Goal: Task Accomplishment & Management: Manage account settings

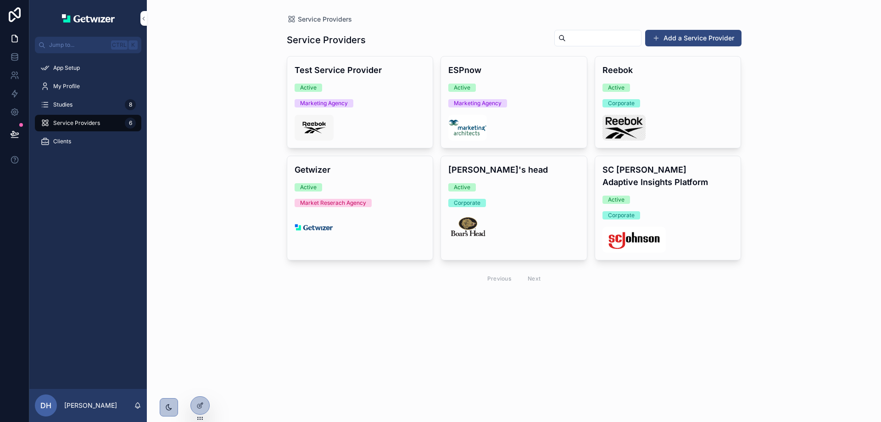
click at [63, 64] on div "App Setup" at bounding box center [87, 68] width 95 height 15
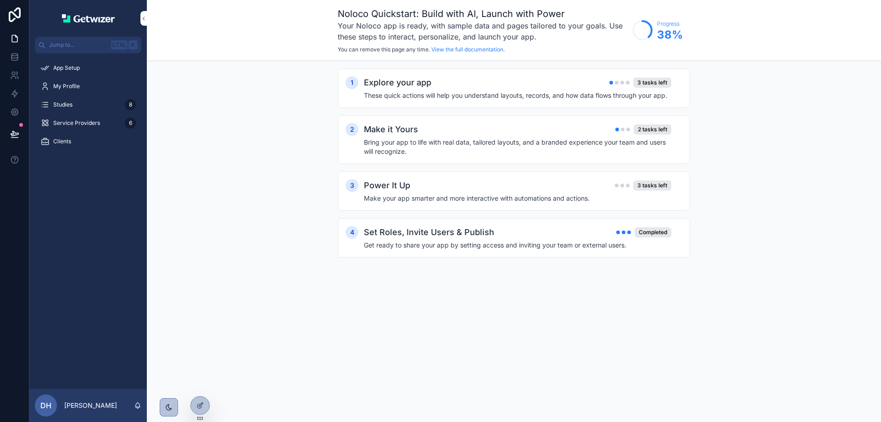
click at [669, 78] on div "3 tasks left" at bounding box center [652, 83] width 38 height 10
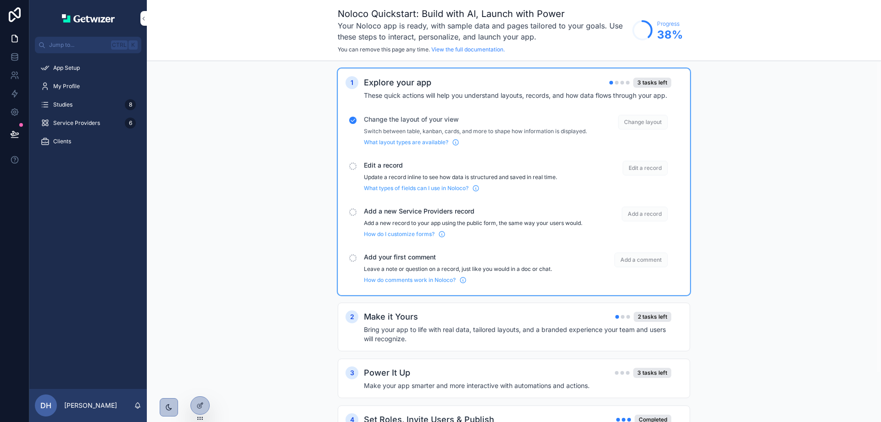
click at [644, 119] on span "Change layout" at bounding box center [643, 122] width 50 height 15
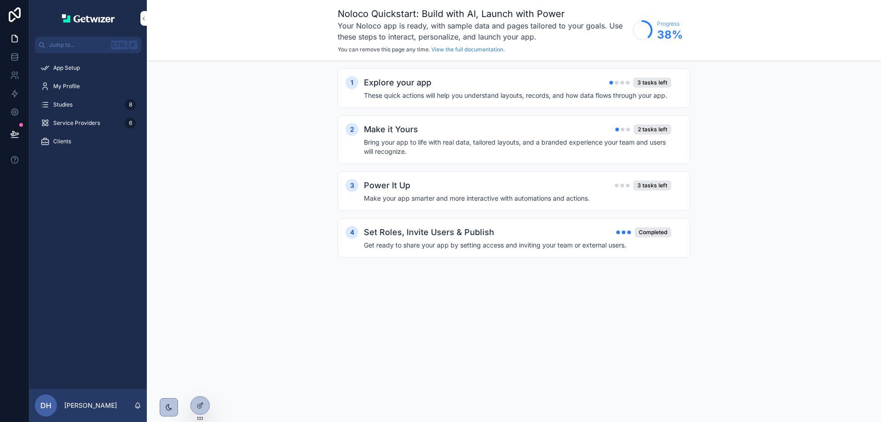
click at [590, 85] on div "Explore your app 3 tasks left" at bounding box center [517, 82] width 307 height 13
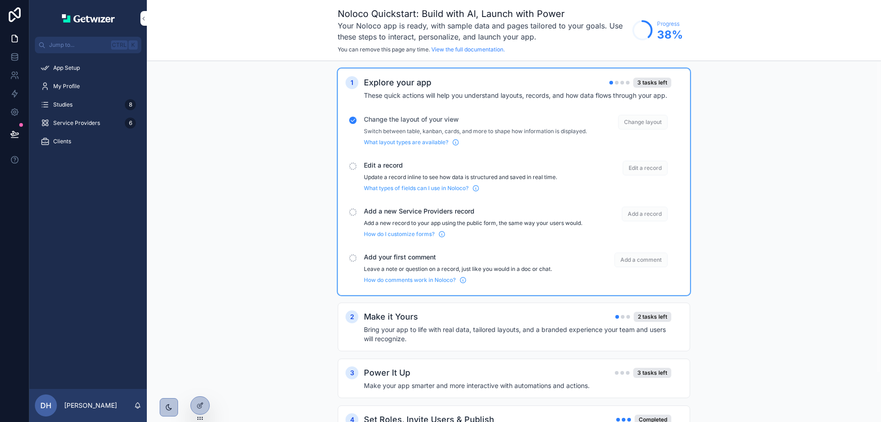
click at [543, 134] on p "Switch between table, kanban, cards, and more to shape how information is displ…" at bounding box center [475, 131] width 223 height 7
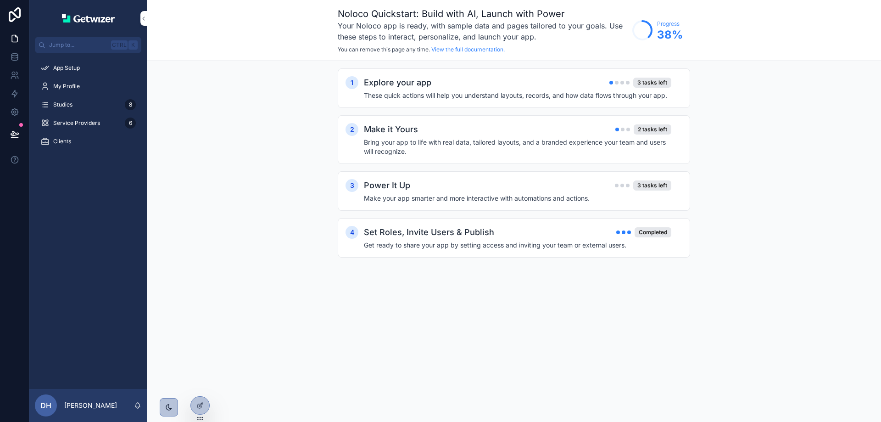
click at [429, 83] on h2 "Explore your app" at bounding box center [397, 82] width 67 height 13
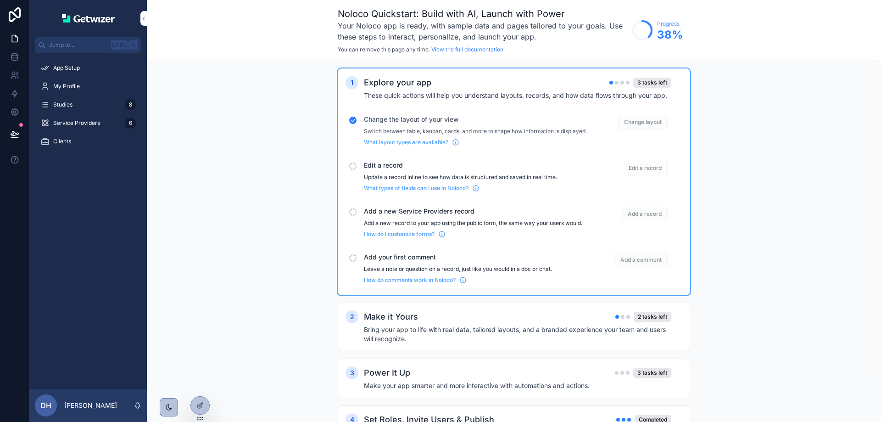
click at [650, 83] on div "3 tasks left" at bounding box center [652, 83] width 38 height 10
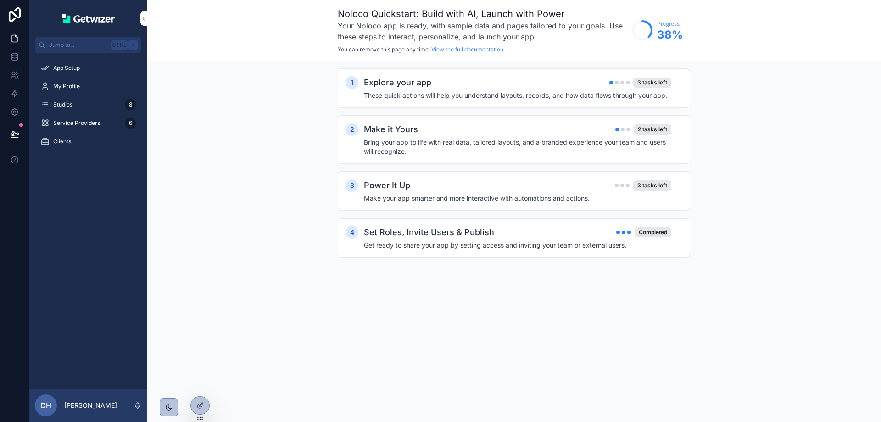
click at [650, 83] on div "3 tasks left" at bounding box center [652, 83] width 38 height 10
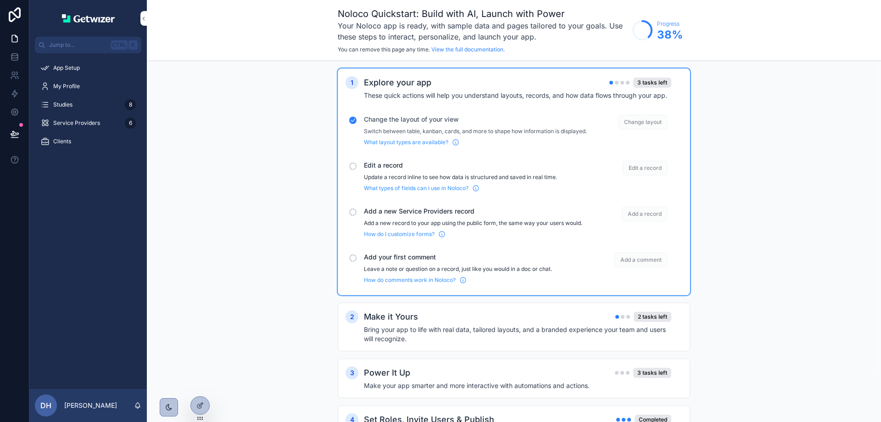
click at [389, 170] on span "Edit a record" at bounding box center [475, 165] width 223 height 9
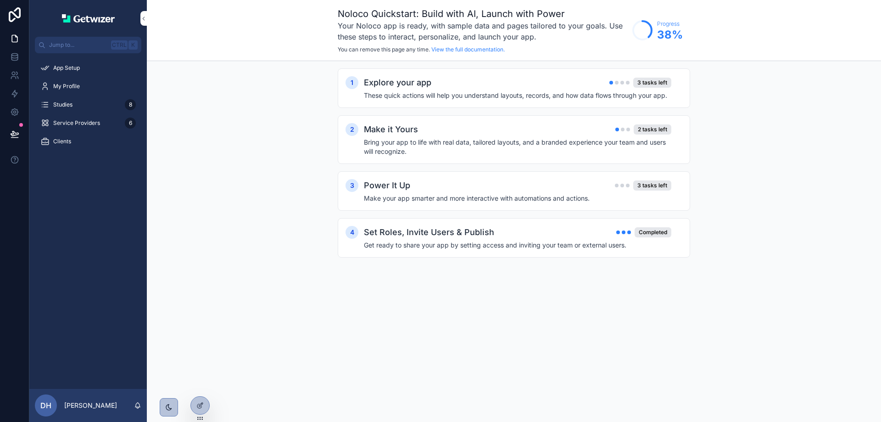
click at [400, 136] on div "Make it Yours 2 tasks left Bring your app to life with real data, tailored layo…" at bounding box center [523, 139] width 318 height 33
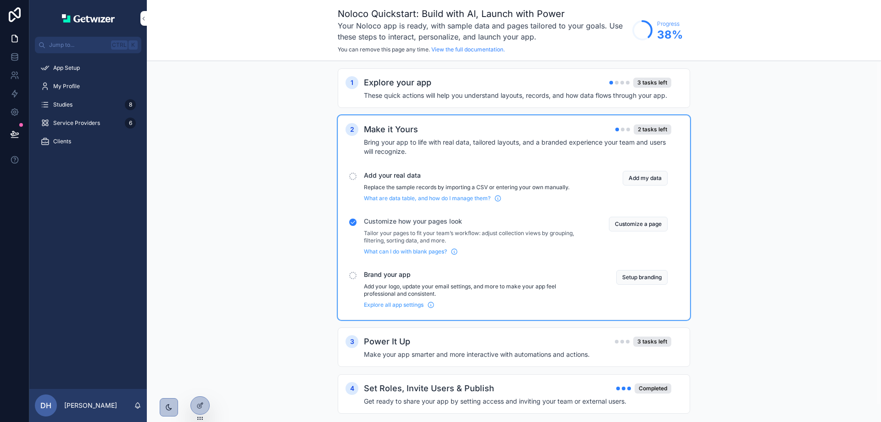
click at [404, 99] on h4 "These quick actions will help you understand layouts, records, and how data flo…" at bounding box center [517, 95] width 307 height 9
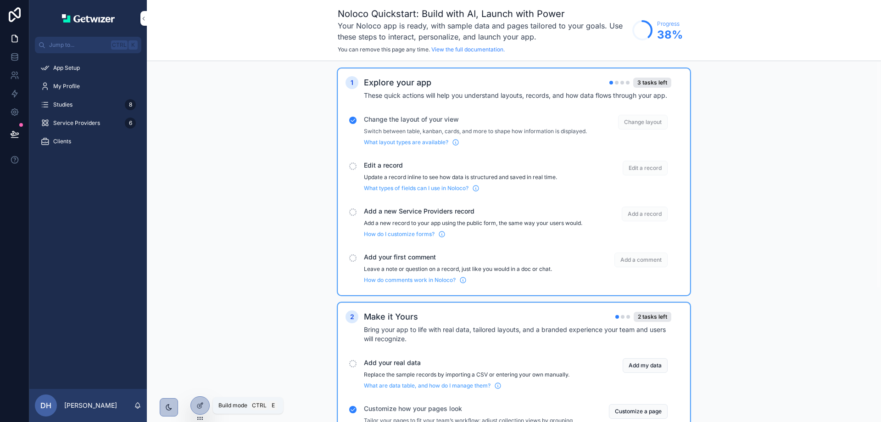
click at [196, 337] on div at bounding box center [200, 404] width 18 height 17
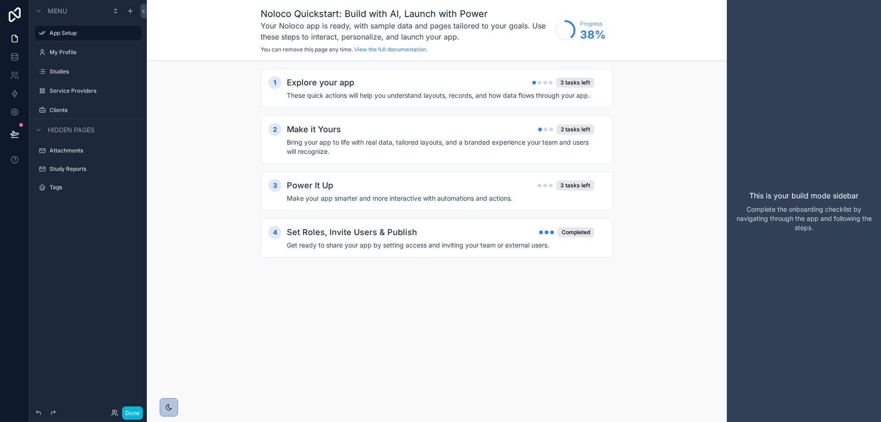
click at [588, 76] on div "Explore your app 3 tasks left" at bounding box center [440, 82] width 307 height 13
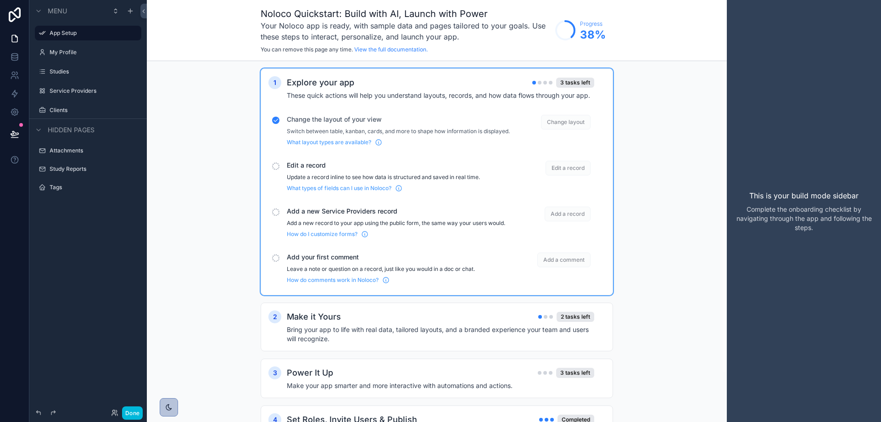
click at [149, 178] on div "1 Explore your app 3 tasks left These quick actions will help you understand la…" at bounding box center [437, 265] width 580 height 409
click at [185, 167] on div "1 Explore your app 3 tasks left These quick actions will help you understand la…" at bounding box center [437, 265] width 580 height 409
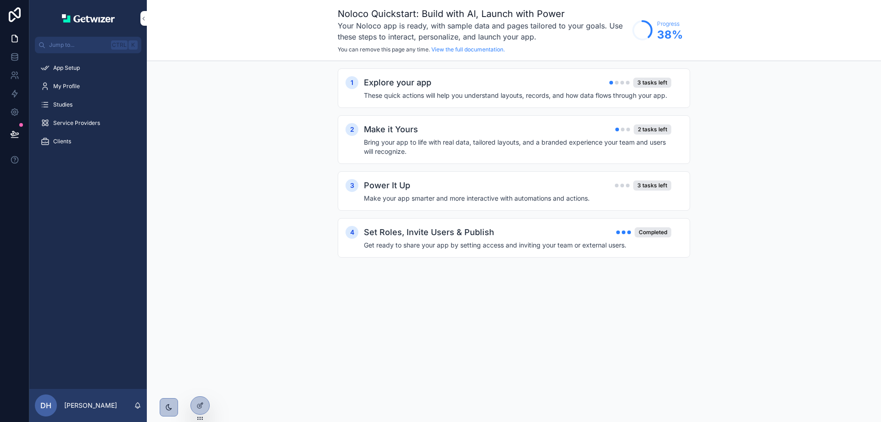
click at [650, 91] on h4 "These quick actions will help you understand layouts, records, and how data flo…" at bounding box center [517, 95] width 307 height 9
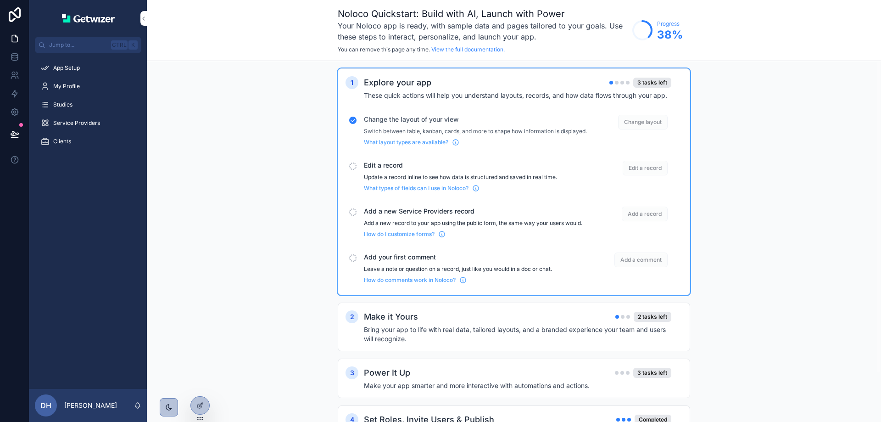
click at [649, 122] on span "Change layout" at bounding box center [643, 122] width 50 height 15
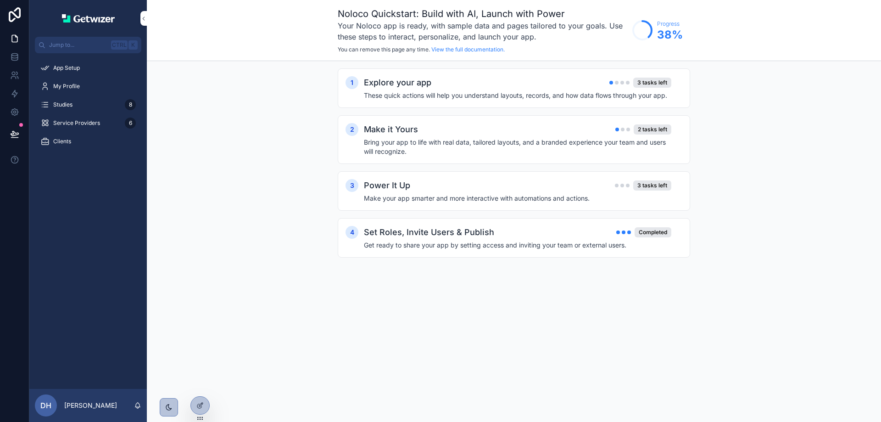
click at [632, 152] on h4 "Bring your app to life with real data, tailored layouts, and a branded experien…" at bounding box center [517, 147] width 307 height 18
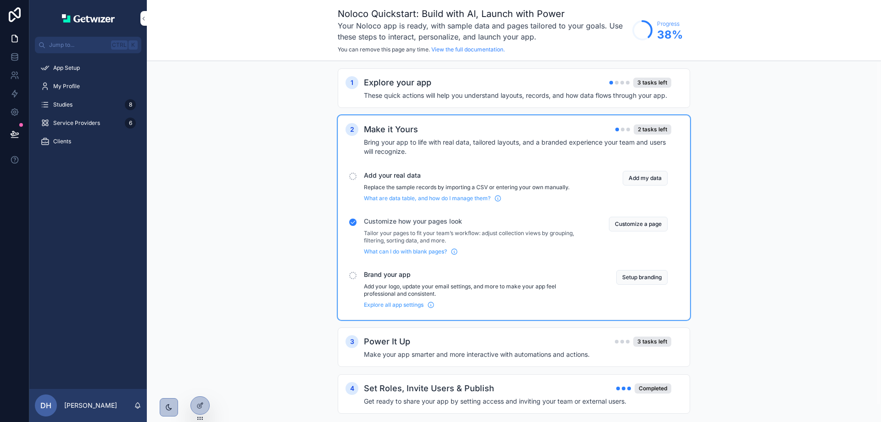
click at [641, 224] on button "Customize a page" at bounding box center [638, 224] width 59 height 15
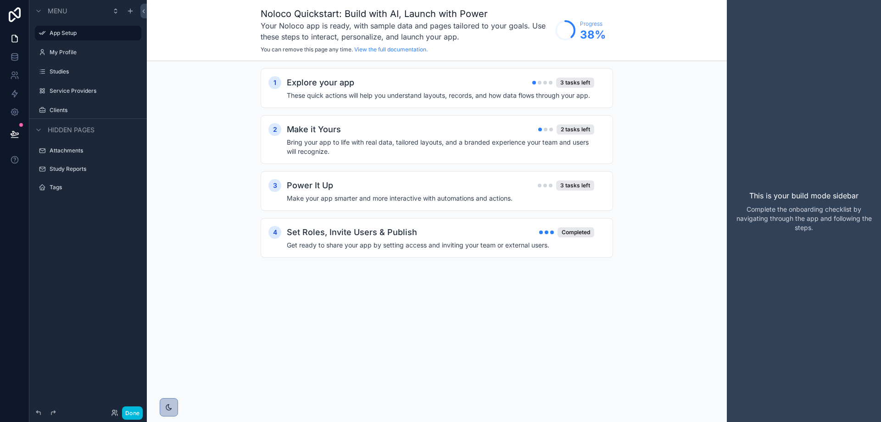
click at [526, 82] on div "Explore your app 3 tasks left" at bounding box center [440, 82] width 307 height 13
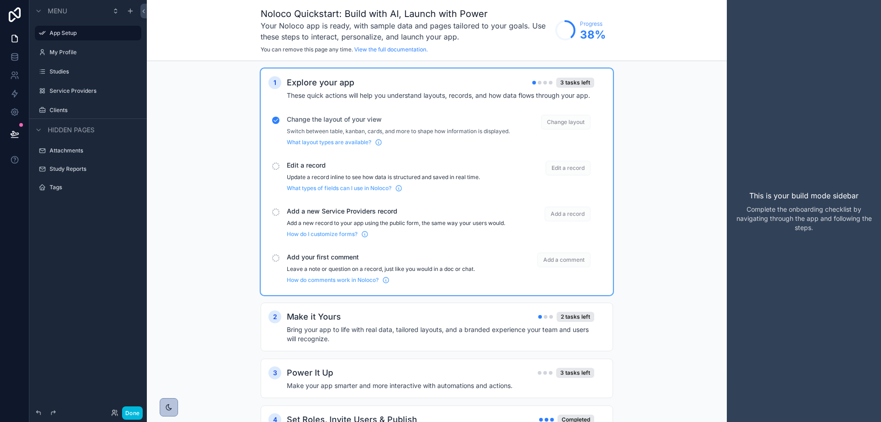
click at [277, 117] on icon "scrollable content" at bounding box center [275, 120] width 6 height 6
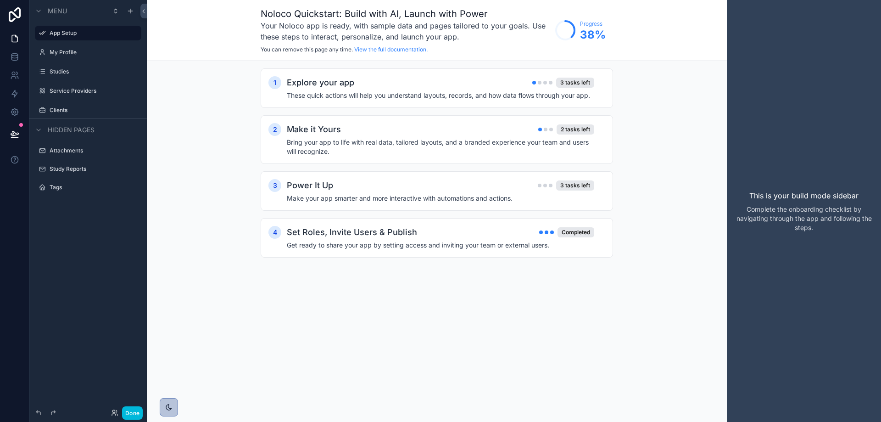
click at [73, 74] on label "Studies" at bounding box center [93, 71] width 86 height 7
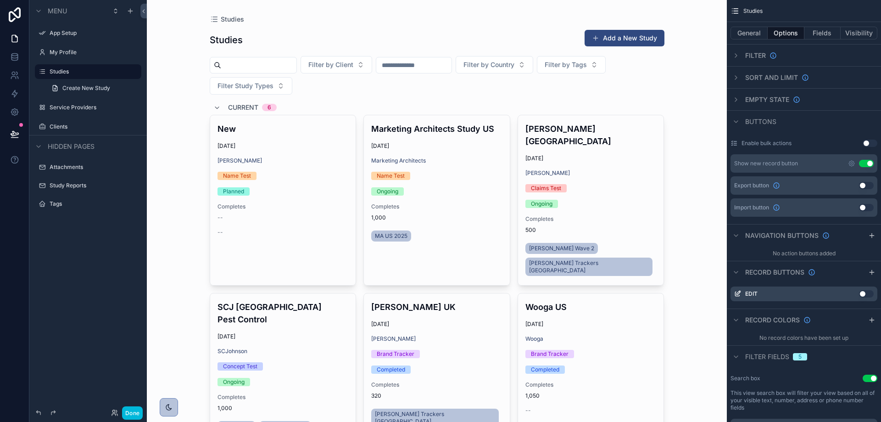
click at [366, 66] on div "scrollable content" at bounding box center [436, 263] width 469 height 526
click at [353, 64] on span "Filter by Client" at bounding box center [330, 64] width 45 height 9
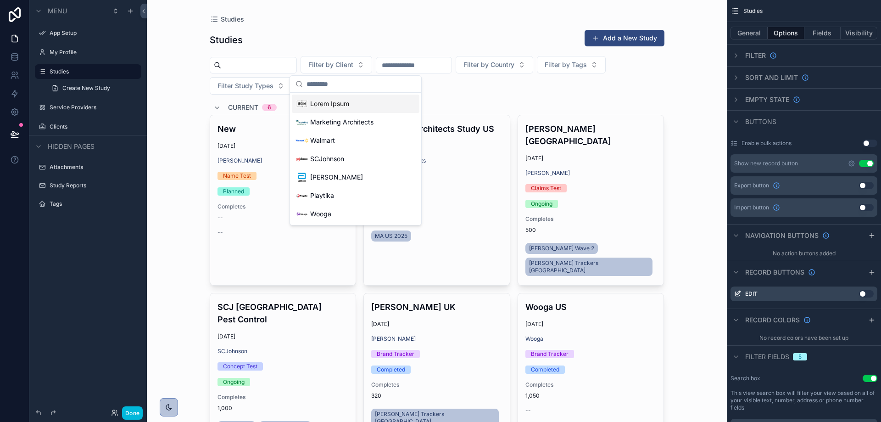
click at [551, 96] on div "Studies Add a New Study Filter by Client Filter by Country Filter by Tags Filte…" at bounding box center [437, 275] width 455 height 502
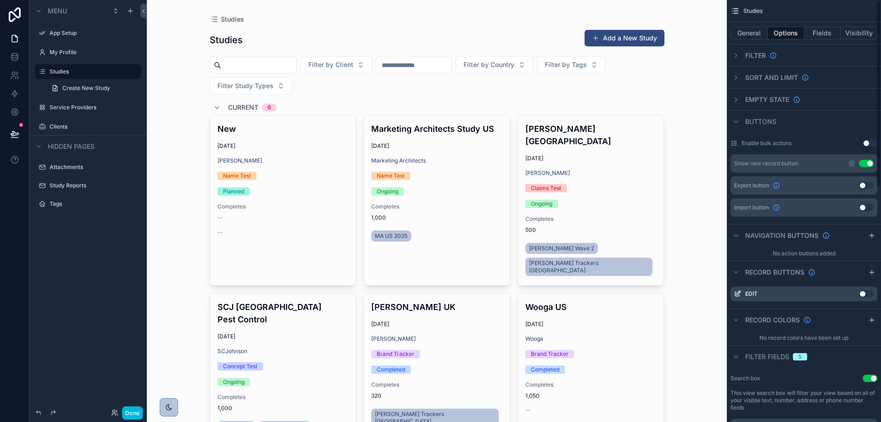
click at [779, 55] on div "Filter" at bounding box center [804, 55] width 154 height 22
click at [735, 52] on icon "scrollable content" at bounding box center [735, 55] width 7 height 7
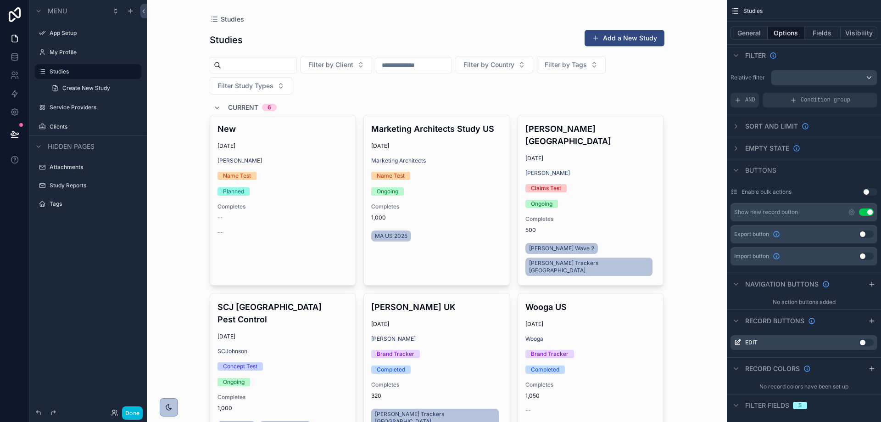
click at [783, 25] on div "General Options Fields Visibility" at bounding box center [804, 33] width 154 height 22
click at [822, 36] on button "Fields" at bounding box center [822, 33] width 37 height 13
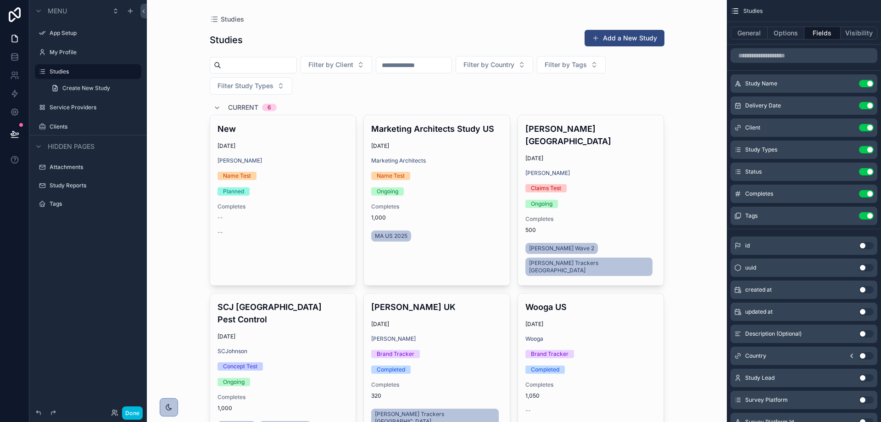
click at [855, 34] on button "Visibility" at bounding box center [858, 33] width 37 height 13
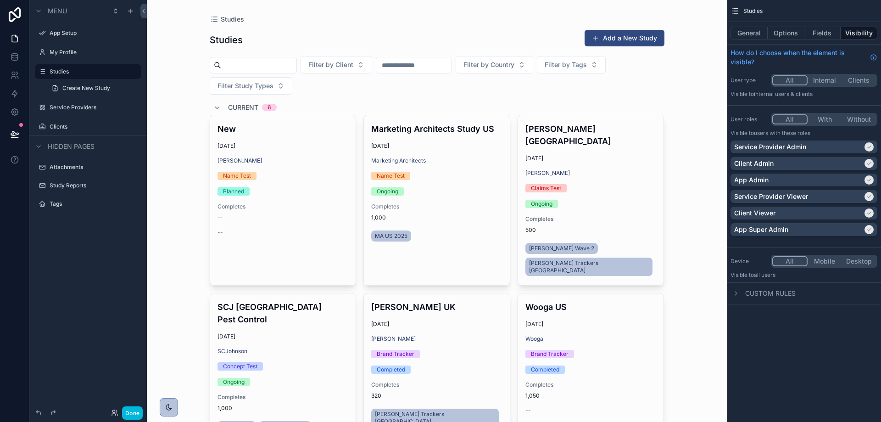
click at [780, 37] on button "Options" at bounding box center [785, 33] width 37 height 13
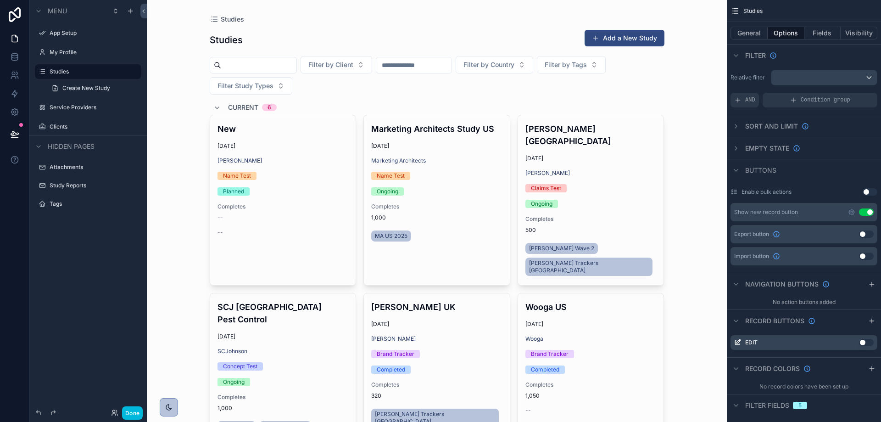
click at [758, 34] on button "General" at bounding box center [748, 33] width 37 height 13
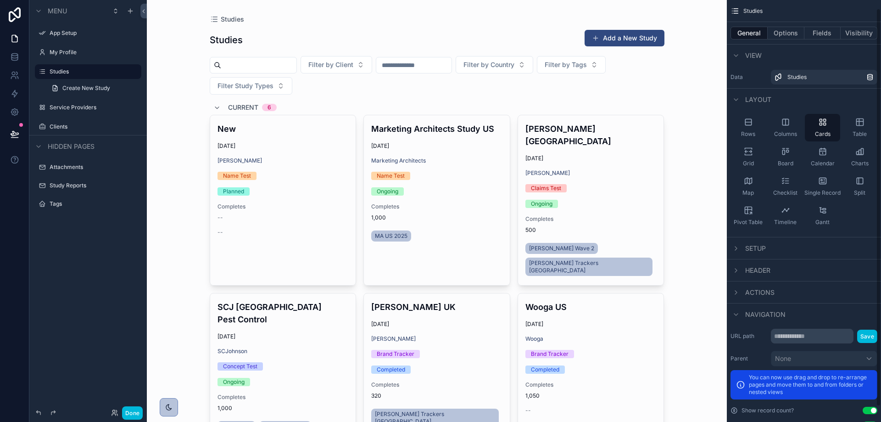
scroll to position [25, 0]
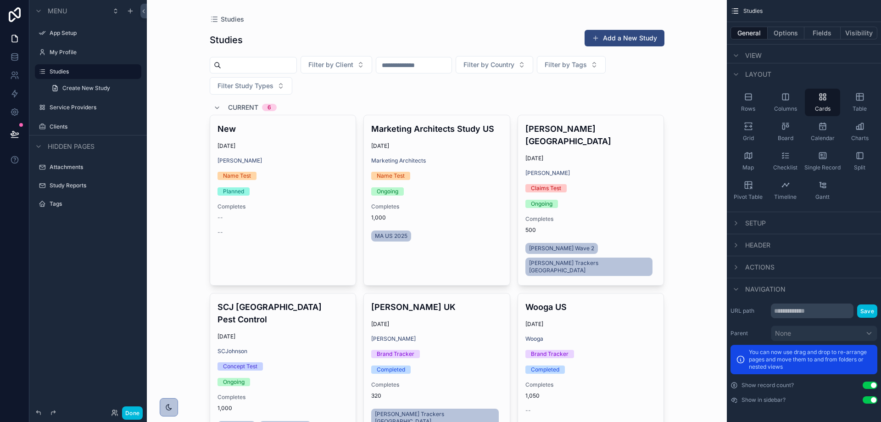
click at [754, 291] on span "Navigation" at bounding box center [765, 288] width 40 height 9
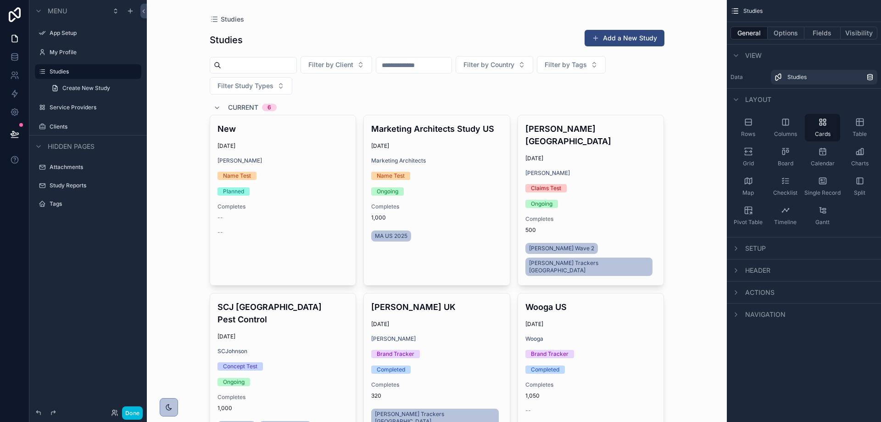
click at [755, 292] on span "Actions" at bounding box center [759, 292] width 29 height 9
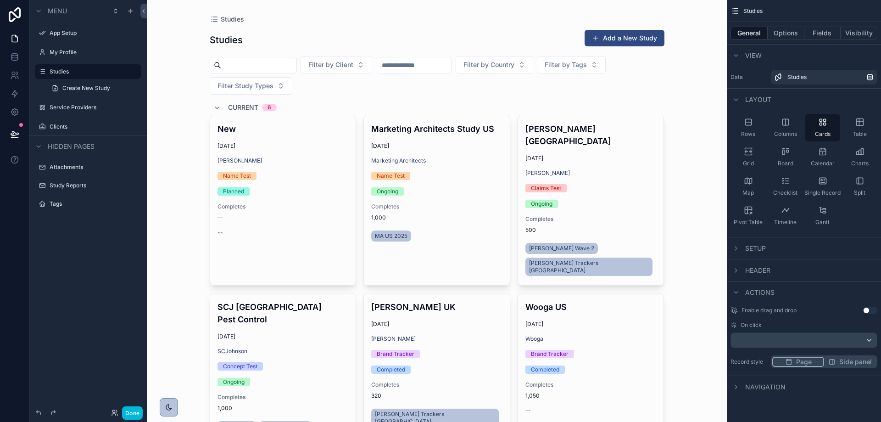
drag, startPoint x: 755, startPoint y: 292, endPoint x: 756, endPoint y: 286, distance: 6.1
click at [755, 292] on span "Actions" at bounding box center [759, 292] width 29 height 9
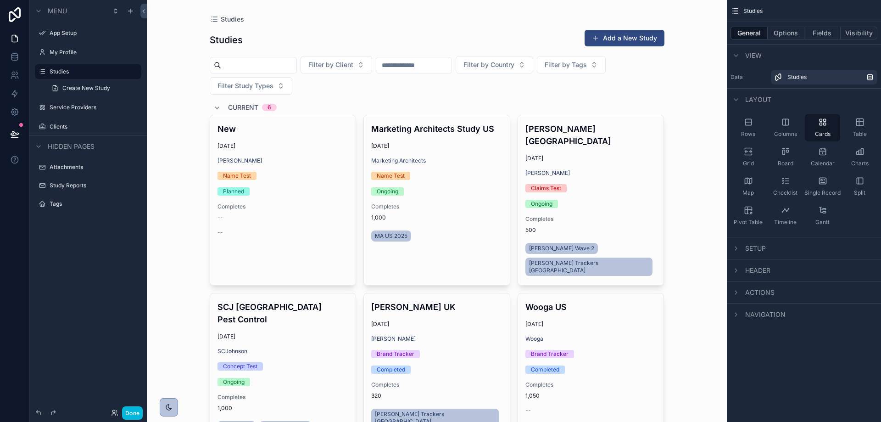
click at [759, 273] on span "Header" at bounding box center [757, 270] width 25 height 9
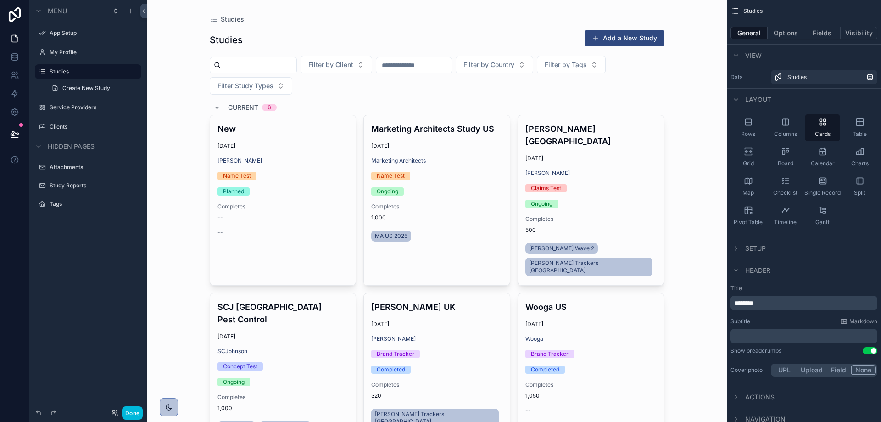
click at [761, 272] on span "Header" at bounding box center [757, 270] width 25 height 9
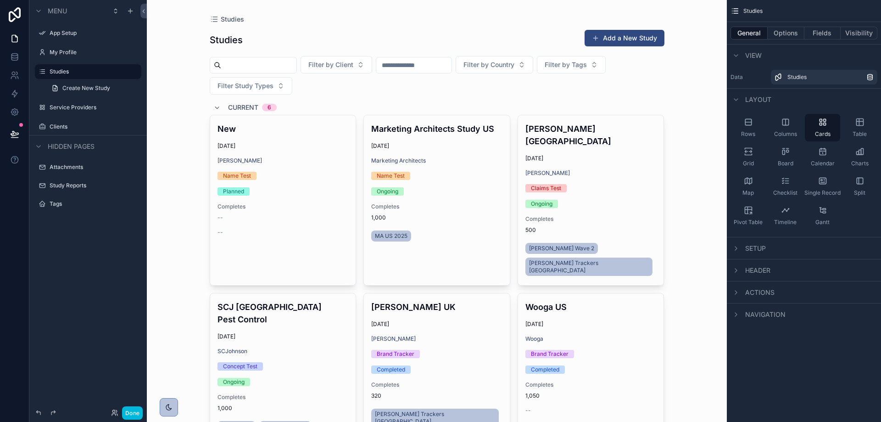
click at [547, 94] on div "Filter by Client Filter by Country Filter by Tags Filter Study Types" at bounding box center [437, 75] width 455 height 39
click at [527, 100] on div "Studies Add a New Study Filter by Client Filter by Country Filter by Tags Filte…" at bounding box center [437, 275] width 455 height 502
click at [786, 38] on button "Options" at bounding box center [785, 33] width 37 height 13
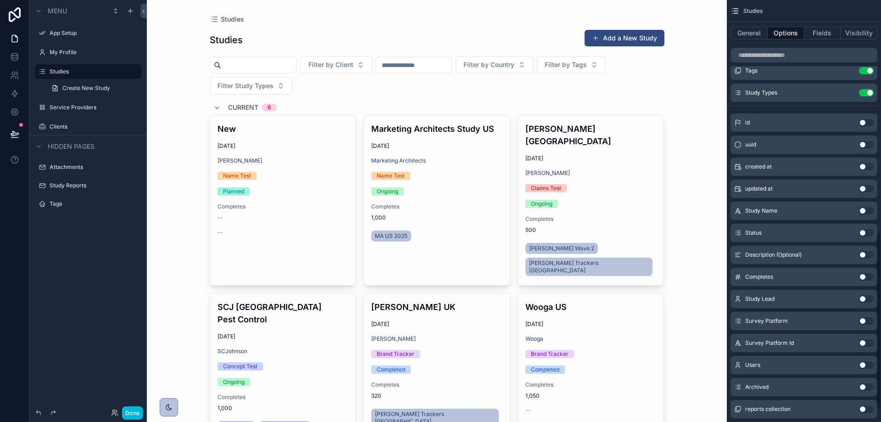
scroll to position [550, 0]
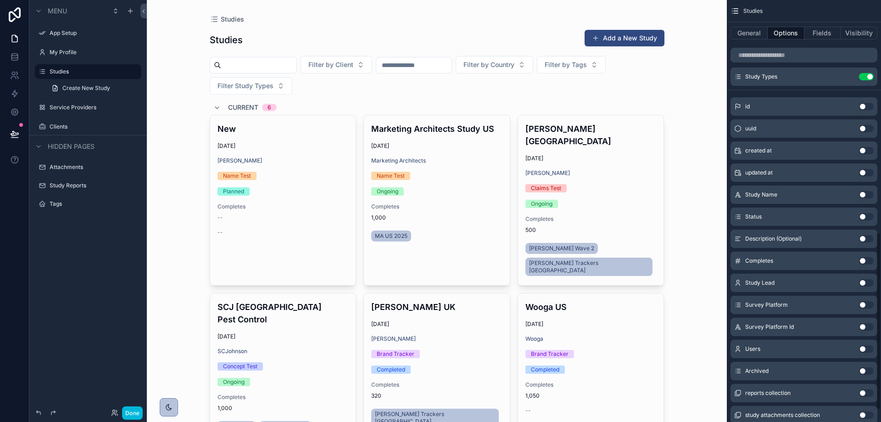
click at [865, 283] on button "Use setting" at bounding box center [866, 282] width 15 height 7
click at [331, 87] on span "Filter Study Lead" at bounding box center [330, 85] width 52 height 9
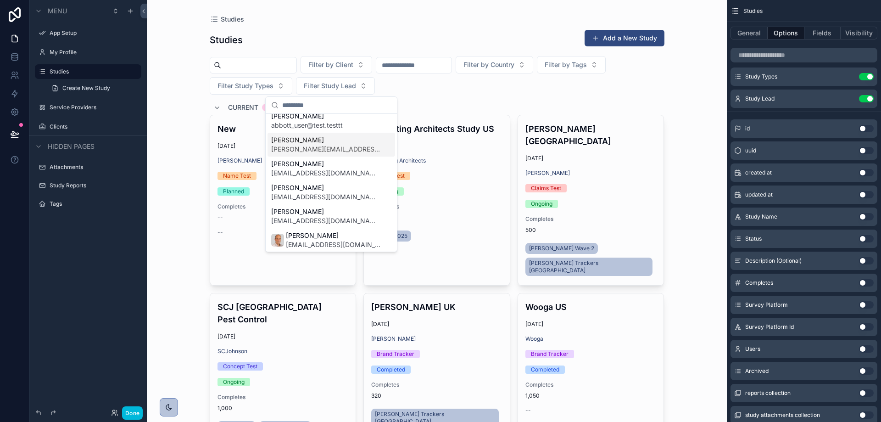
scroll to position [11, 0]
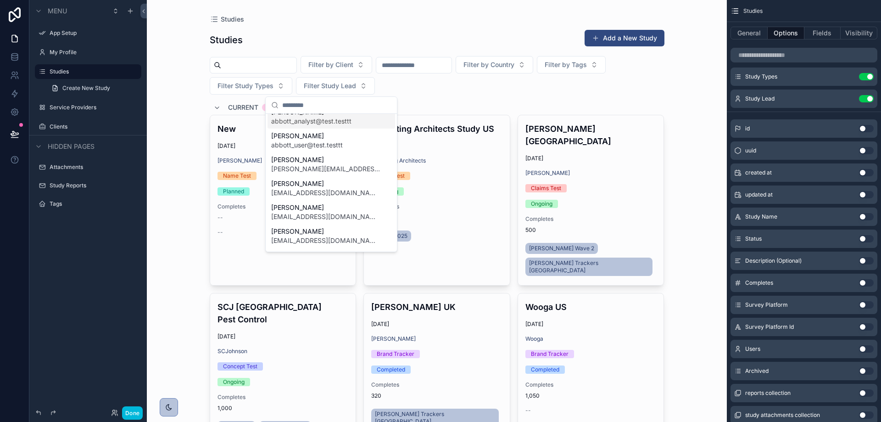
click at [558, 83] on div "Filter by Client Filter by Country Filter by Tags Filter Study Types Filter Stu…" at bounding box center [437, 75] width 455 height 39
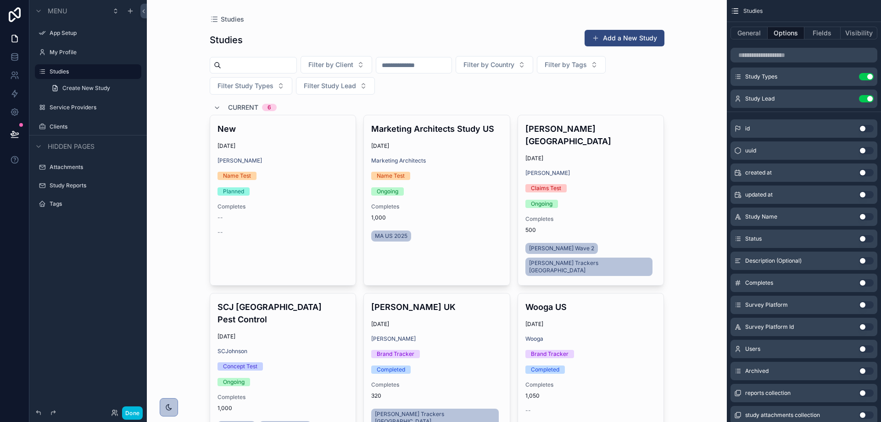
click at [818, 33] on button "Fields" at bounding box center [822, 33] width 37 height 13
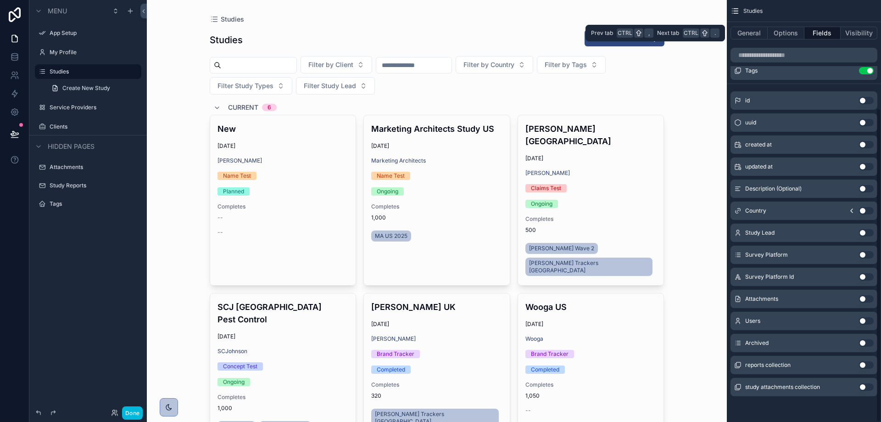
scroll to position [145, 0]
click at [756, 31] on button "General" at bounding box center [748, 33] width 37 height 13
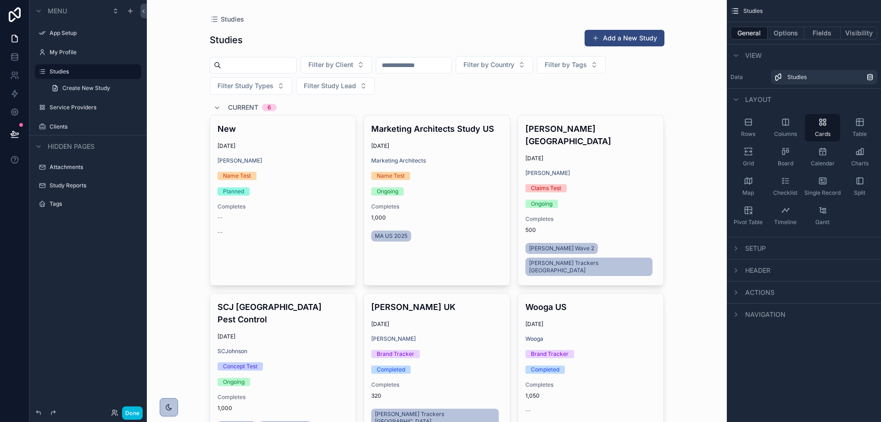
click at [772, 267] on div "Header" at bounding box center [804, 270] width 154 height 22
click at [740, 272] on div "scrollable content" at bounding box center [735, 270] width 11 height 11
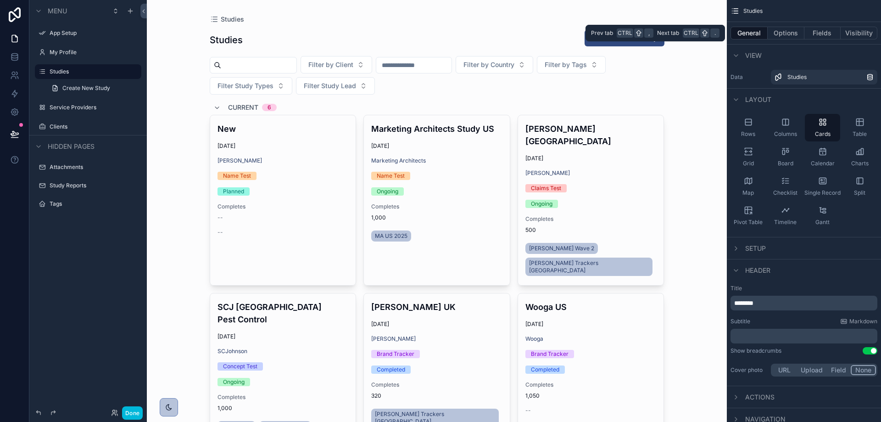
click at [820, 27] on button "Fields" at bounding box center [822, 33] width 37 height 13
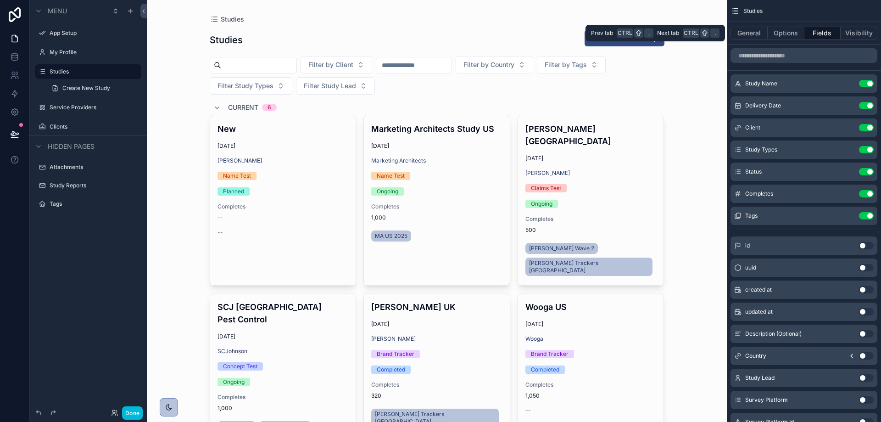
click at [785, 35] on button "Options" at bounding box center [785, 33] width 37 height 13
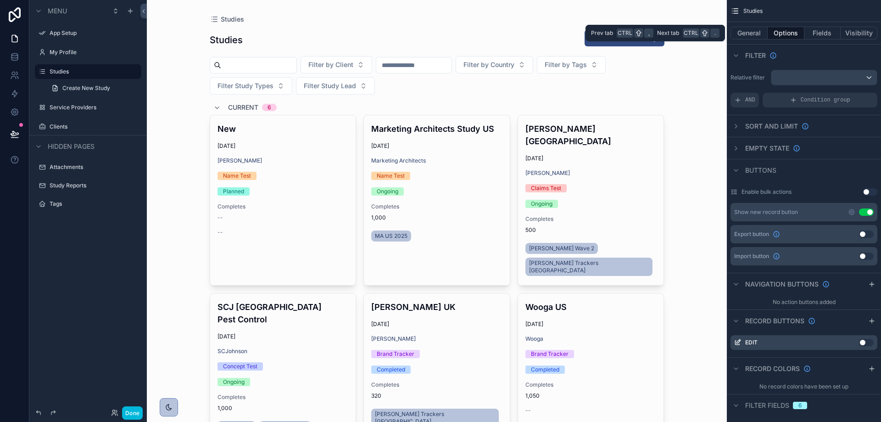
click at [740, 39] on button "General" at bounding box center [748, 33] width 37 height 13
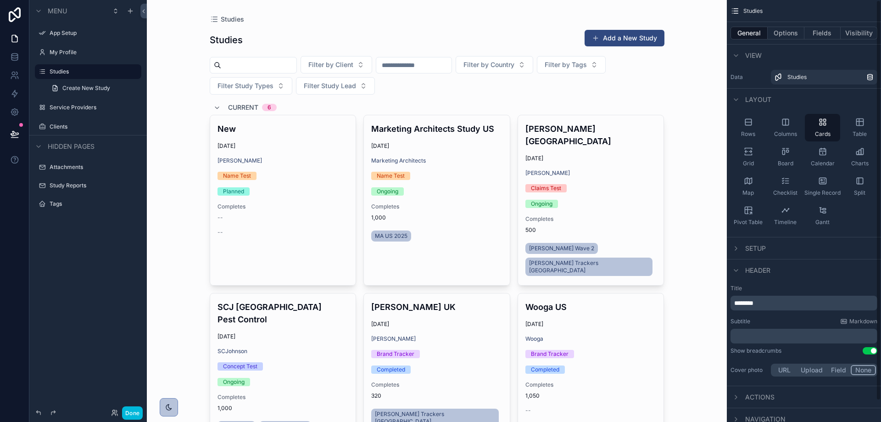
click at [777, 24] on div "General Options Fields Visibility" at bounding box center [804, 33] width 154 height 22
click at [778, 30] on button "Options" at bounding box center [785, 33] width 37 height 13
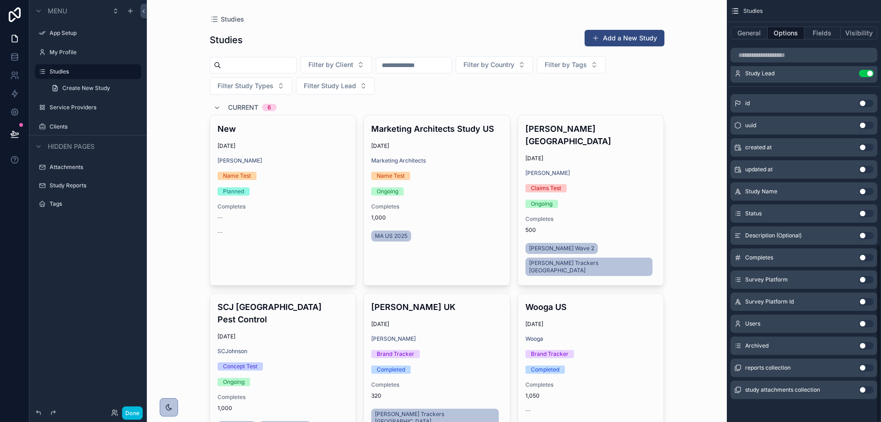
scroll to position [578, 0]
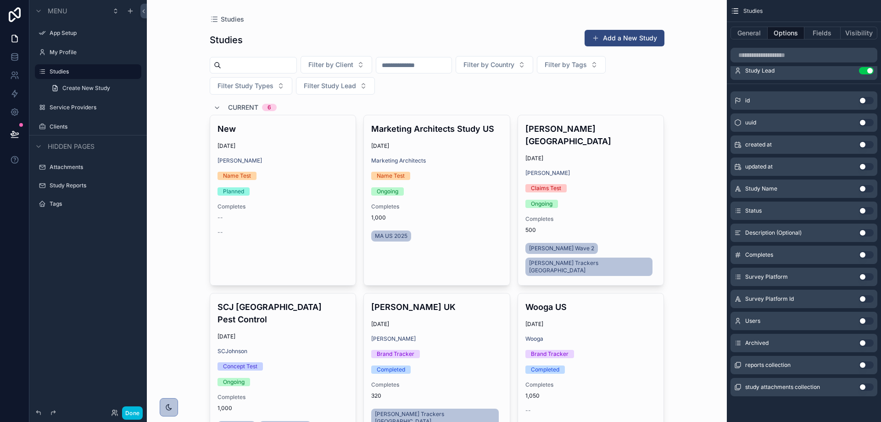
click at [863, 210] on button "Use setting" at bounding box center [866, 210] width 15 height 7
click at [426, 80] on button "Filter Status" at bounding box center [410, 85] width 64 height 17
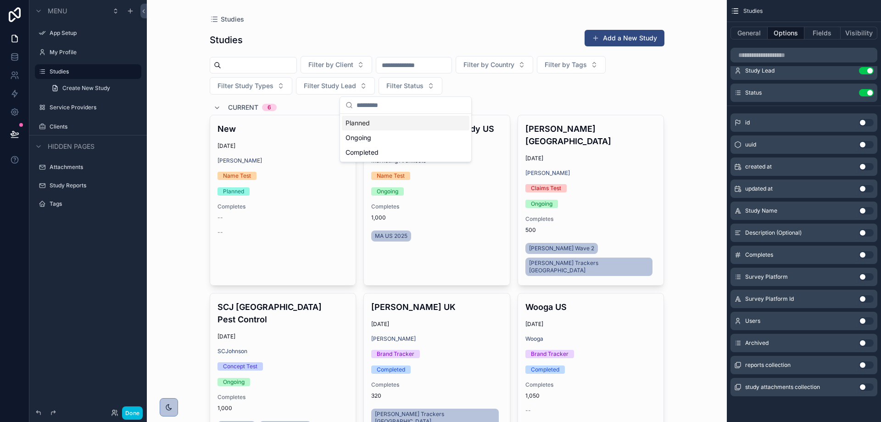
click at [518, 87] on div "Filter by Client Filter by Country Filter by Tags Filter Study Types Filter Stu…" at bounding box center [437, 75] width 455 height 39
click at [594, 71] on button "Filter by Tags" at bounding box center [571, 64] width 69 height 17
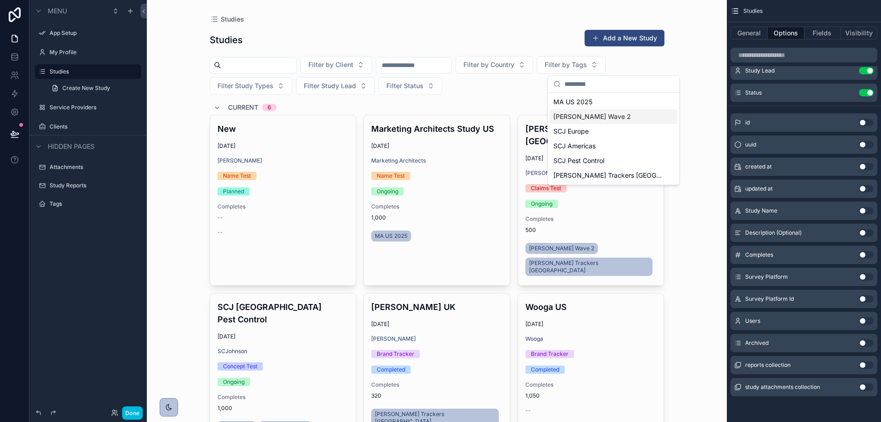
click at [587, 119] on span "[PERSON_NAME] Wave 2" at bounding box center [592, 116] width 78 height 9
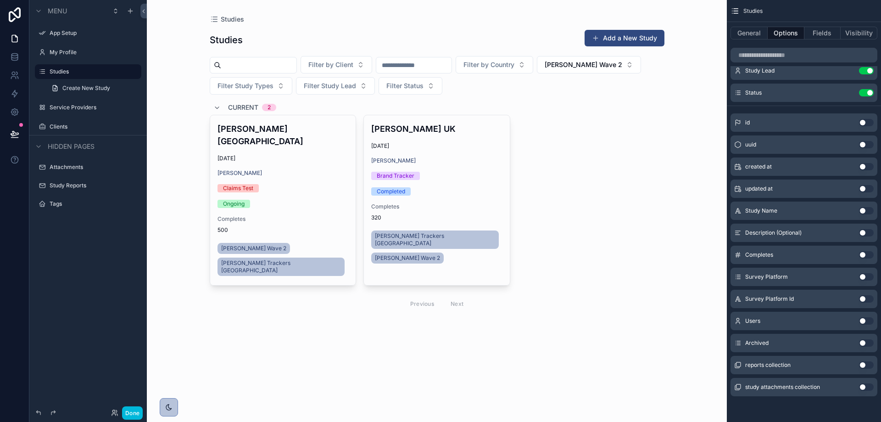
click at [614, 75] on div "Filter by Client Filter by Country Abbott Wave 2 Filter Study Types Filter Stud…" at bounding box center [437, 75] width 455 height 39
click at [617, 64] on span "[PERSON_NAME] Wave 2" at bounding box center [583, 64] width 78 height 9
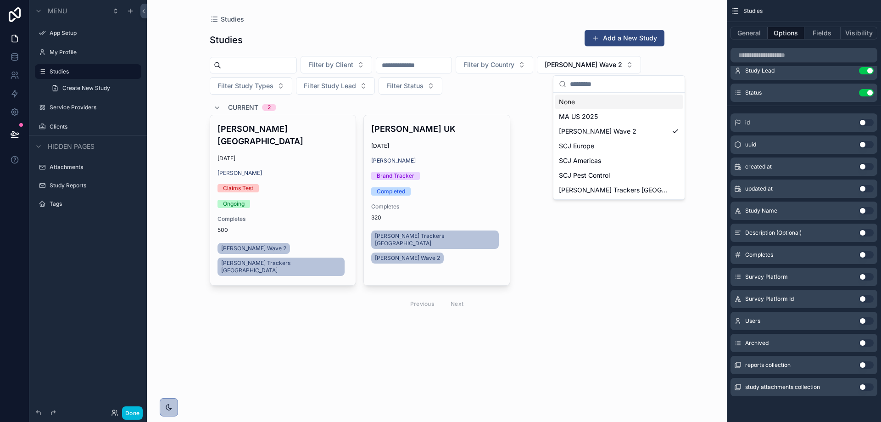
click at [610, 106] on div "None" at bounding box center [619, 101] width 128 height 15
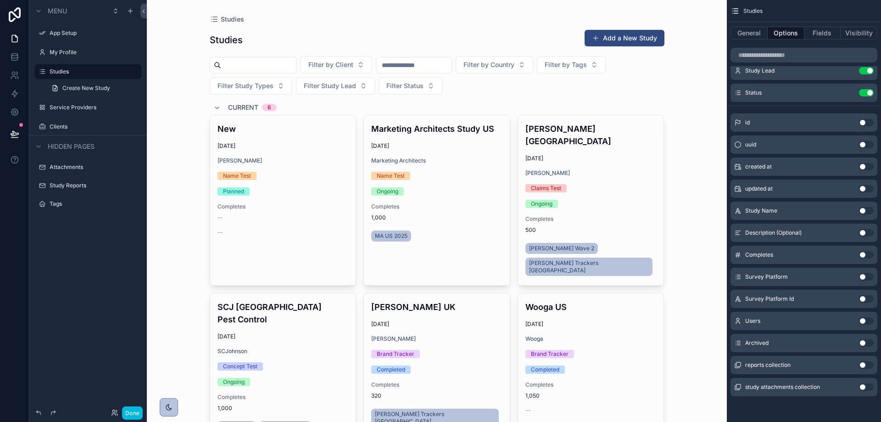
click at [85, 108] on label "Service Providers" at bounding box center [93, 107] width 86 height 7
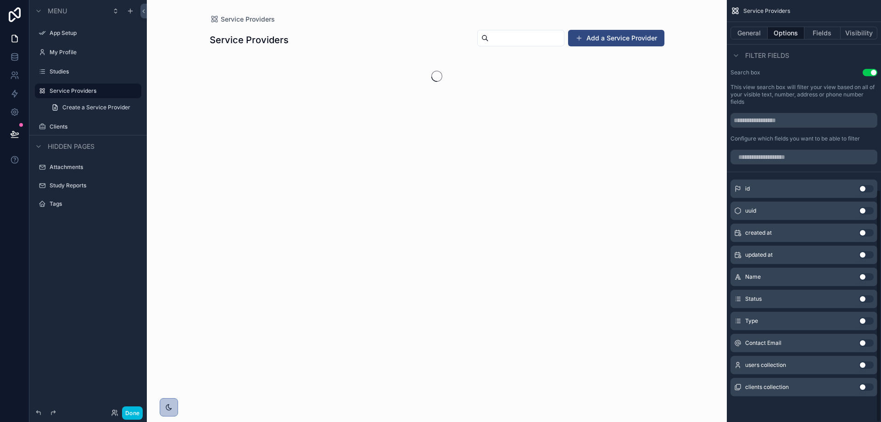
scroll to position [343, 0]
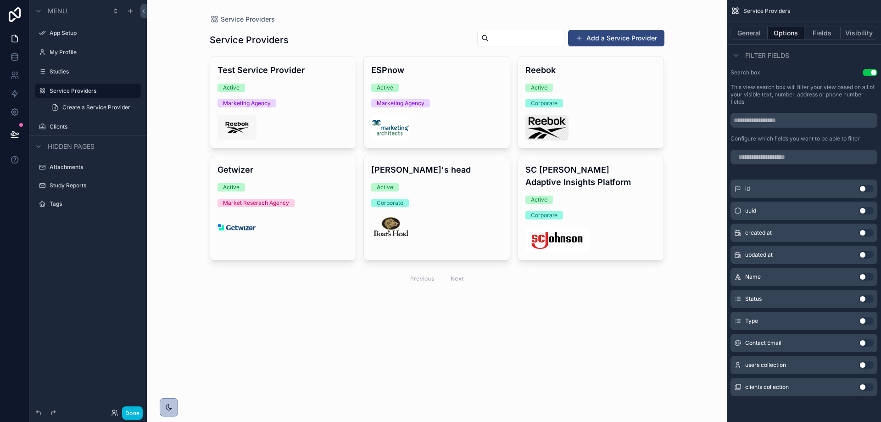
click at [607, 34] on div "scrollable content" at bounding box center [436, 159] width 469 height 318
click at [353, 35] on div "Service Providers Add a Service Provider" at bounding box center [437, 39] width 455 height 21
click at [647, 38] on button "Add a Service Provider" at bounding box center [616, 38] width 96 height 17
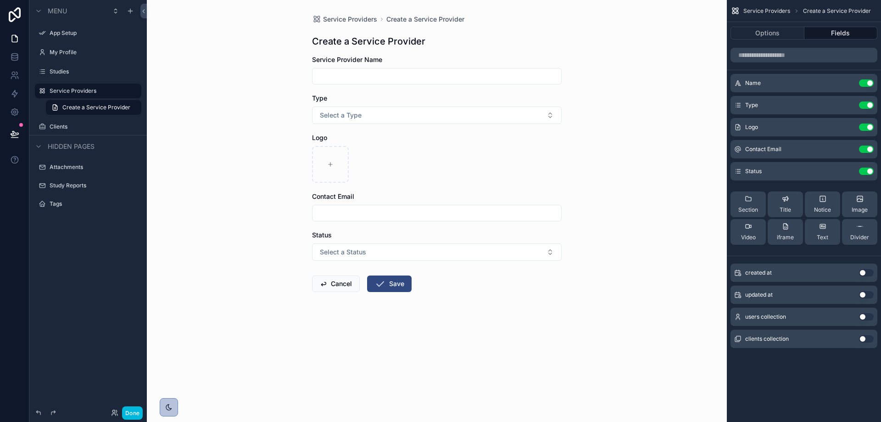
click at [343, 17] on span "Service Providers" at bounding box center [350, 19] width 54 height 9
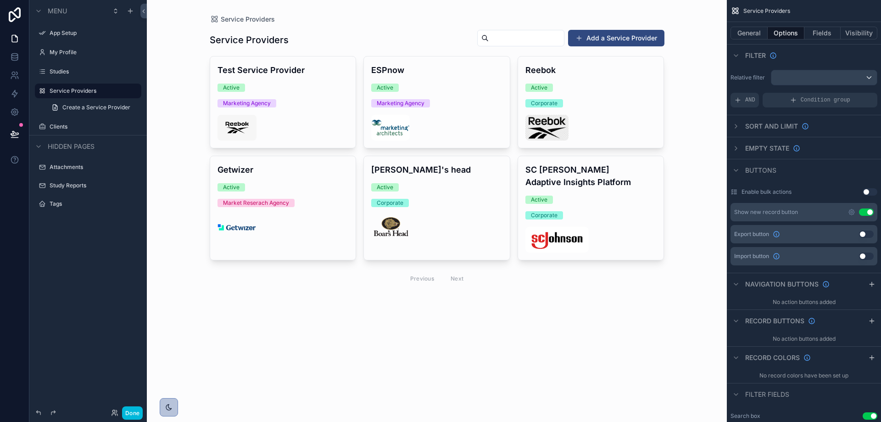
click at [679, 75] on div "Service Providers Service Providers Add a Service Provider Test Service Provide…" at bounding box center [437, 211] width 580 height 422
click at [271, 39] on h1 "Service Providers" at bounding box center [249, 39] width 79 height 13
click at [749, 31] on button "General" at bounding box center [748, 33] width 37 height 13
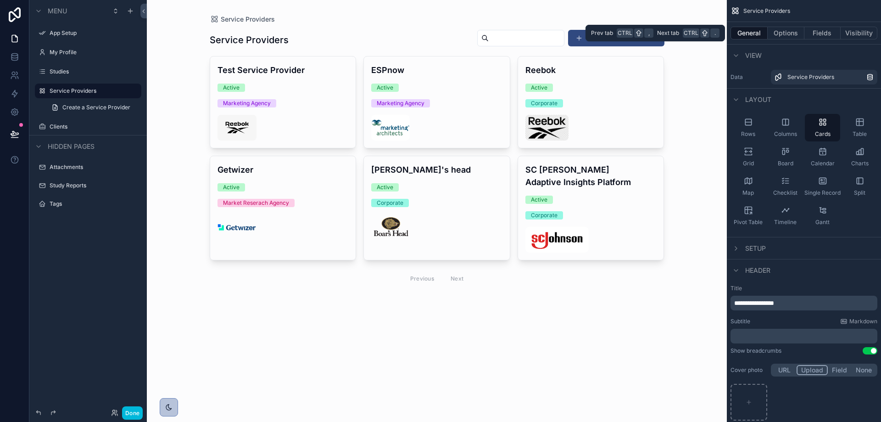
click at [824, 31] on button "Fields" at bounding box center [822, 33] width 37 height 13
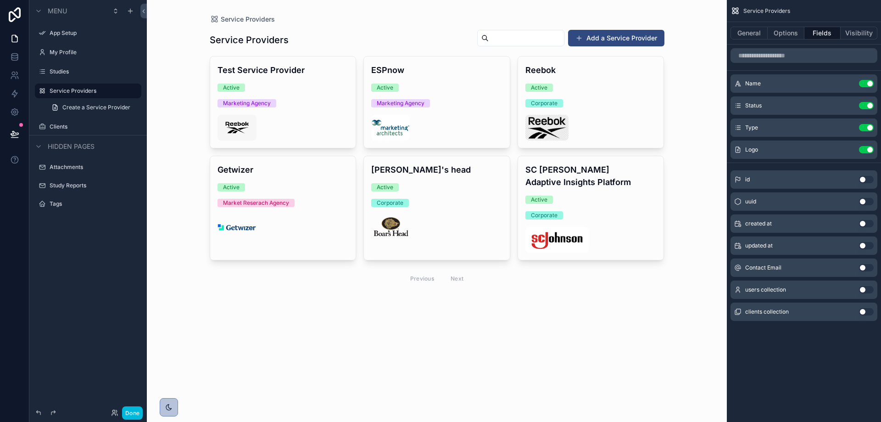
click at [785, 34] on button "Options" at bounding box center [785, 33] width 37 height 13
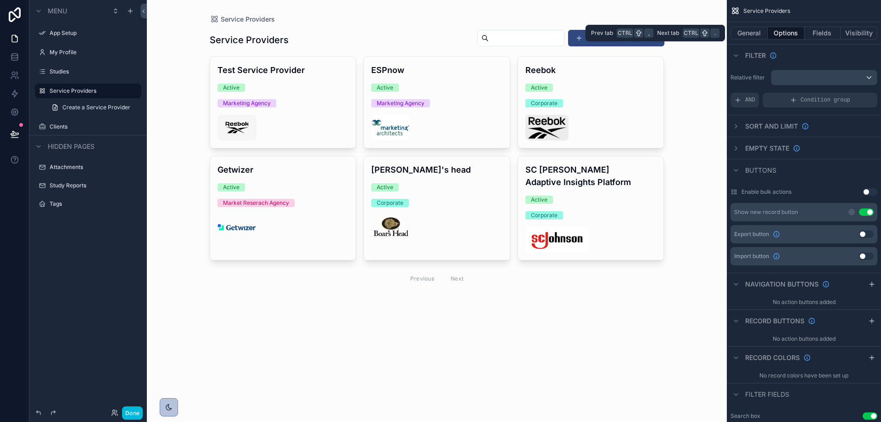
click at [746, 32] on button "General" at bounding box center [748, 33] width 37 height 13
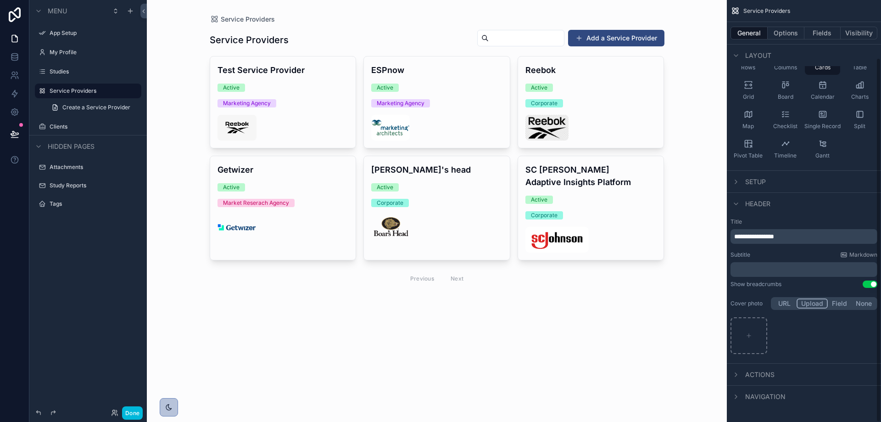
click at [765, 379] on div "Actions" at bounding box center [752, 374] width 44 height 11
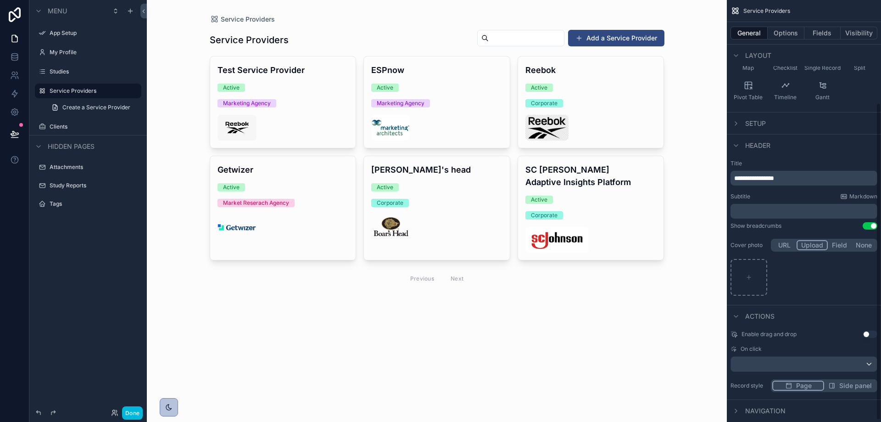
scroll to position [139, 0]
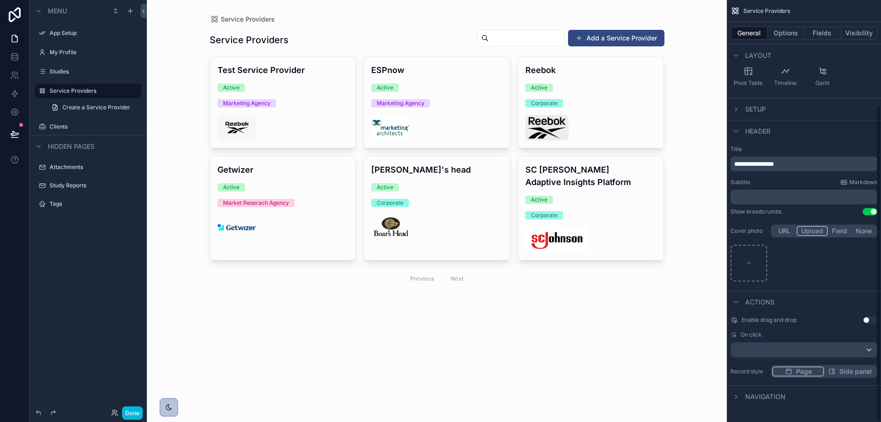
click at [756, 400] on span "Navigation" at bounding box center [765, 396] width 40 height 9
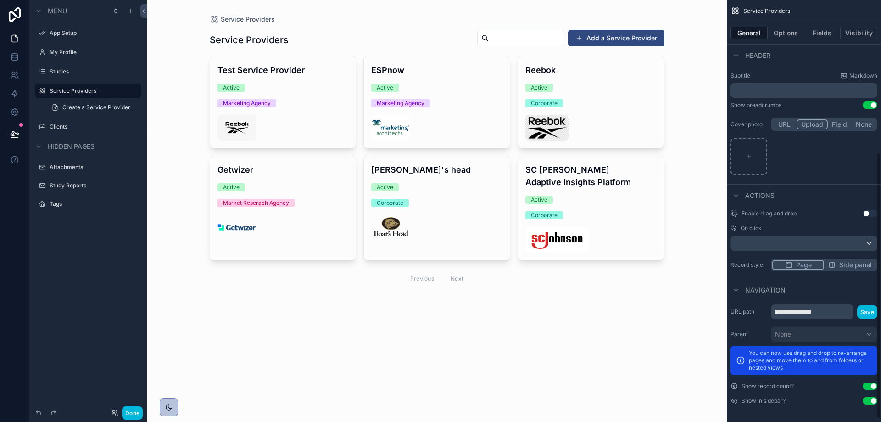
scroll to position [246, 0]
click at [752, 292] on span "Navigation" at bounding box center [765, 288] width 40 height 9
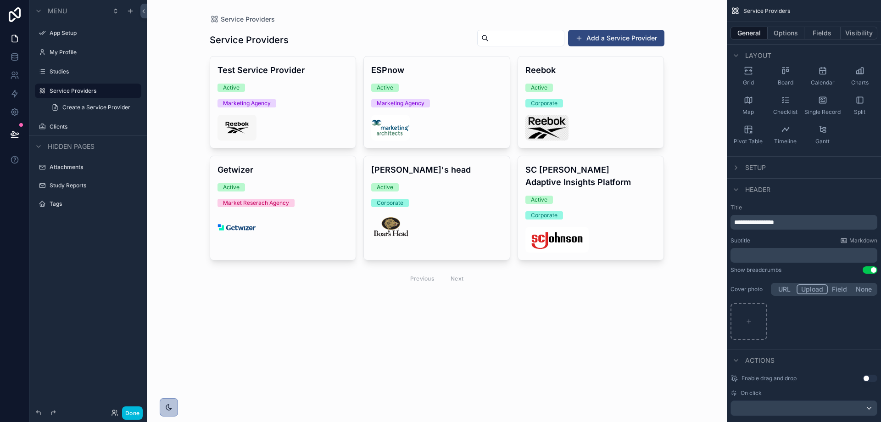
scroll to position [1, 0]
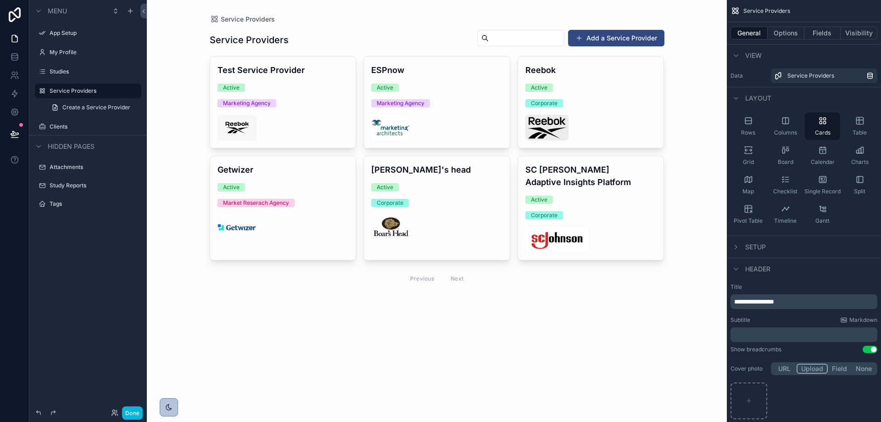
click at [768, 270] on span "Header" at bounding box center [757, 268] width 25 height 9
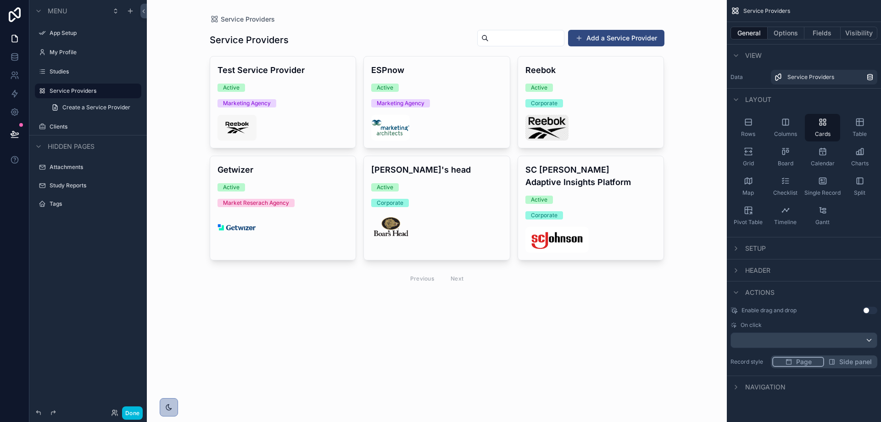
click at [777, 244] on div "Setup" at bounding box center [804, 248] width 154 height 22
click at [766, 247] on span "Setup" at bounding box center [755, 248] width 21 height 9
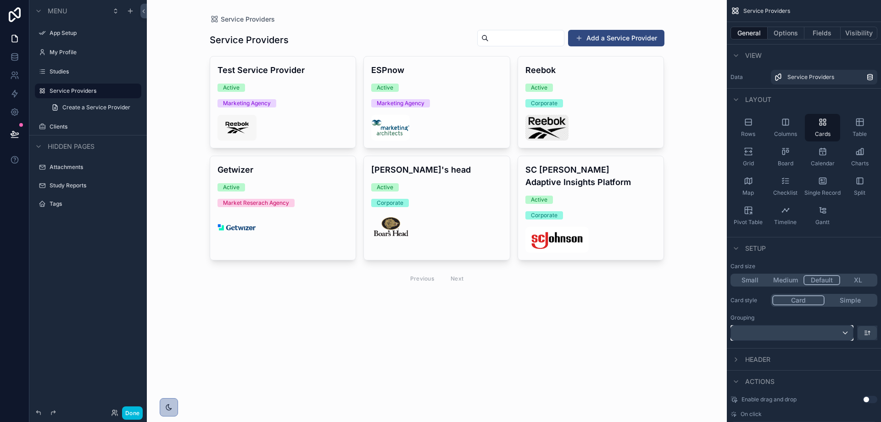
click at [781, 330] on div "scrollable content" at bounding box center [792, 332] width 122 height 15
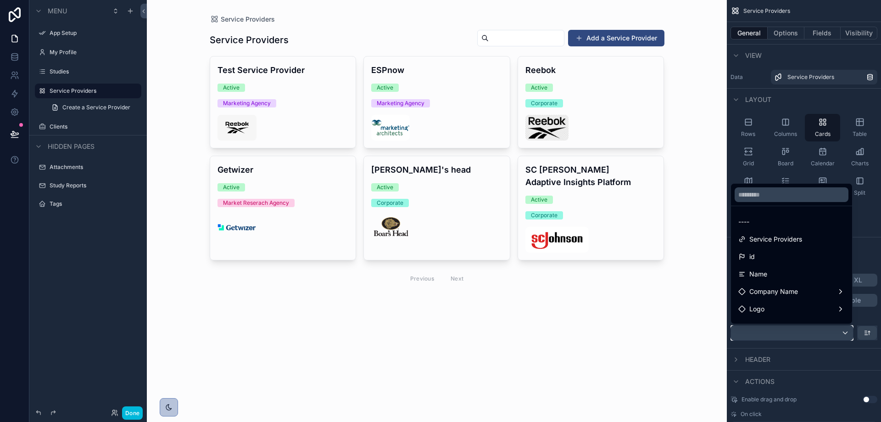
scroll to position [46, 0]
click at [778, 292] on div "Type" at bounding box center [791, 297] width 117 height 17
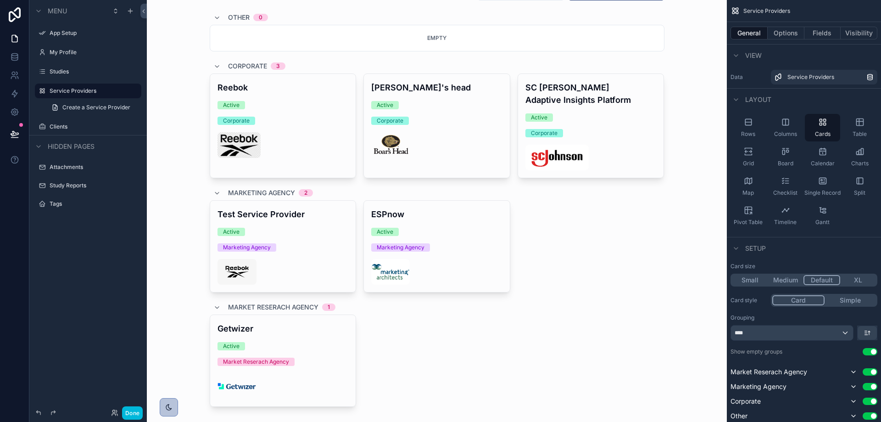
scroll to position [89, 0]
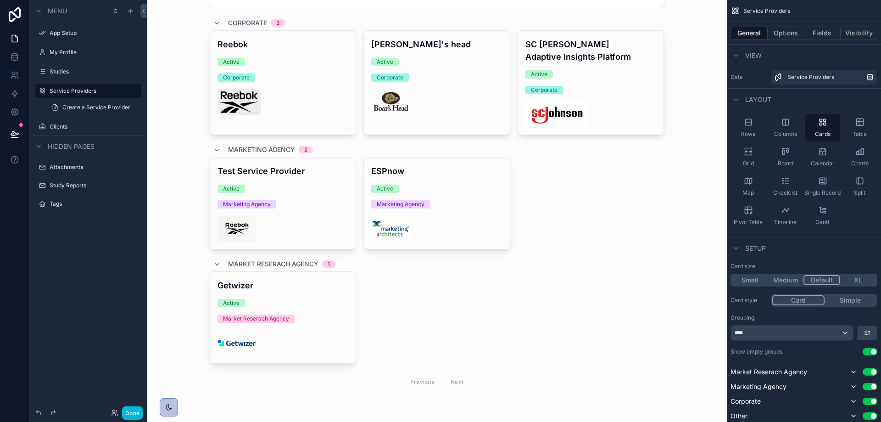
click at [851, 301] on button "Simple" at bounding box center [849, 300] width 51 height 10
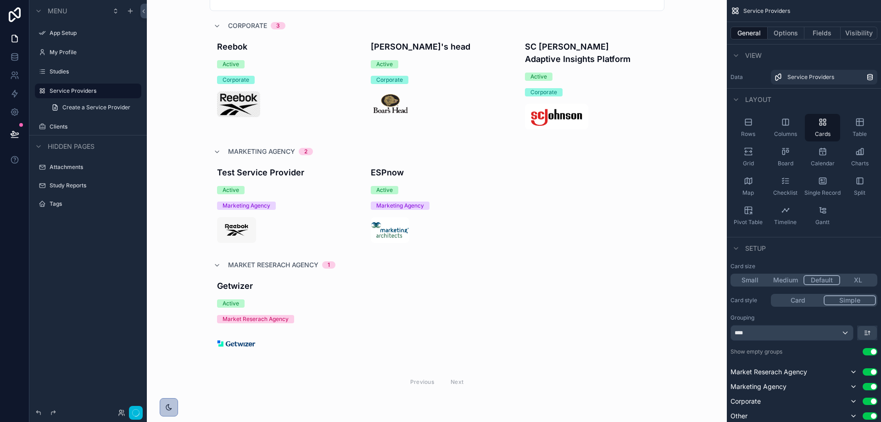
scroll to position [86, 0]
click at [802, 303] on button "Card" at bounding box center [797, 300] width 51 height 10
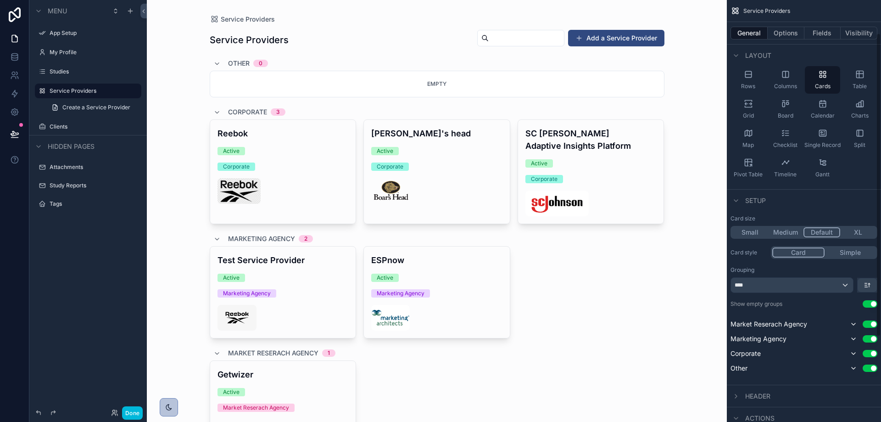
scroll to position [46, 0]
click at [752, 112] on div "Grid" at bounding box center [747, 111] width 35 height 28
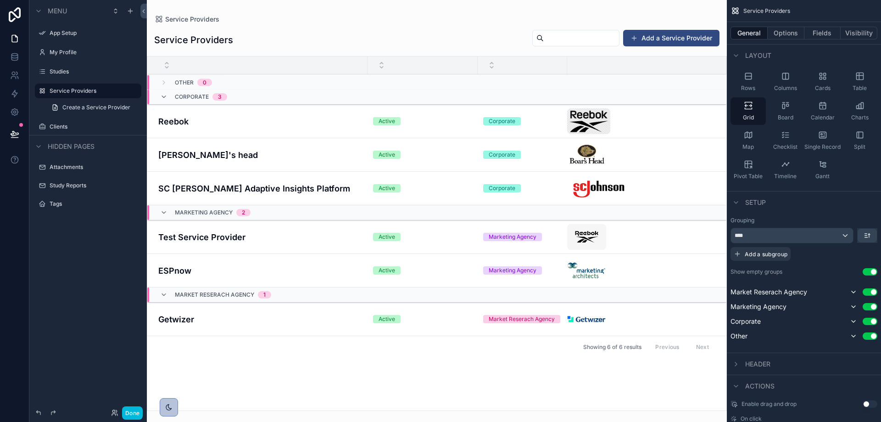
click at [828, 76] on div "Cards" at bounding box center [822, 82] width 35 height 28
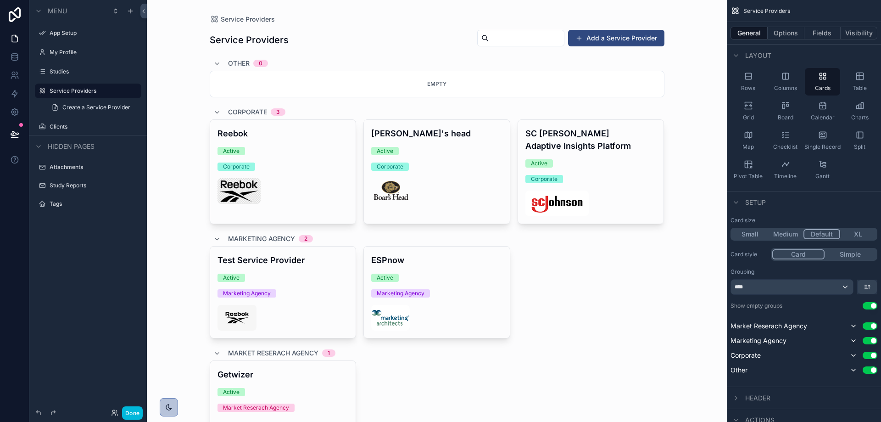
click at [790, 139] on div "Checklist" at bounding box center [784, 141] width 35 height 28
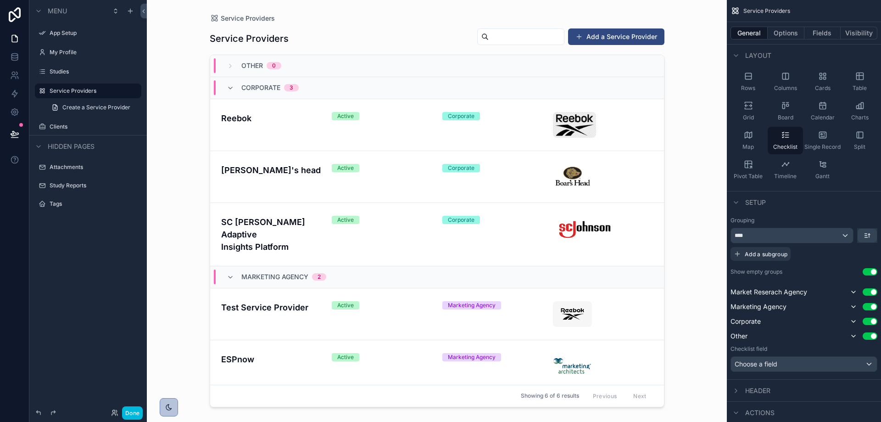
click at [820, 83] on div "Cards" at bounding box center [822, 82] width 35 height 28
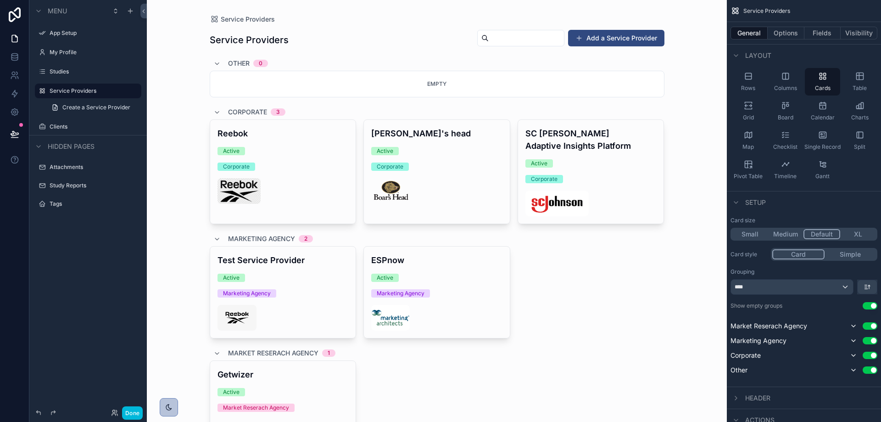
click at [740, 136] on div "Map" at bounding box center [747, 141] width 35 height 28
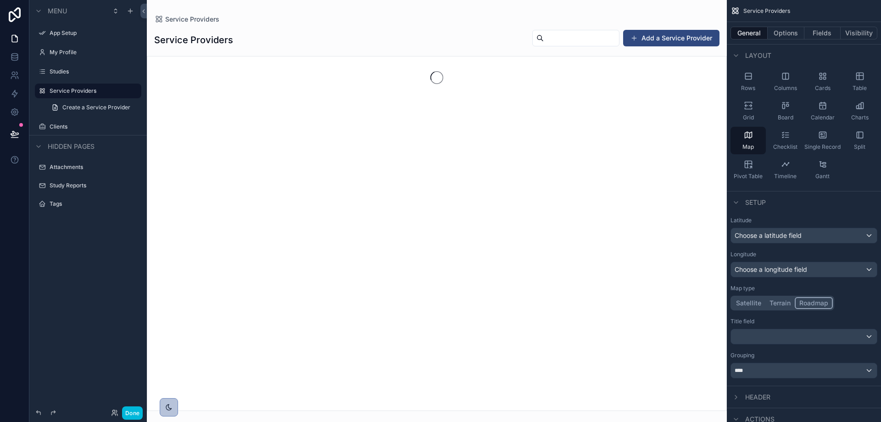
click at [828, 78] on div "Cards" at bounding box center [822, 82] width 35 height 28
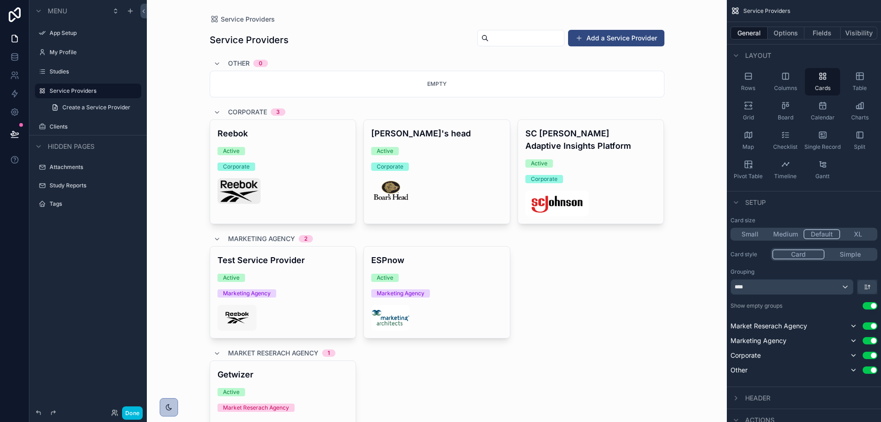
click at [858, 109] on icon "scrollable content" at bounding box center [859, 109] width 6 height 0
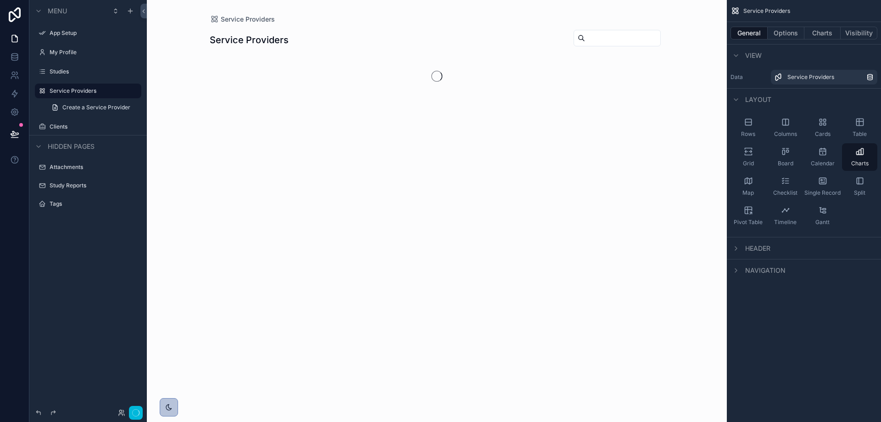
scroll to position [0, 0]
click at [828, 121] on div "Cards" at bounding box center [822, 128] width 35 height 28
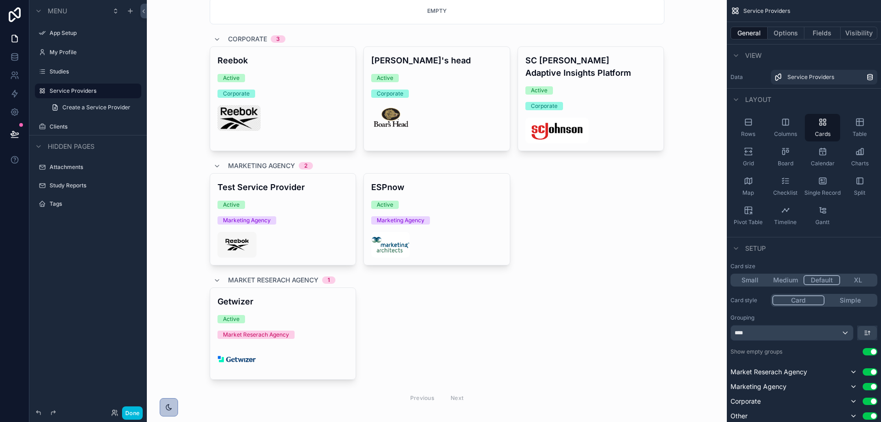
scroll to position [89, 0]
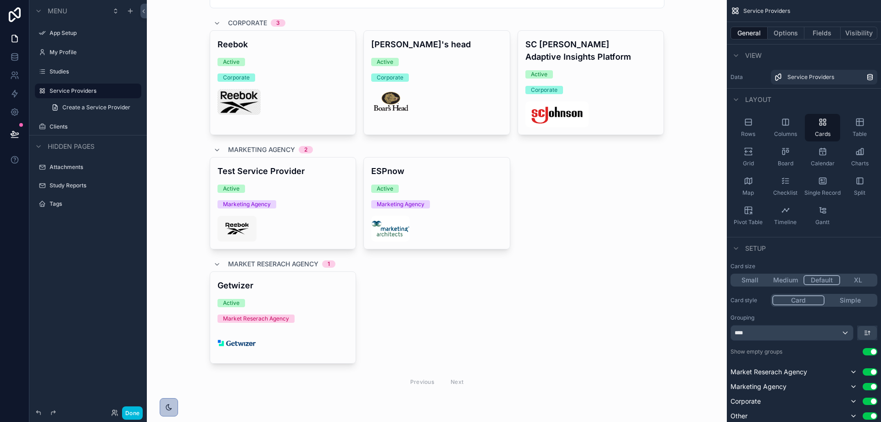
click at [589, 267] on div "Market Reserach Agency 1" at bounding box center [437, 263] width 455 height 15
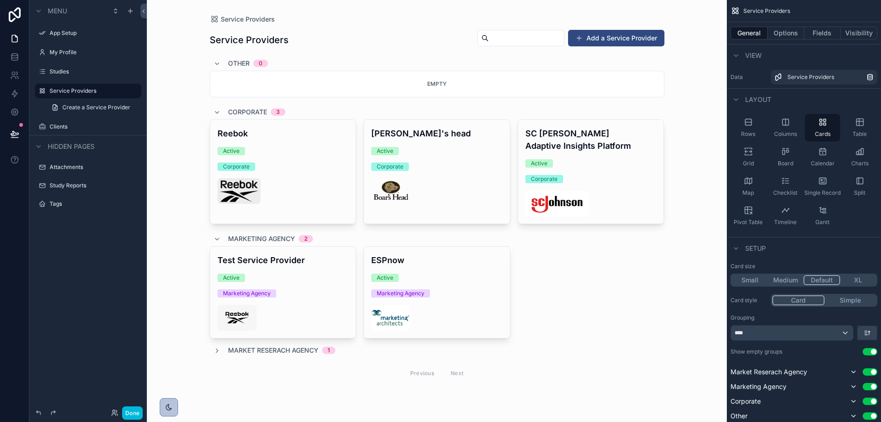
scroll to position [0, 0]
click at [240, 348] on span "Market Reserach Agency" at bounding box center [273, 349] width 90 height 9
click at [238, 351] on span "Market Reserach Agency" at bounding box center [273, 352] width 90 height 9
click at [244, 240] on span "Marketing Agency" at bounding box center [261, 238] width 67 height 9
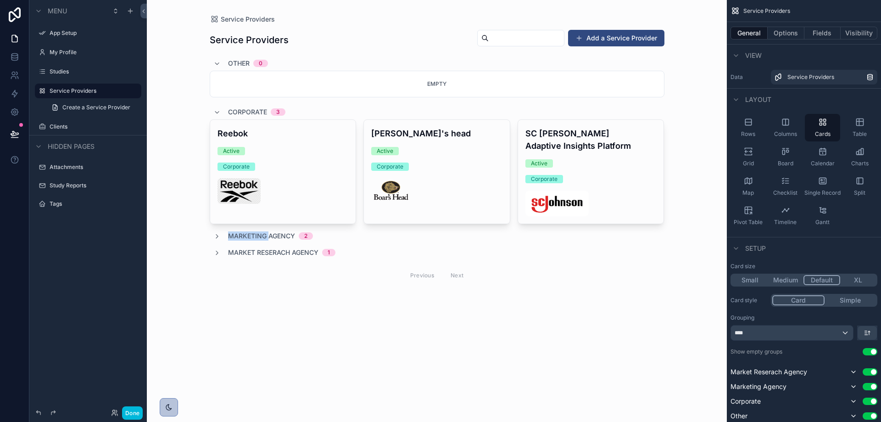
click at [244, 240] on div "Other 0 Empty Corporate 3 Reebok Active Corporate Boar's head Active Corporate …" at bounding box center [437, 171] width 455 height 230
click at [214, 239] on icon "scrollable content" at bounding box center [216, 236] width 7 height 7
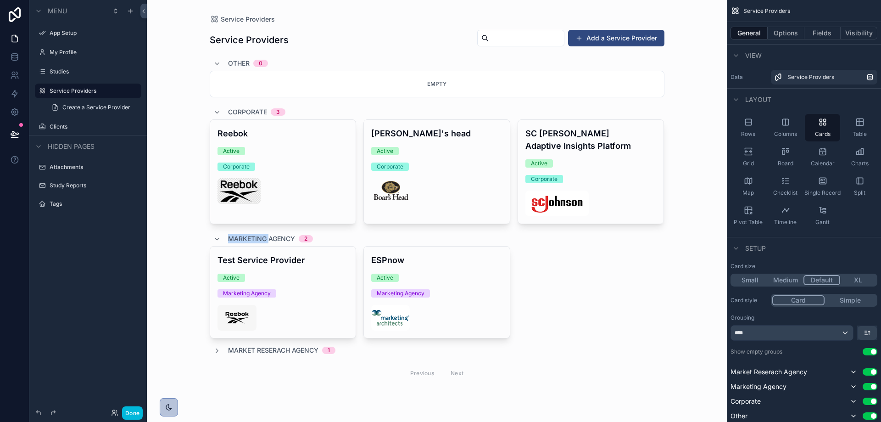
click at [214, 239] on icon "scrollable content" at bounding box center [216, 238] width 7 height 7
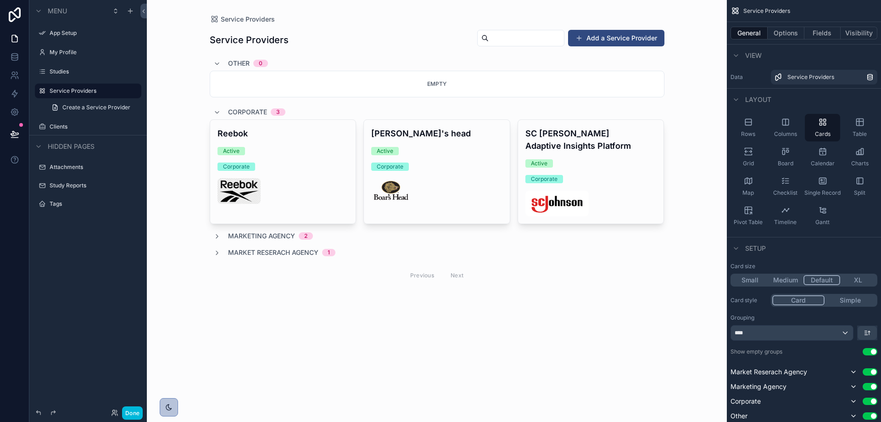
click at [428, 246] on div "Other 0 Empty Corporate 3 Reebok Active Corporate Boar's head Active Corporate …" at bounding box center [437, 171] width 455 height 230
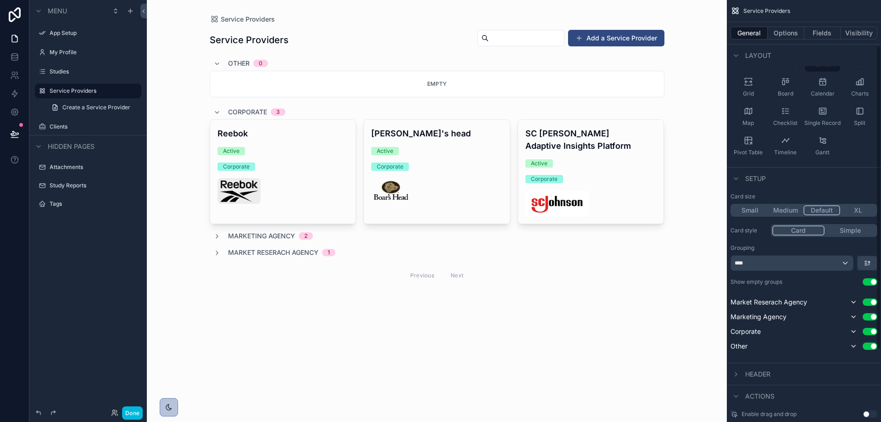
scroll to position [92, 0]
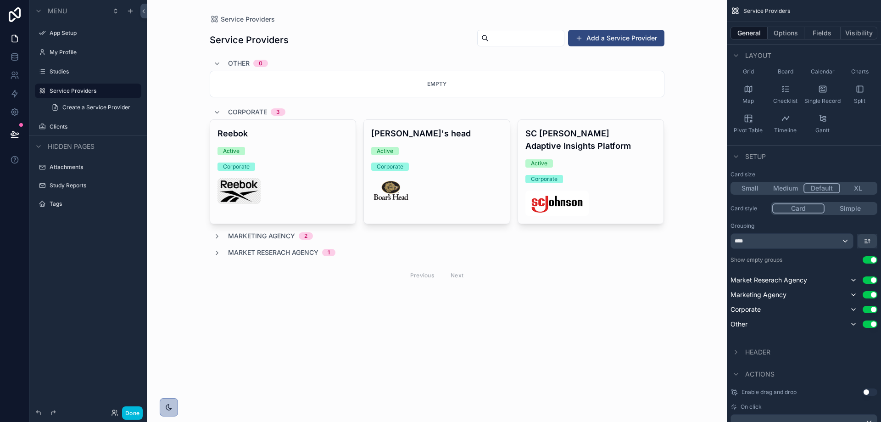
click at [868, 258] on button "Use setting" at bounding box center [869, 259] width 15 height 7
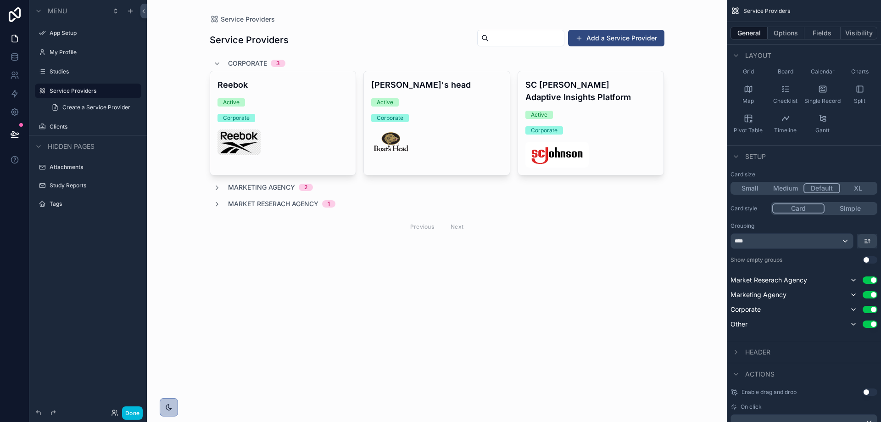
click at [77, 108] on span "Create a Service Provider" at bounding box center [96, 107] width 68 height 7
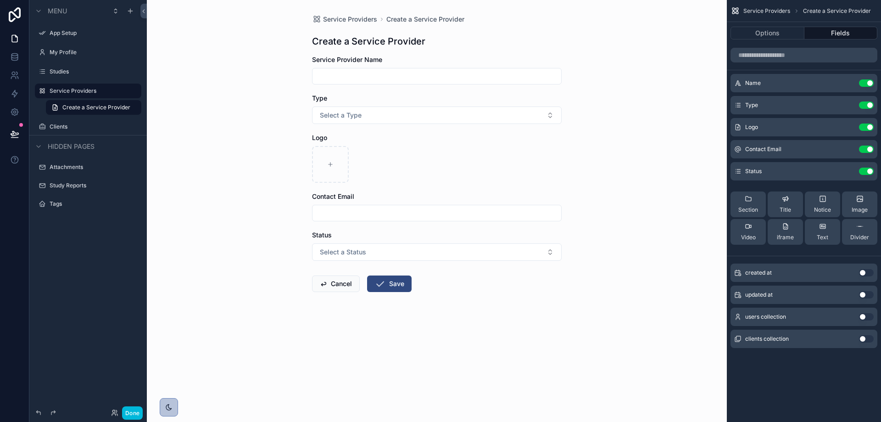
click at [64, 68] on label "Studies" at bounding box center [93, 71] width 86 height 7
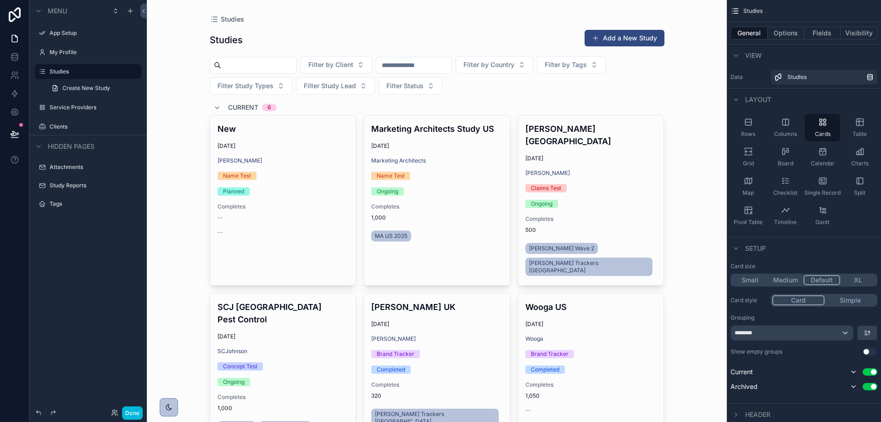
click at [629, 34] on div "scrollable content" at bounding box center [436, 263] width 469 height 526
click at [629, 38] on button "Add a New Study" at bounding box center [624, 38] width 80 height 17
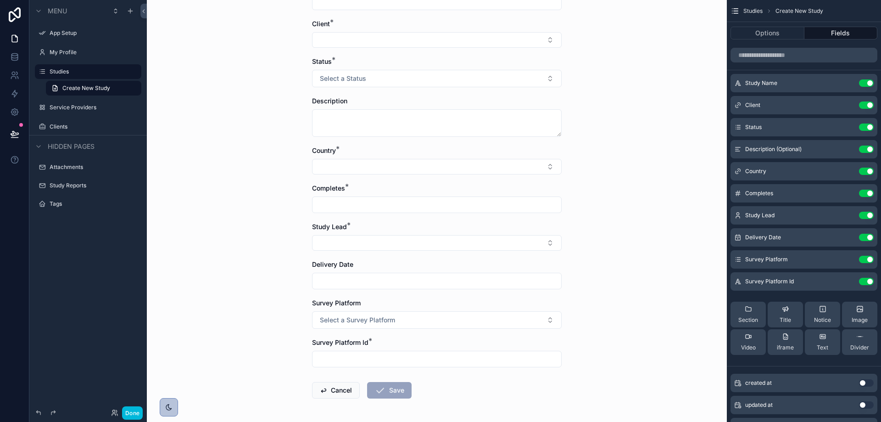
scroll to position [110, 0]
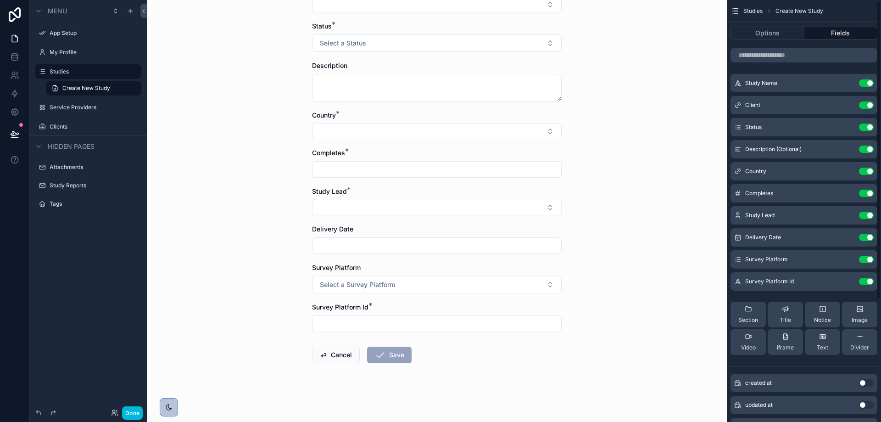
click at [868, 280] on button "Use setting" at bounding box center [866, 281] width 15 height 7
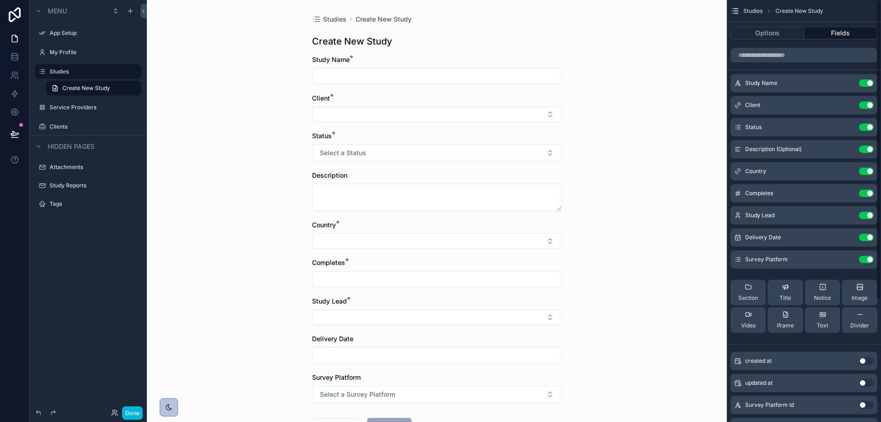
click at [867, 260] on button "Use setting" at bounding box center [866, 259] width 15 height 7
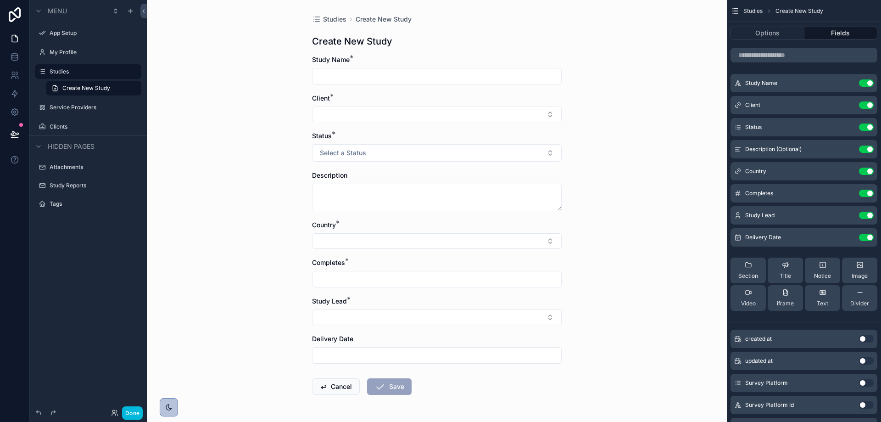
click at [0, 0] on icon "scrollable content" at bounding box center [0, 0] width 0 height 0
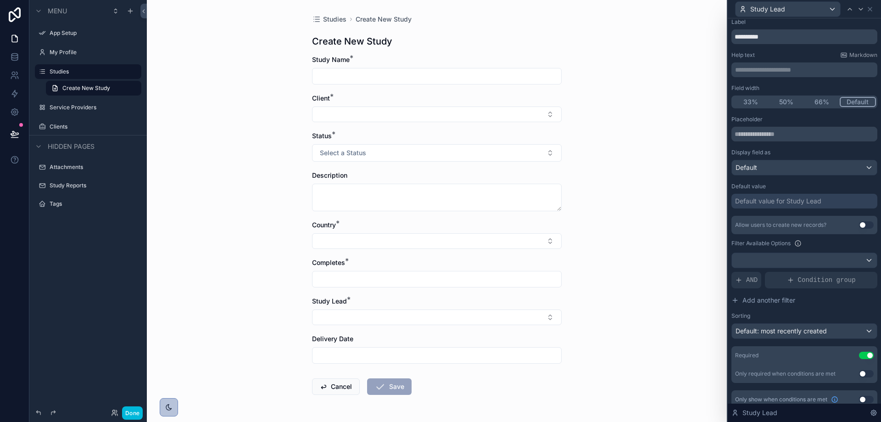
scroll to position [29, 0]
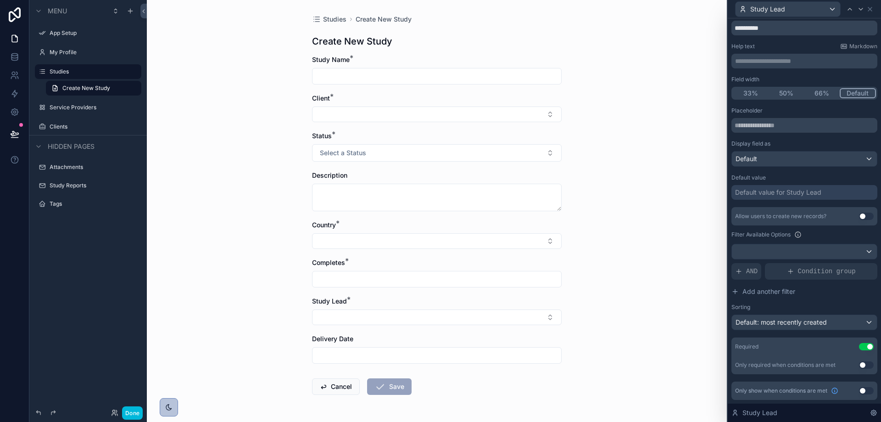
click at [859, 389] on button "Use setting" at bounding box center [866, 390] width 15 height 7
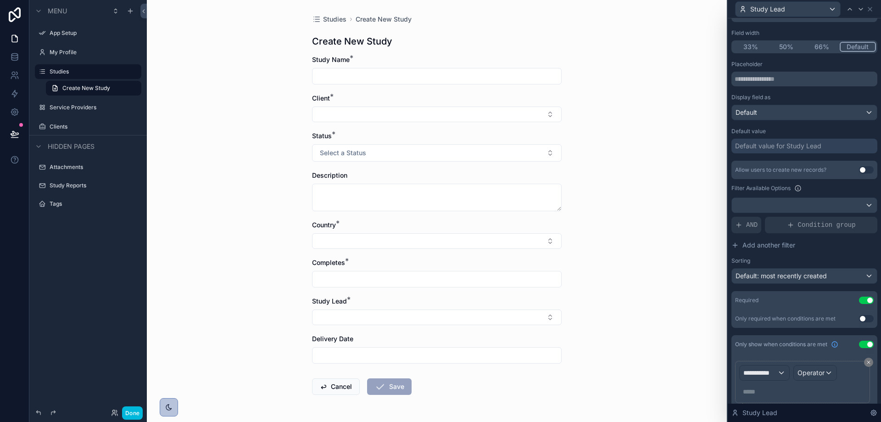
scroll to position [107, 0]
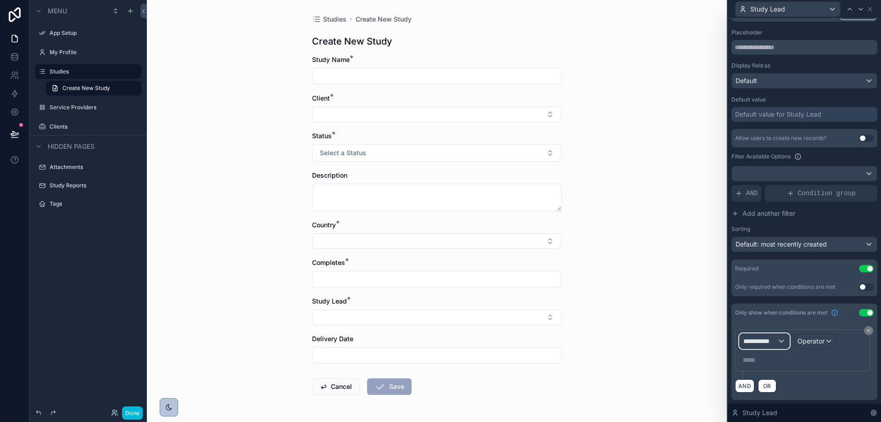
click at [757, 339] on span "**********" at bounding box center [760, 340] width 34 height 9
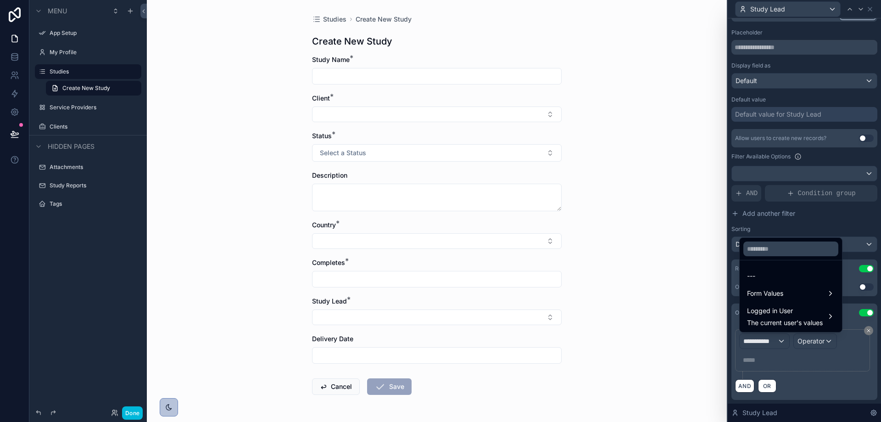
click at [832, 319] on div "Logged in User The current user's values" at bounding box center [791, 316] width 88 height 22
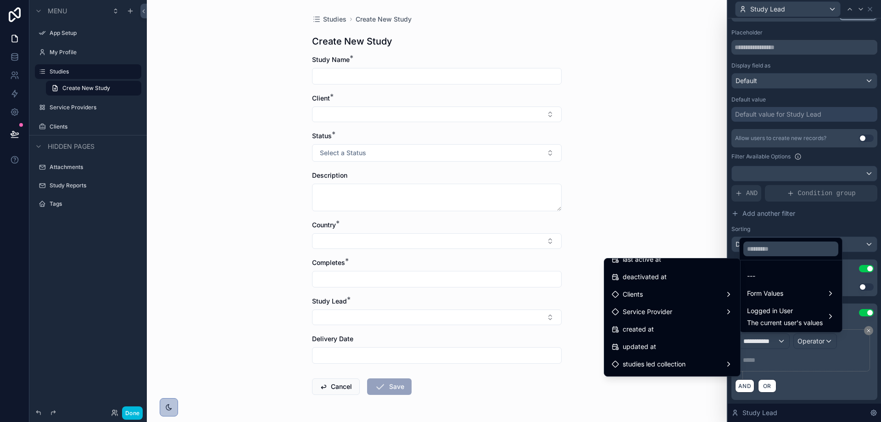
scroll to position [229, 0]
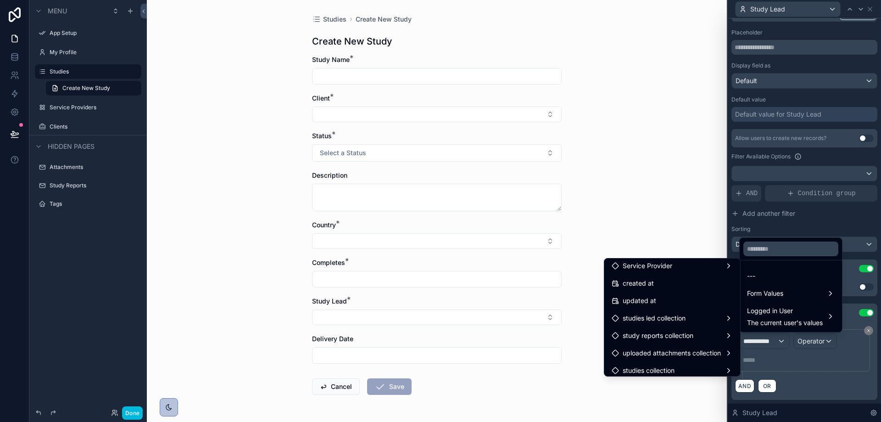
click at [715, 318] on div "studies led collection" at bounding box center [671, 317] width 121 height 11
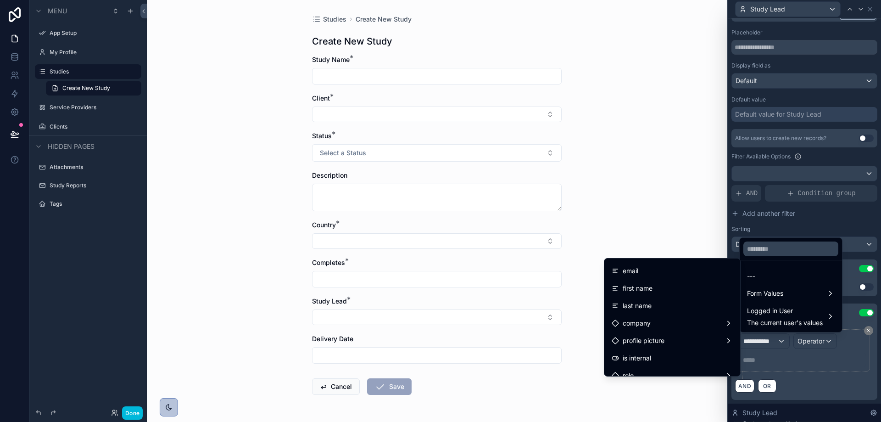
scroll to position [0, 0]
click at [673, 272] on div "id" at bounding box center [671, 268] width 121 height 11
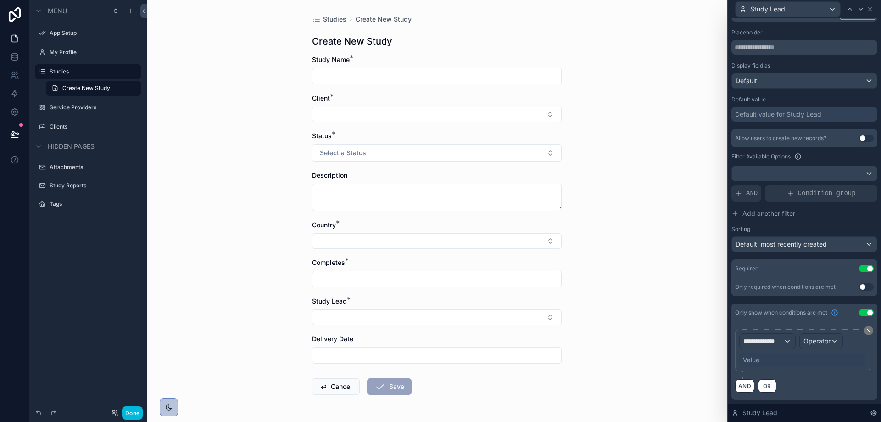
click at [750, 359] on div "Value" at bounding box center [751, 359] width 17 height 9
click at [814, 345] on span "Operator" at bounding box center [816, 340] width 27 height 9
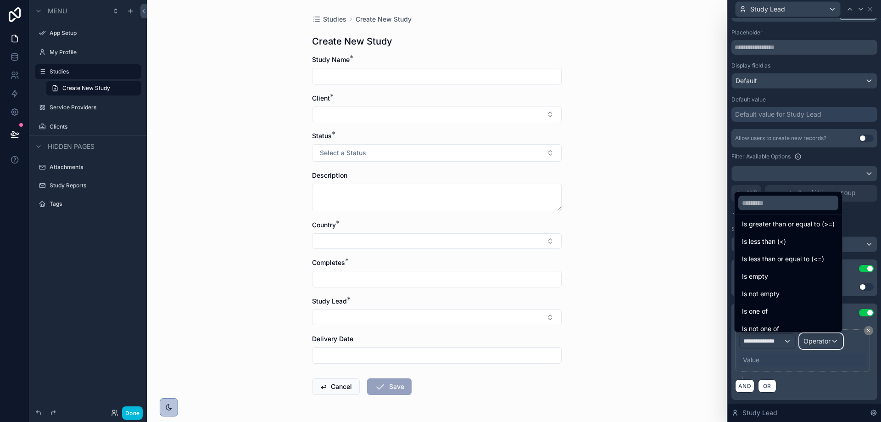
scroll to position [65, 0]
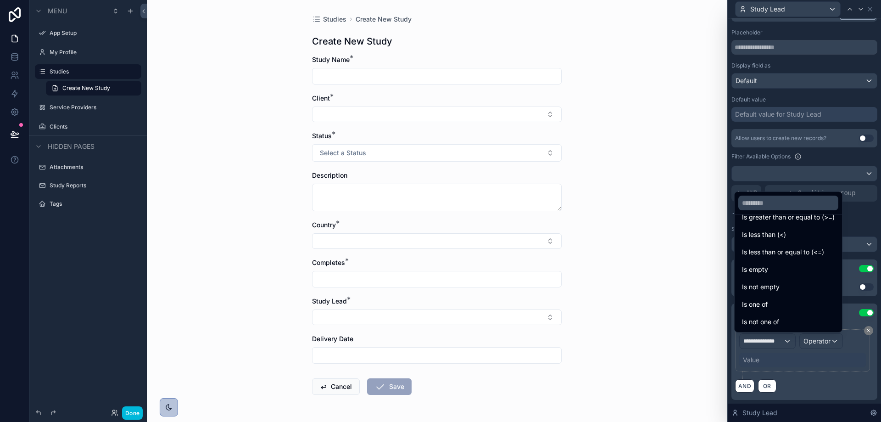
click at [770, 300] on div "Is one of" at bounding box center [788, 304] width 93 height 11
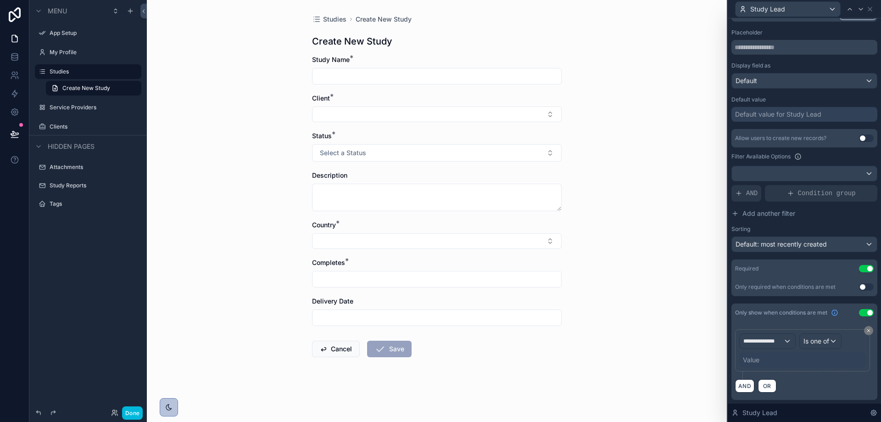
click at [766, 355] on div "Value" at bounding box center [802, 359] width 127 height 15
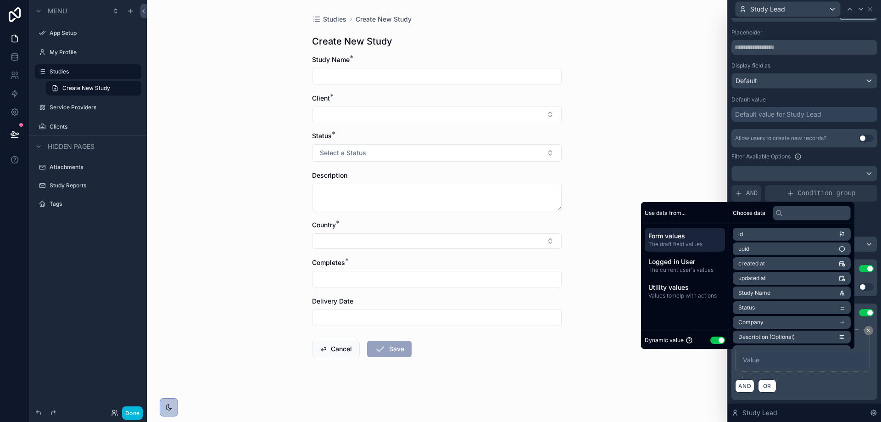
click at [772, 355] on div "Value" at bounding box center [802, 359] width 127 height 15
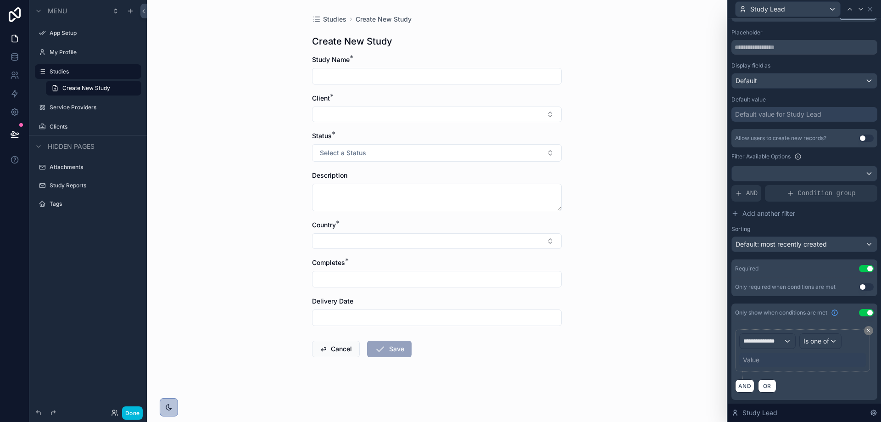
click at [834, 385] on div "AND OR" at bounding box center [804, 385] width 139 height 14
click at [861, 311] on button "Use setting" at bounding box center [866, 312] width 15 height 7
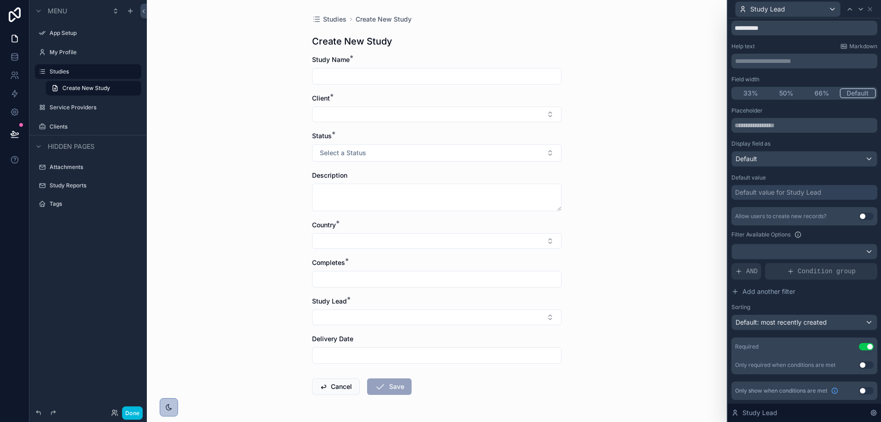
scroll to position [0, 0]
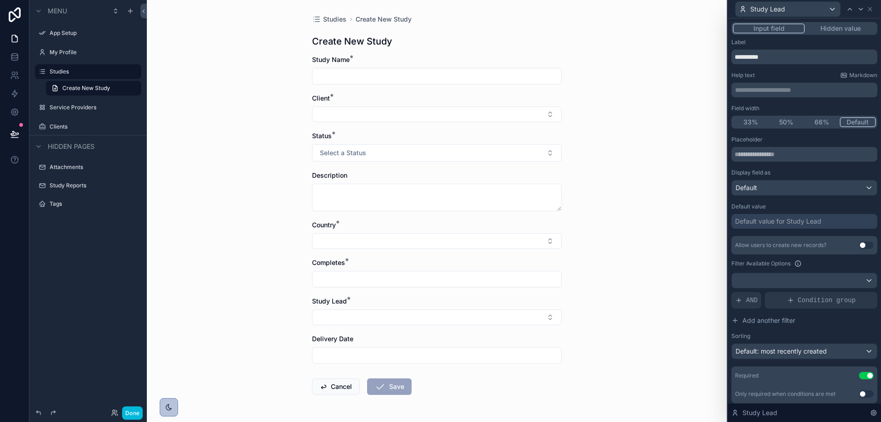
click at [821, 29] on button "Hidden value" at bounding box center [840, 28] width 71 height 10
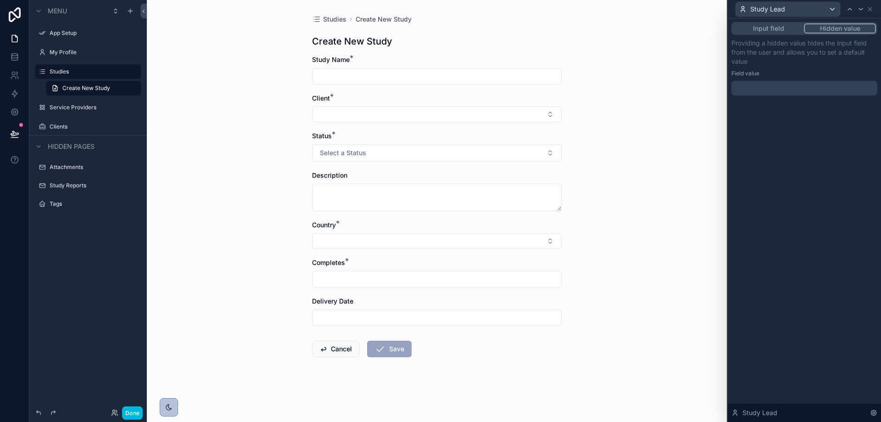
click at [787, 28] on button "Input field" at bounding box center [768, 28] width 71 height 10
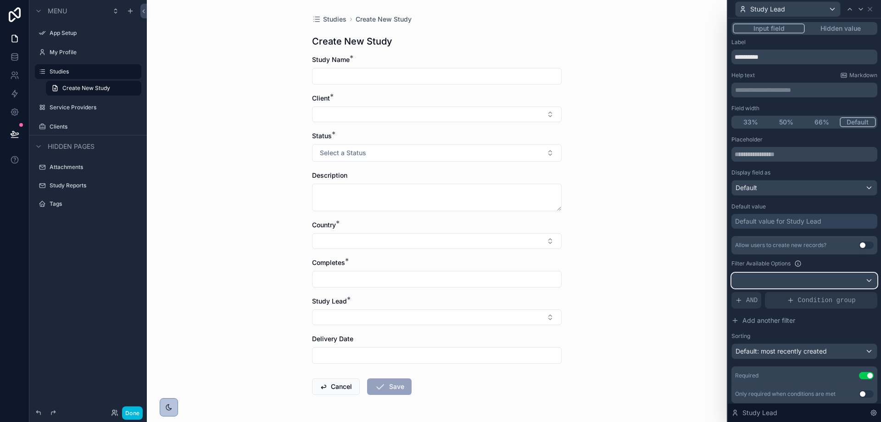
click at [811, 283] on div at bounding box center [804, 280] width 145 height 15
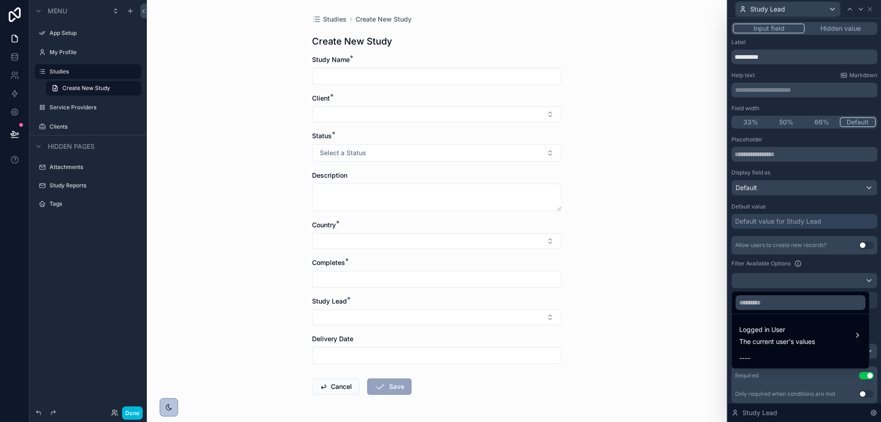
click at [826, 262] on div at bounding box center [804, 211] width 153 height 422
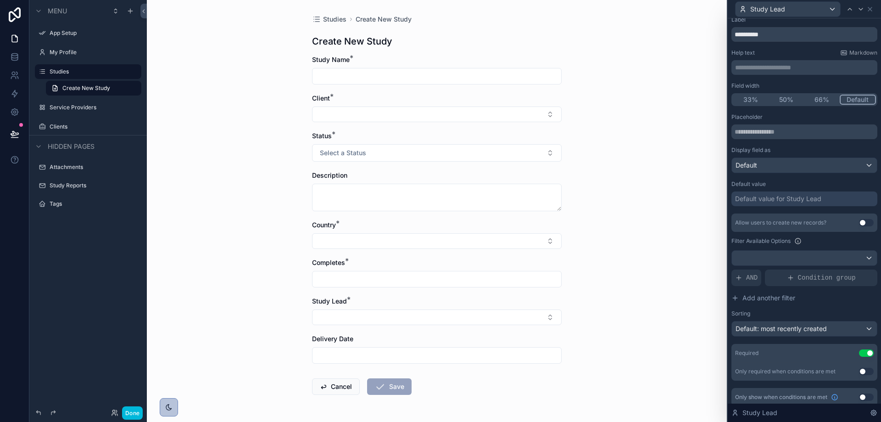
scroll to position [29, 0]
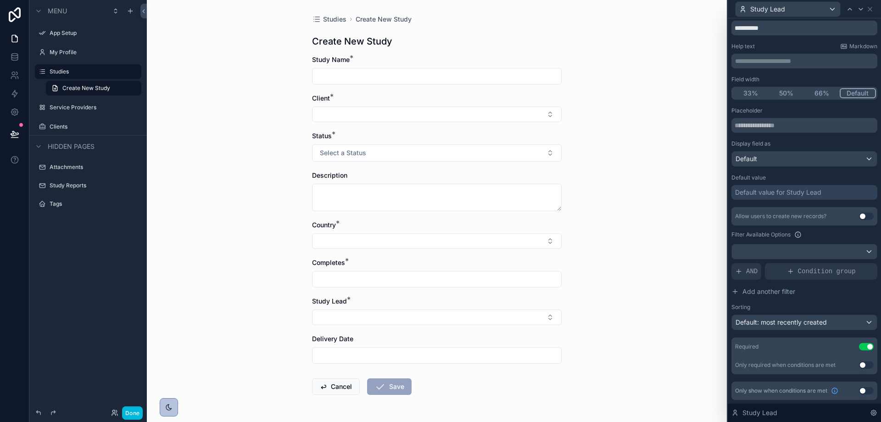
click at [859, 348] on button "Use setting" at bounding box center [866, 346] width 15 height 7
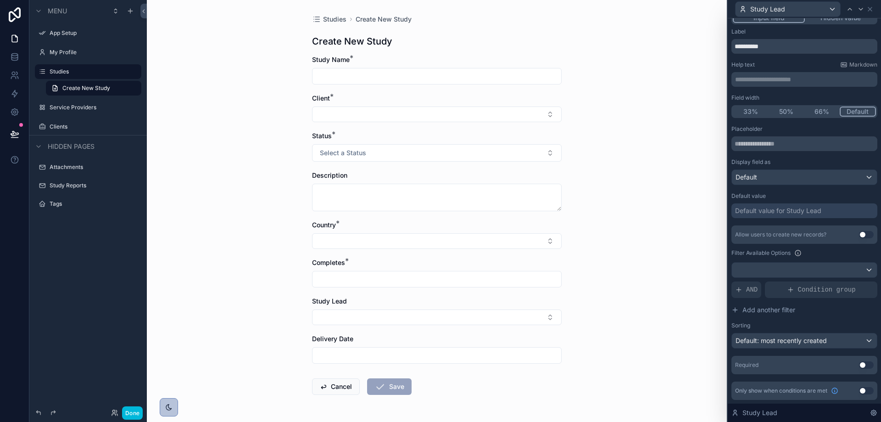
scroll to position [11, 0]
click at [859, 365] on button "Use setting" at bounding box center [866, 364] width 15 height 7
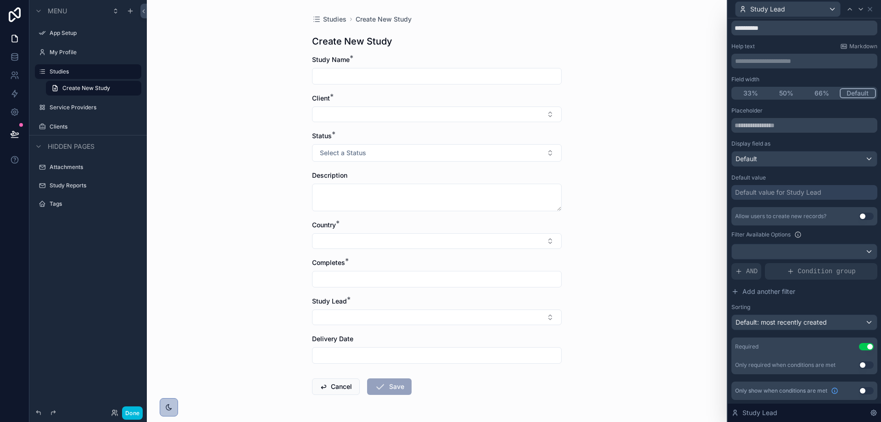
click at [859, 366] on button "Use setting" at bounding box center [866, 364] width 15 height 7
click at [761, 383] on span "New rule" at bounding box center [759, 385] width 36 height 8
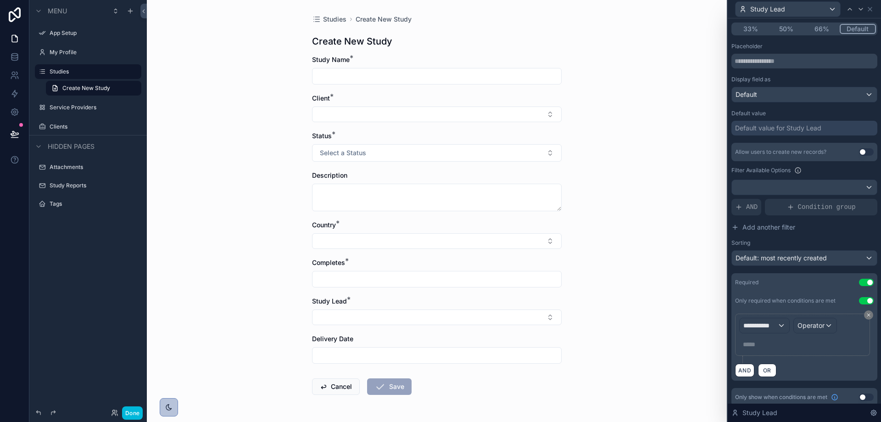
scroll to position [100, 0]
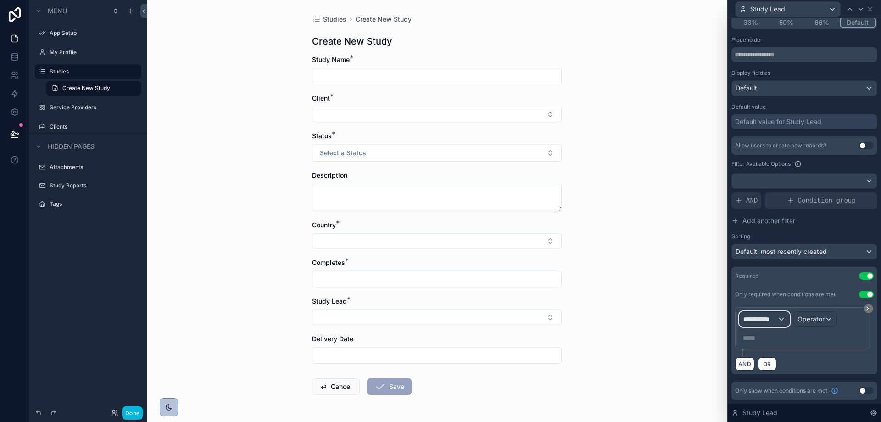
click at [772, 311] on button "**********" at bounding box center [764, 319] width 50 height 16
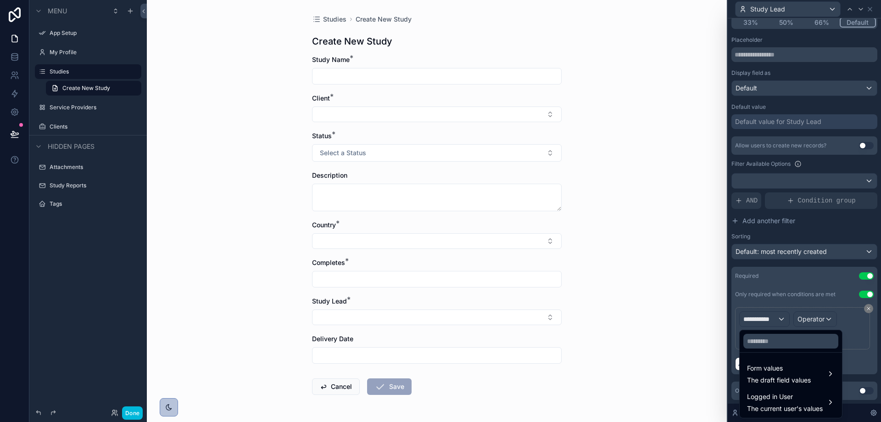
click at [788, 382] on span "The draft field values" at bounding box center [779, 379] width 64 height 9
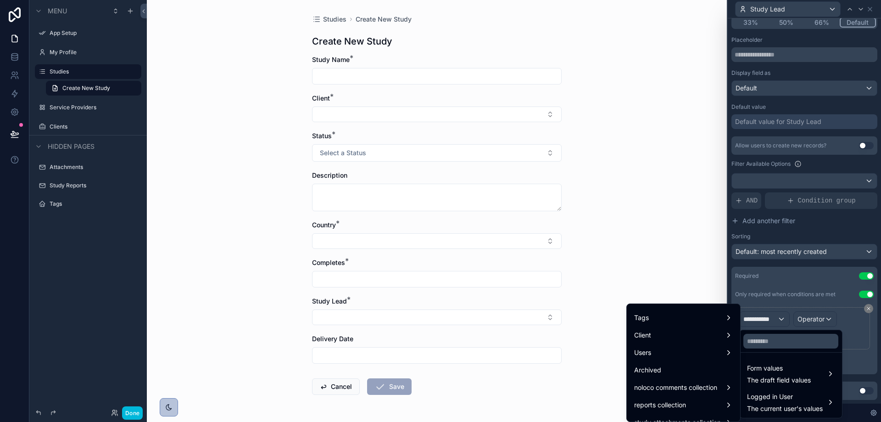
scroll to position [286, 0]
click at [695, 342] on div "Users" at bounding box center [683, 341] width 99 height 11
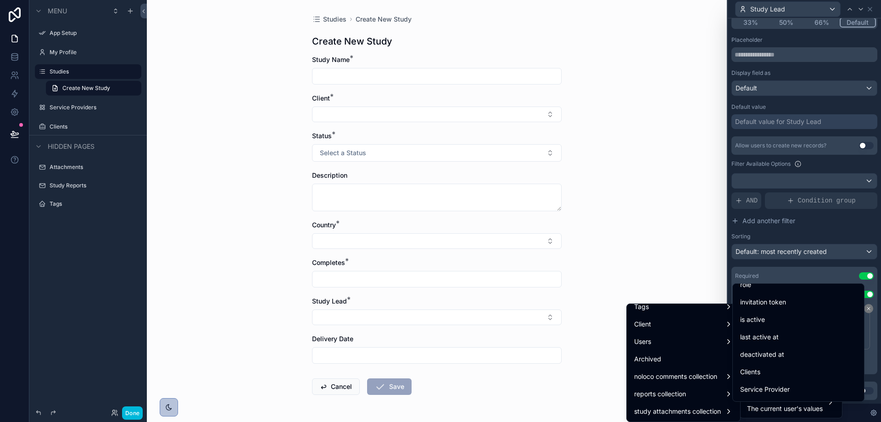
scroll to position [138, 0]
click at [761, 331] on div "role" at bounding box center [798, 330] width 117 height 11
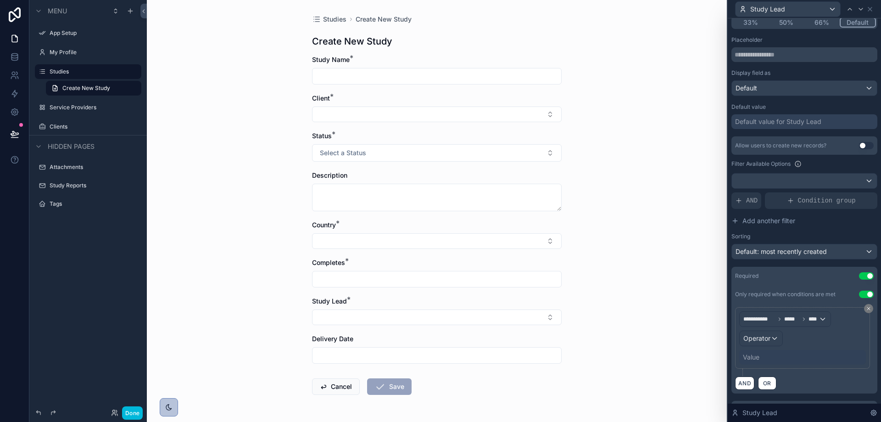
click at [755, 355] on div "Value" at bounding box center [751, 356] width 17 height 9
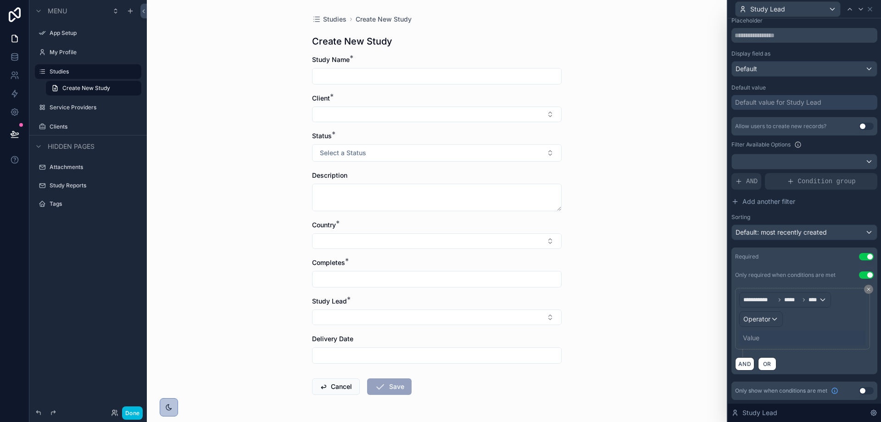
click at [755, 337] on div "Value" at bounding box center [751, 337] width 17 height 9
click at [759, 321] on span "Operator" at bounding box center [756, 319] width 27 height 8
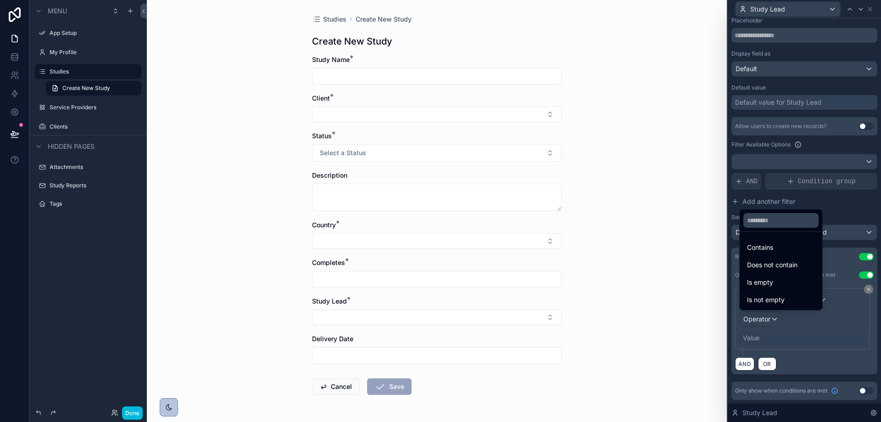
click at [765, 250] on span "Contains" at bounding box center [760, 247] width 26 height 11
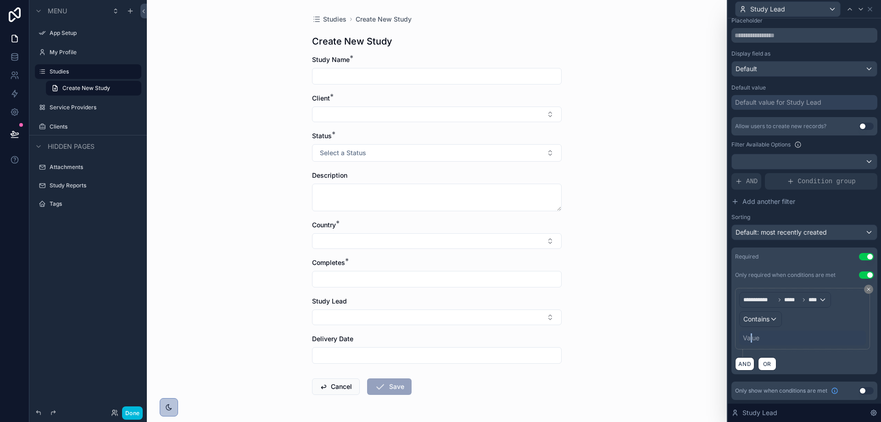
click at [751, 338] on div "Value" at bounding box center [751, 337] width 17 height 9
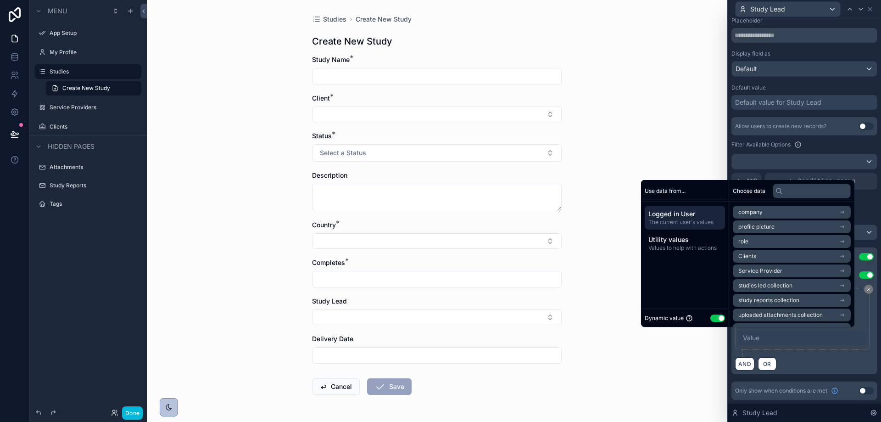
click at [768, 331] on div "Value" at bounding box center [802, 337] width 127 height 15
click at [805, 333] on div "Value" at bounding box center [802, 337] width 127 height 15
click at [834, 369] on div "AND OR" at bounding box center [804, 363] width 139 height 14
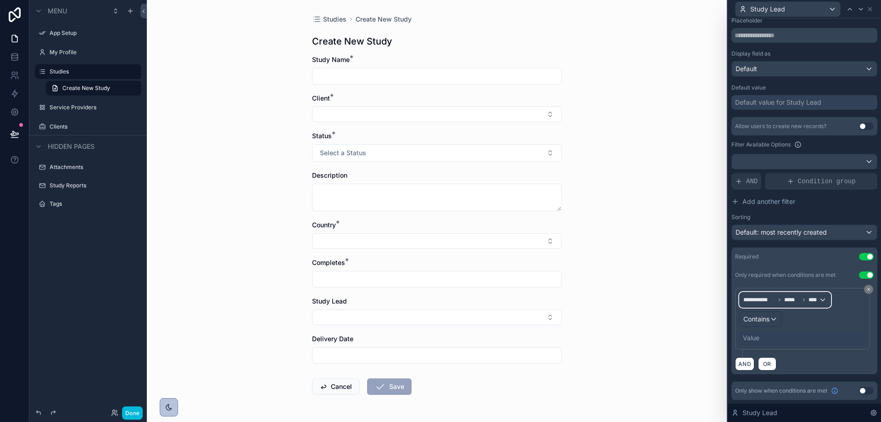
click at [766, 297] on span "**********" at bounding box center [759, 299] width 32 height 7
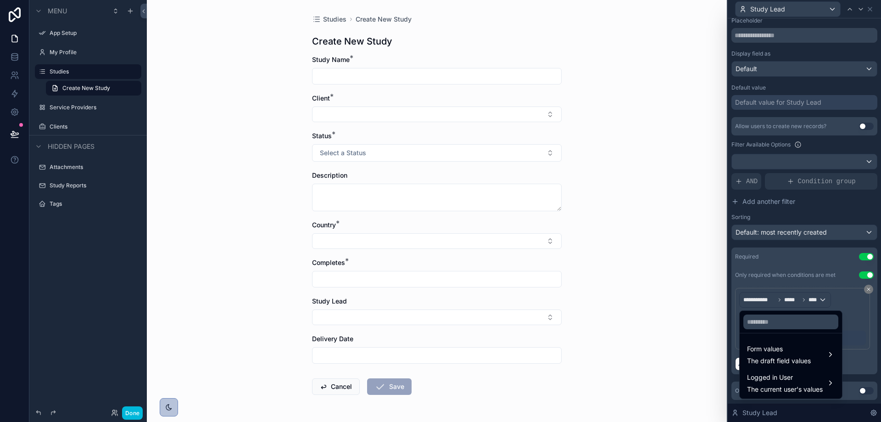
click at [787, 272] on div at bounding box center [804, 211] width 153 height 422
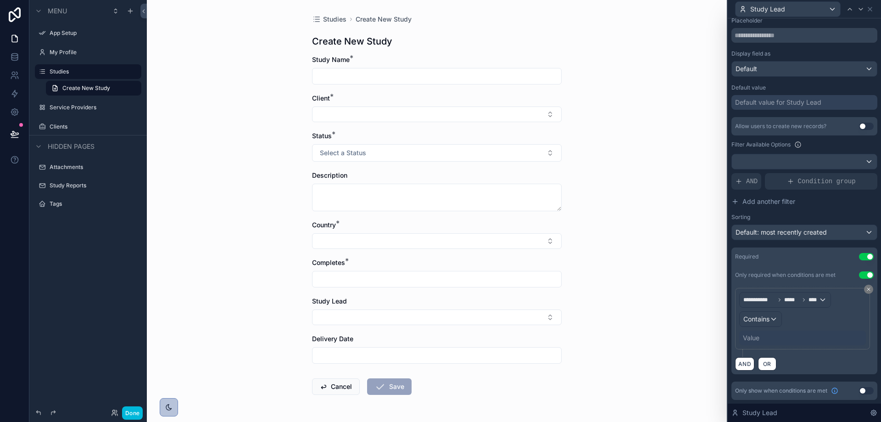
click at [861, 277] on button "Use setting" at bounding box center [866, 274] width 15 height 7
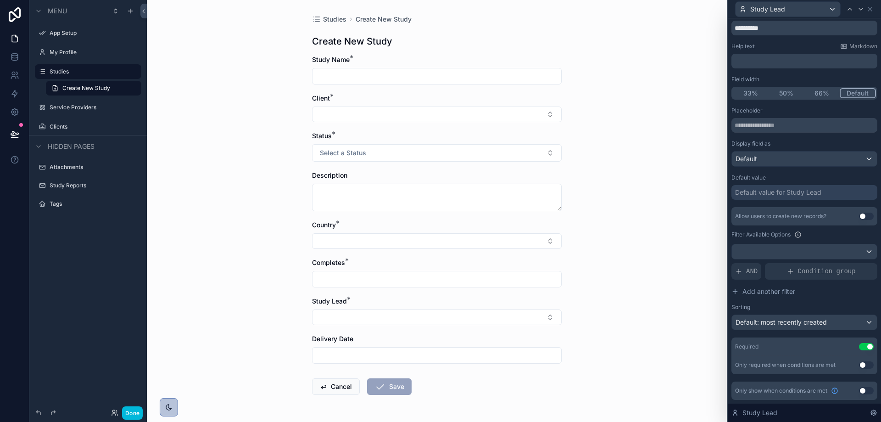
scroll to position [29, 0]
click at [859, 391] on button "Use setting" at bounding box center [866, 390] width 15 height 7
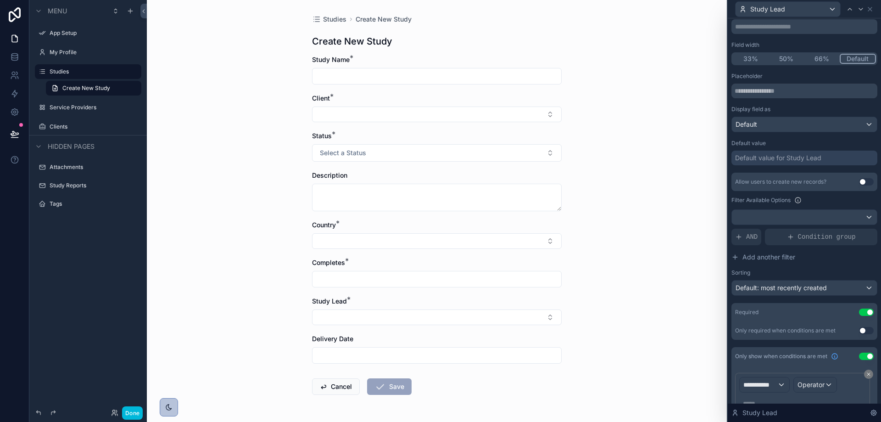
scroll to position [107, 0]
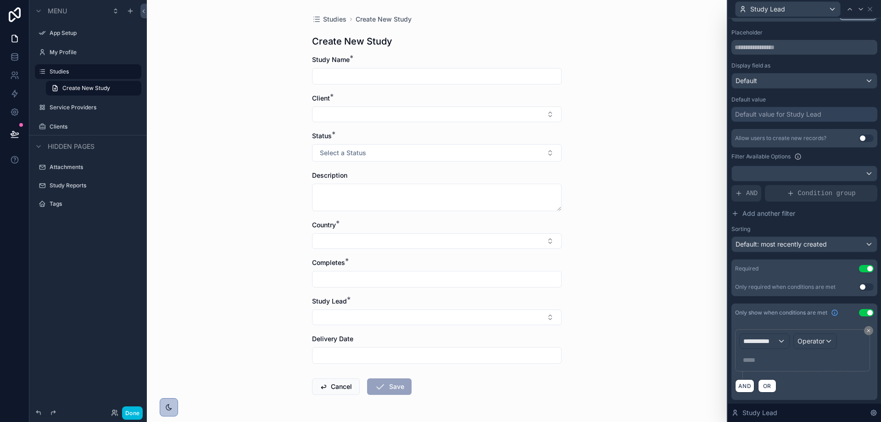
click at [861, 268] on button "Use setting" at bounding box center [866, 268] width 15 height 7
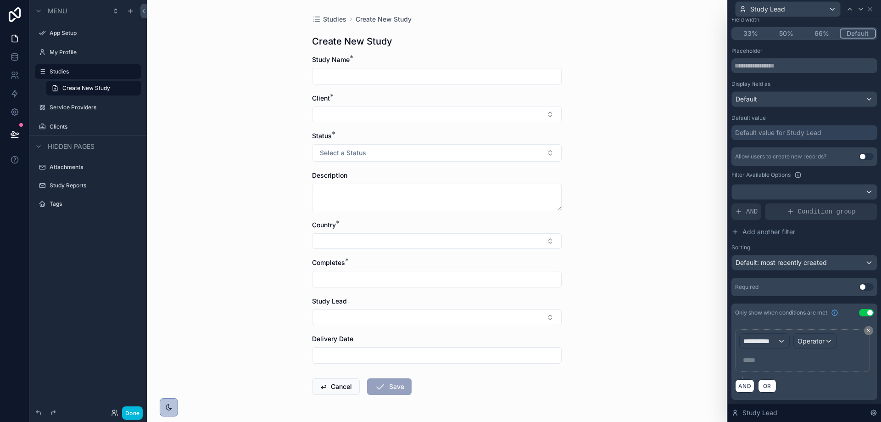
click at [804, 131] on div "Default value for Study Lead" at bounding box center [778, 132] width 86 height 9
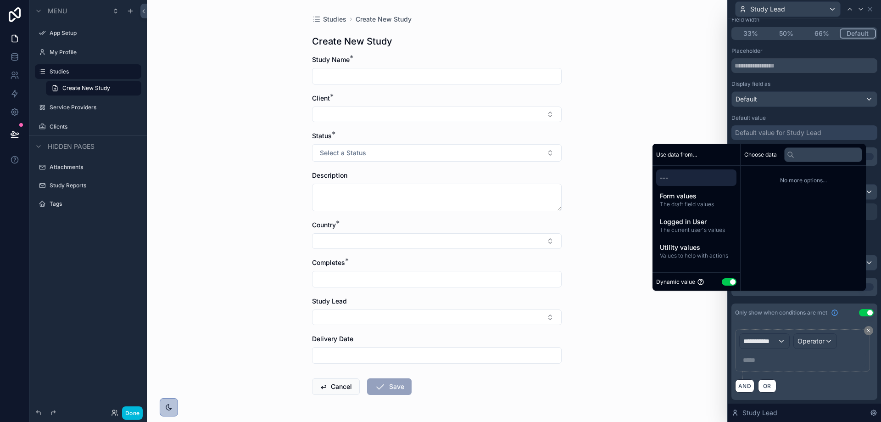
click at [706, 230] on span "The current user's values" at bounding box center [696, 229] width 73 height 7
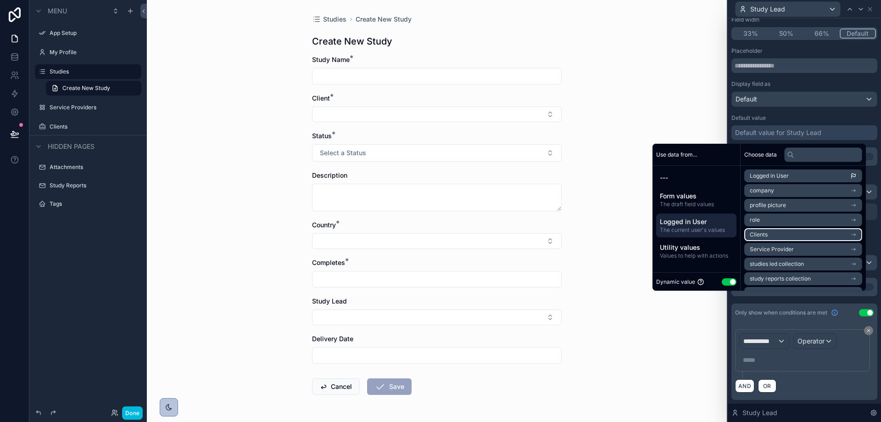
click at [755, 233] on span "Clients" at bounding box center [759, 234] width 18 height 7
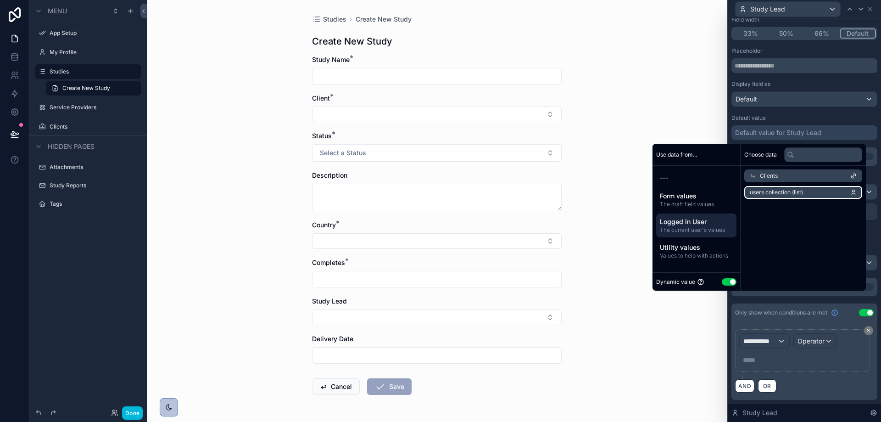
click at [787, 195] on span "users collection (list)" at bounding box center [776, 192] width 53 height 7
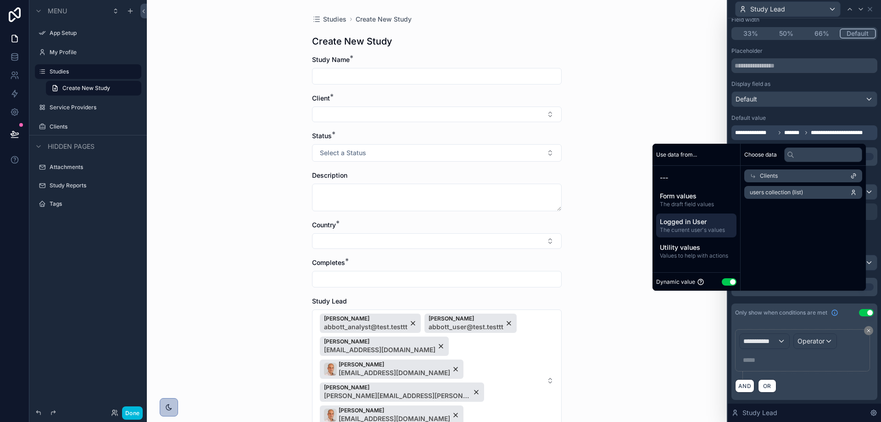
click at [646, 93] on div "Studies Create New Study Create New Study Study Name * Client * Status * Select…" at bounding box center [437, 211] width 580 height 422
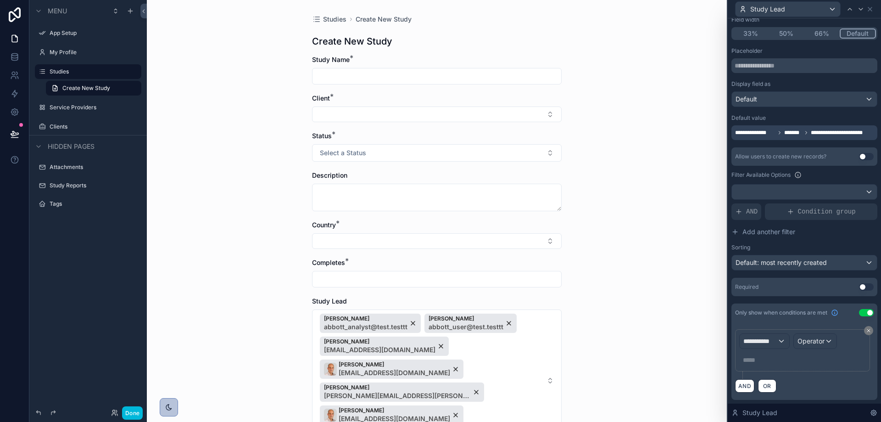
click at [441, 117] on button "Select Button" at bounding box center [437, 114] width 250 height 16
click at [399, 229] on span "[PERSON_NAME]" at bounding box center [414, 225] width 53 height 9
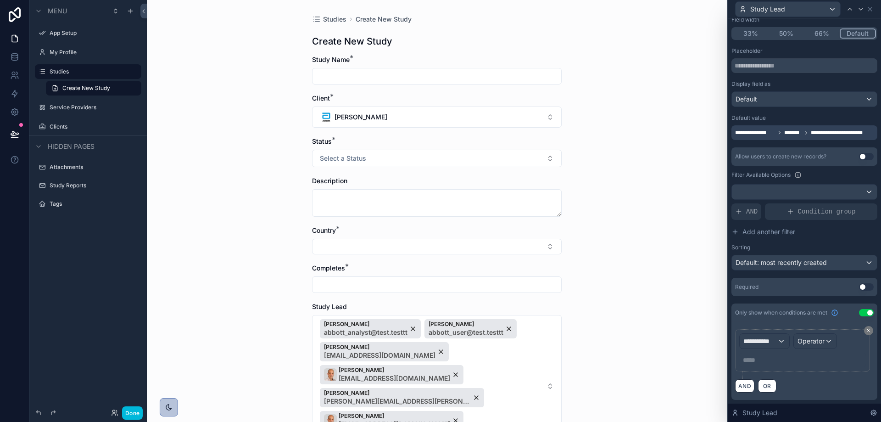
click at [622, 164] on div "Studies Create New Study Create New Study Study Name * Client * Abbott Status *…" at bounding box center [437, 211] width 580 height 422
click at [534, 328] on span "Tal Banin abbott_analyst@test.testtt Reuven Attar abbott_user@test.testtt Hadar…" at bounding box center [431, 386] width 223 height 134
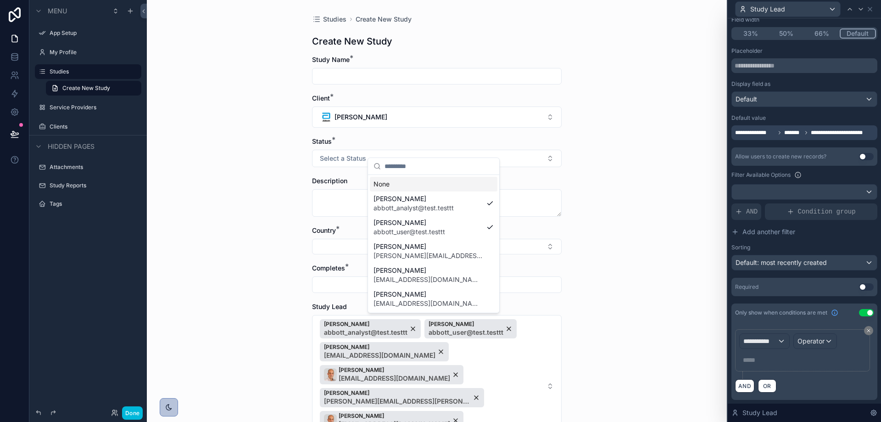
click at [546, 323] on button "Tal Banin abbott_analyst@test.testtt Reuven Attar abbott_user@test.testtt Hadar…" at bounding box center [437, 386] width 250 height 142
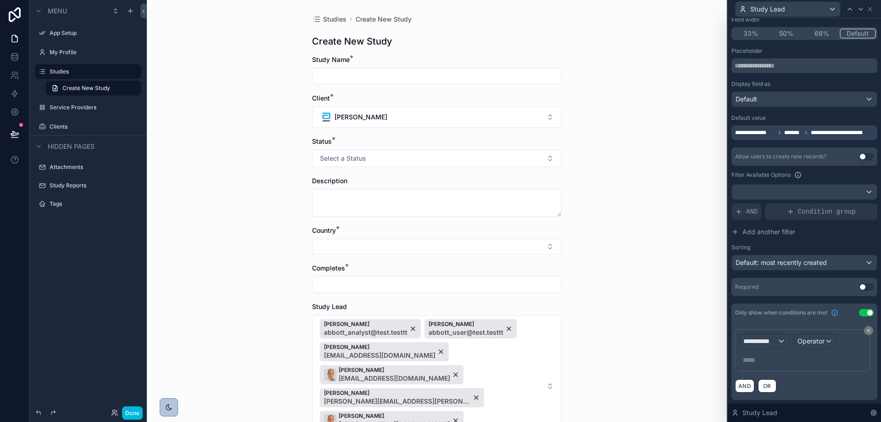
click at [637, 291] on div "Studies Create New Study Create New Study Study Name * Client * Abbott Status *…" at bounding box center [437, 211] width 580 height 422
click at [134, 408] on button "Done" at bounding box center [132, 412] width 21 height 13
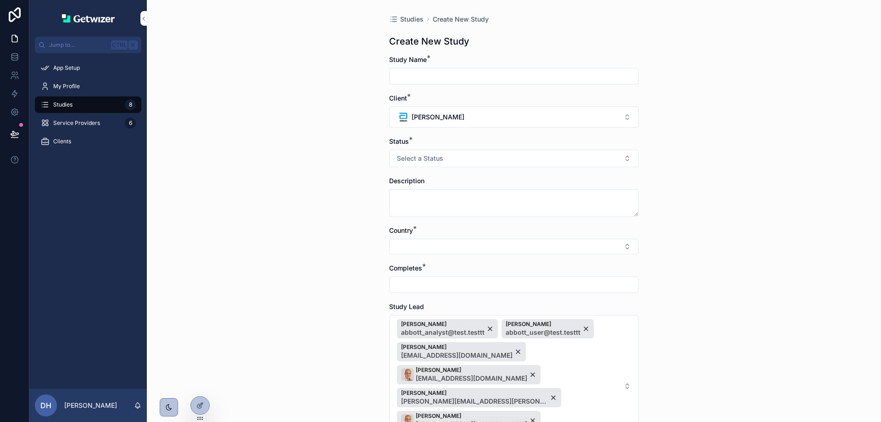
click at [618, 337] on button "Tal Banin abbott_analyst@test.testtt Reuven Attar abbott_user@test.testtt Hadar…" at bounding box center [514, 386] width 250 height 142
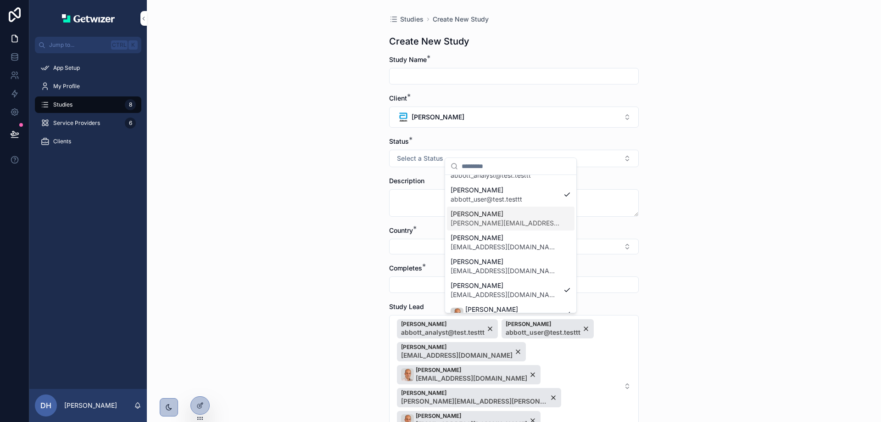
scroll to position [72, 0]
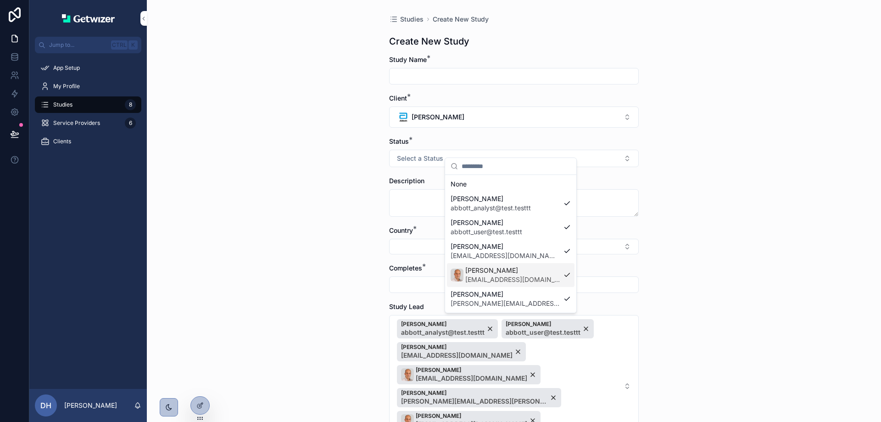
click at [762, 276] on div "Studies Create New Study Create New Study Study Name * Client * Abbott Status *…" at bounding box center [514, 211] width 734 height 422
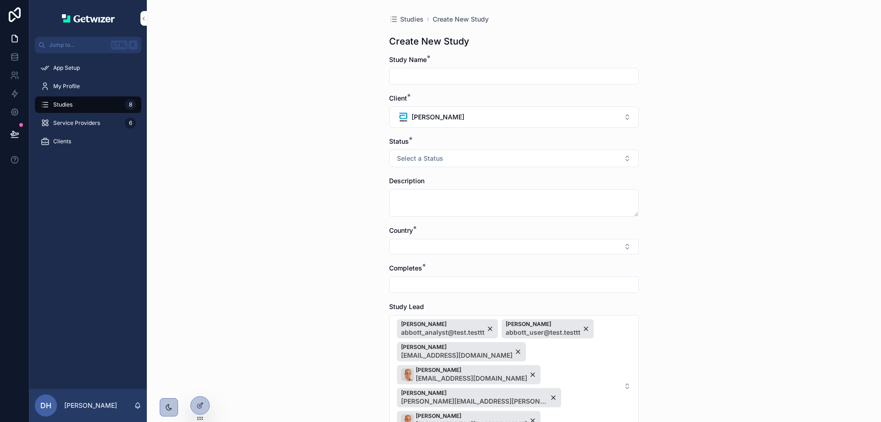
click at [523, 113] on button "[PERSON_NAME]" at bounding box center [514, 116] width 250 height 21
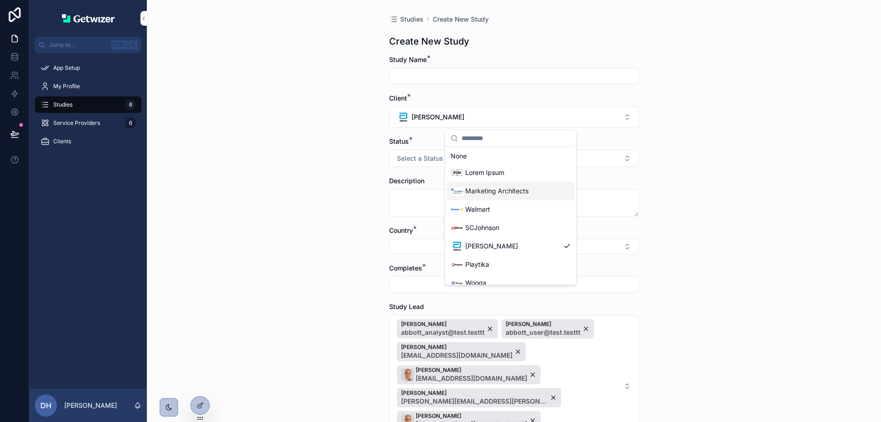
click at [459, 198] on div "Marketing Architects" at bounding box center [511, 191] width 128 height 18
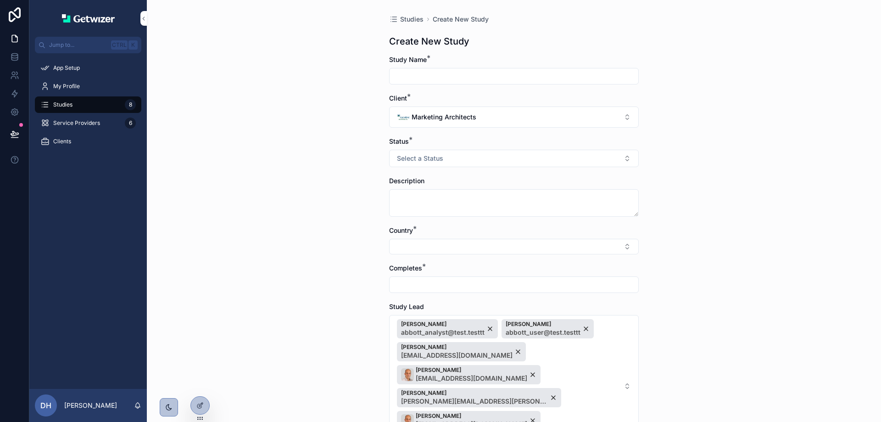
click at [433, 120] on span "Marketing Architects" at bounding box center [443, 116] width 65 height 9
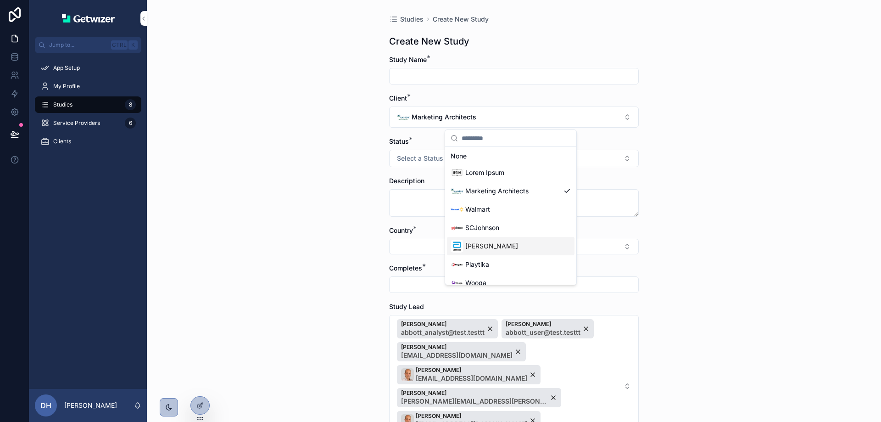
click at [461, 248] on div "Suggestions" at bounding box center [456, 245] width 13 height 13
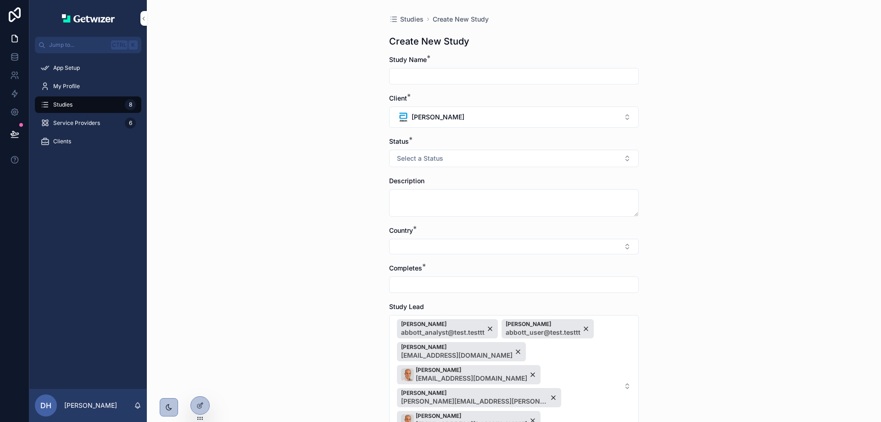
click at [198, 400] on div at bounding box center [200, 404] width 18 height 17
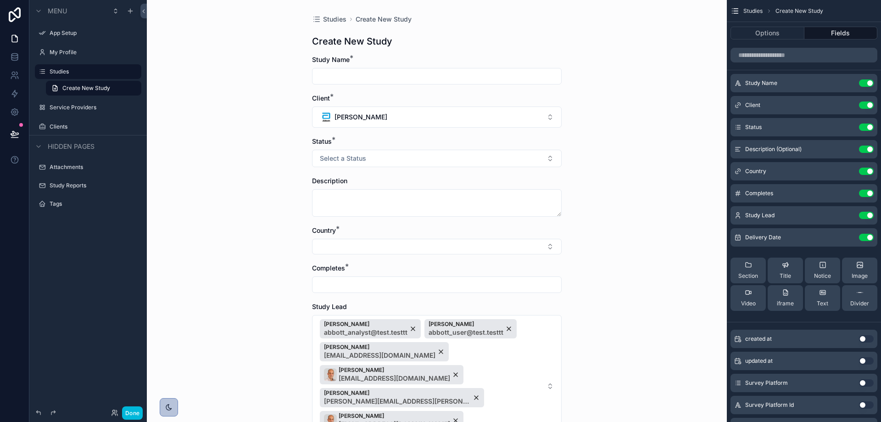
click at [530, 397] on span "Tal Banin abbott_analyst@test.testtt Reuven Attar abbott_user@test.testtt Hadar…" at bounding box center [431, 386] width 223 height 134
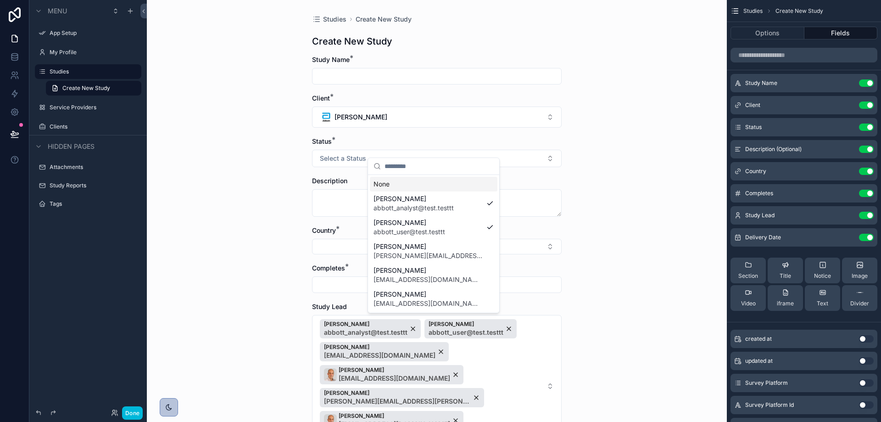
click at [563, 347] on div "Studies Create New Study Create New Study Study Name * Client * Abbott Status *…" at bounding box center [437, 292] width 264 height 585
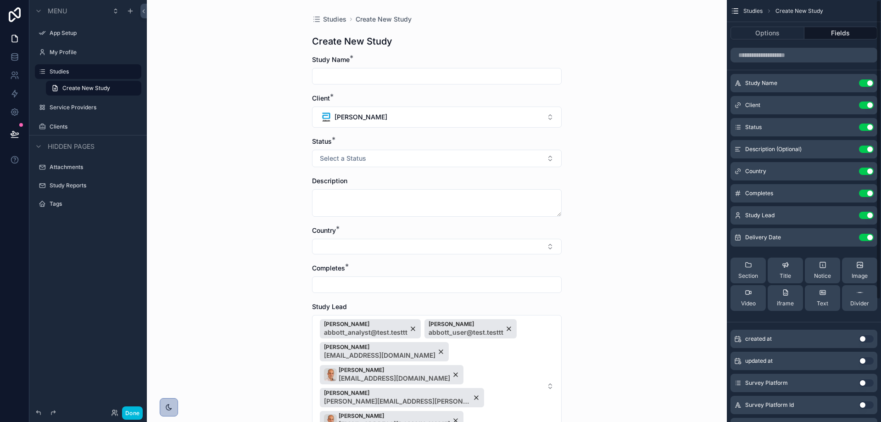
click at [794, 38] on button "Options" at bounding box center [767, 33] width 74 height 13
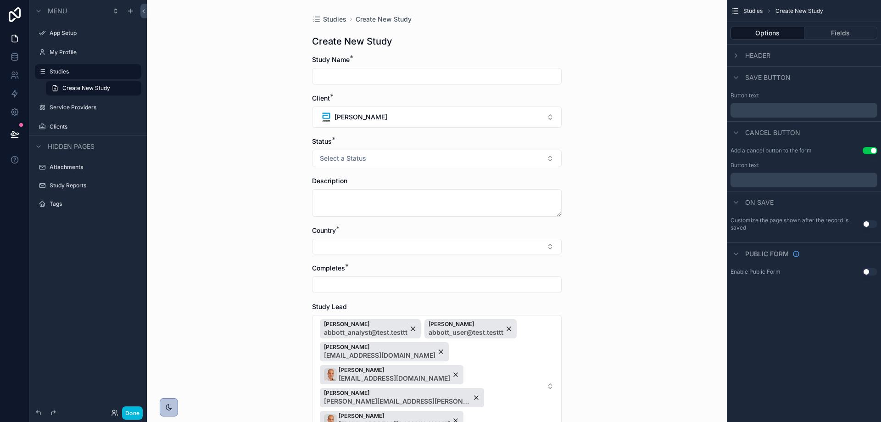
click at [789, 54] on div "Header" at bounding box center [804, 55] width 154 height 22
click at [821, 35] on button "Fields" at bounding box center [840, 33] width 73 height 13
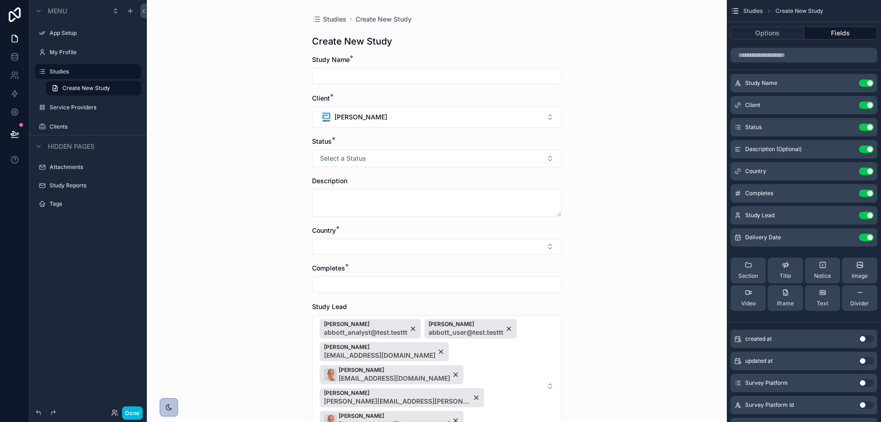
click at [0, 0] on icon "scrollable content" at bounding box center [0, 0] width 0 height 0
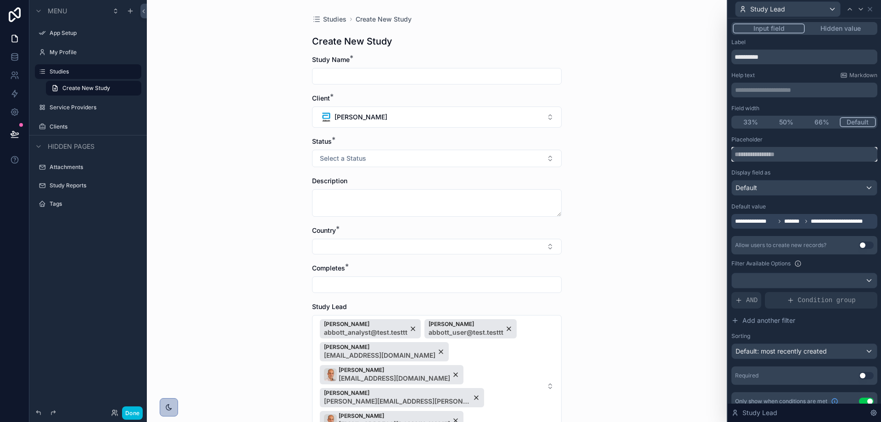
click at [794, 156] on input "text" at bounding box center [804, 154] width 146 height 15
click at [784, 189] on div "Default" at bounding box center [804, 187] width 145 height 15
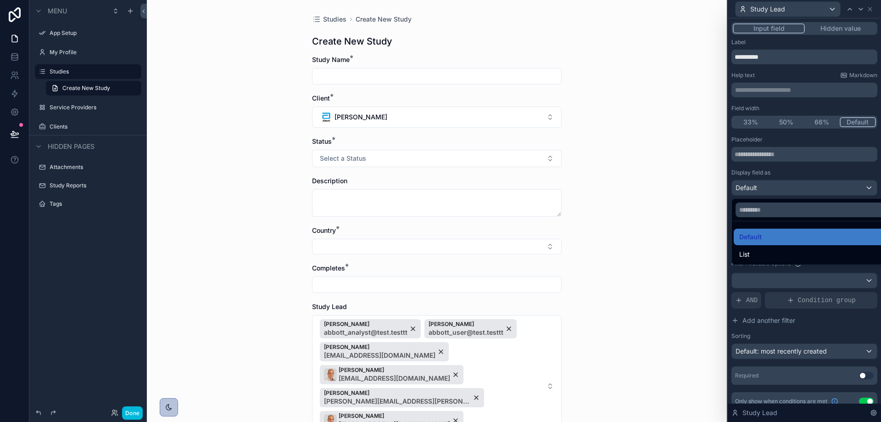
click at [757, 246] on div "List" at bounding box center [811, 254] width 156 height 17
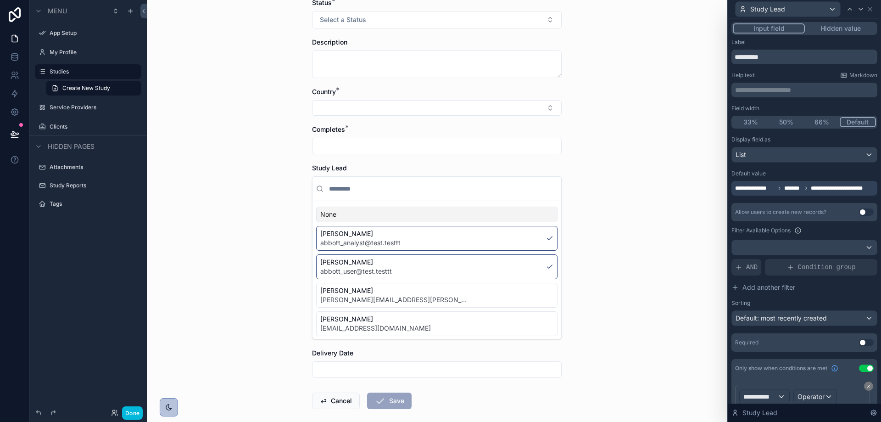
scroll to position [93, 0]
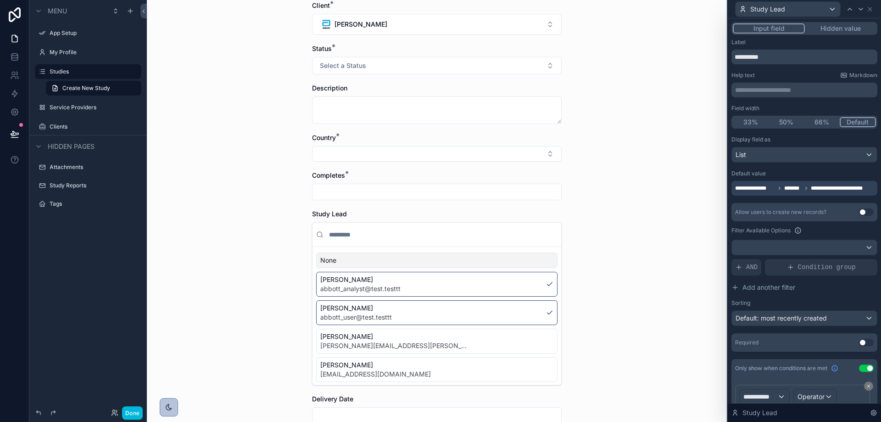
click at [430, 28] on button "[PERSON_NAME]" at bounding box center [437, 24] width 250 height 21
click at [430, 131] on div "SCJohnson" at bounding box center [434, 135] width 128 height 18
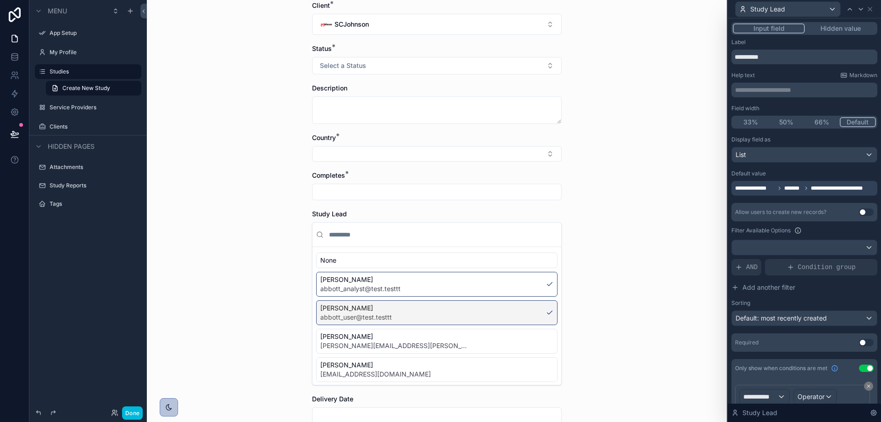
click at [566, 289] on div "Studies Create New Study Create New Study Study Name * Client * SCJohnson Statu…" at bounding box center [437, 118] width 580 height 422
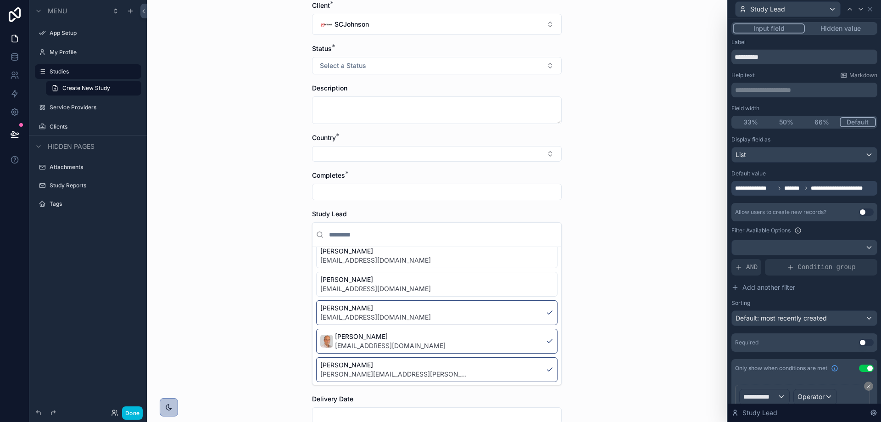
scroll to position [117, 0]
click at [522, 235] on input "scrollable content" at bounding box center [442, 234] width 230 height 17
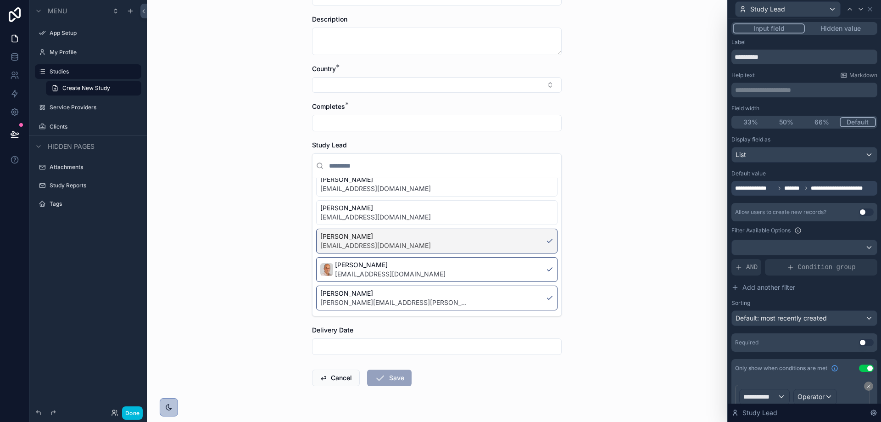
scroll to position [184, 0]
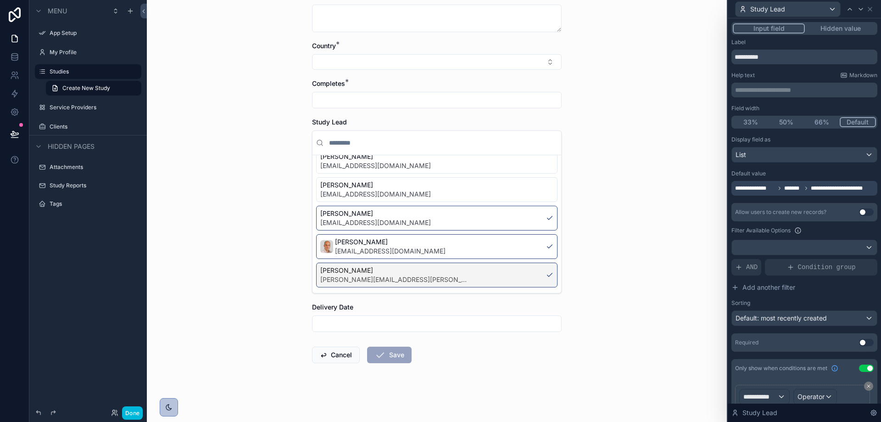
click at [570, 313] on div "Studies Create New Study Create New Study Study Name * Client * SCJohnson Statu…" at bounding box center [437, 211] width 580 height 422
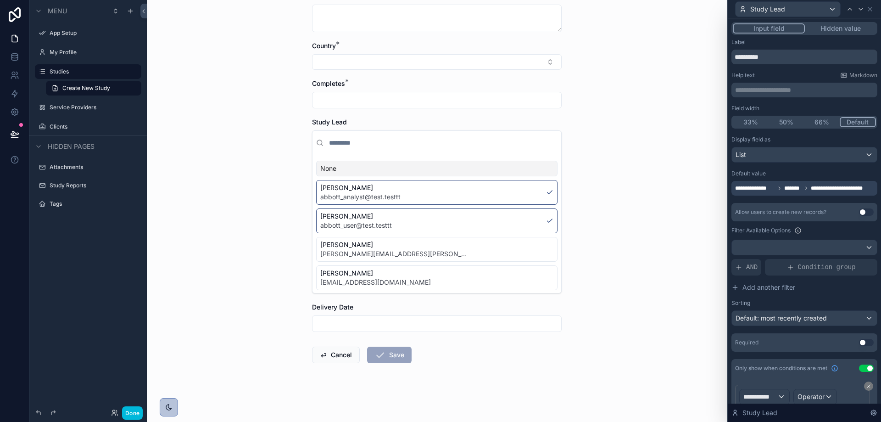
click at [410, 151] on div "scrollable content" at bounding box center [436, 143] width 249 height 24
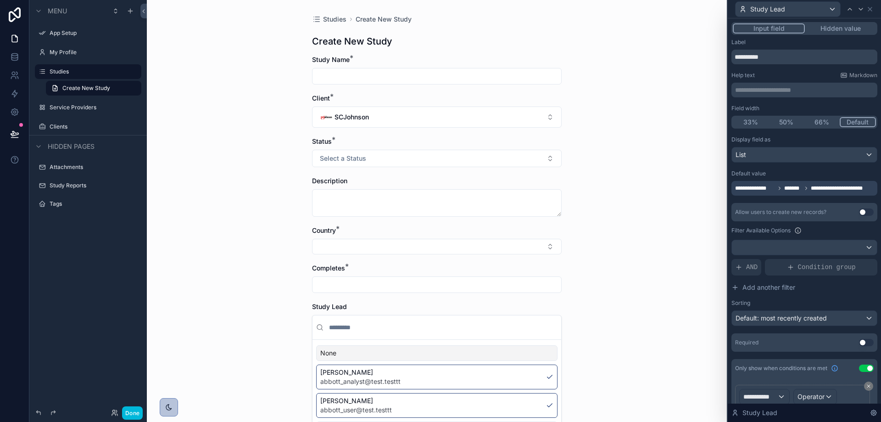
click at [333, 22] on span "Studies" at bounding box center [334, 19] width 23 height 9
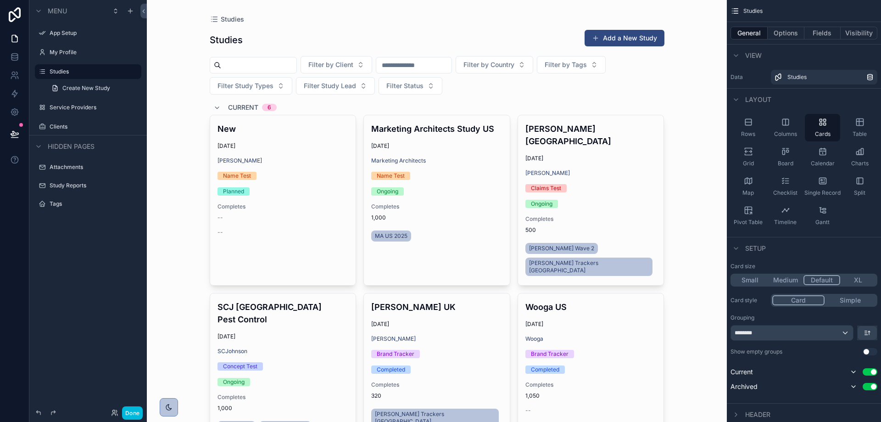
click at [647, 42] on button "Add a New Study" at bounding box center [624, 38] width 80 height 17
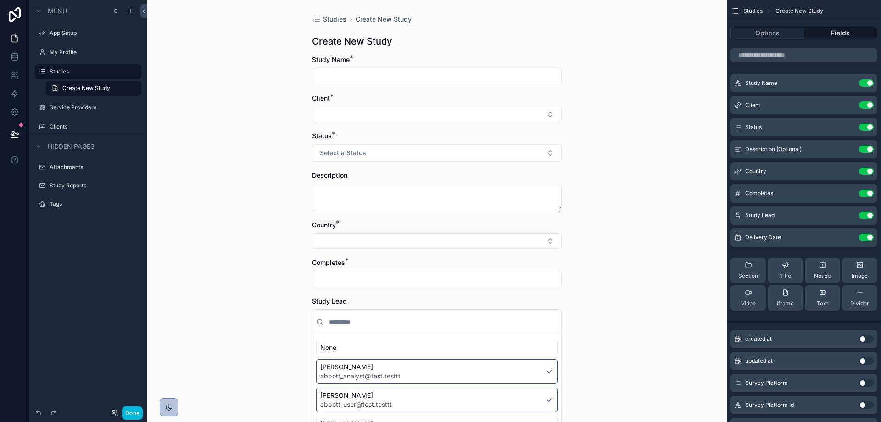
click at [425, 116] on button "Select Button" at bounding box center [437, 114] width 250 height 16
click at [712, 154] on div "Studies Create New Study Create New Study Study Name * Client * Status * Select…" at bounding box center [437, 211] width 580 height 422
click at [337, 18] on span "Studies" at bounding box center [334, 19] width 23 height 9
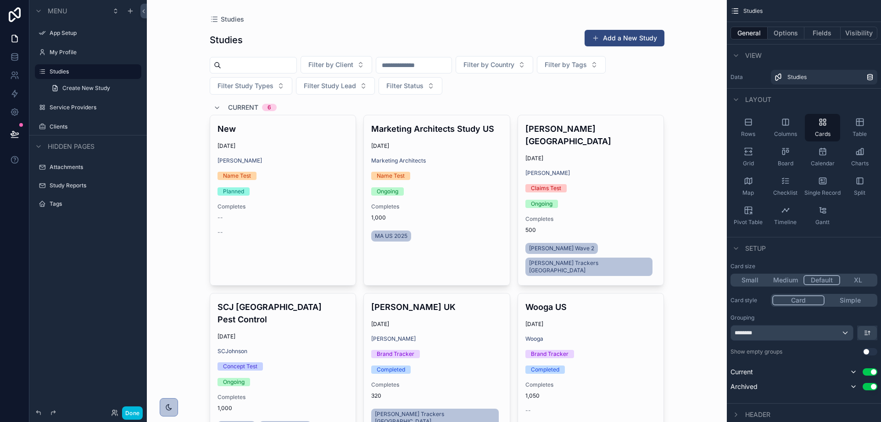
click at [72, 105] on label "Service Providers" at bounding box center [93, 107] width 86 height 7
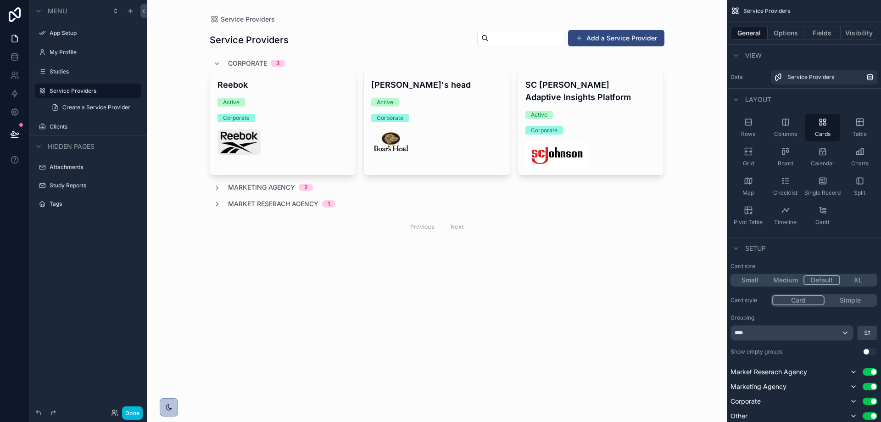
click at [272, 194] on div "scrollable content" at bounding box center [436, 133] width 469 height 267
click at [272, 189] on span "Marketing Agency" at bounding box center [261, 187] width 67 height 9
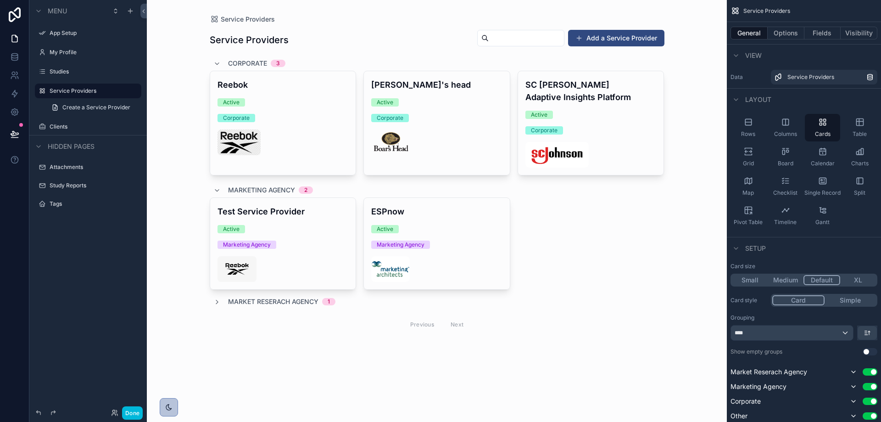
click at [285, 301] on span "Market Reserach Agency" at bounding box center [273, 301] width 90 height 9
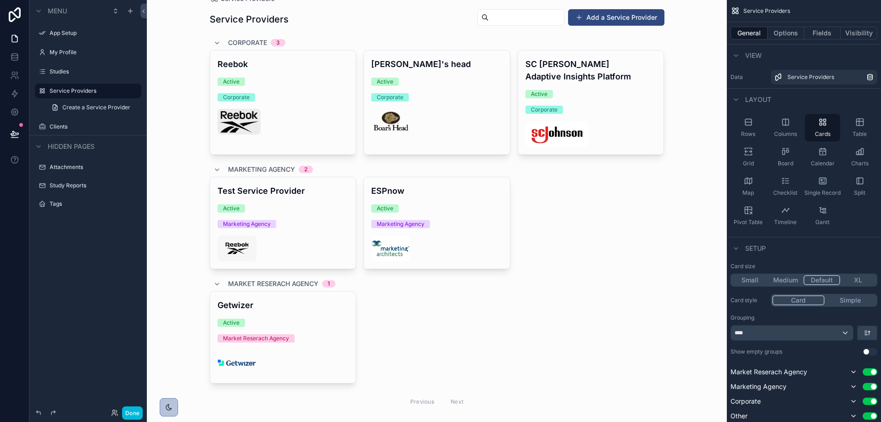
scroll to position [40, 0]
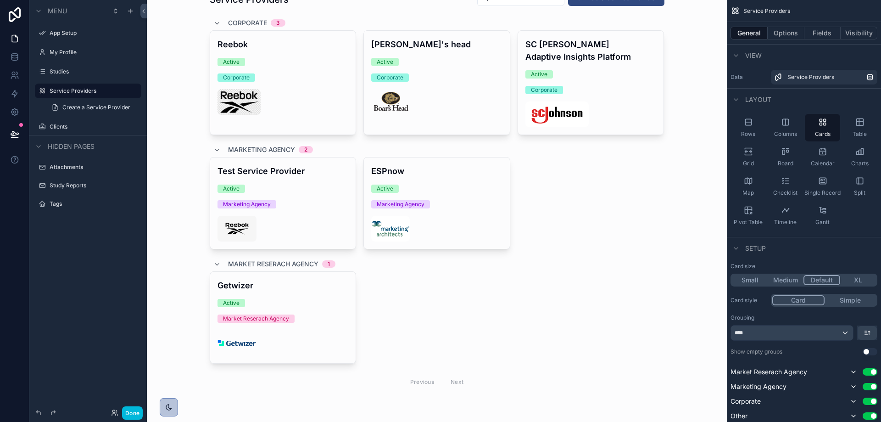
click at [309, 300] on div "Active" at bounding box center [282, 303] width 131 height 8
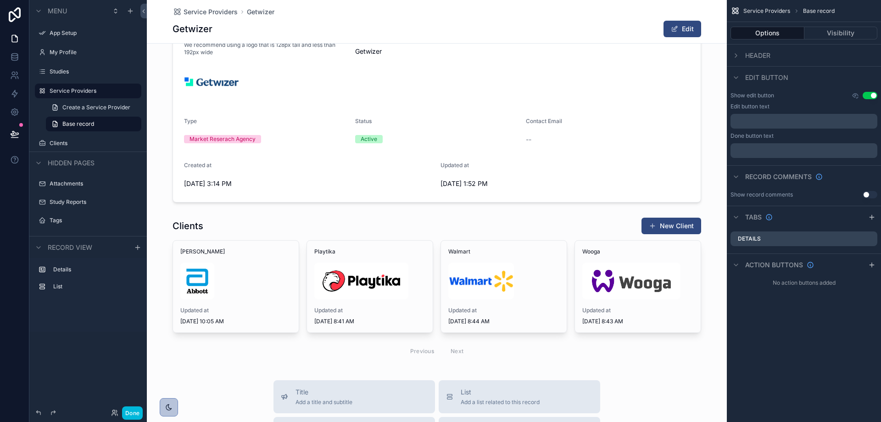
click at [247, 273] on div "scrollable content" at bounding box center [437, 289] width 580 height 152
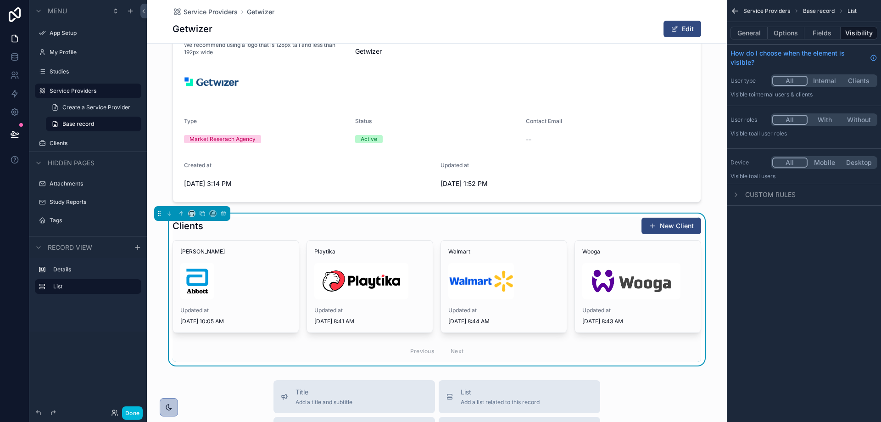
click at [220, 292] on div "scrollable content" at bounding box center [235, 280] width 111 height 37
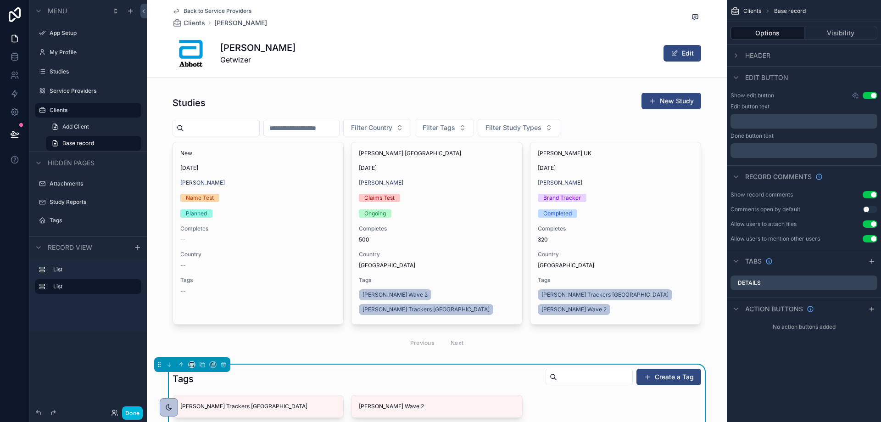
click at [653, 100] on div "scrollable content" at bounding box center [437, 223] width 580 height 268
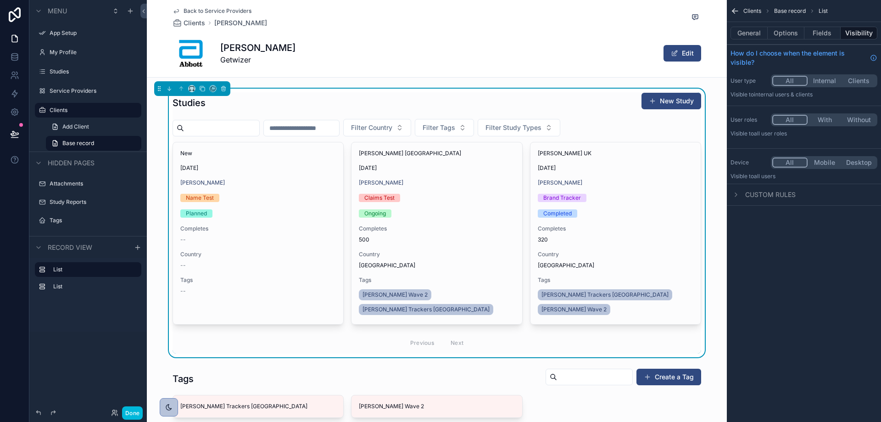
click at [662, 96] on button "New Study" at bounding box center [671, 101] width 60 height 17
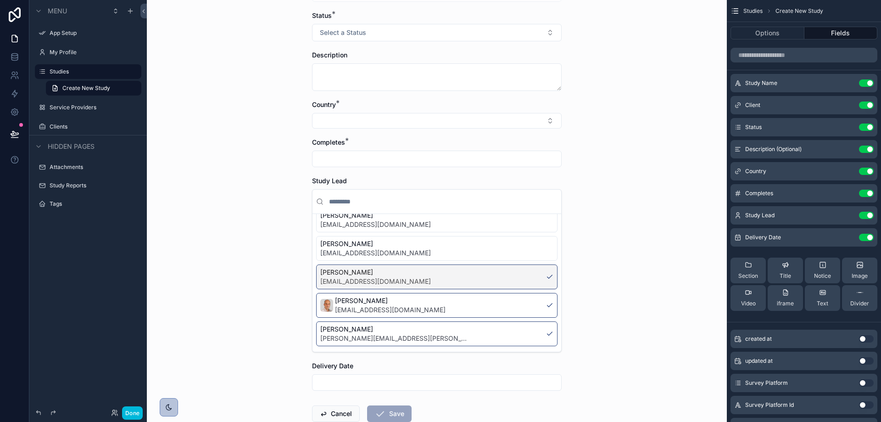
scroll to position [138, 0]
click at [794, 26] on div "Options Fields" at bounding box center [804, 33] width 154 height 22
click at [792, 30] on button "Options" at bounding box center [767, 33] width 74 height 13
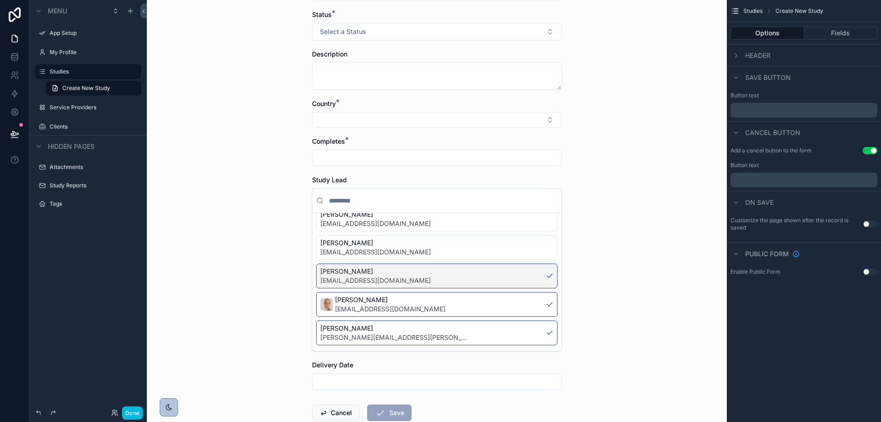
click at [823, 28] on button "Fields" at bounding box center [840, 33] width 73 height 13
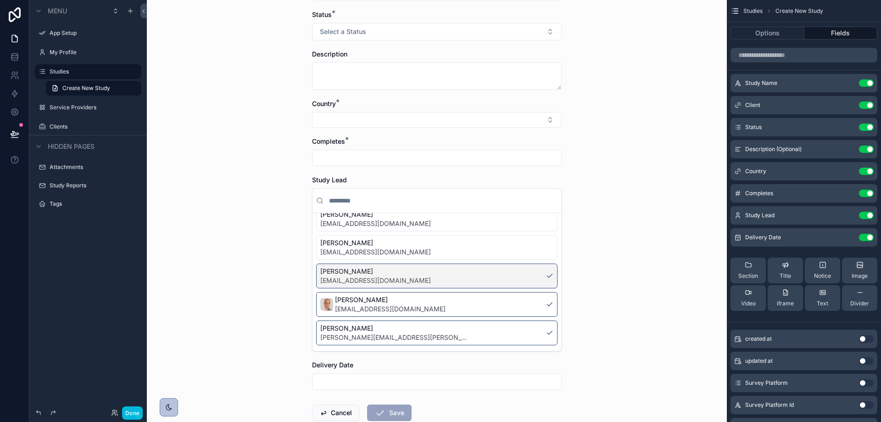
click at [0, 0] on icon "scrollable content" at bounding box center [0, 0] width 0 height 0
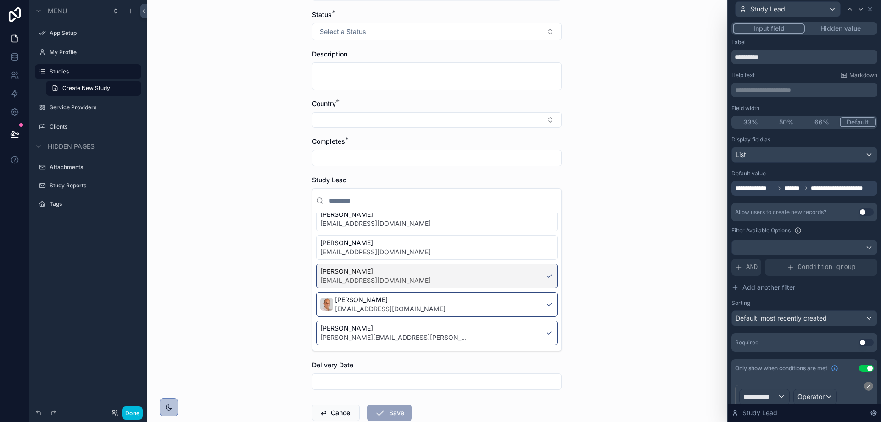
click at [785, 185] on span "*******" at bounding box center [793, 187] width 18 height 7
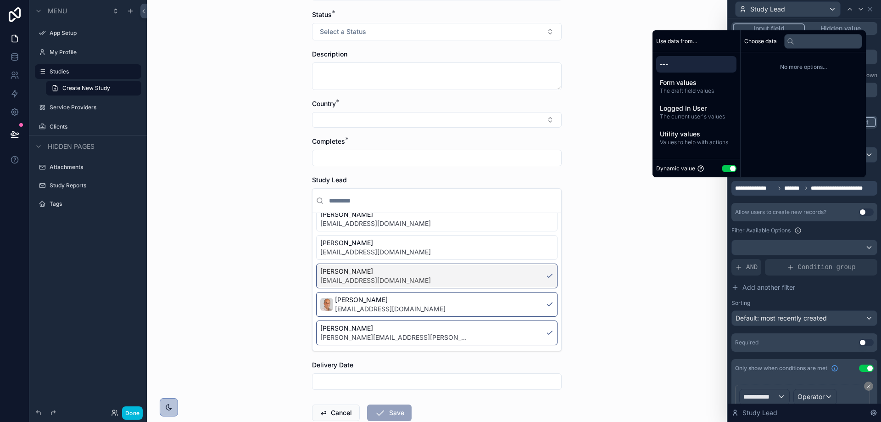
click at [726, 167] on button "Use setting" at bounding box center [729, 168] width 15 height 7
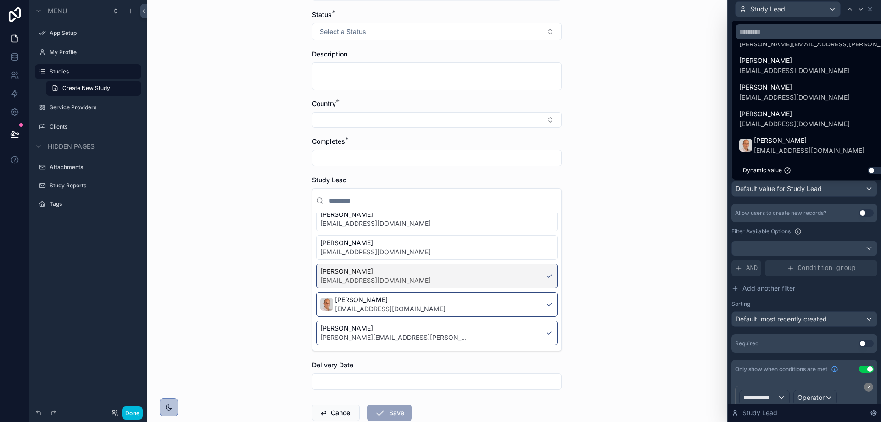
scroll to position [63, 0]
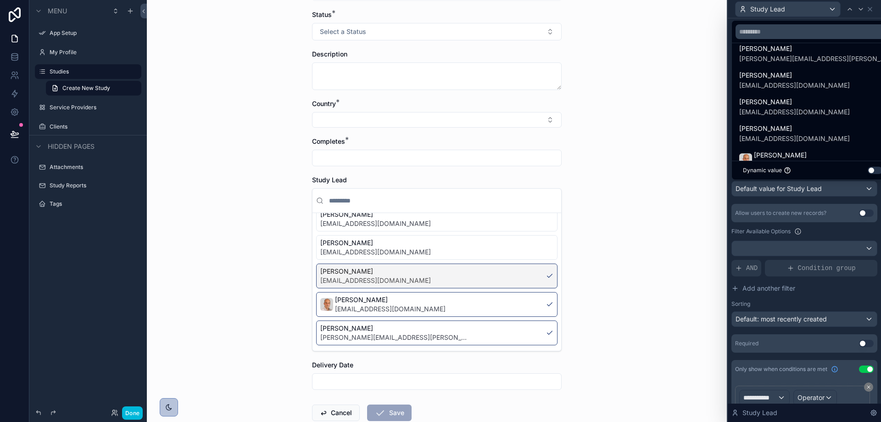
click at [867, 170] on button "Use setting" at bounding box center [874, 170] width 15 height 7
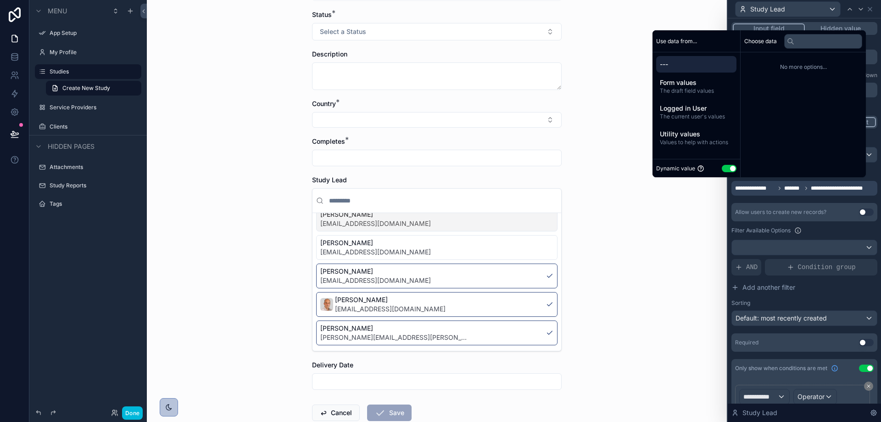
click at [798, 190] on span "*******" at bounding box center [793, 187] width 18 height 7
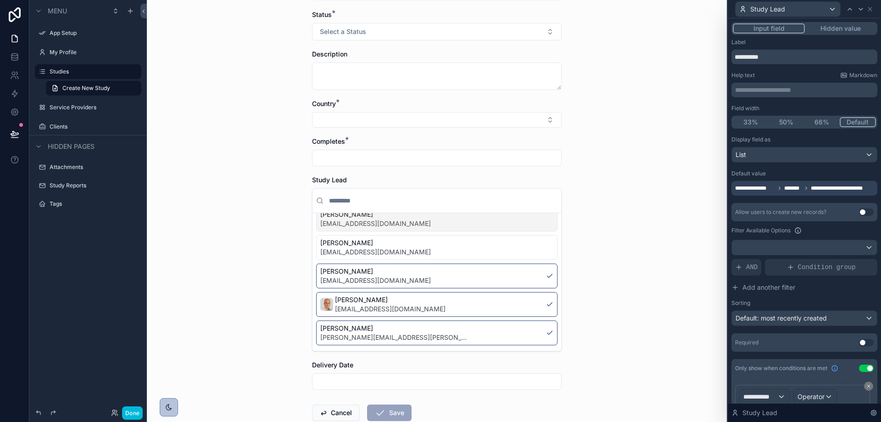
click at [800, 199] on div "**********" at bounding box center [804, 244] width 146 height 216
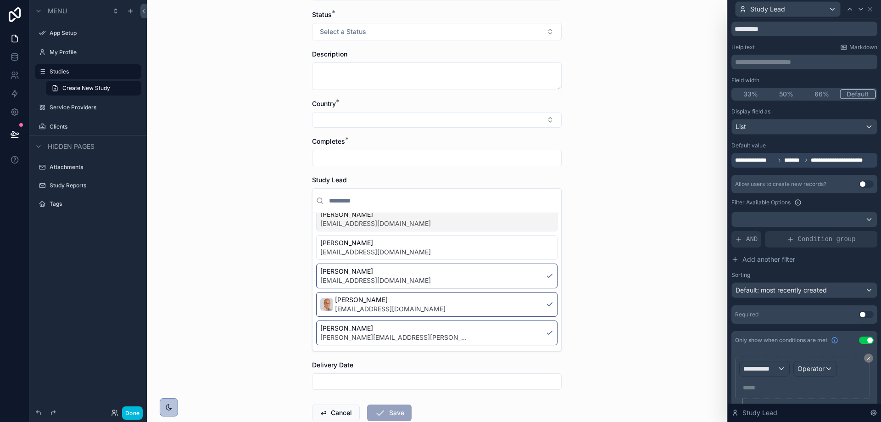
scroll to position [56, 0]
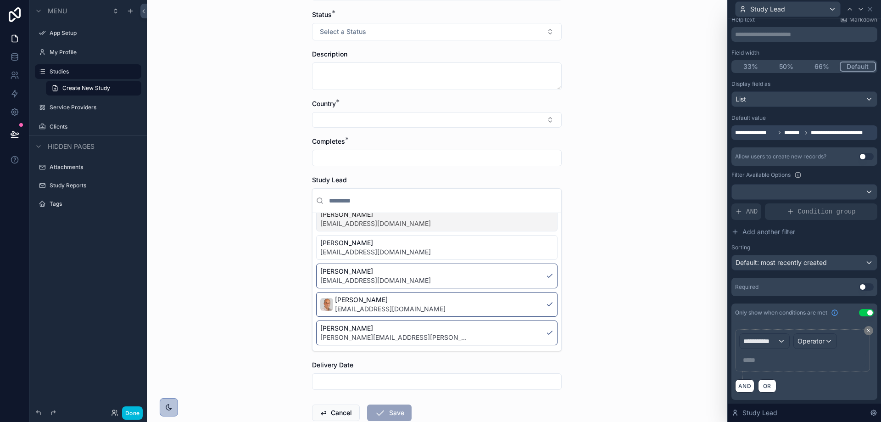
click at [866, 329] on icon at bounding box center [869, 331] width 6 height 6
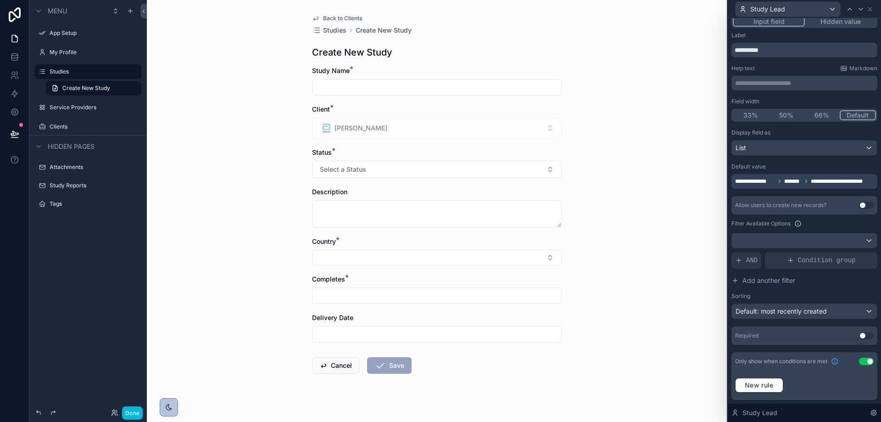
scroll to position [11, 0]
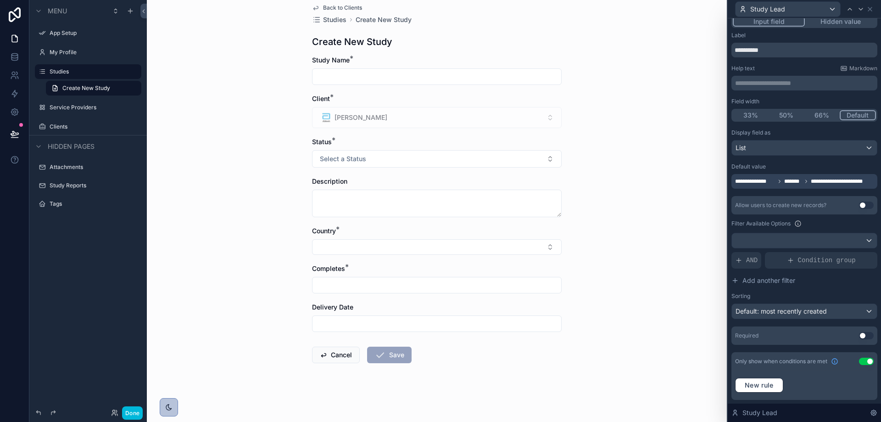
click at [862, 362] on button "Use setting" at bounding box center [866, 360] width 15 height 7
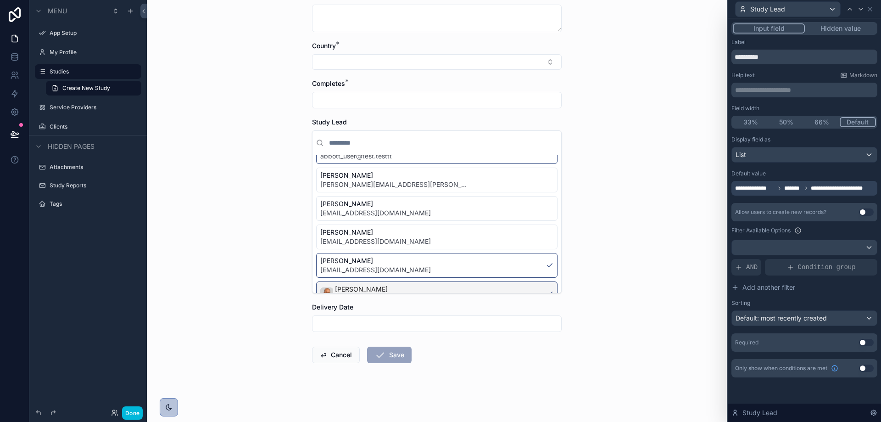
scroll to position [25, 0]
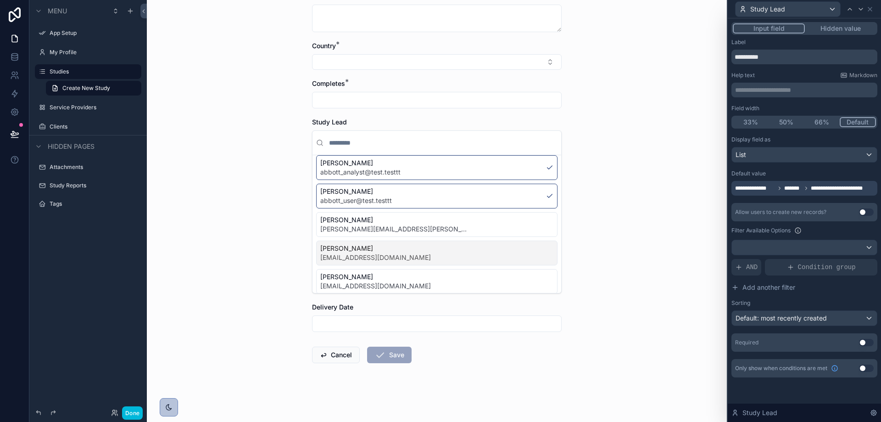
click at [506, 233] on div "Arthur Lurie arthur.lurie@getwizer.com" at bounding box center [436, 224] width 241 height 25
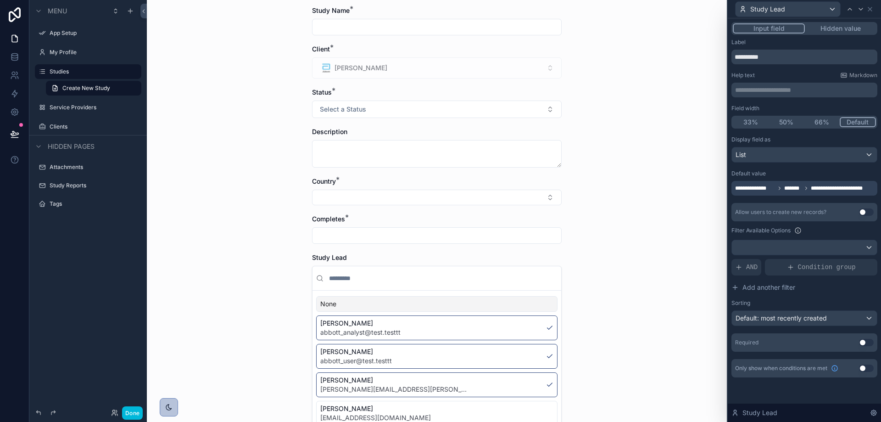
scroll to position [138, 0]
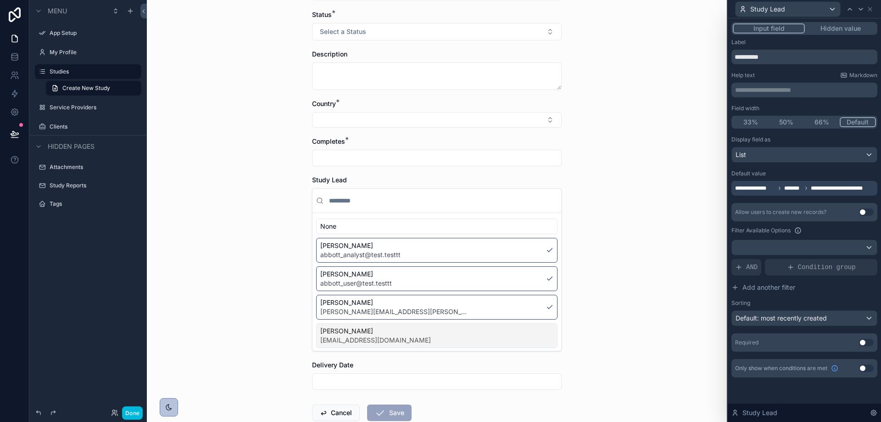
click at [505, 320] on div "None Tal Banin abbott_analyst@test.testtt Reuven Attar abbott_user@test.testtt …" at bounding box center [436, 339] width 241 height 243
click at [511, 304] on div "Arthur Lurie arthur.lurie@getwizer.com" at bounding box center [436, 306] width 241 height 25
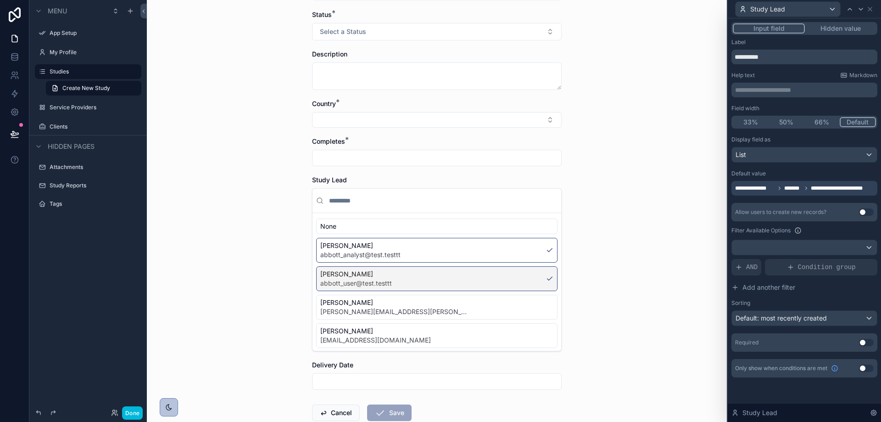
click at [514, 282] on div "Reuven Attar abbott_user@test.testtt" at bounding box center [436, 278] width 241 height 25
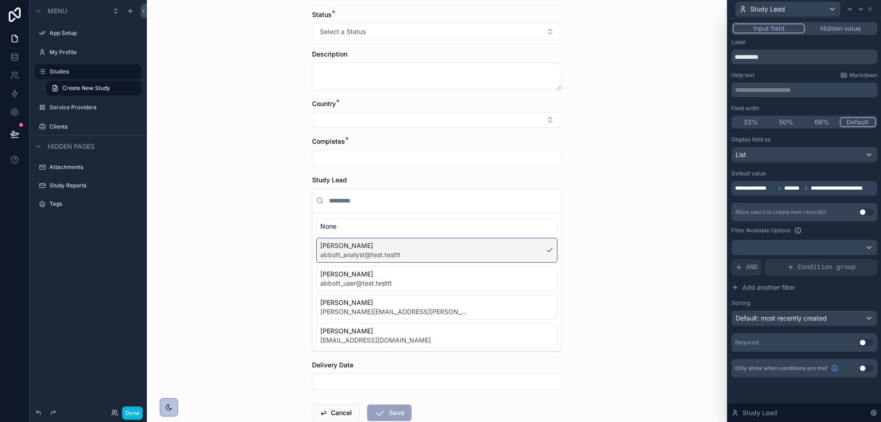
click at [518, 250] on div "Tal Banin abbott_analyst@test.testtt" at bounding box center [436, 250] width 241 height 25
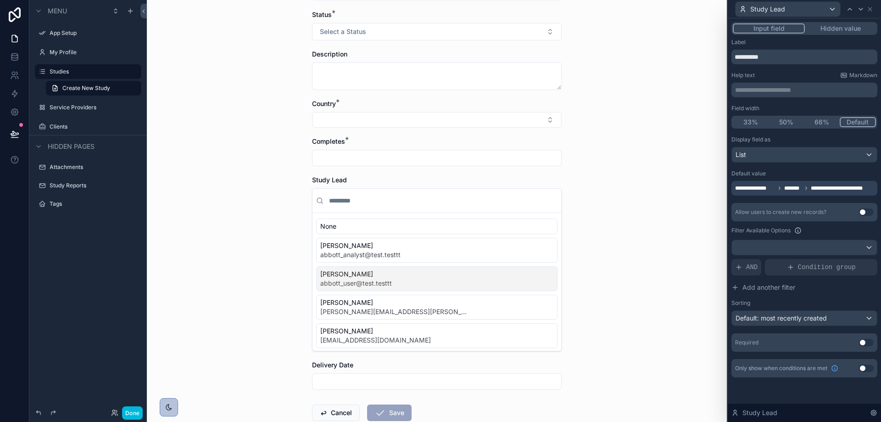
scroll to position [117, 0]
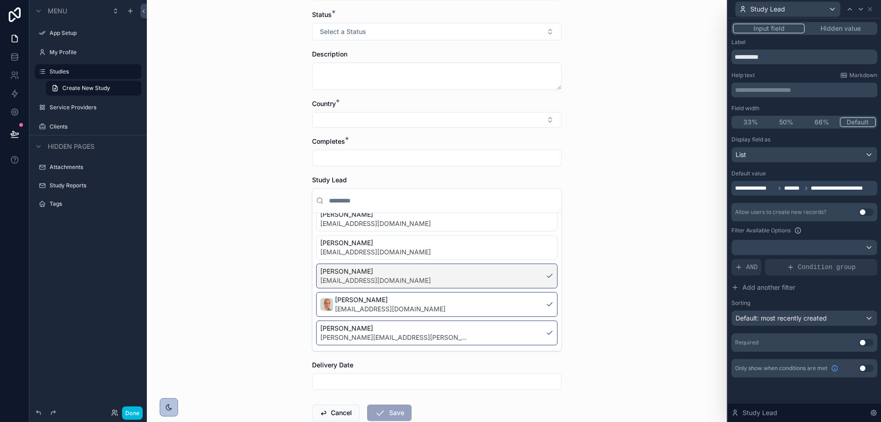
click at [516, 282] on div "Hadar Karo hadar.karo@getwizer.com" at bounding box center [436, 275] width 241 height 25
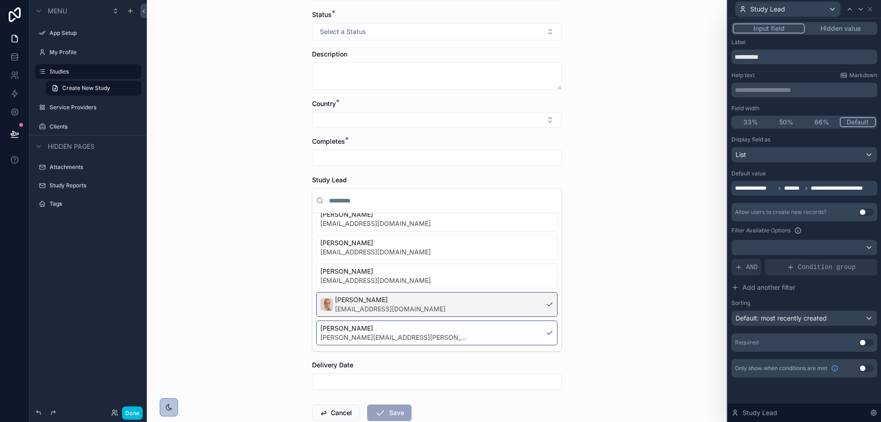
click at [514, 305] on div "Alon Ravid alon.ravid@getwizer.com" at bounding box center [436, 304] width 241 height 25
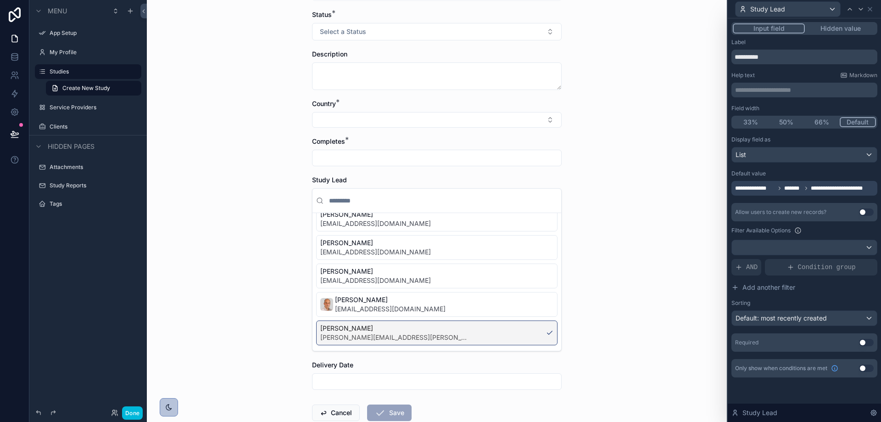
click at [512, 332] on div "Dean Hassin dean.hassin@getwizer.com" at bounding box center [436, 332] width 241 height 25
click at [620, 272] on div "Back to Clients Studies Create New Study Create New Study Study Name * Client *…" at bounding box center [437, 73] width 580 height 422
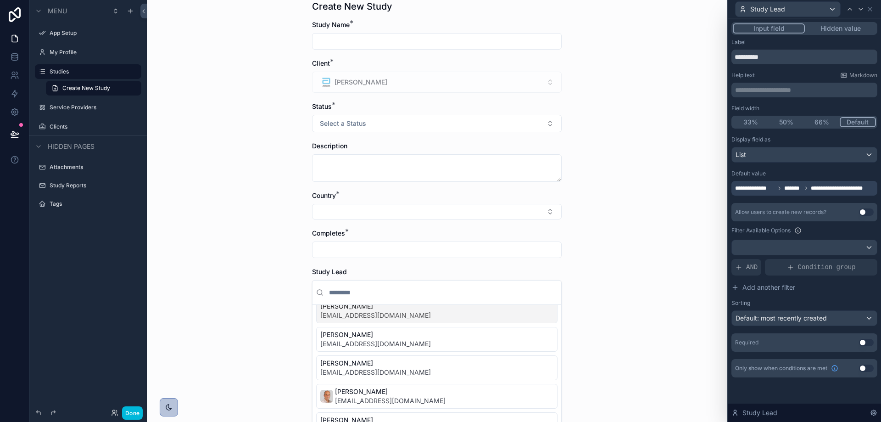
click at [507, 292] on input "scrollable content" at bounding box center [442, 292] width 230 height 17
click at [770, 250] on div at bounding box center [804, 247] width 145 height 15
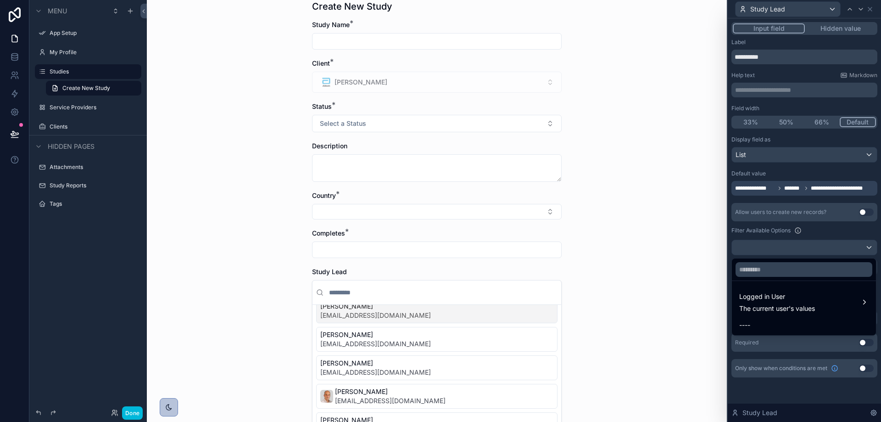
click at [744, 307] on span "The current user's values" at bounding box center [777, 308] width 76 height 9
click at [721, 310] on div "role" at bounding box center [699, 311] width 51 height 11
click at [718, 292] on div "company" at bounding box center [699, 294] width 51 height 11
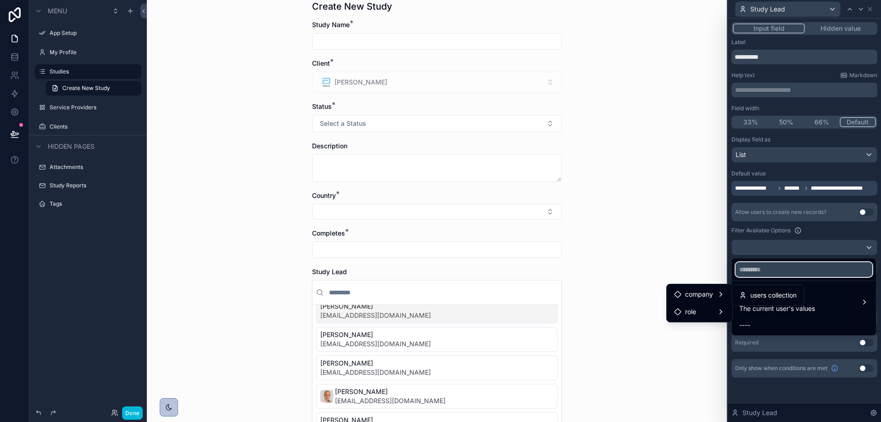
click at [809, 270] on input "text" at bounding box center [803, 269] width 137 height 15
click at [850, 244] on div at bounding box center [804, 211] width 153 height 422
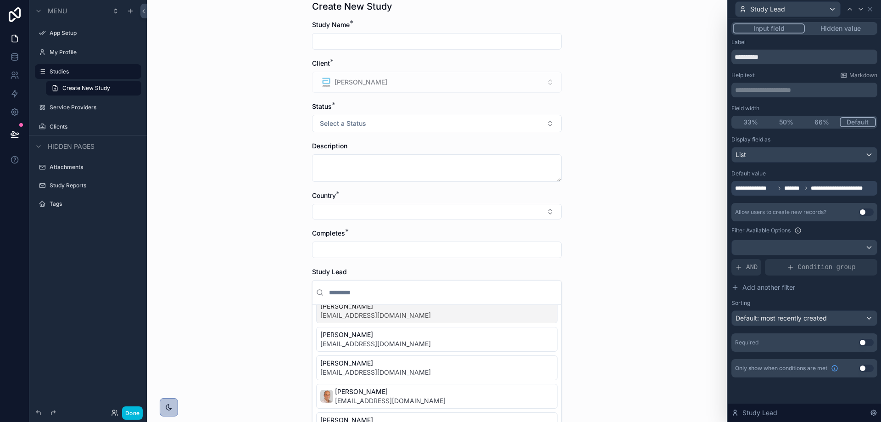
click at [861, 367] on button "Use setting" at bounding box center [866, 367] width 15 height 7
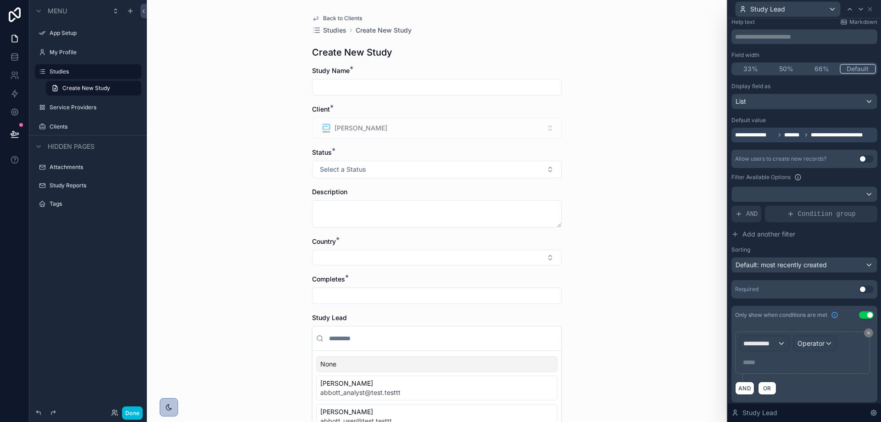
scroll to position [56, 0]
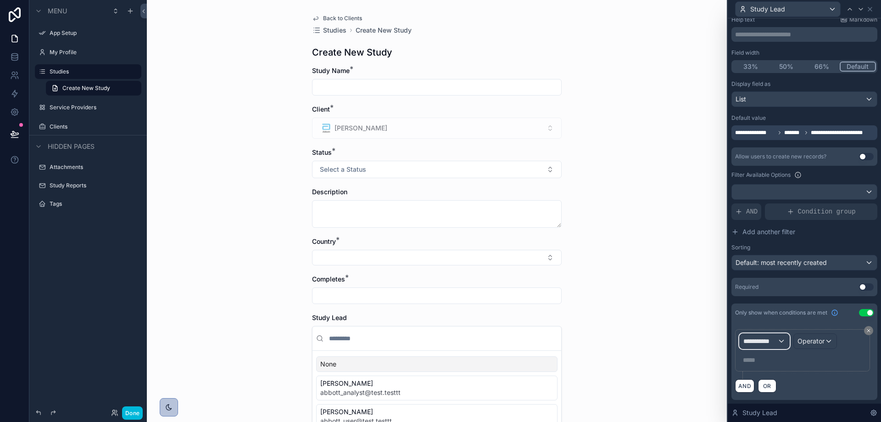
click at [765, 342] on span "**********" at bounding box center [760, 340] width 34 height 9
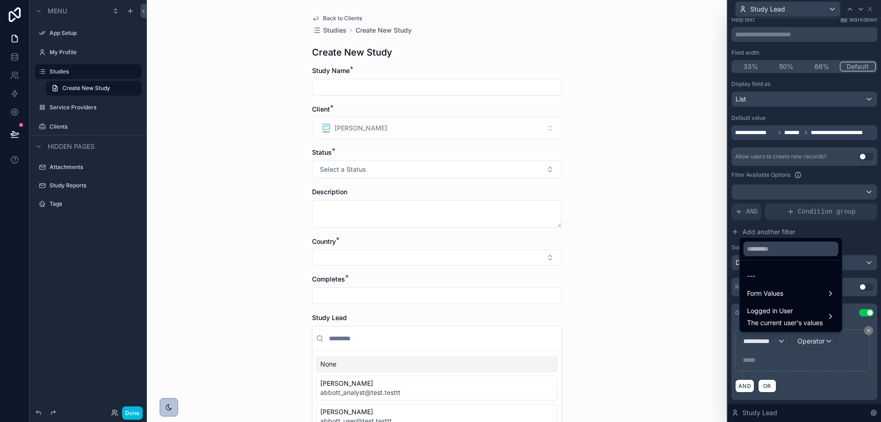
click at [798, 312] on span "Logged in User" at bounding box center [785, 310] width 76 height 11
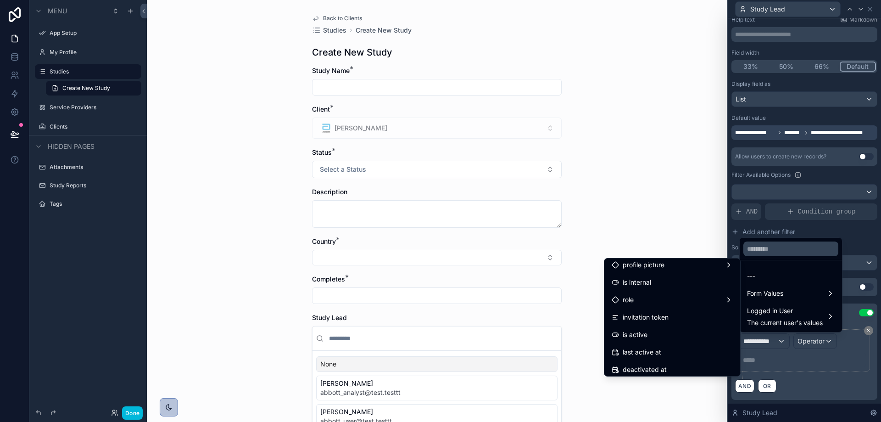
scroll to position [92, 0]
click at [644, 296] on div "role" at bounding box center [671, 298] width 121 height 11
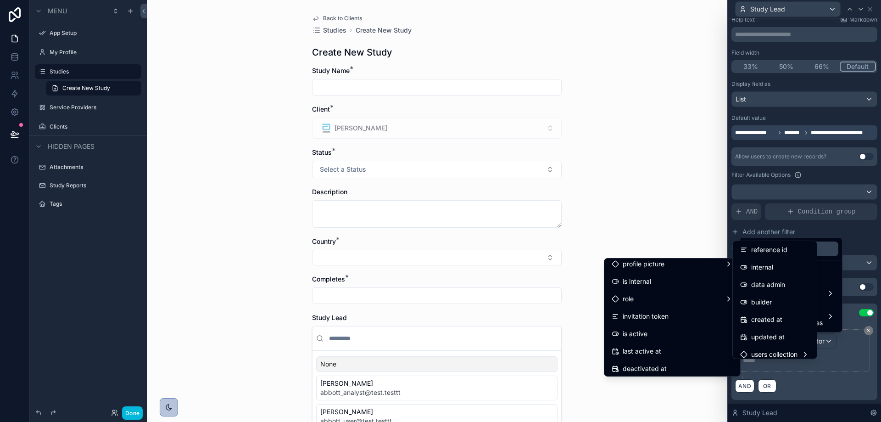
scroll to position [14, 0]
click at [765, 288] on span "internal" at bounding box center [762, 289] width 22 height 11
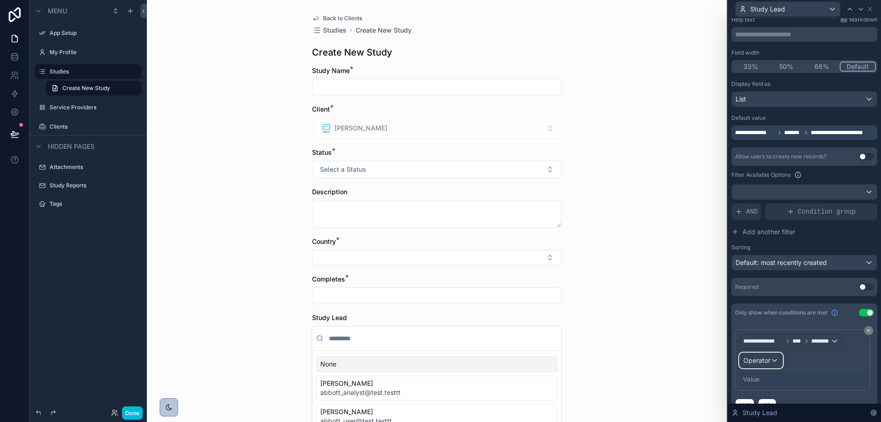
click at [755, 363] on span "Operator" at bounding box center [756, 360] width 27 height 8
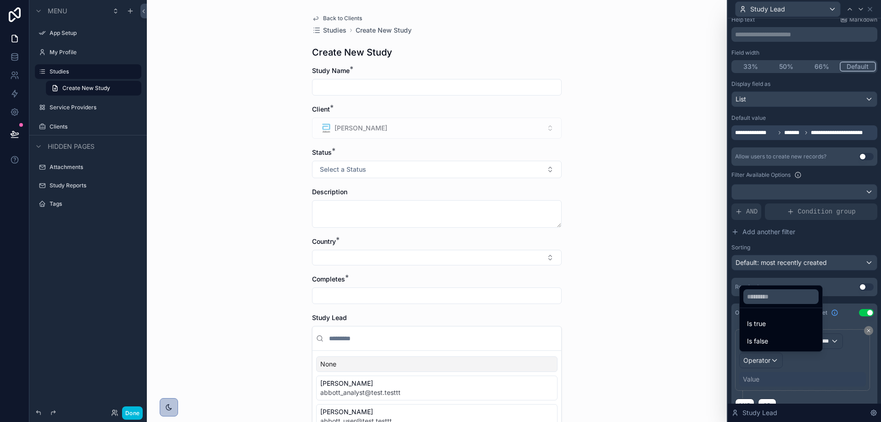
click at [837, 368] on div at bounding box center [804, 211] width 153 height 422
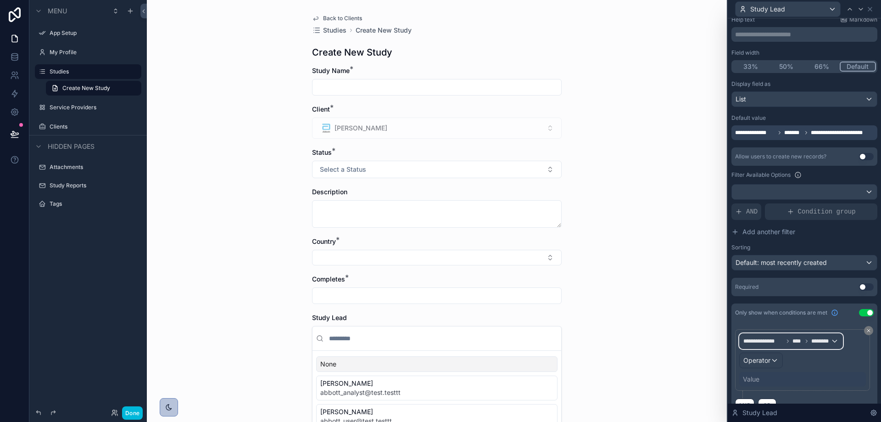
click at [812, 342] on span "********" at bounding box center [820, 340] width 19 height 7
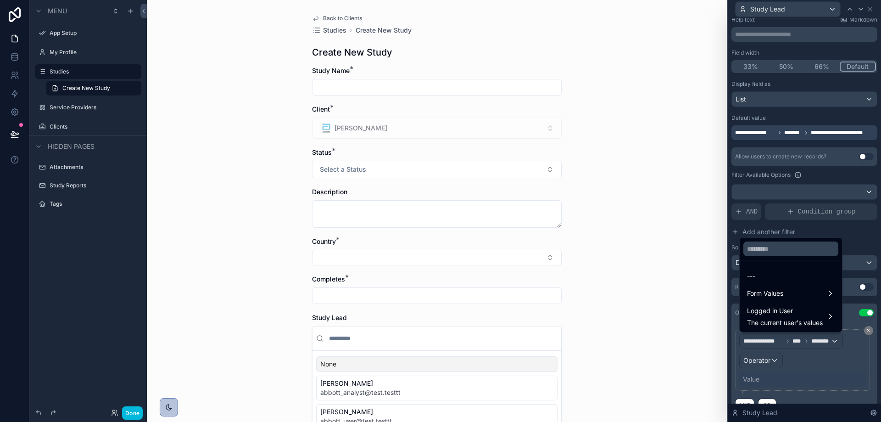
click at [789, 322] on span "The current user's values" at bounding box center [785, 322] width 76 height 9
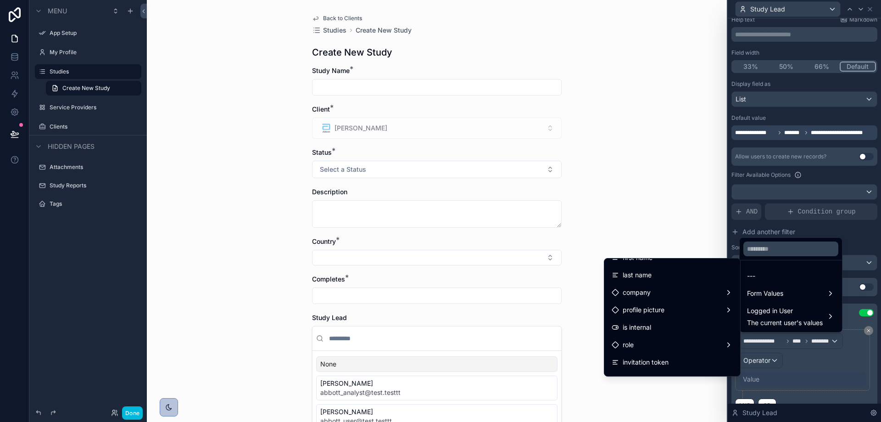
scroll to position [92, 0]
click at [650, 297] on div "role" at bounding box center [671, 298] width 121 height 11
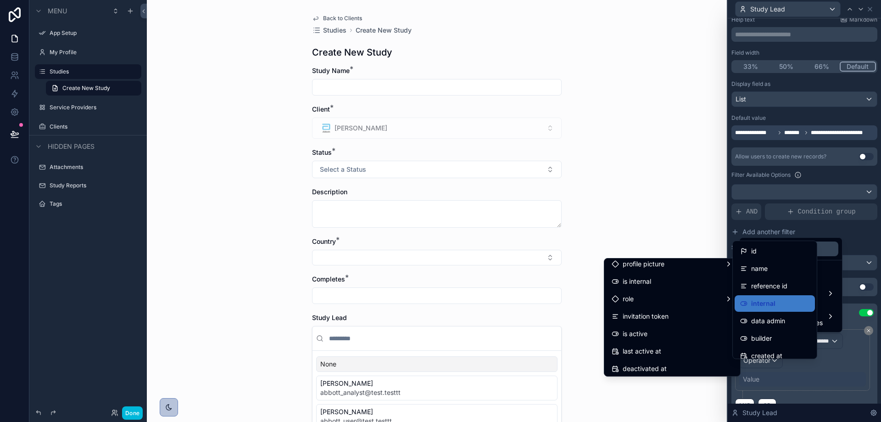
click at [757, 320] on span "data admin" at bounding box center [768, 320] width 34 height 11
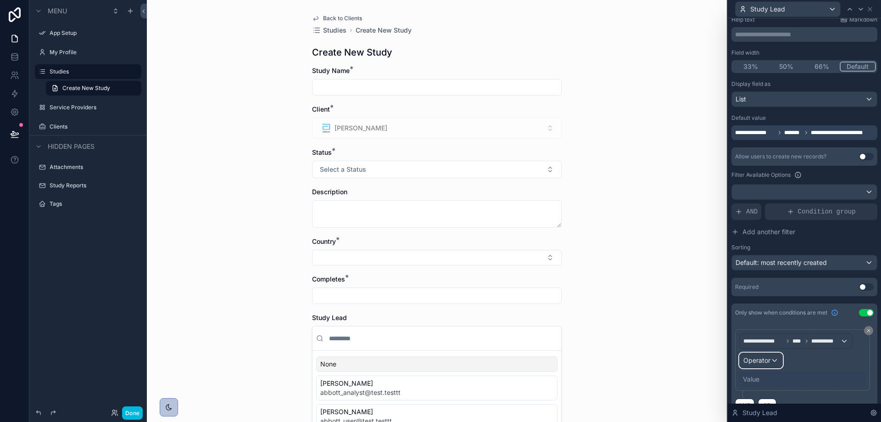
click at [767, 362] on span "Operator" at bounding box center [756, 360] width 27 height 8
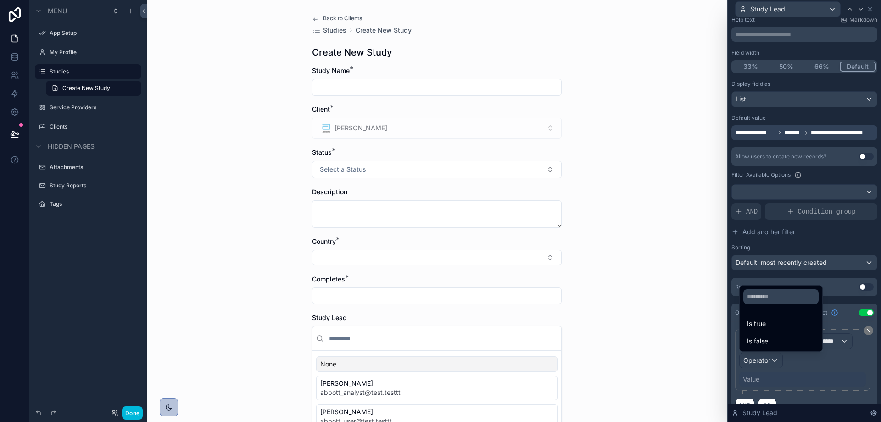
click at [762, 328] on span "Is true" at bounding box center [756, 323] width 19 height 11
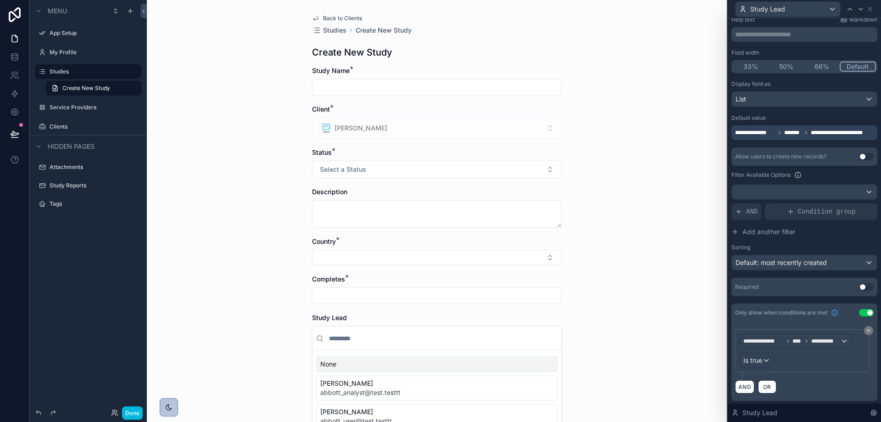
click at [671, 317] on div "Back to Clients Studies Create New Study Create New Study Study Name * Client *…" at bounding box center [437, 211] width 580 height 422
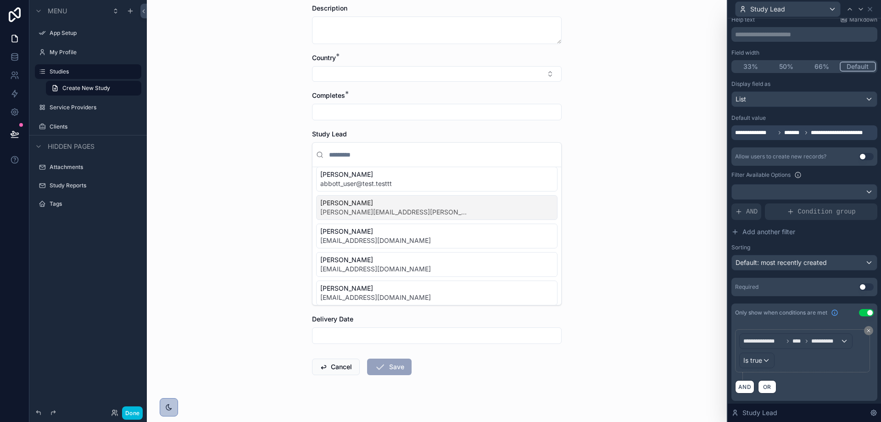
scroll to position [117, 0]
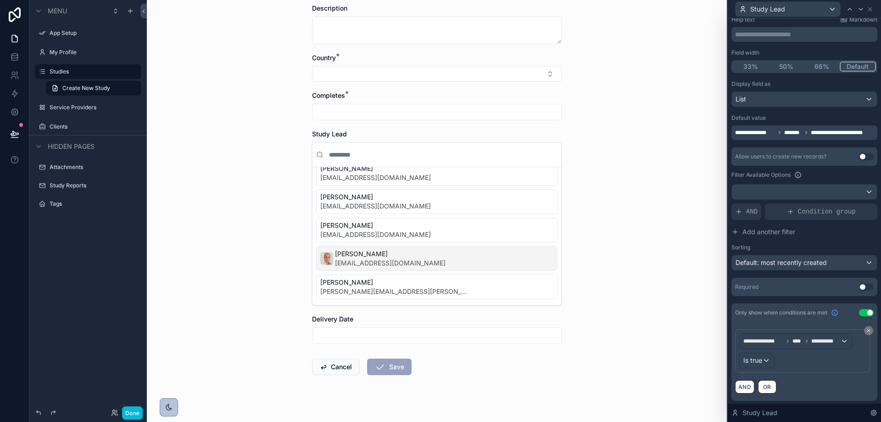
click at [226, 192] on div "Back to Clients Studies Create New Study Create New Study Study Name * Client *…" at bounding box center [437, 28] width 580 height 422
click at [209, 160] on div "Back to Clients Studies Create New Study Create New Study Study Name * Client *…" at bounding box center [437, 28] width 580 height 422
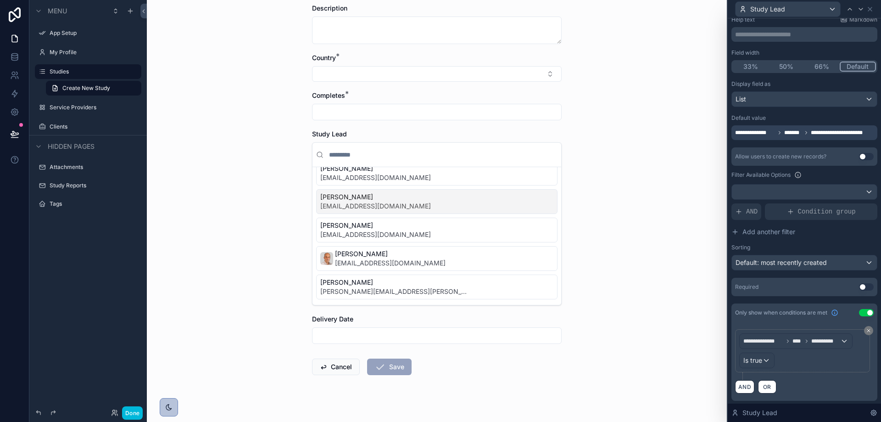
click at [797, 131] on span "*******" at bounding box center [793, 132] width 18 height 7
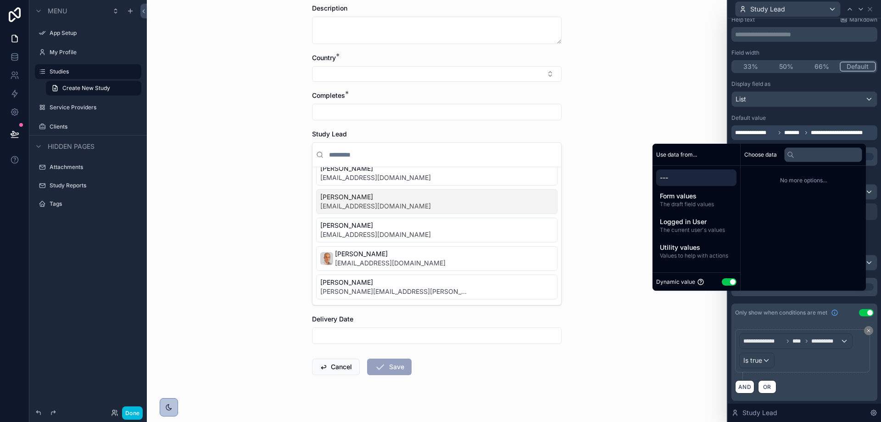
click at [650, 100] on div "Back to Clients Studies Create New Study Create New Study Study Name * Client *…" at bounding box center [437, 28] width 580 height 422
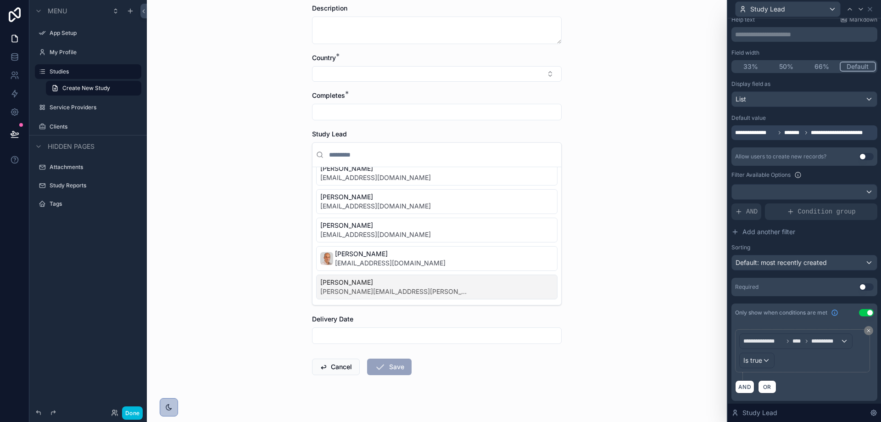
click at [112, 408] on div "Done" at bounding box center [124, 412] width 36 height 13
click at [113, 411] on icon at bounding box center [114, 412] width 7 height 7
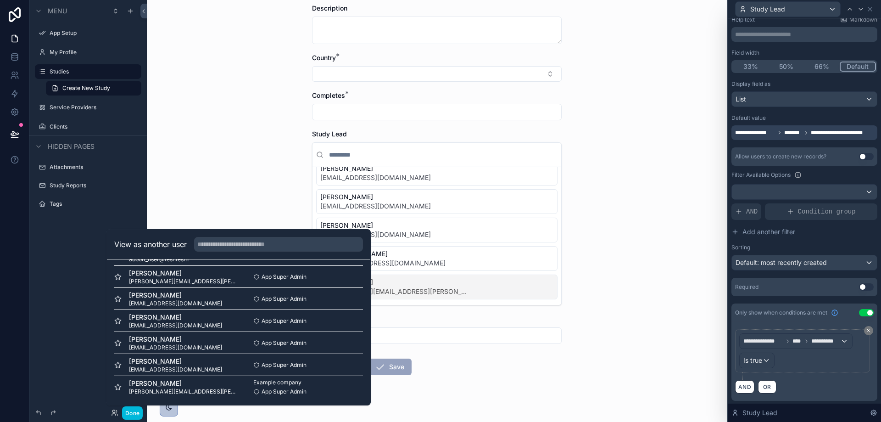
scroll to position [45, 0]
click at [0, 0] on button "Select" at bounding box center [0, 0] width 0 height 0
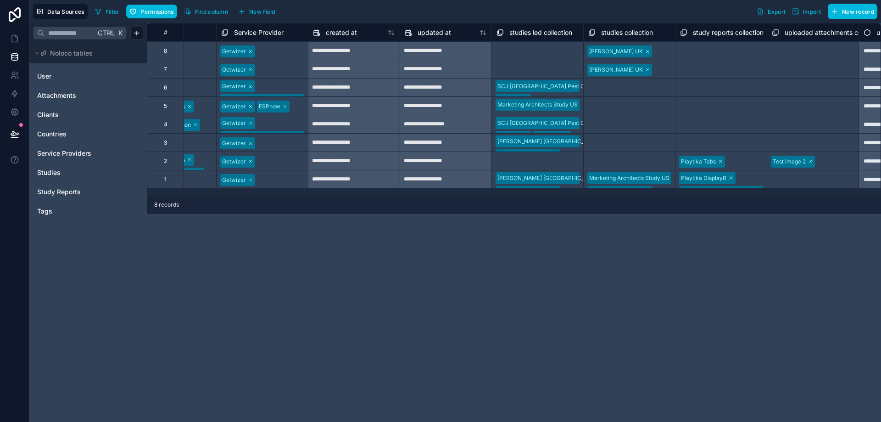
scroll to position [0, 973]
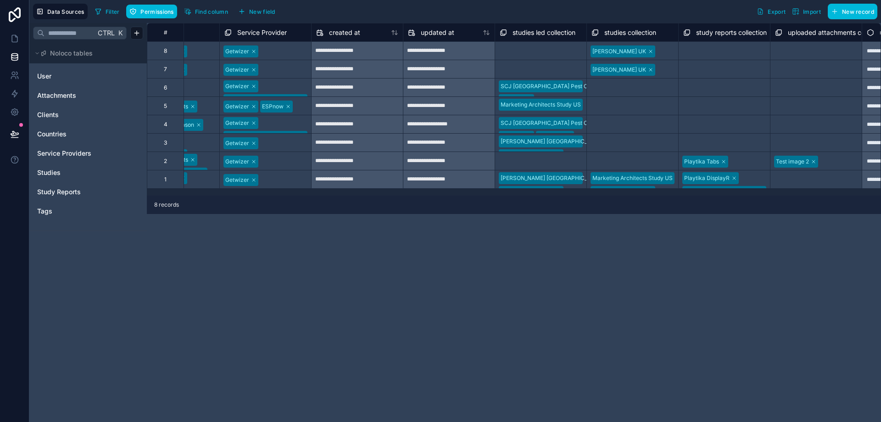
click at [534, 30] on span "studies led collection" at bounding box center [543, 32] width 63 height 9
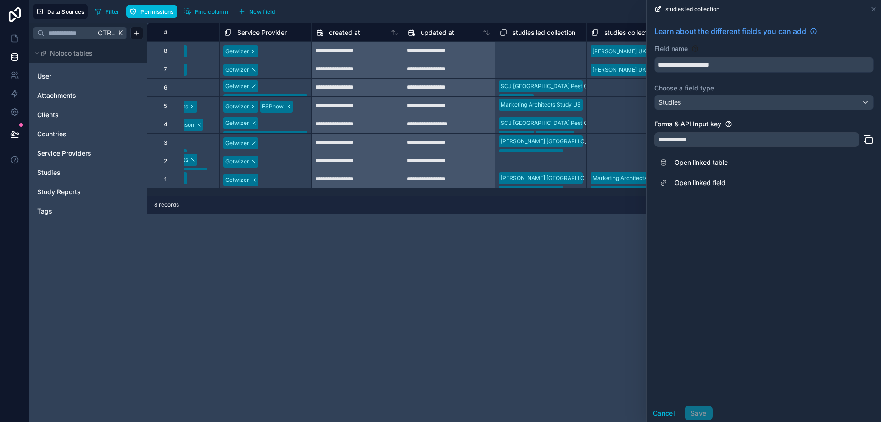
click at [700, 179] on link "Open linked field" at bounding box center [763, 182] width 219 height 20
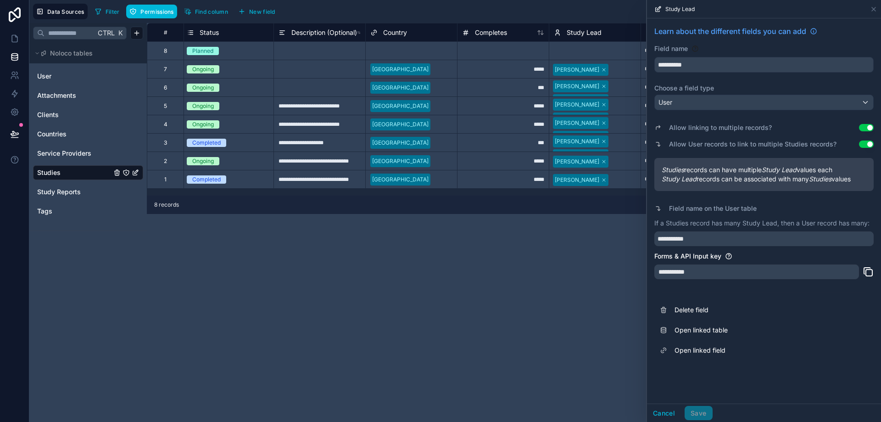
scroll to position [0, 94]
click at [570, 253] on div "**********" at bounding box center [514, 222] width 734 height 399
click at [667, 418] on button "Cancel" at bounding box center [664, 412] width 34 height 15
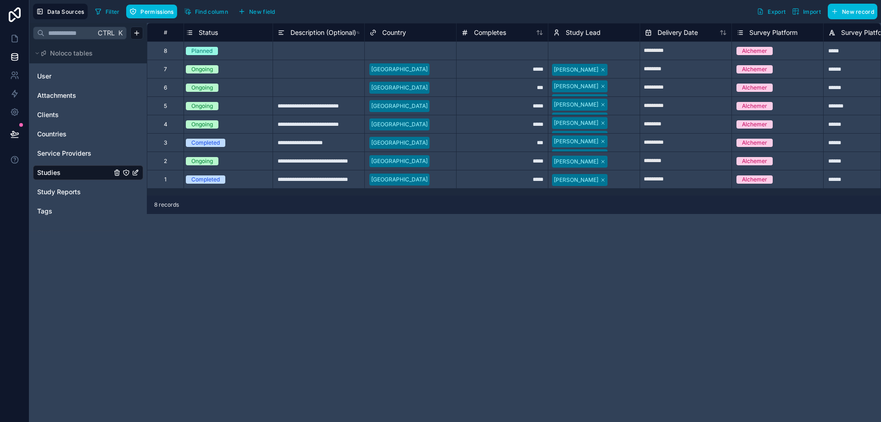
click at [622, 89] on div "Dean Hassin Hadar Karo" at bounding box center [593, 87] width 91 height 18
click at [617, 66] on div at bounding box center [622, 69] width 25 height 9
click at [608, 52] on div "Select a Study Lead" at bounding box center [593, 51] width 91 height 16
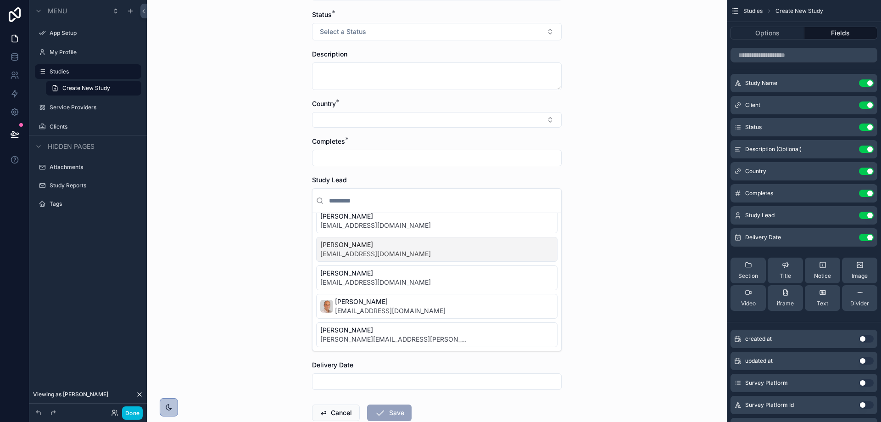
scroll to position [117, 0]
click at [683, 118] on div "Back to Clients Studies Create New Study Create New Study Study Name * Client *…" at bounding box center [437, 73] width 580 height 422
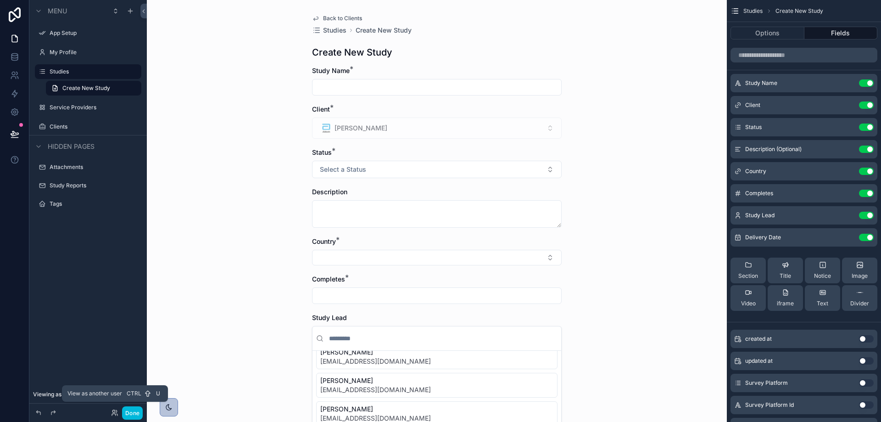
click at [113, 411] on icon at bounding box center [114, 412] width 7 height 7
click at [650, 226] on div "Back to Clients Studies Create New Study Create New Study Study Name * Client *…" at bounding box center [437, 211] width 580 height 422
click at [0, 0] on icon "scrollable content" at bounding box center [0, 0] width 0 height 0
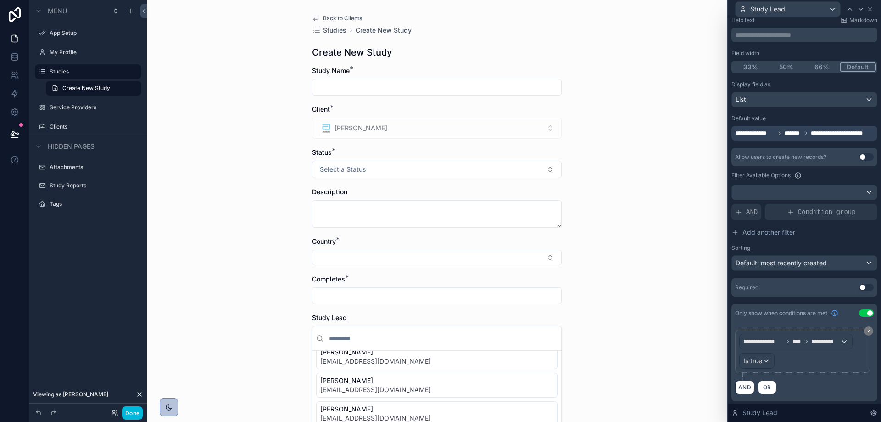
scroll to position [56, 0]
click at [866, 328] on icon at bounding box center [869, 330] width 6 height 6
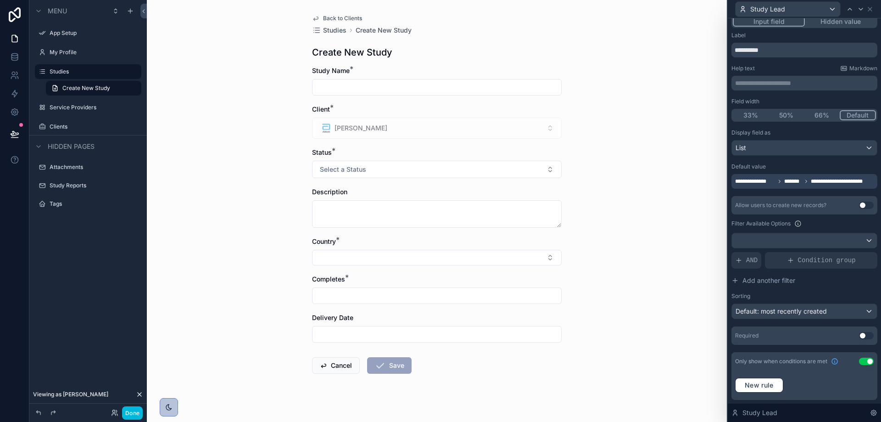
scroll to position [7, 0]
click at [754, 382] on span "New rule" at bounding box center [759, 385] width 36 height 8
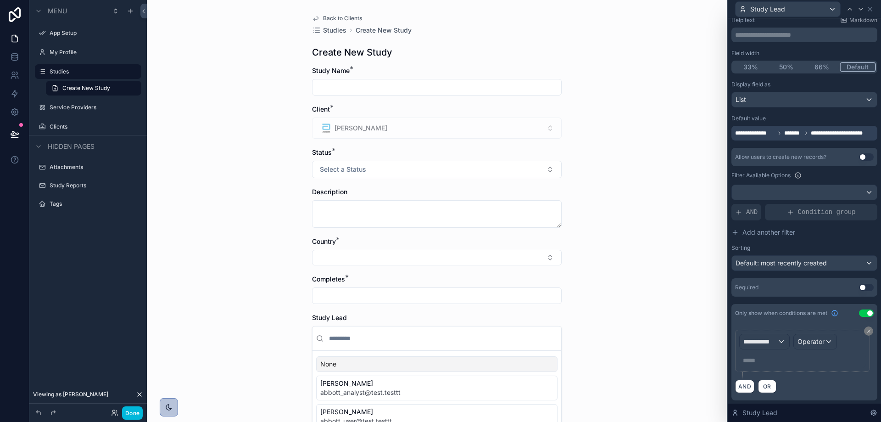
scroll to position [56, 0]
click at [757, 348] on div "**********" at bounding box center [764, 340] width 50 height 15
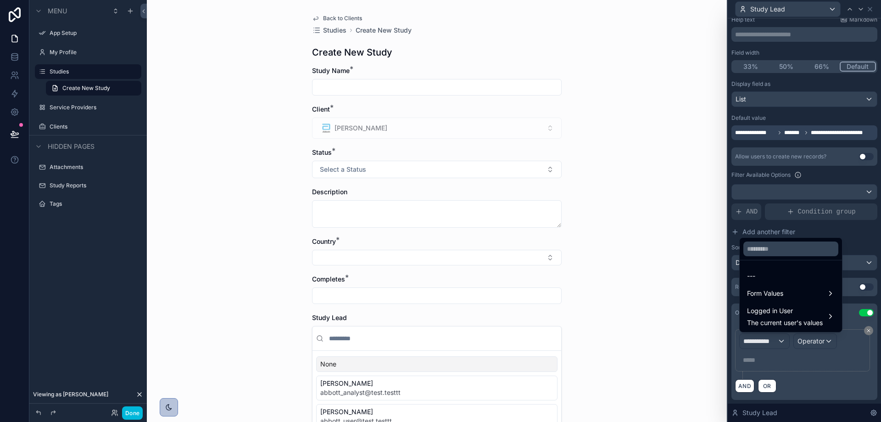
click at [757, 347] on div at bounding box center [804, 211] width 153 height 422
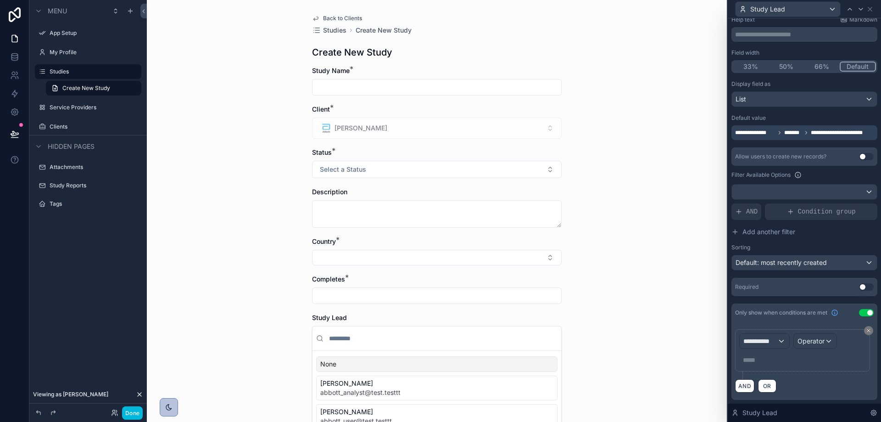
click at [867, 329] on icon at bounding box center [868, 330] width 3 height 3
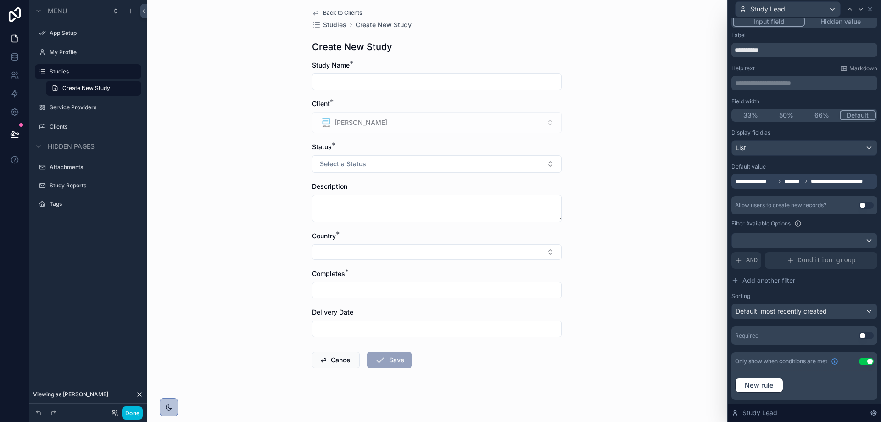
scroll to position [11, 0]
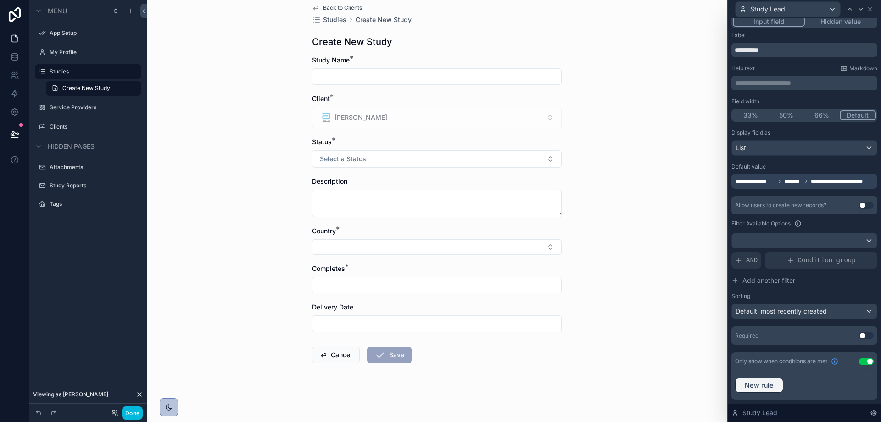
click at [762, 386] on span "New rule" at bounding box center [759, 385] width 36 height 8
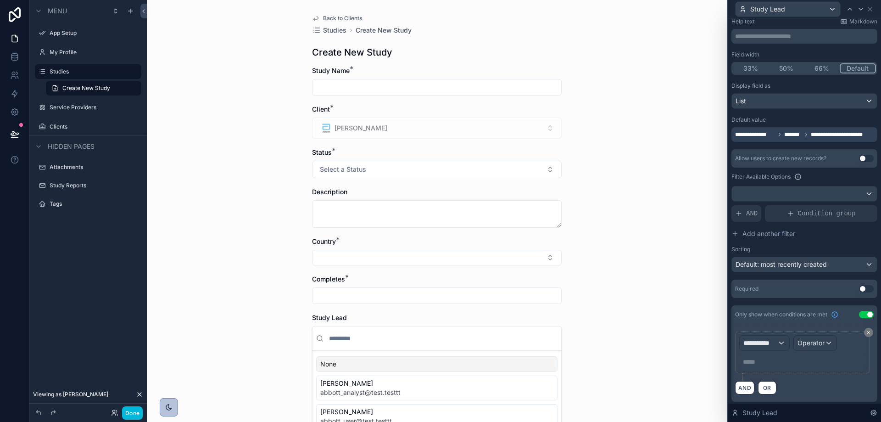
scroll to position [56, 0]
click at [764, 340] on span "**********" at bounding box center [760, 340] width 34 height 9
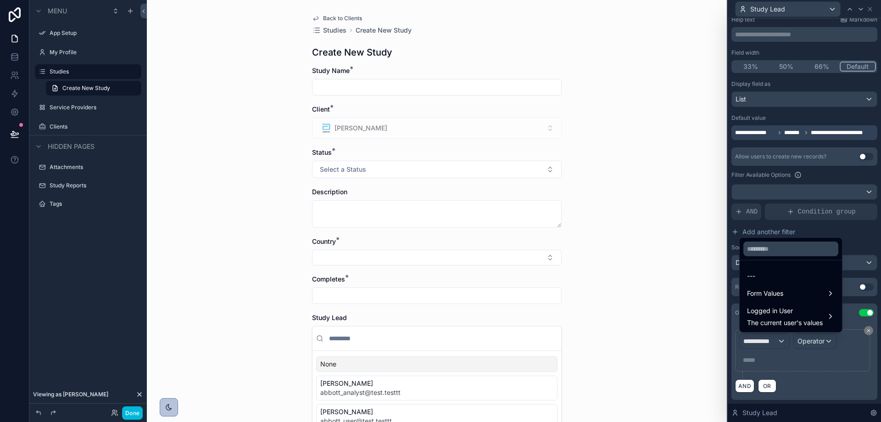
click at [769, 292] on span "Form Values" at bounding box center [765, 293] width 36 height 11
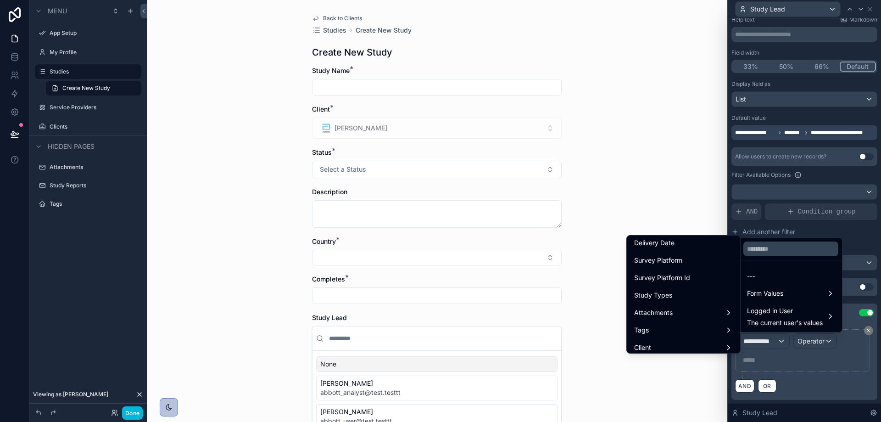
scroll to position [149, 0]
click at [672, 274] on div "Study Lead" at bounding box center [683, 271] width 99 height 11
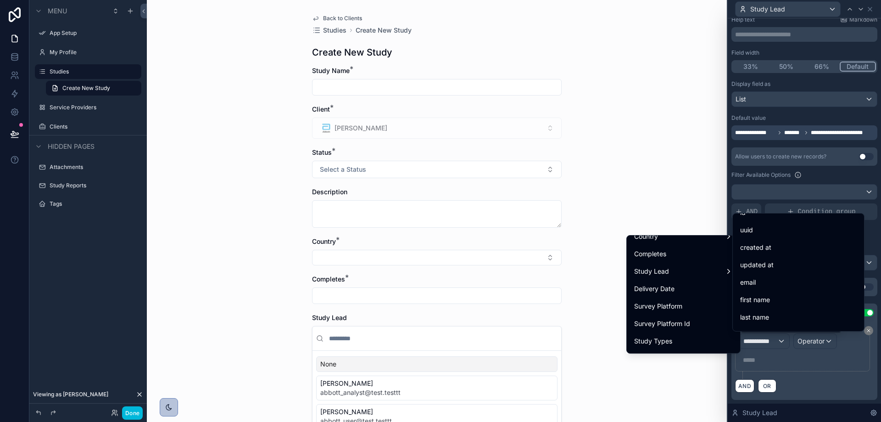
scroll to position [0, 0]
click at [661, 198] on div "Back to Clients Studies Create New Study Create New Study Study Name * Client *…" at bounding box center [437, 211] width 580 height 422
click at [705, 279] on div "Study Lead" at bounding box center [683, 271] width 110 height 17
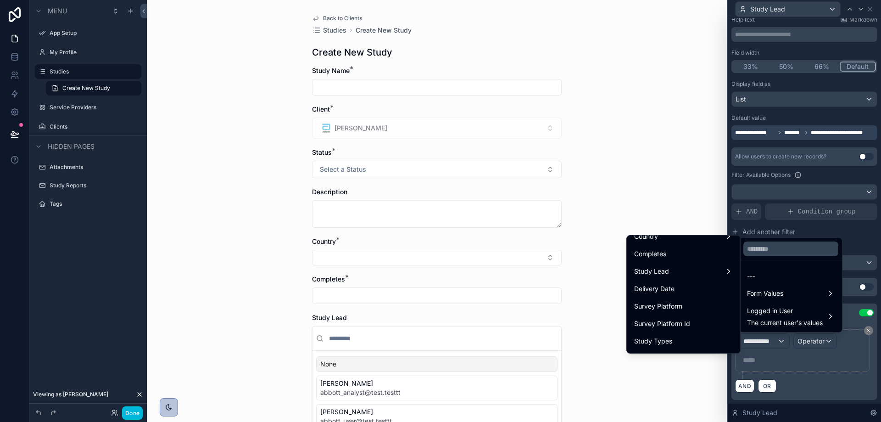
click at [680, 272] on div "Study Lead" at bounding box center [683, 271] width 99 height 11
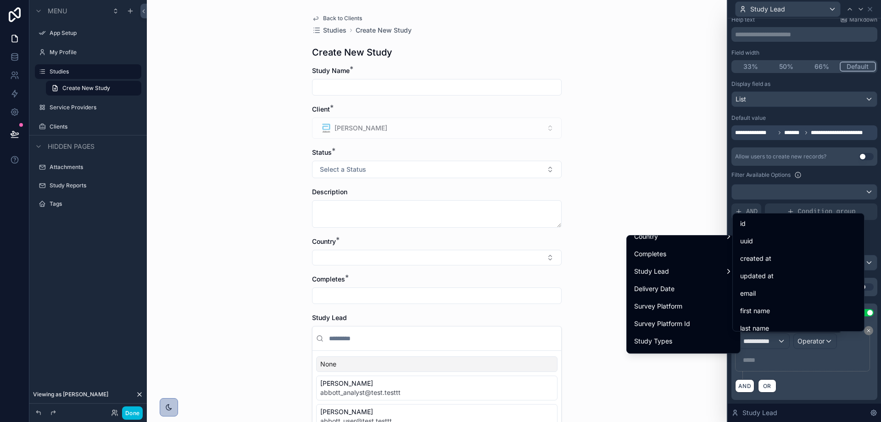
click at [680, 272] on div "Study Lead" at bounding box center [683, 271] width 99 height 11
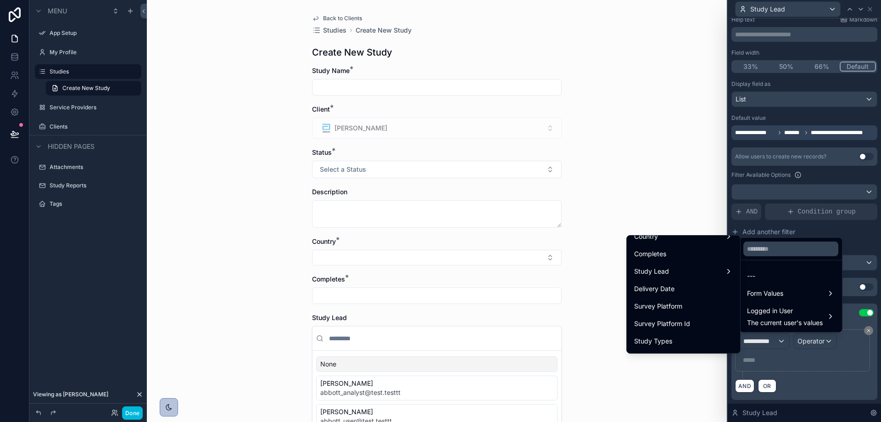
click at [755, 286] on div "Form Values" at bounding box center [790, 293] width 99 height 17
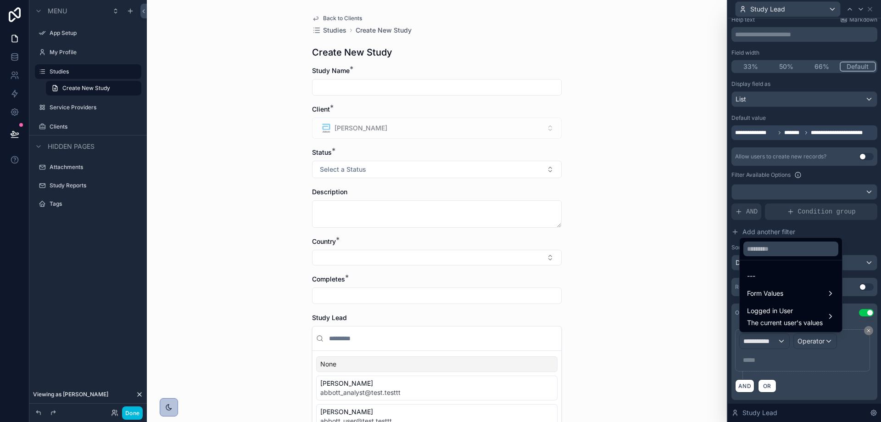
click at [767, 320] on span "The current user's values" at bounding box center [785, 322] width 76 height 9
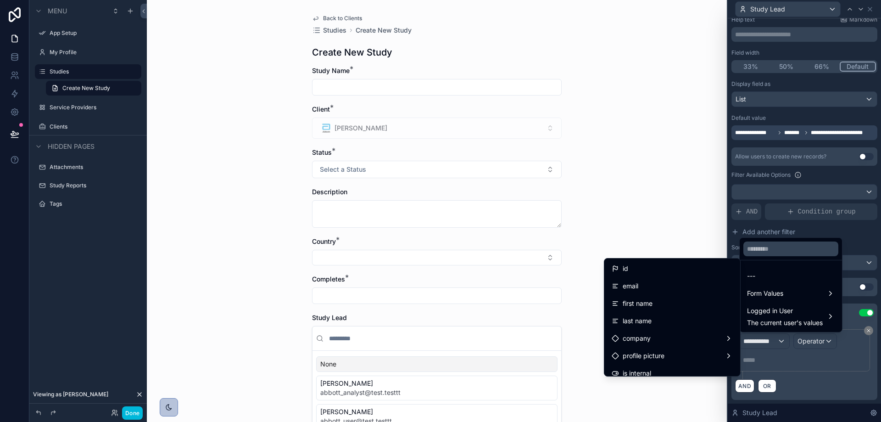
click at [766, 319] on span "The current user's values" at bounding box center [785, 322] width 76 height 9
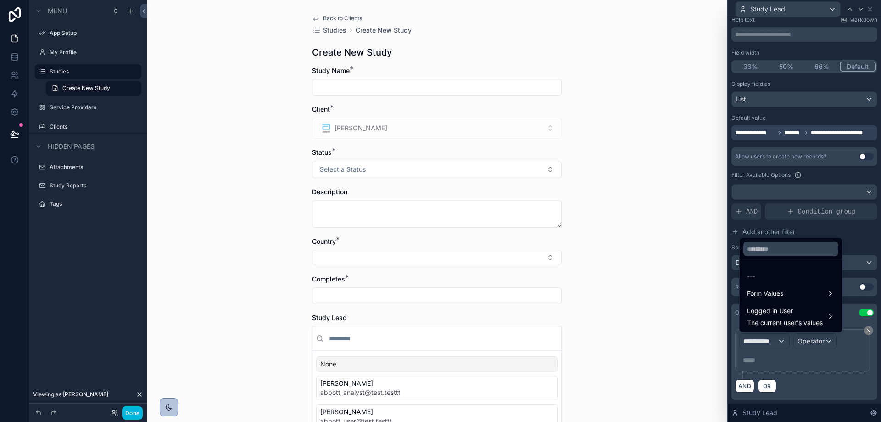
click at [763, 294] on span "Form Values" at bounding box center [765, 293] width 36 height 11
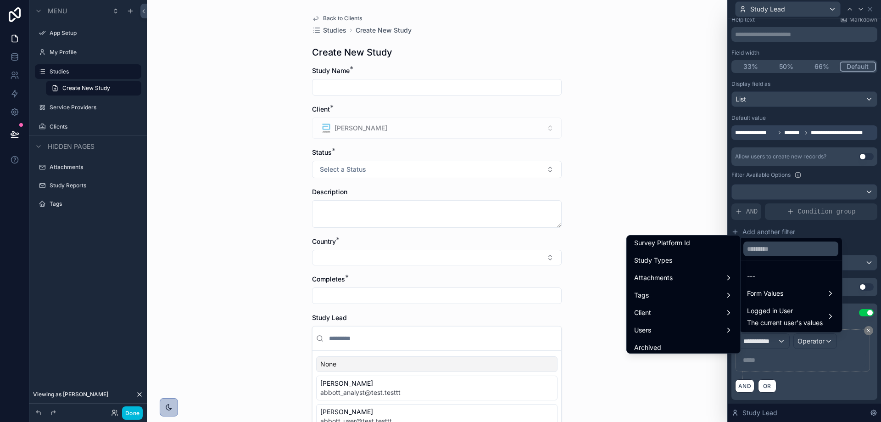
scroll to position [275, 0]
click at [691, 282] on div "Users" at bounding box center [683, 283] width 99 height 11
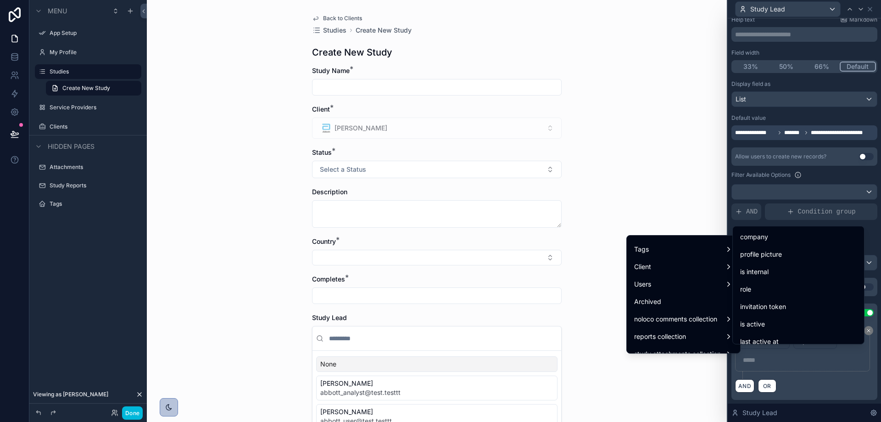
scroll to position [138, 0]
click at [750, 276] on span "role" at bounding box center [745, 272] width 11 height 11
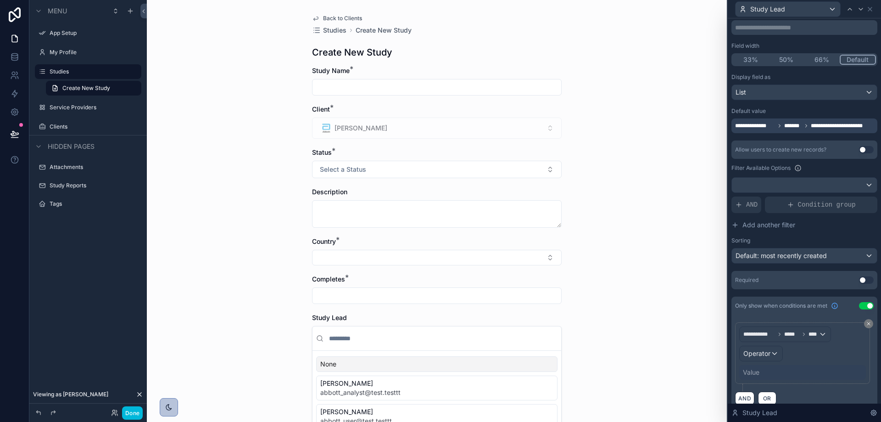
scroll to position [75, 0]
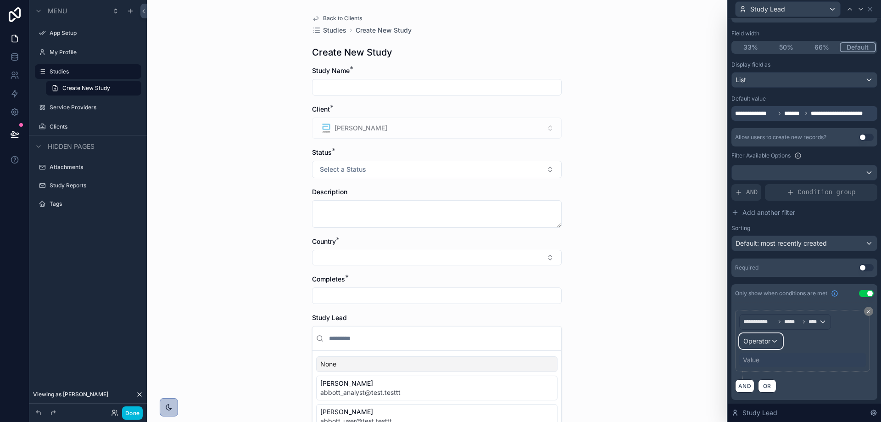
click at [755, 339] on span "Operator" at bounding box center [756, 341] width 27 height 8
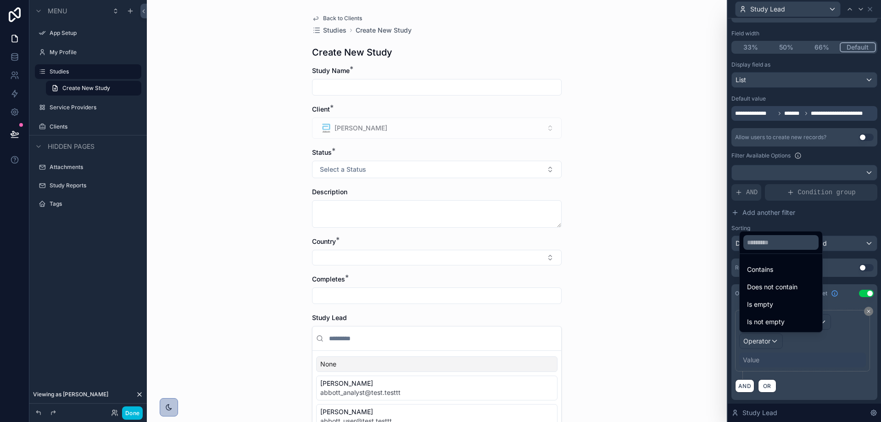
click at [778, 269] on div "Contains" at bounding box center [781, 269] width 68 height 11
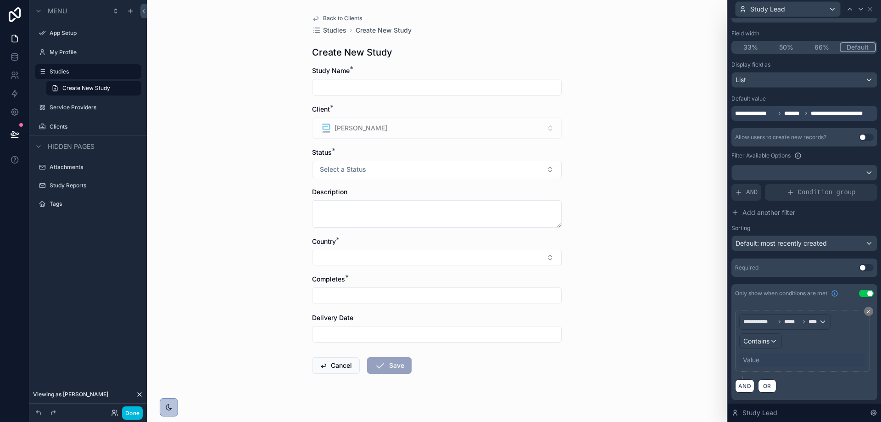
click at [755, 358] on div "Value" at bounding box center [751, 359] width 17 height 9
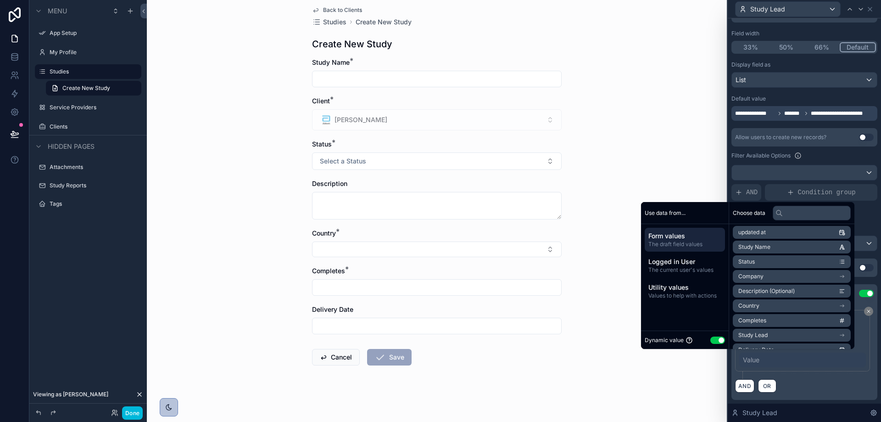
scroll to position [11, 0]
click at [713, 340] on button "Use setting" at bounding box center [717, 339] width 15 height 7
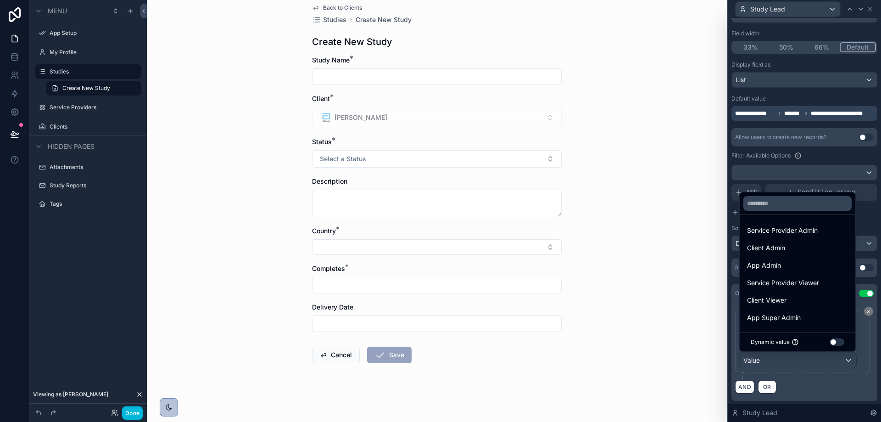
click at [767, 242] on div "Client Admin" at bounding box center [797, 247] width 112 height 17
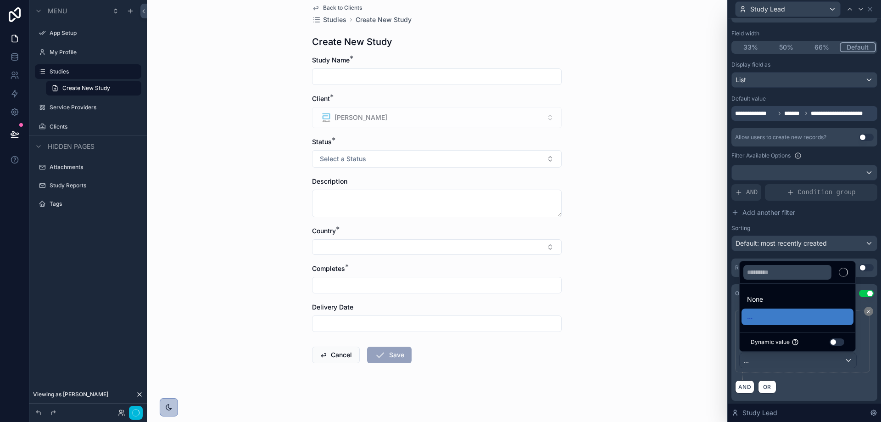
scroll to position [0, 0]
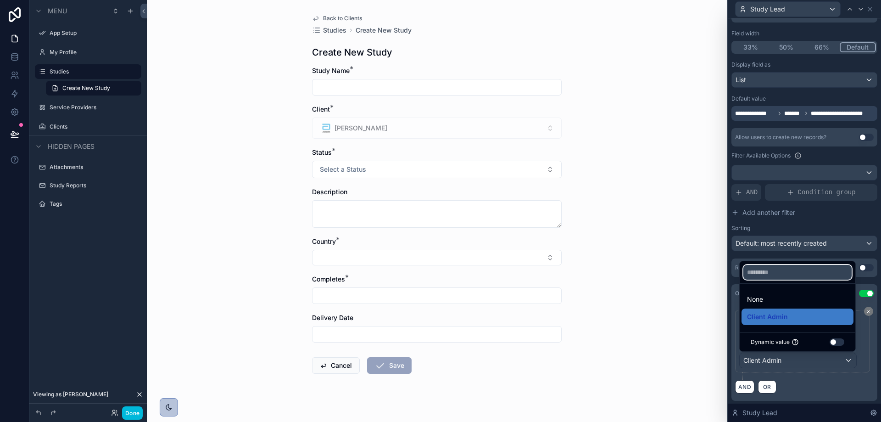
click at [781, 271] on input "text" at bounding box center [797, 272] width 108 height 15
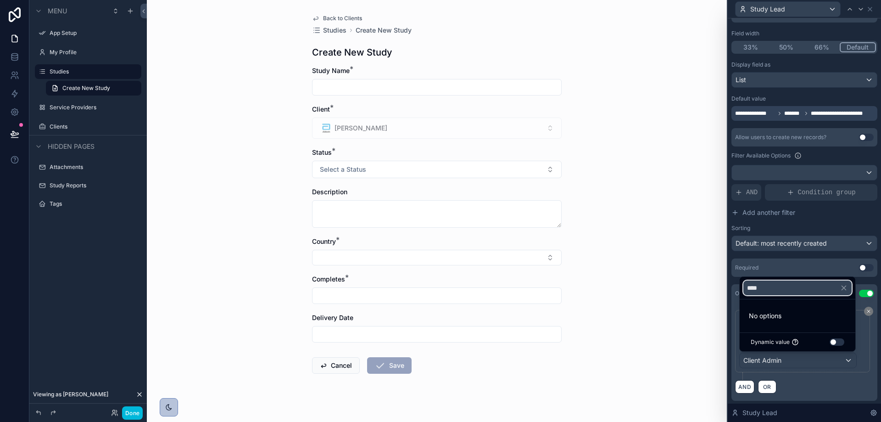
type input "****"
click at [795, 314] on li "No options" at bounding box center [797, 315] width 112 height 18
click at [845, 289] on icon "button" at bounding box center [843, 287] width 8 height 8
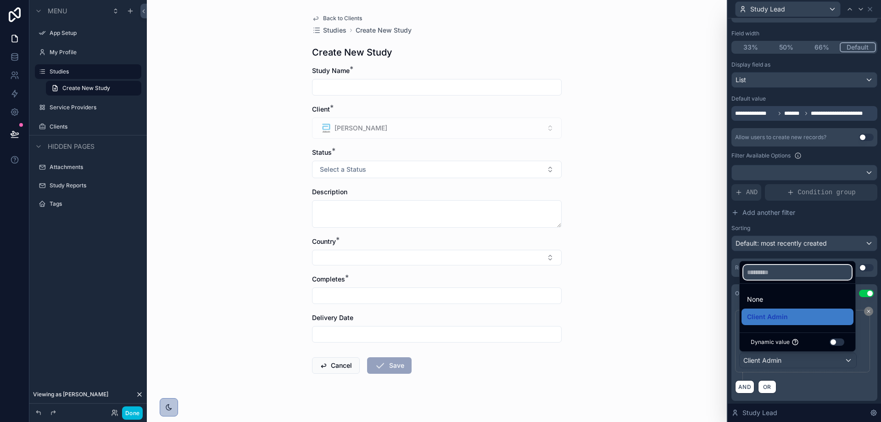
click at [812, 270] on input "text" at bounding box center [797, 272] width 108 height 15
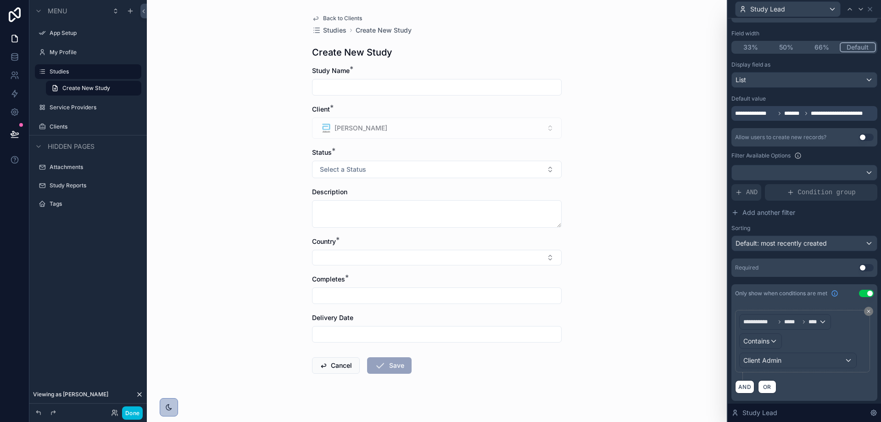
click at [830, 408] on div "Study Lead" at bounding box center [804, 412] width 153 height 18
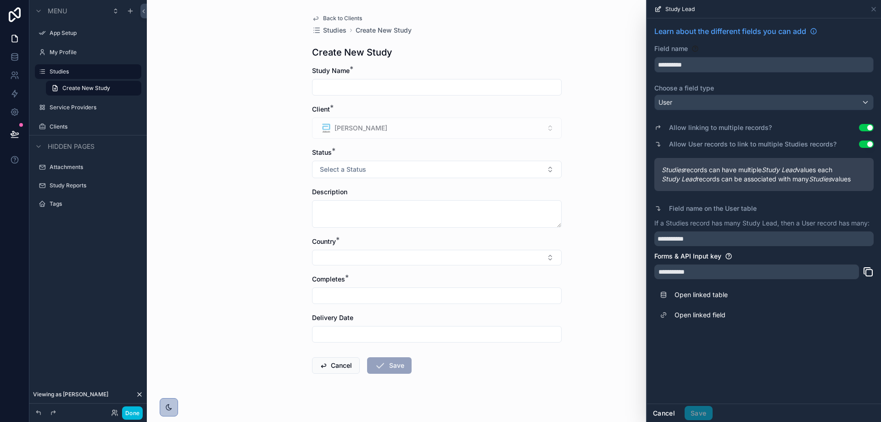
click at [659, 410] on button "Cancel" at bounding box center [664, 412] width 34 height 15
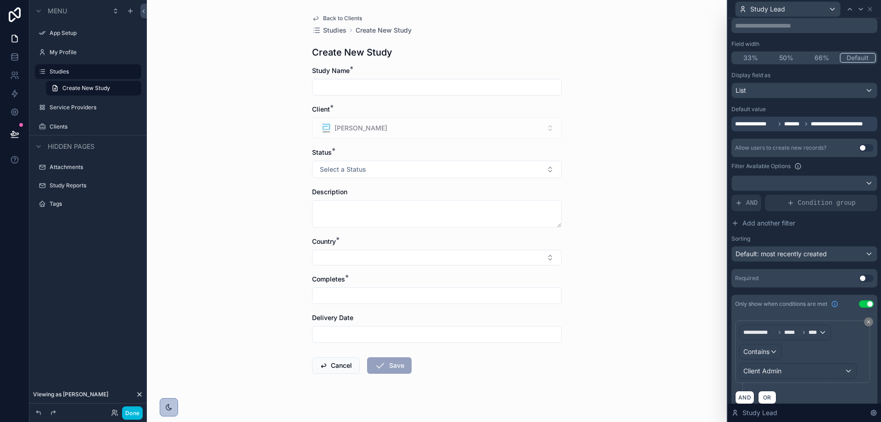
scroll to position [76, 0]
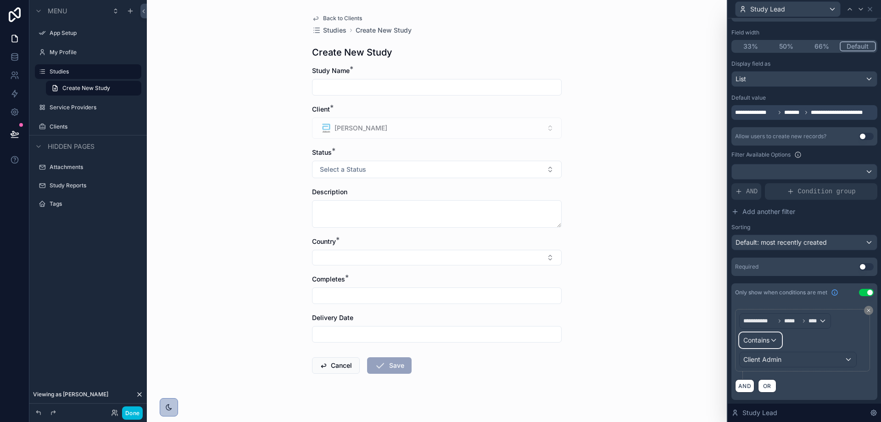
click at [765, 339] on span "Contains" at bounding box center [756, 339] width 26 height 9
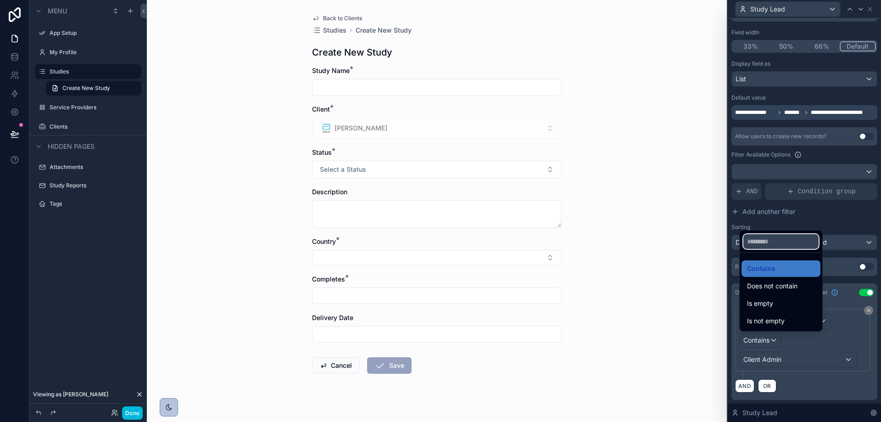
click at [797, 238] on input "text" at bounding box center [780, 241] width 75 height 15
click at [880, 322] on div at bounding box center [804, 211] width 153 height 422
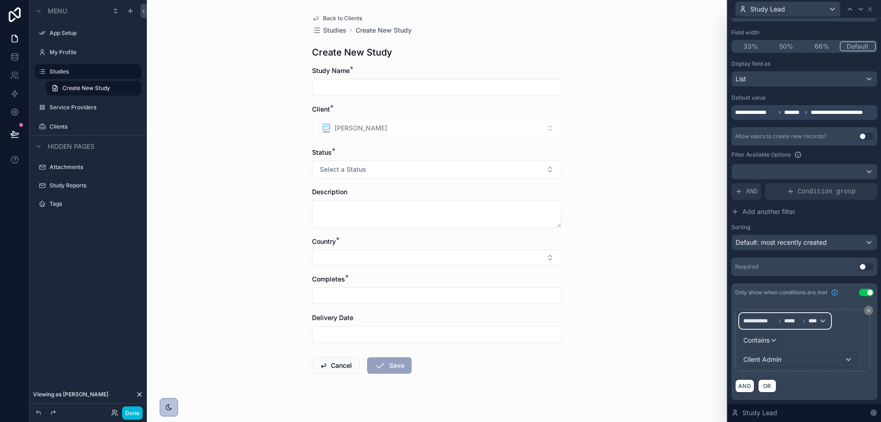
click at [783, 323] on span "**********" at bounding box center [780, 320] width 75 height 7
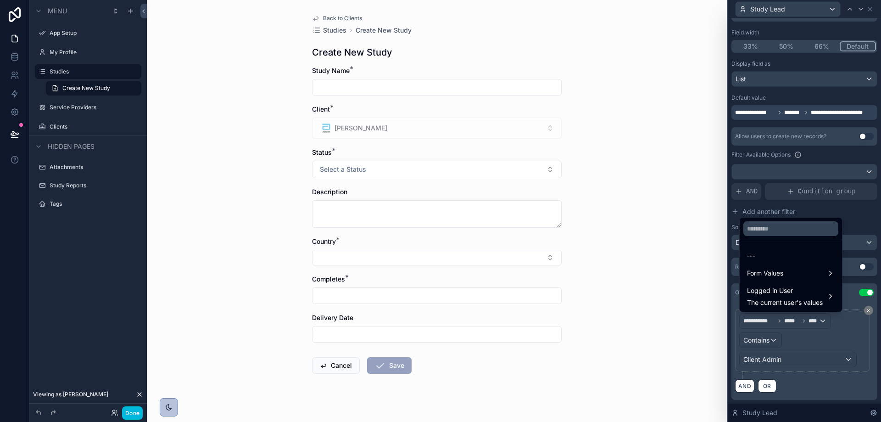
click at [789, 291] on span "Logged in User" at bounding box center [785, 290] width 76 height 11
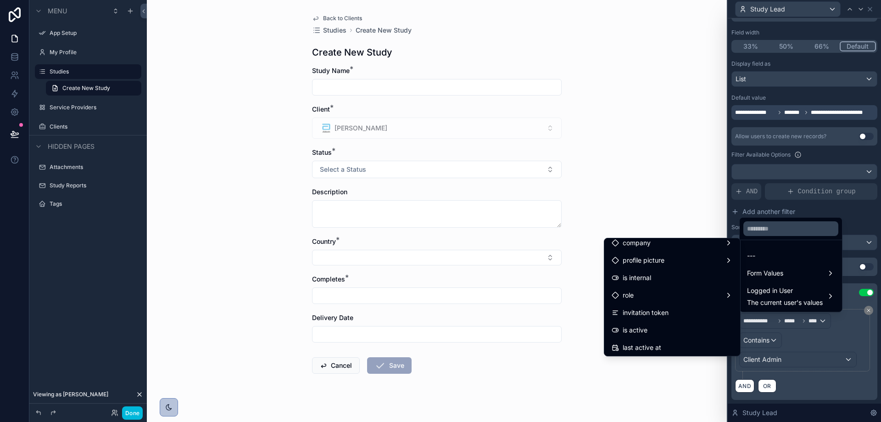
scroll to position [92, 0]
click at [675, 273] on div "role" at bounding box center [671, 278] width 121 height 11
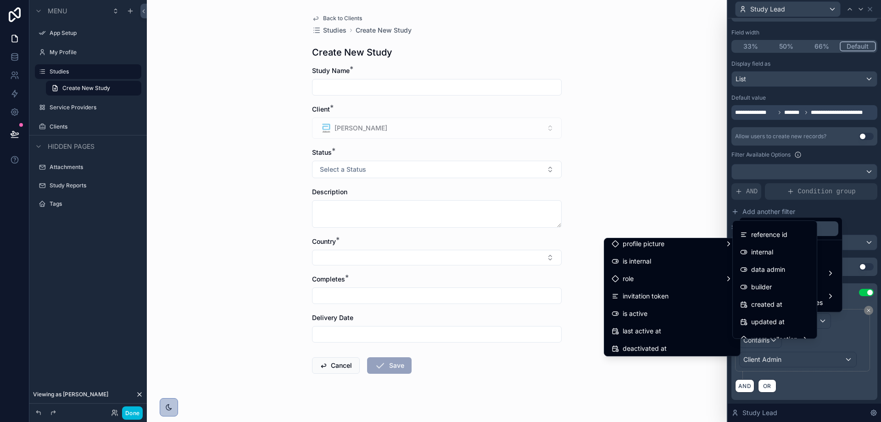
scroll to position [0, 0]
click at [775, 232] on div "id" at bounding box center [774, 230] width 69 height 11
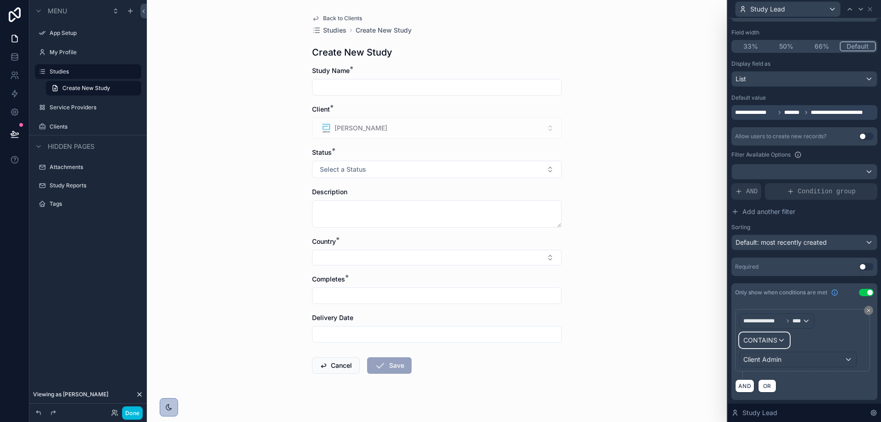
click at [770, 340] on span "CONTAINS" at bounding box center [760, 339] width 34 height 9
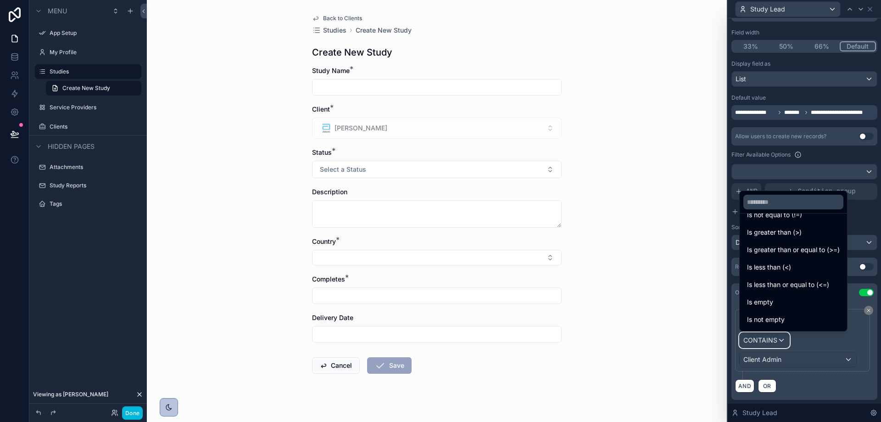
scroll to position [65, 0]
click at [769, 300] on span "Is one of" at bounding box center [760, 303] width 26 height 11
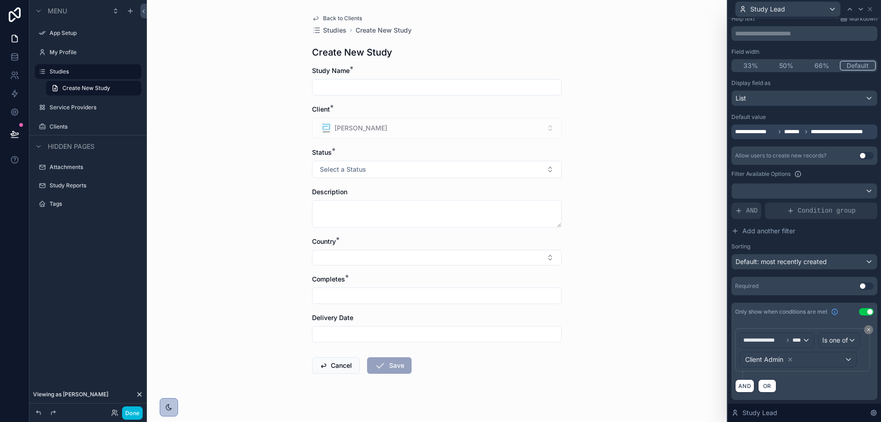
click at [789, 357] on icon at bounding box center [790, 359] width 6 height 6
click at [837, 359] on div "Value" at bounding box center [797, 359] width 117 height 15
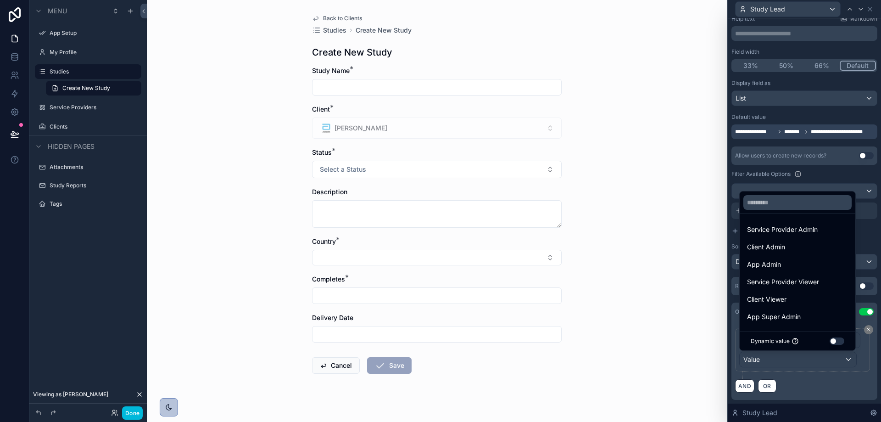
click at [782, 245] on span "Client Admin" at bounding box center [766, 246] width 38 height 11
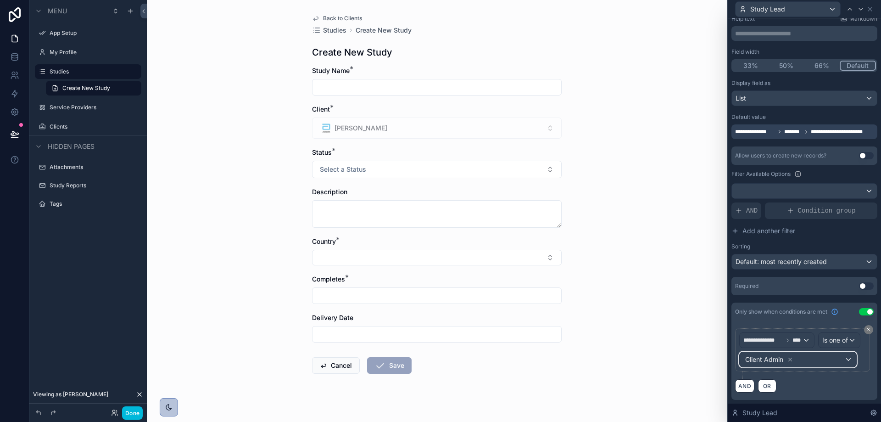
click at [816, 359] on div "Client Admin" at bounding box center [797, 359] width 117 height 15
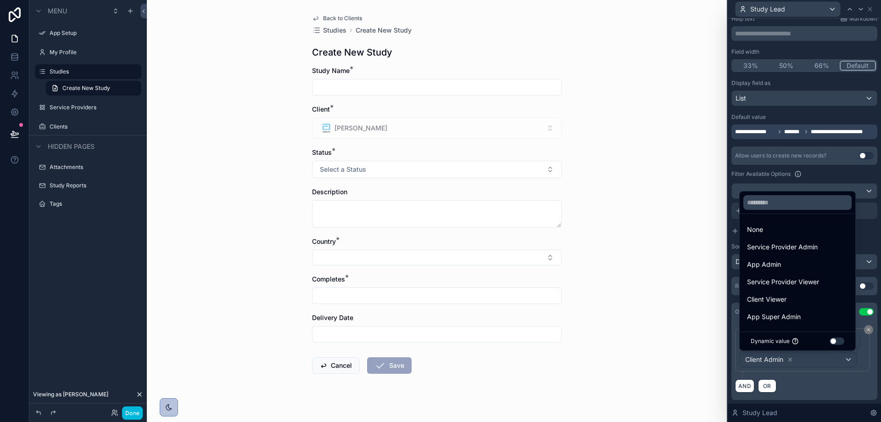
click at [783, 251] on span "Service Provider Admin" at bounding box center [782, 246] width 71 height 11
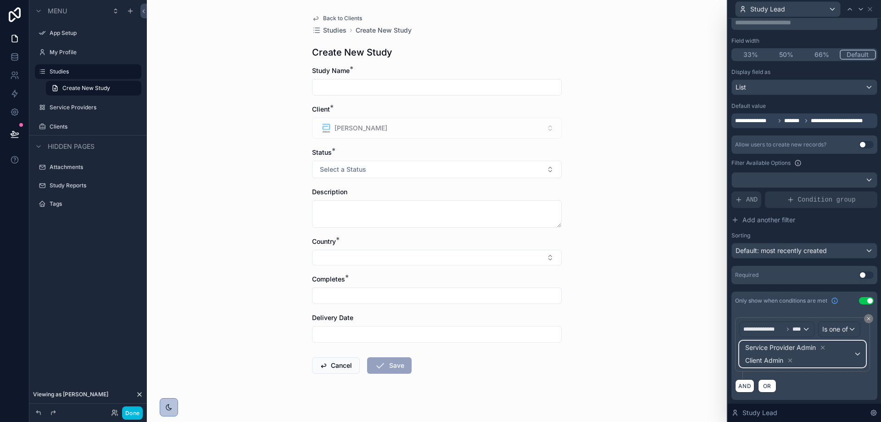
click at [820, 367] on span "Service Provider Admin Client Admin" at bounding box center [798, 354] width 110 height 26
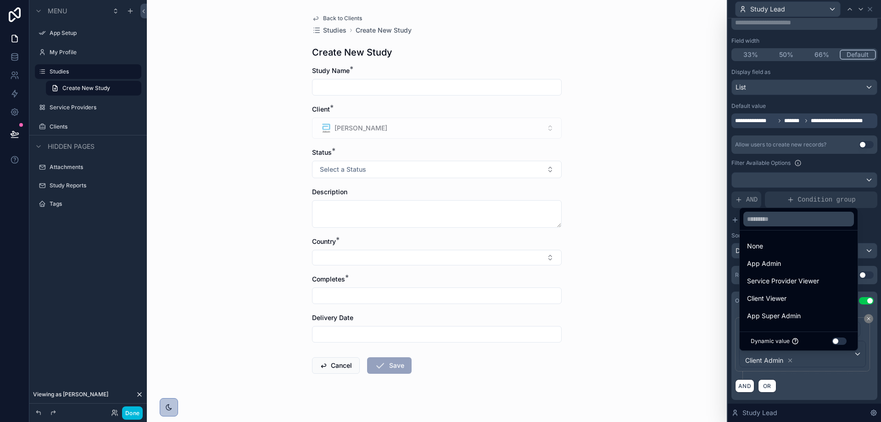
click at [798, 317] on span "App Super Admin" at bounding box center [774, 315] width 54 height 11
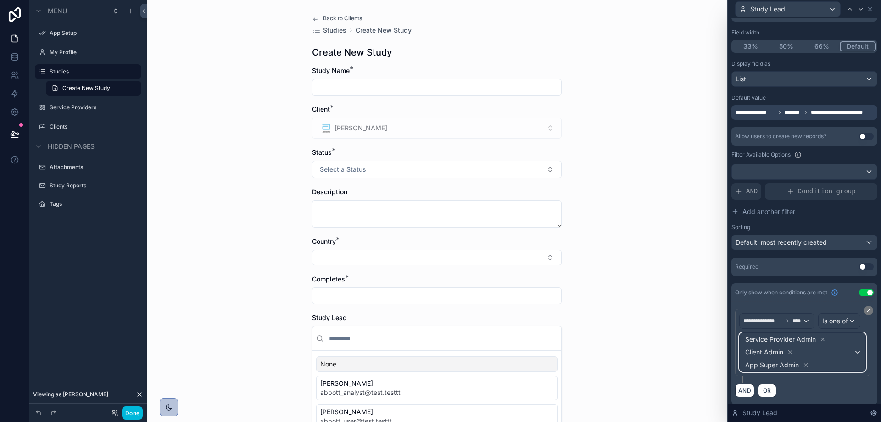
click at [821, 371] on span "Service Provider Admin Client Admin App Super Admin" at bounding box center [798, 352] width 110 height 39
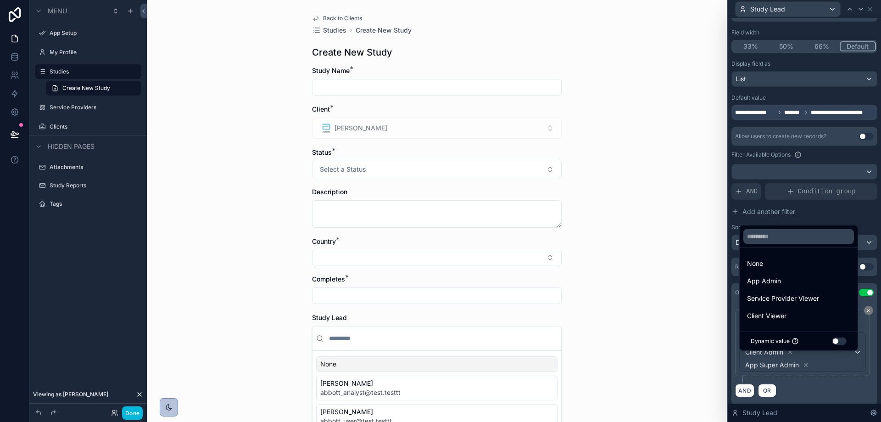
click at [789, 279] on div "App Admin" at bounding box center [798, 280] width 103 height 11
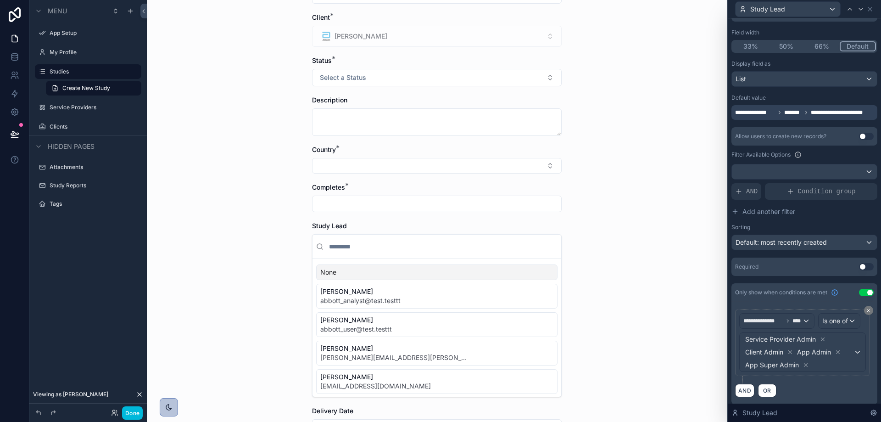
scroll to position [138, 0]
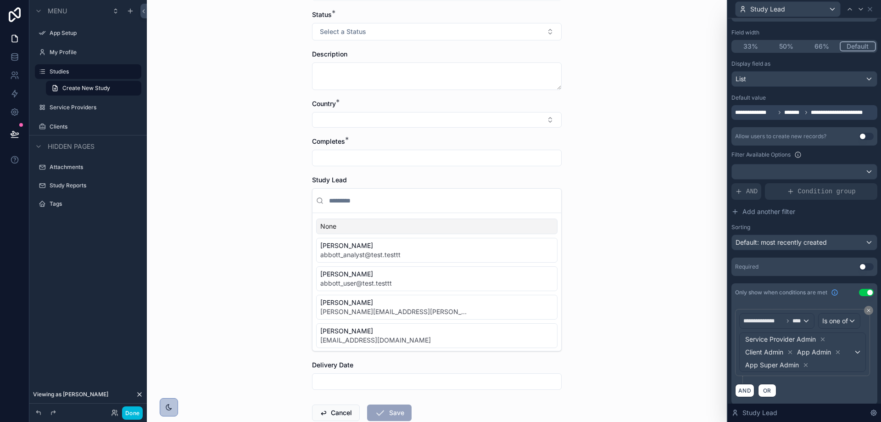
click at [791, 355] on icon at bounding box center [790, 352] width 6 height 6
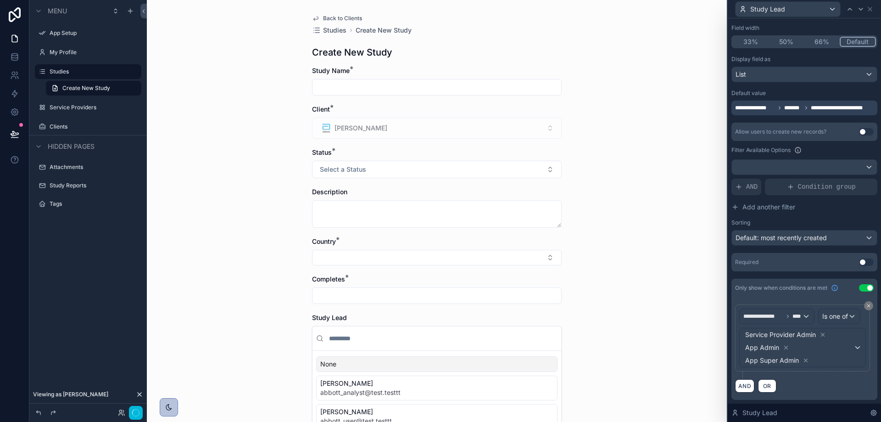
scroll to position [100, 0]
click at [684, 290] on div "Back to Clients Studies Create New Study Create New Study Study Name * Client *…" at bounding box center [437, 211] width 580 height 422
click at [657, 188] on div "Back to Clients Studies Create New Study Create New Study Study Name * Client *…" at bounding box center [437, 211] width 580 height 422
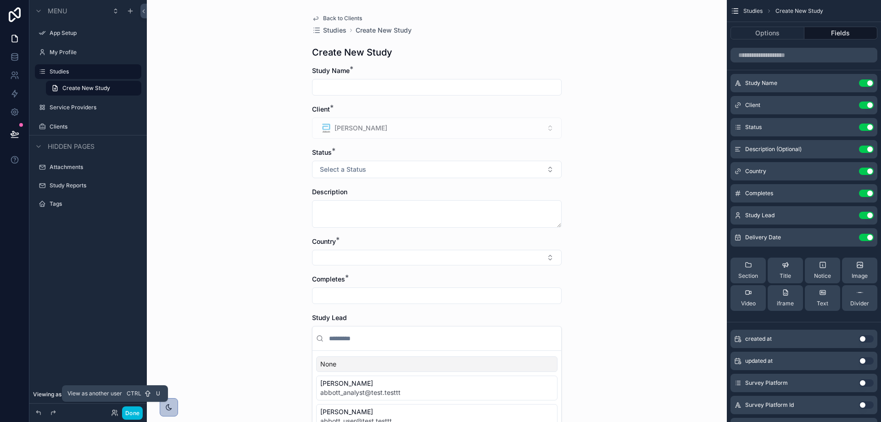
click at [116, 411] on icon at bounding box center [114, 412] width 7 height 7
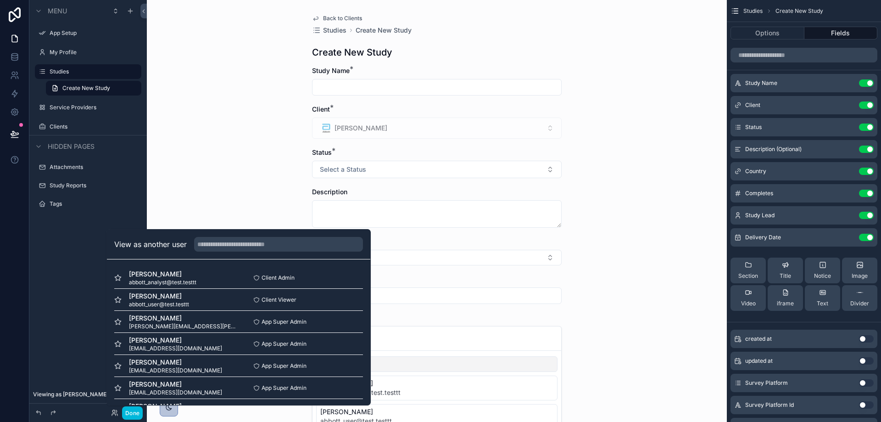
click at [0, 0] on button "Select" at bounding box center [0, 0] width 0 height 0
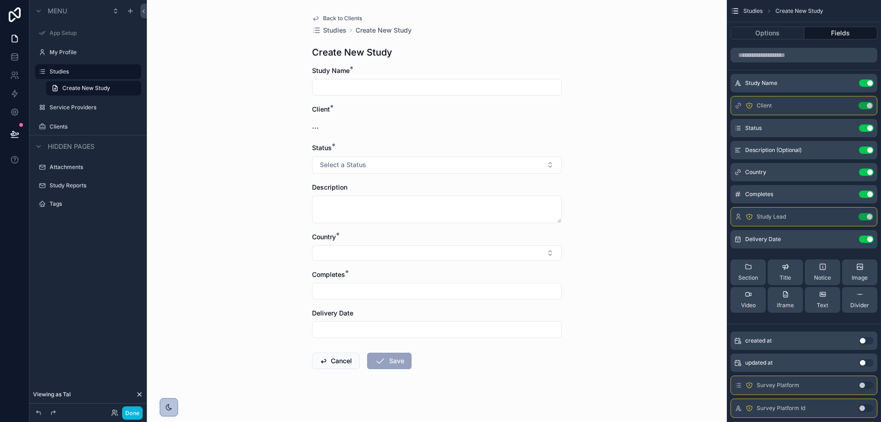
click at [312, 131] on span "..." at bounding box center [315, 125] width 7 height 11
click at [312, 127] on span "..." at bounding box center [315, 125] width 7 height 11
click at [0, 0] on icon "scrollable content" at bounding box center [0, 0] width 0 height 0
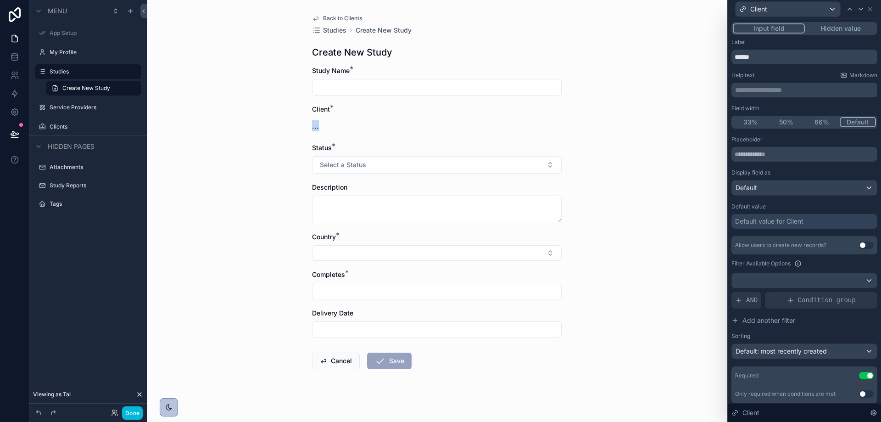
click at [809, 26] on button "Hidden value" at bounding box center [840, 28] width 71 height 10
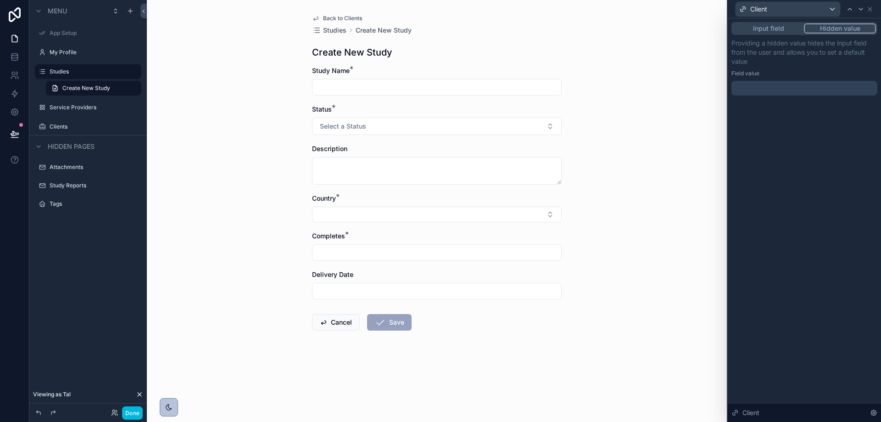
click at [778, 26] on button "Input field" at bounding box center [768, 28] width 71 height 10
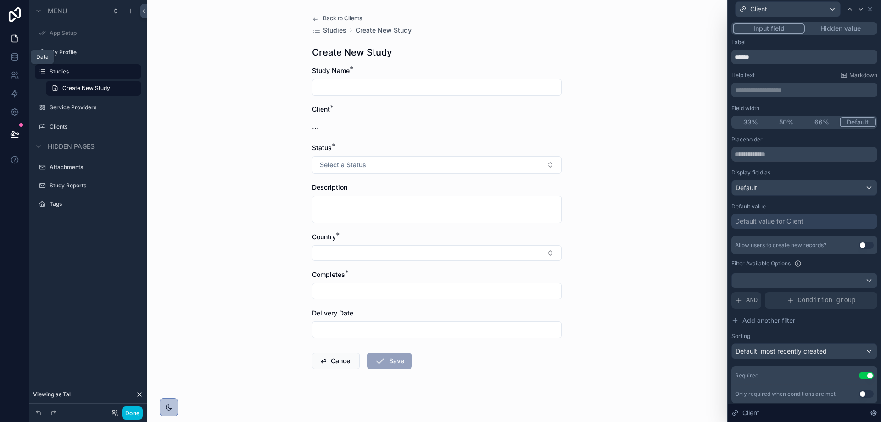
click at [12, 57] on icon at bounding box center [14, 56] width 9 height 9
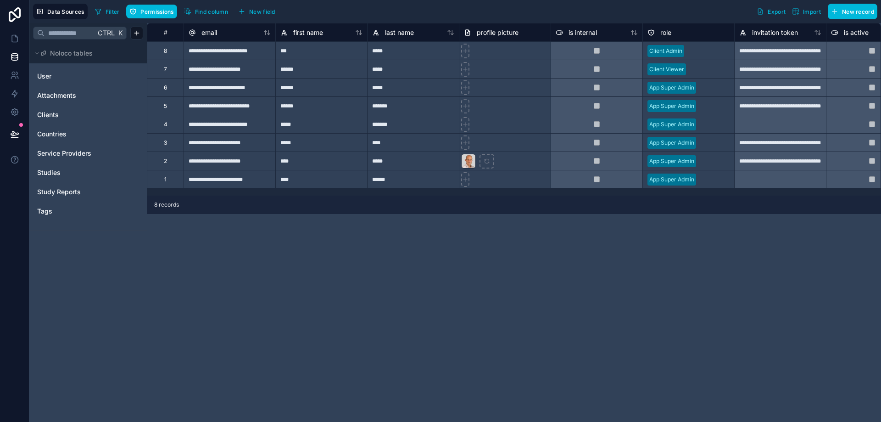
click at [58, 113] on span "Clients" at bounding box center [48, 114] width 22 height 9
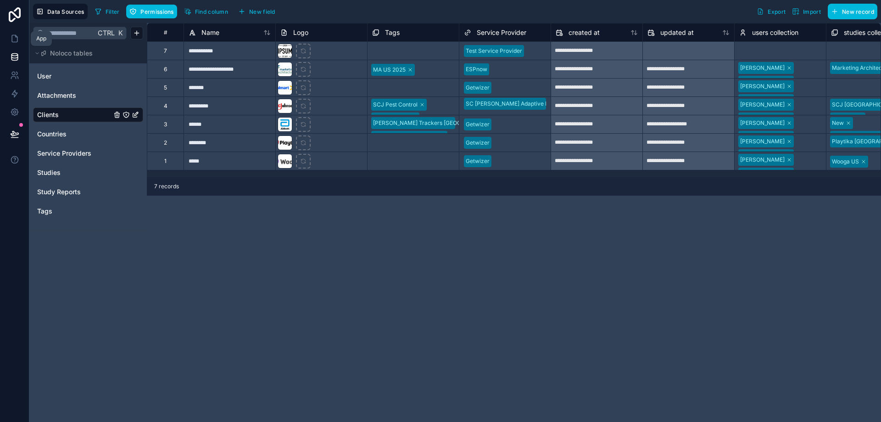
click at [17, 35] on icon at bounding box center [14, 38] width 9 height 9
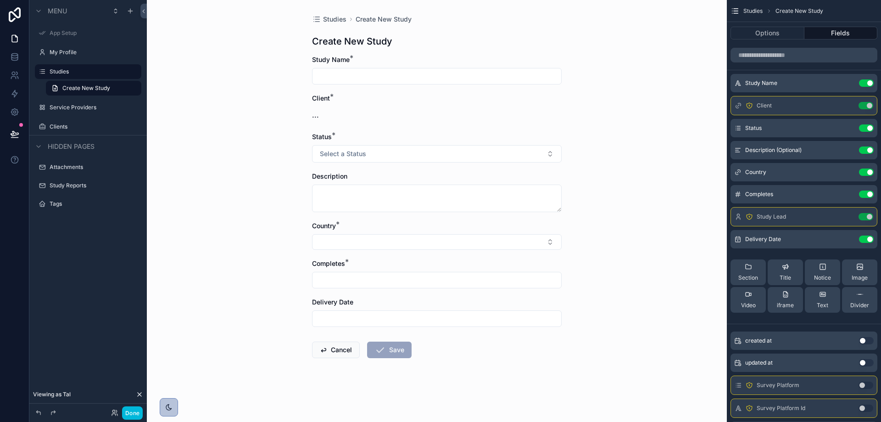
click at [0, 0] on icon "scrollable content" at bounding box center [0, 0] width 0 height 0
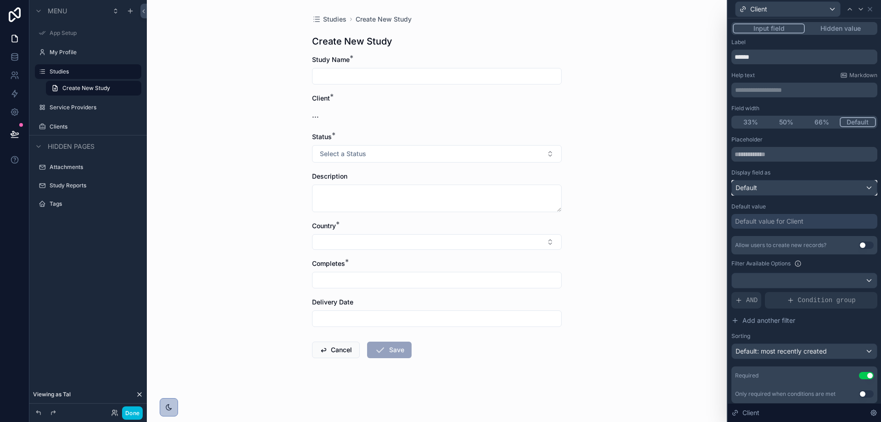
click at [773, 181] on div "Default" at bounding box center [804, 187] width 145 height 15
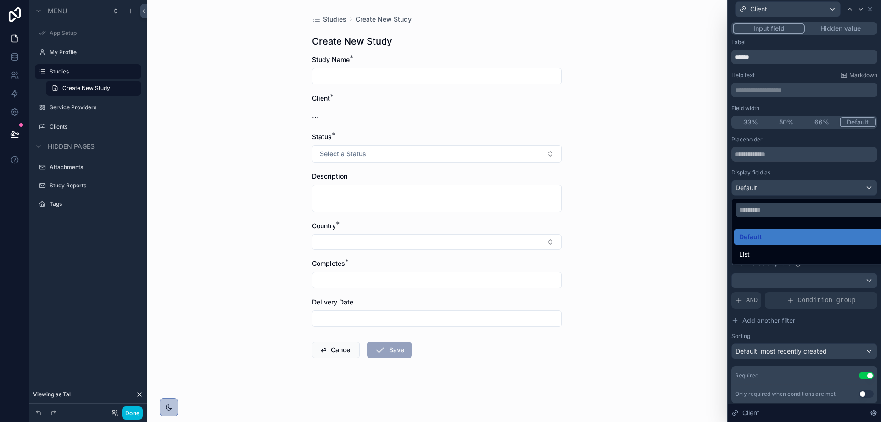
click at [773, 181] on div at bounding box center [804, 211] width 153 height 422
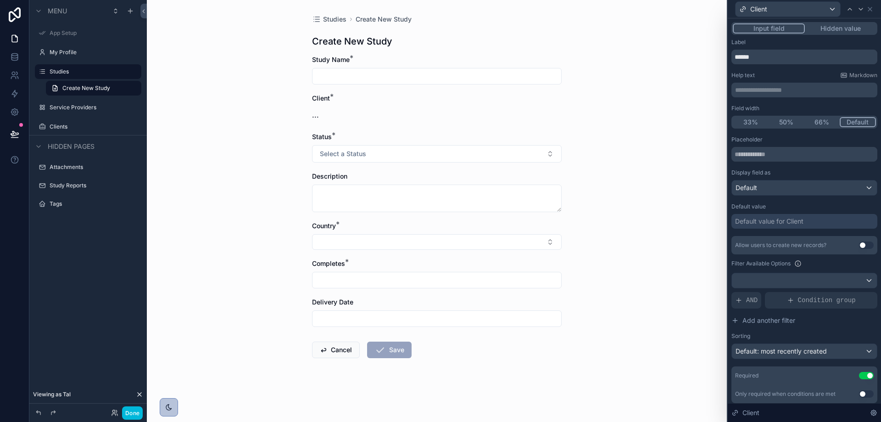
click at [810, 221] on div "Default value for Client" at bounding box center [804, 221] width 146 height 15
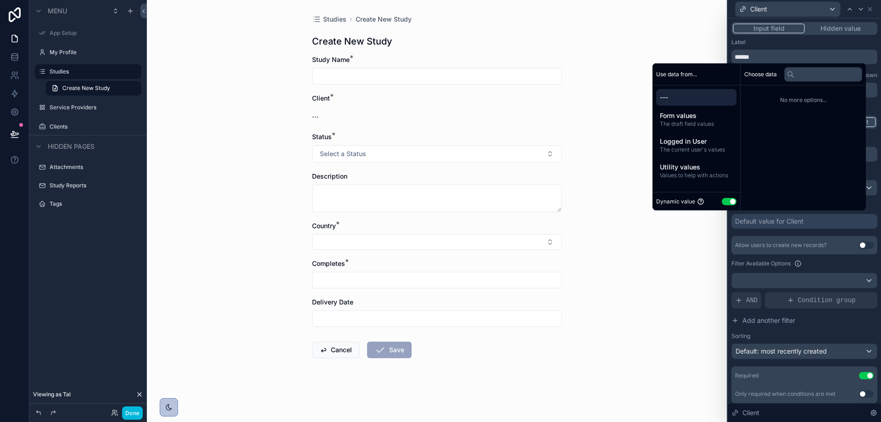
click at [710, 116] on span "Form values" at bounding box center [696, 115] width 73 height 9
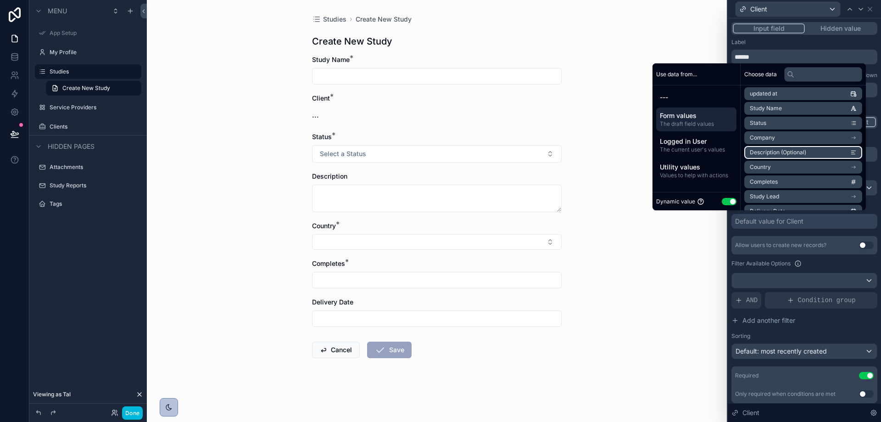
scroll to position [92, 0]
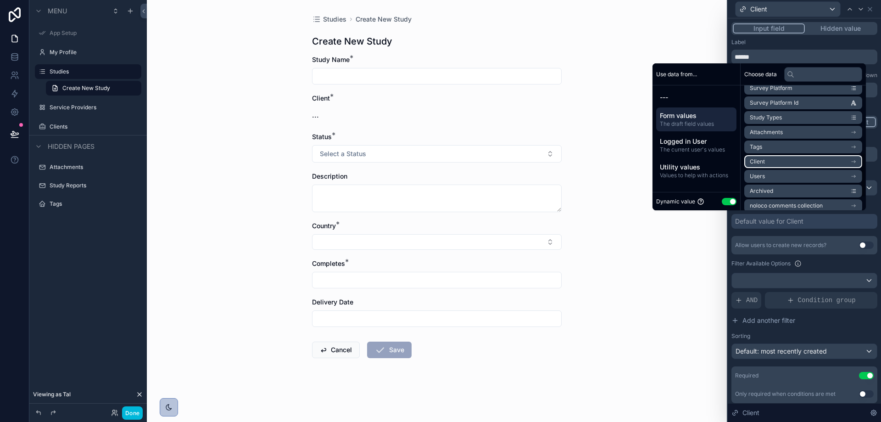
click at [793, 162] on li "Client" at bounding box center [803, 161] width 118 height 13
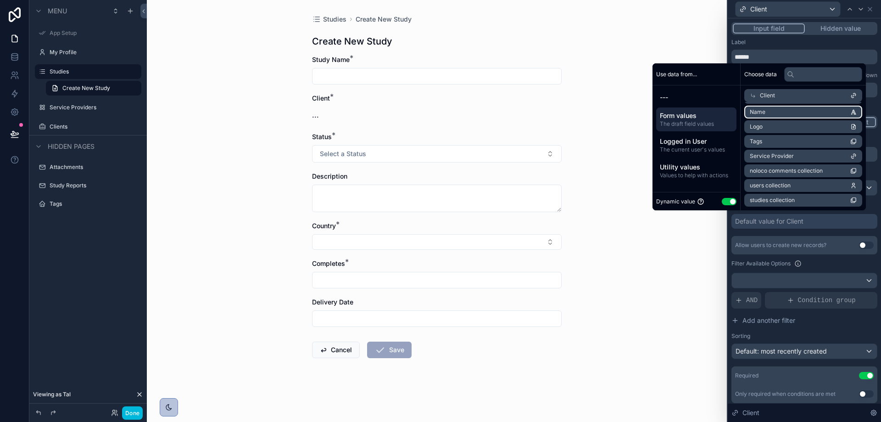
click at [768, 110] on li "Name" at bounding box center [803, 112] width 118 height 13
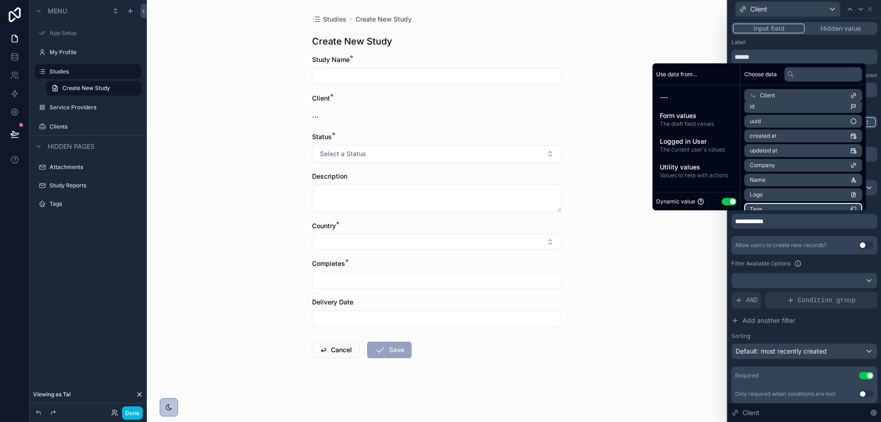
scroll to position [0, 0]
click at [783, 113] on li "id" at bounding box center [803, 112] width 118 height 13
click at [783, 233] on div "**********" at bounding box center [804, 269] width 146 height 267
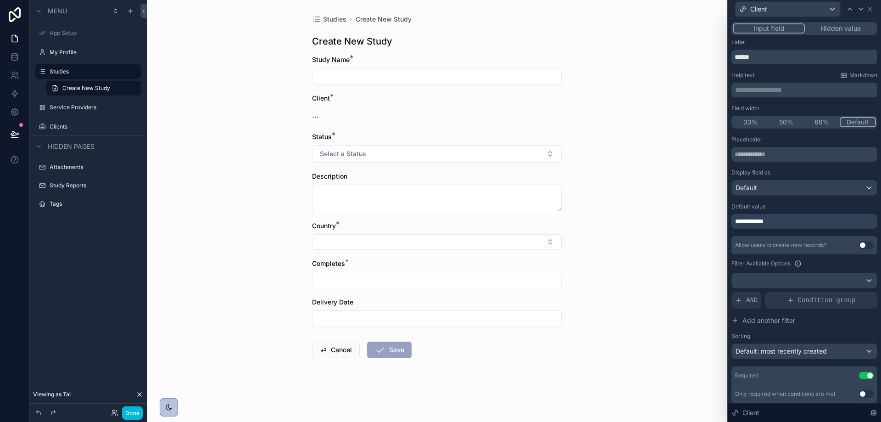
click at [774, 218] on div "**********" at bounding box center [804, 221] width 146 height 15
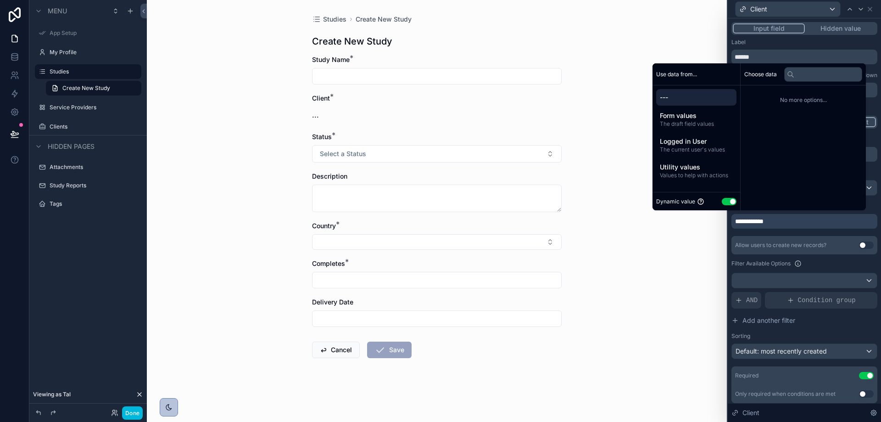
click at [683, 107] on div "--- Form values The draft field values Logged in User The current user's values…" at bounding box center [696, 135] width 88 height 101
click at [680, 113] on span "Form values" at bounding box center [696, 115] width 73 height 9
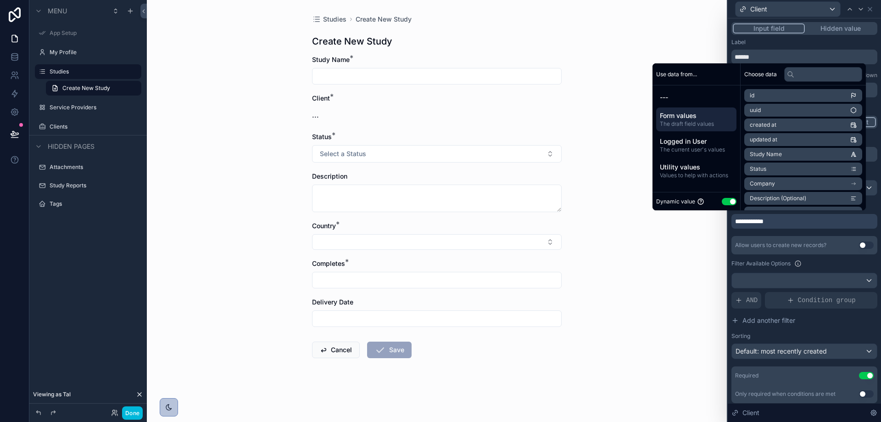
click at [680, 141] on span "Logged in User" at bounding box center [696, 141] width 73 height 9
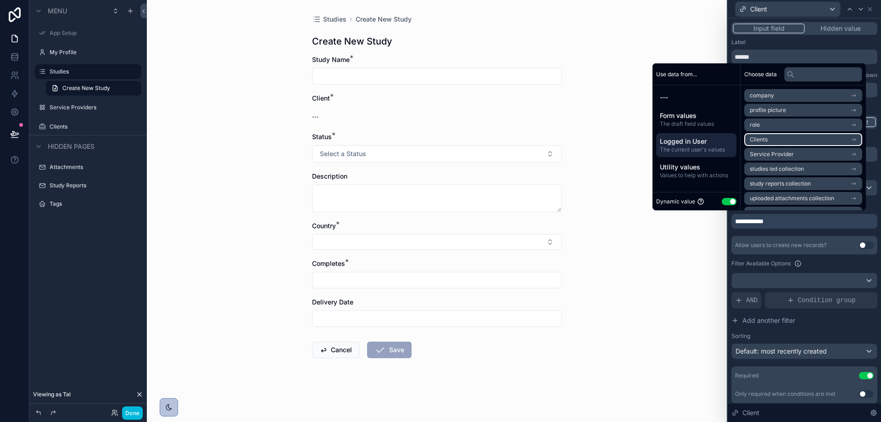
click at [759, 139] on span "Clients" at bounding box center [759, 139] width 18 height 7
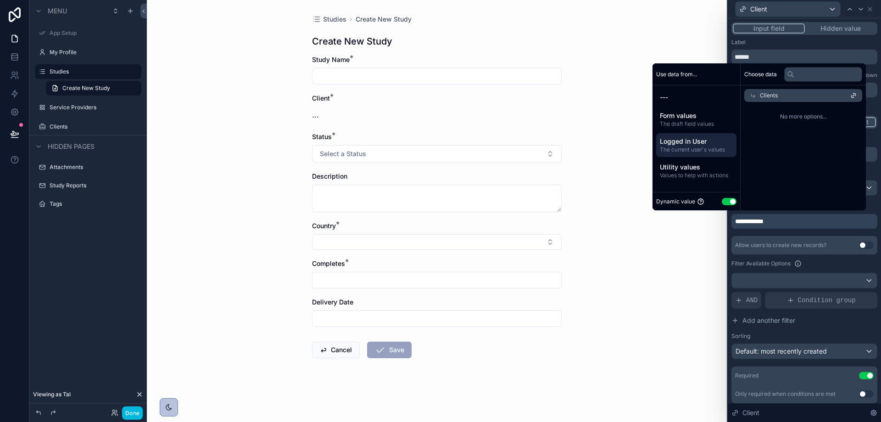
click at [823, 96] on div "Clients" at bounding box center [803, 95] width 118 height 13
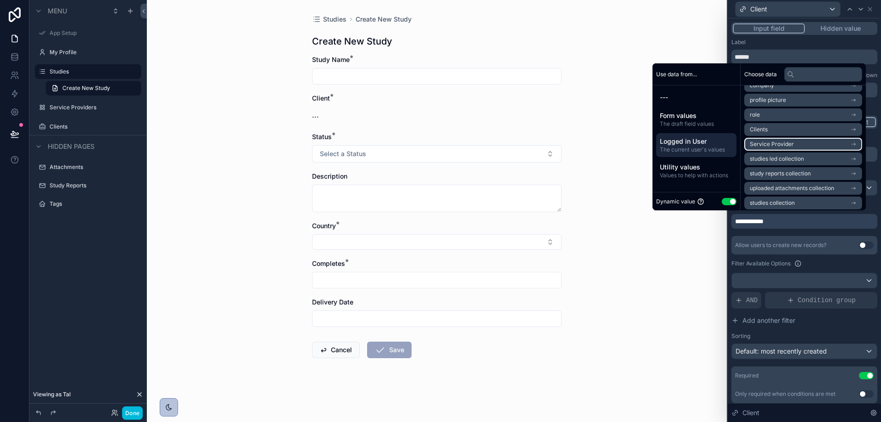
scroll to position [13, 0]
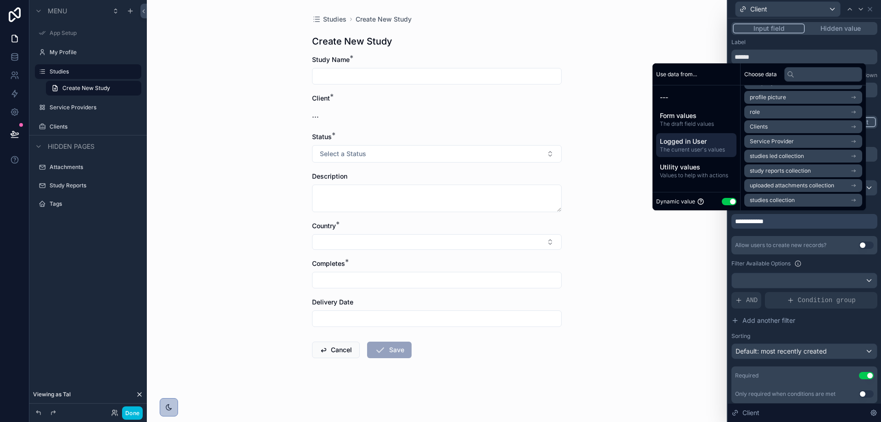
click at [690, 174] on span "Values to help with actions" at bounding box center [696, 175] width 73 height 7
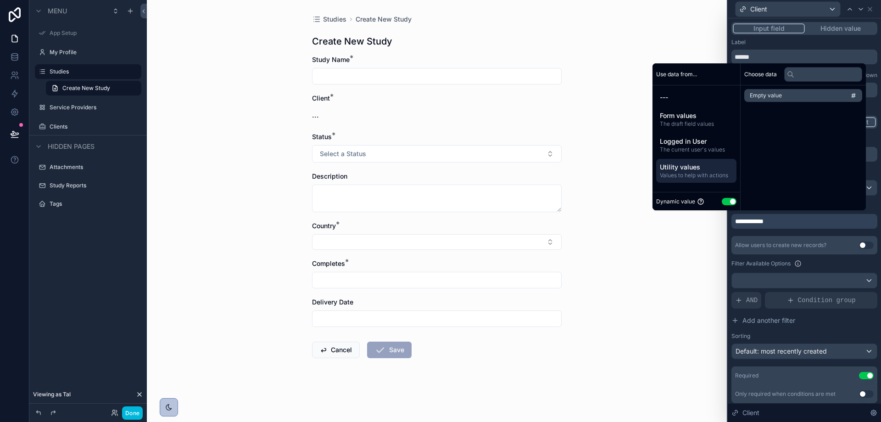
scroll to position [0, 0]
click at [702, 126] on span "The draft field values" at bounding box center [696, 123] width 73 height 7
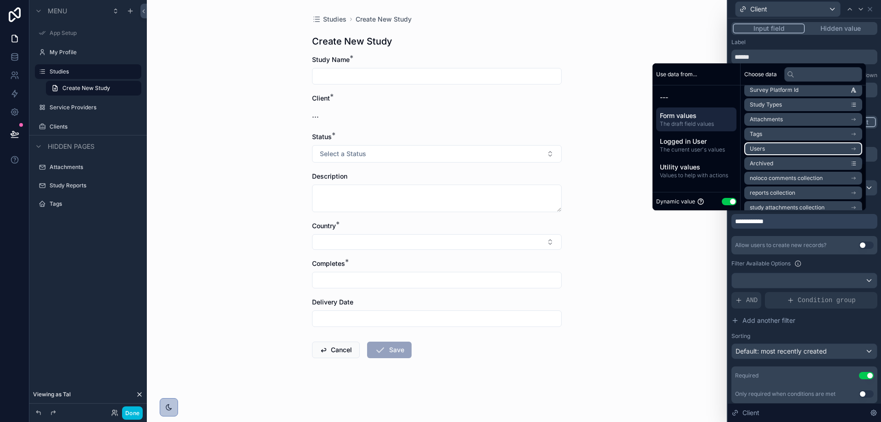
scroll to position [204, 0]
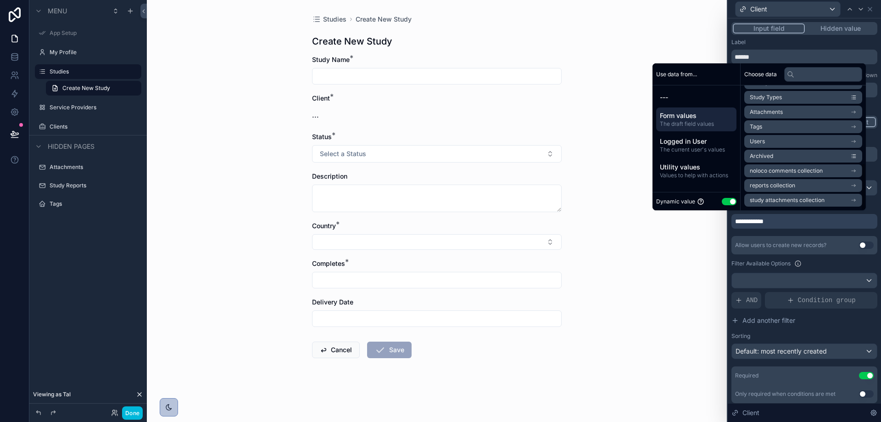
click at [752, 227] on div "**********" at bounding box center [752, 221] width 34 height 13
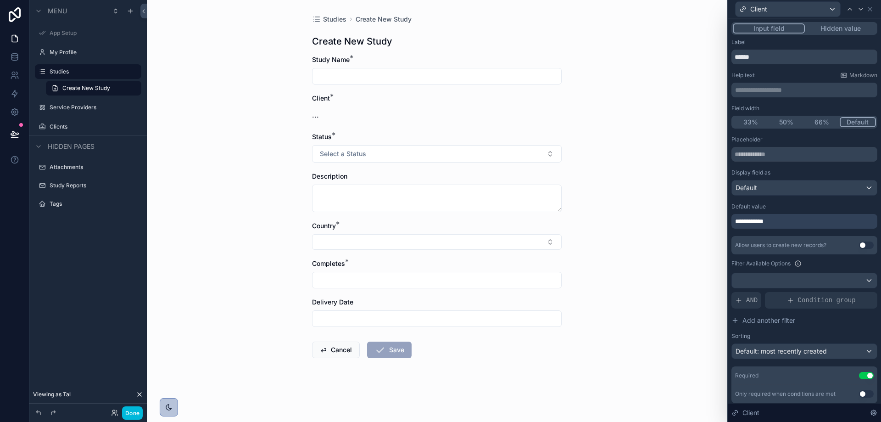
click at [795, 217] on div "**********" at bounding box center [804, 221] width 146 height 15
click at [798, 219] on div "**********" at bounding box center [804, 221] width 146 height 15
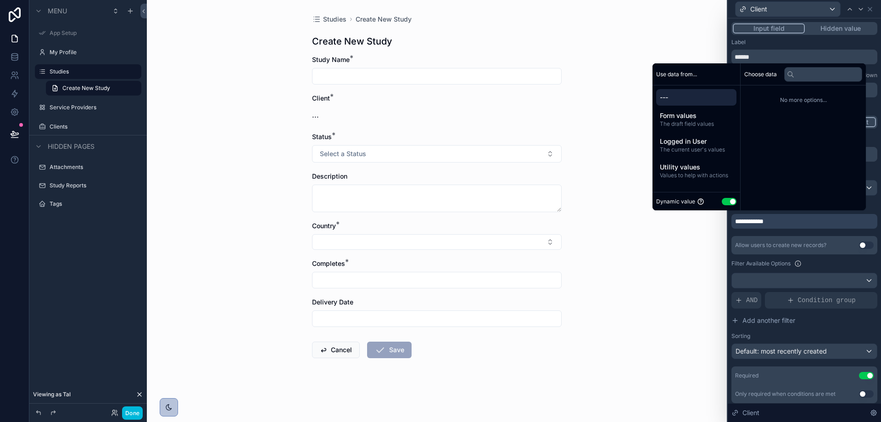
click at [690, 98] on span "---" at bounding box center [696, 97] width 73 height 9
click at [660, 98] on span "---" at bounding box center [696, 97] width 73 height 9
click at [722, 199] on button "Use setting" at bounding box center [729, 201] width 15 height 7
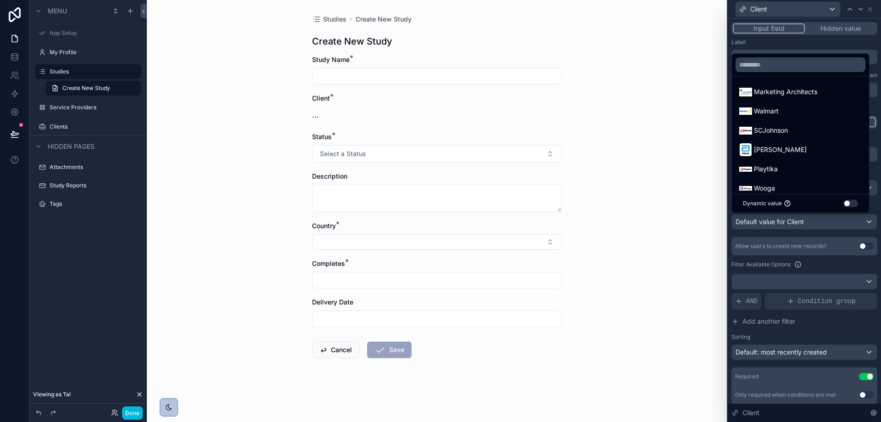
scroll to position [31, 0]
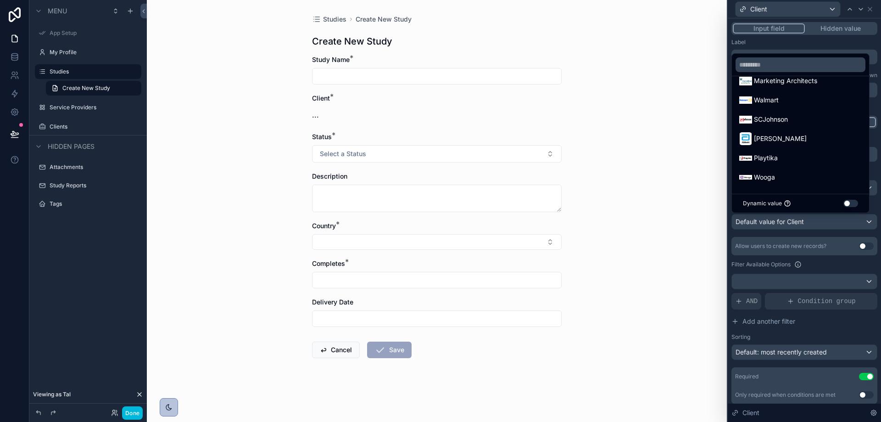
click at [850, 203] on button "Use setting" at bounding box center [850, 203] width 15 height 7
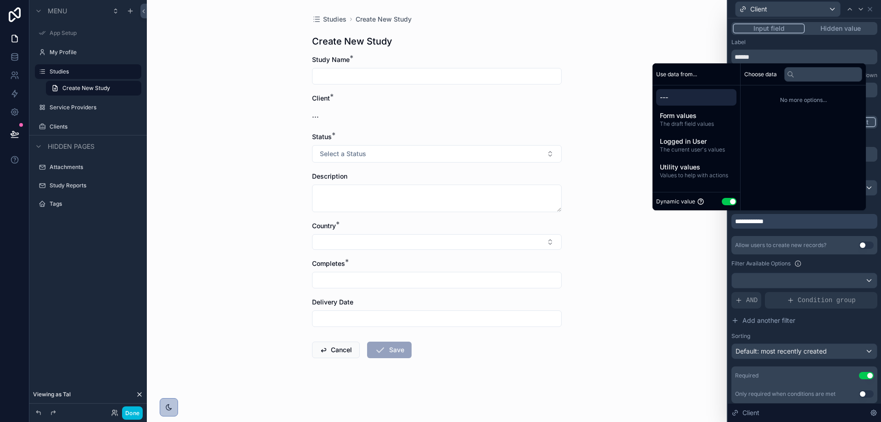
click at [806, 255] on div "Allow users to create new records? Use setting Filter Available Options AND Con…" at bounding box center [804, 297] width 146 height 123
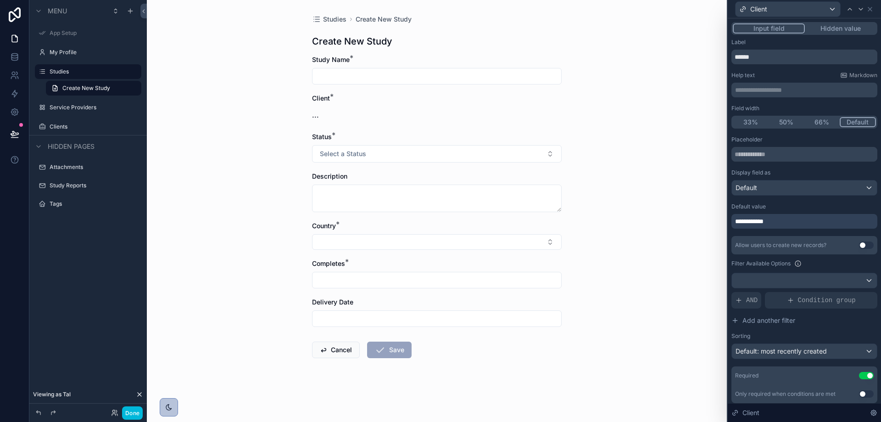
click at [856, 224] on div "**********" at bounding box center [804, 221] width 146 height 15
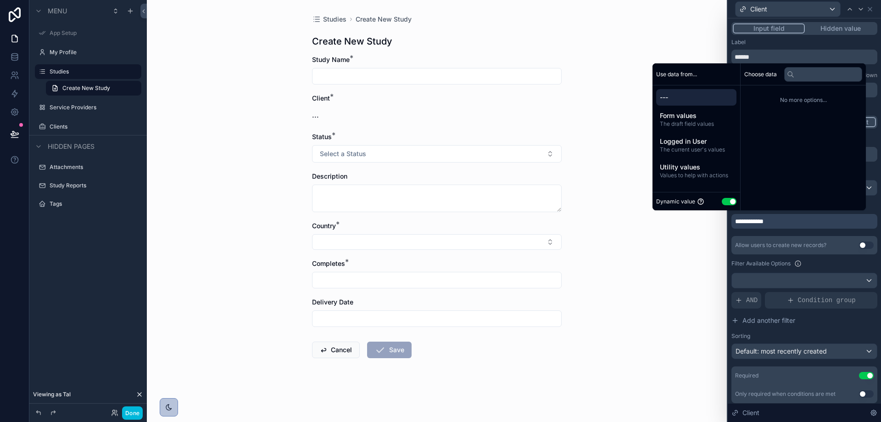
click at [694, 167] on span "Utility values" at bounding box center [696, 166] width 73 height 9
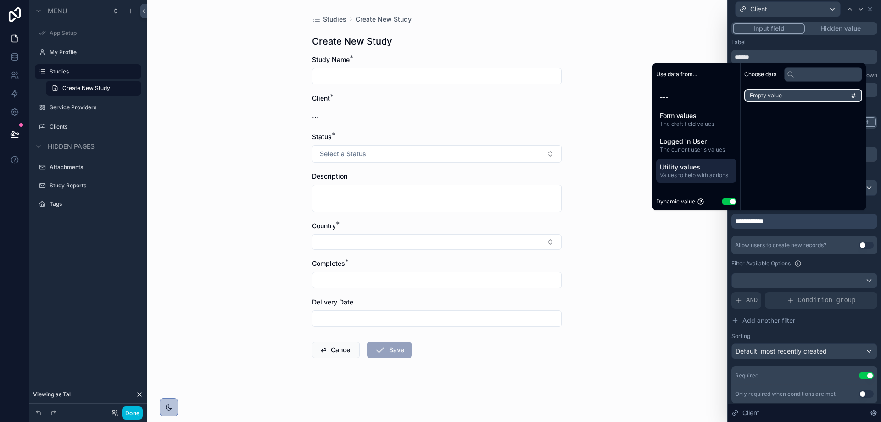
click at [778, 94] on li "Empty value" at bounding box center [803, 95] width 118 height 13
click at [788, 242] on div "Allow users to create new records?" at bounding box center [780, 244] width 91 height 7
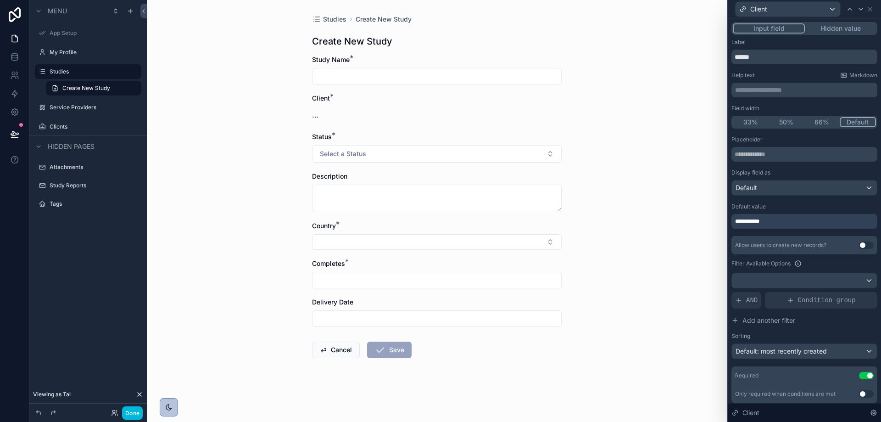
click at [797, 226] on div "**********" at bounding box center [804, 221] width 146 height 15
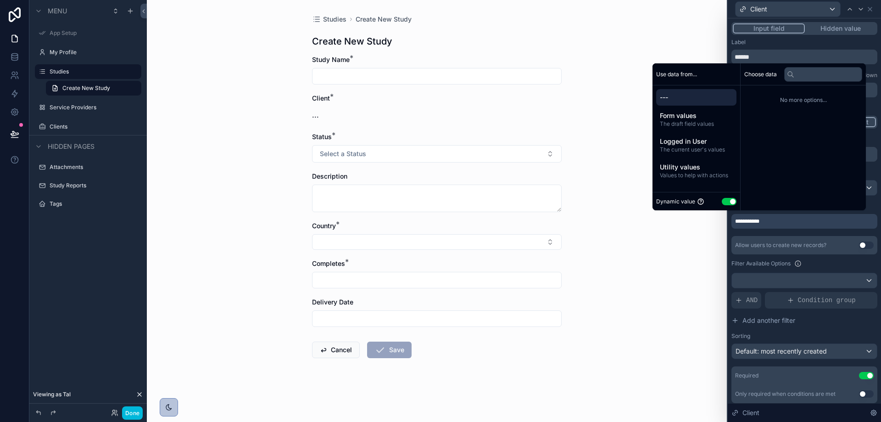
click at [797, 226] on div "**********" at bounding box center [804, 221] width 146 height 15
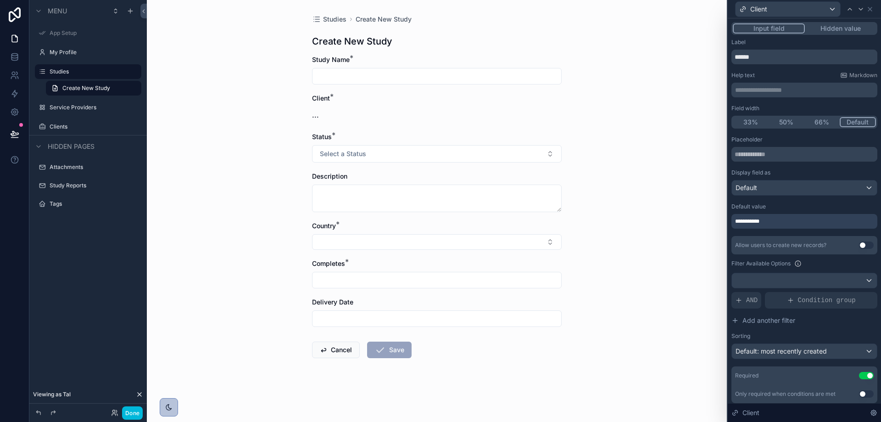
click at [797, 226] on div "**********" at bounding box center [804, 221] width 146 height 15
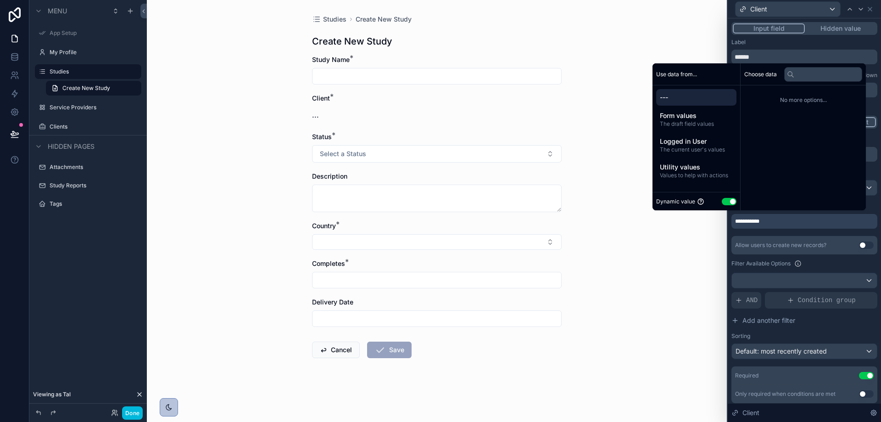
click at [678, 126] on span "The draft field values" at bounding box center [696, 123] width 73 height 7
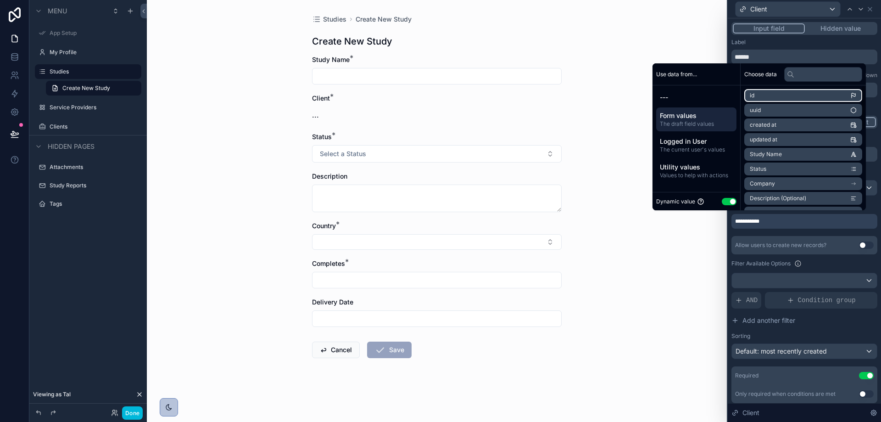
click at [774, 95] on li "id" at bounding box center [803, 95] width 118 height 13
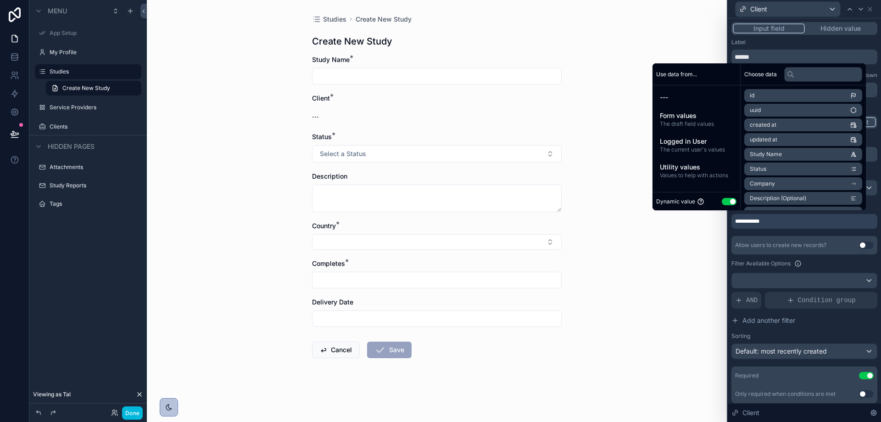
click at [712, 232] on div "Studies Create New Study Create New Study Study Name * Client * ... Status * Se…" at bounding box center [437, 211] width 580 height 422
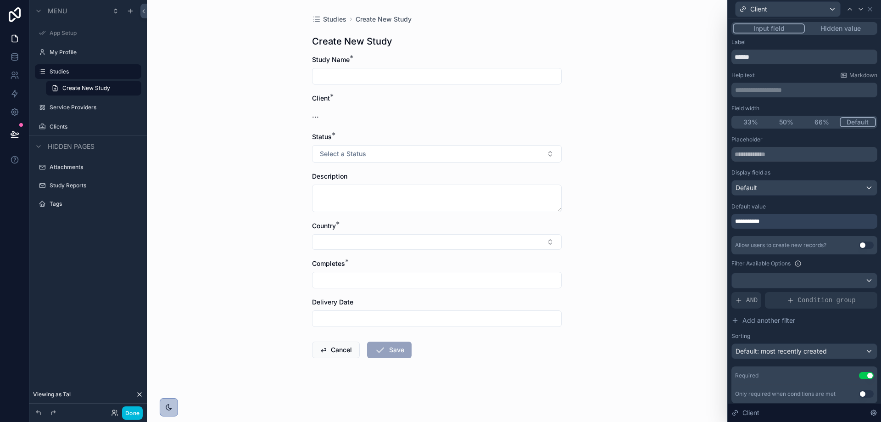
click at [347, 112] on div "..." at bounding box center [437, 114] width 250 height 11
click at [774, 217] on div "**********" at bounding box center [804, 221] width 146 height 15
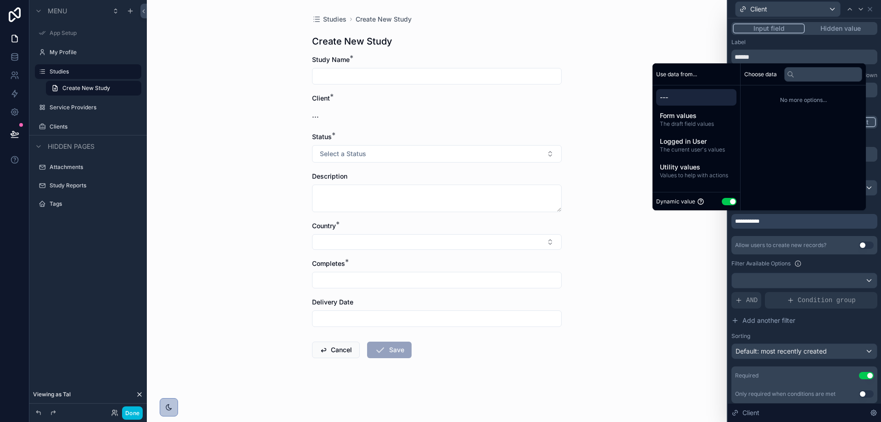
click at [695, 116] on span "Form values" at bounding box center [696, 115] width 73 height 9
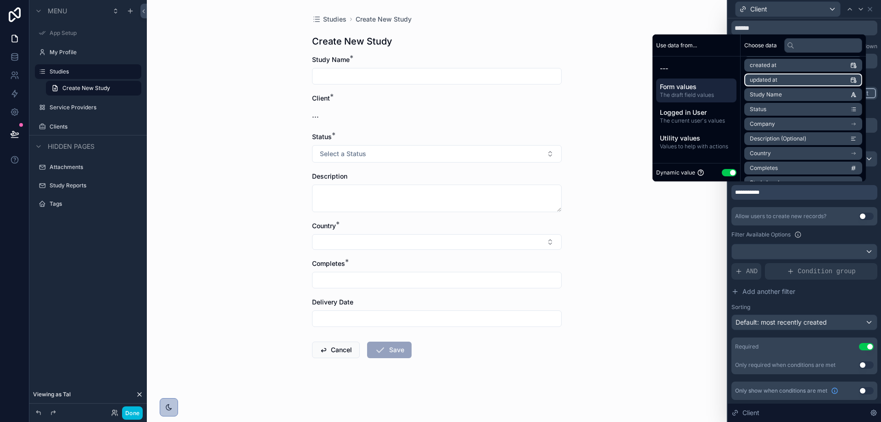
scroll to position [46, 0]
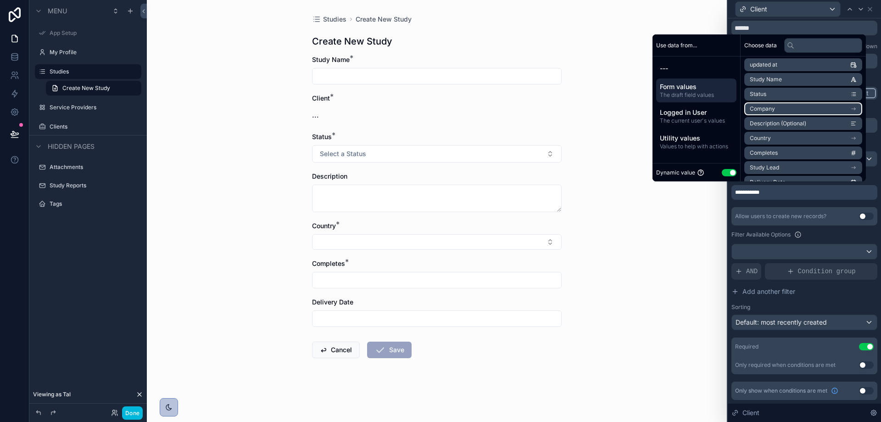
click at [756, 110] on span "Company" at bounding box center [762, 108] width 25 height 7
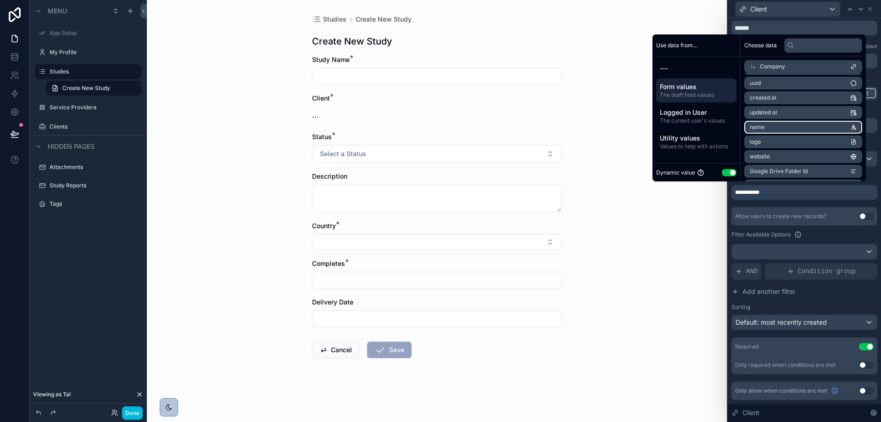
scroll to position [0, 0]
click at [772, 88] on li "id" at bounding box center [803, 83] width 118 height 13
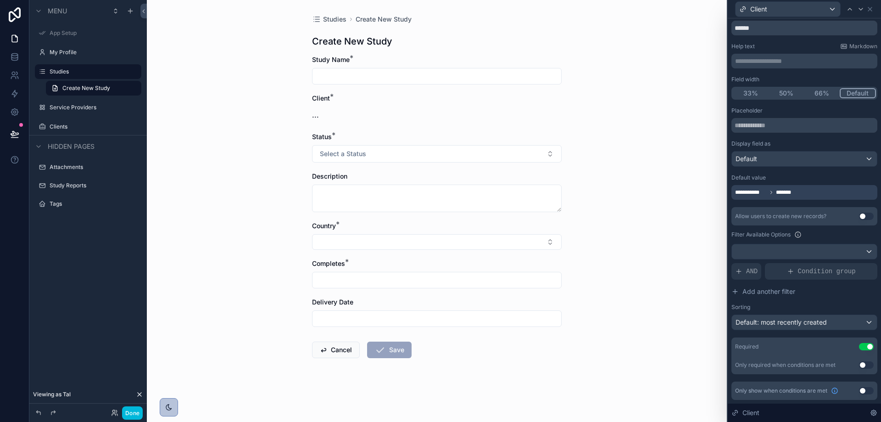
click at [829, 201] on div "**********" at bounding box center [804, 240] width 146 height 267
click at [653, 117] on div "Studies Create New Study Create New Study Study Name * Client * ... Status * Se…" at bounding box center [437, 211] width 580 height 422
click at [750, 192] on span "**********" at bounding box center [751, 192] width 32 height 7
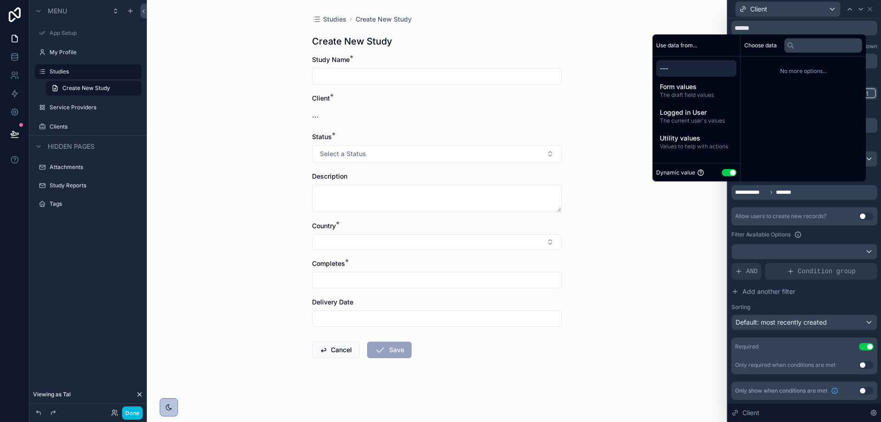
click at [692, 121] on span "The current user's values" at bounding box center [696, 120] width 73 height 7
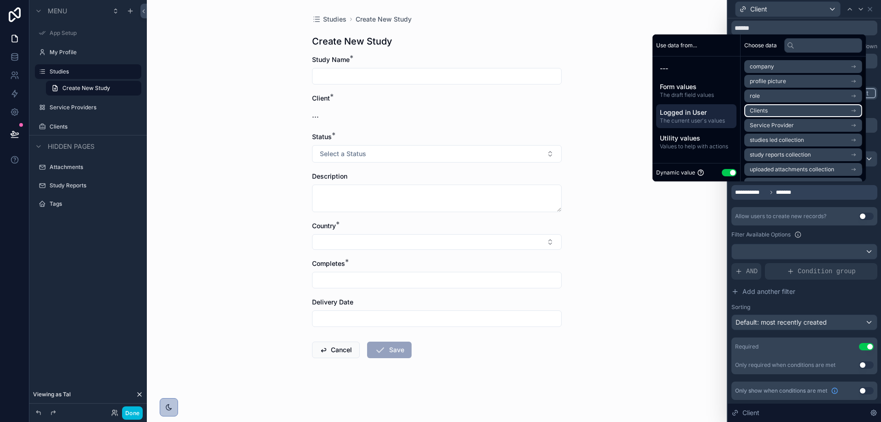
click at [768, 109] on li "Clients" at bounding box center [803, 110] width 118 height 13
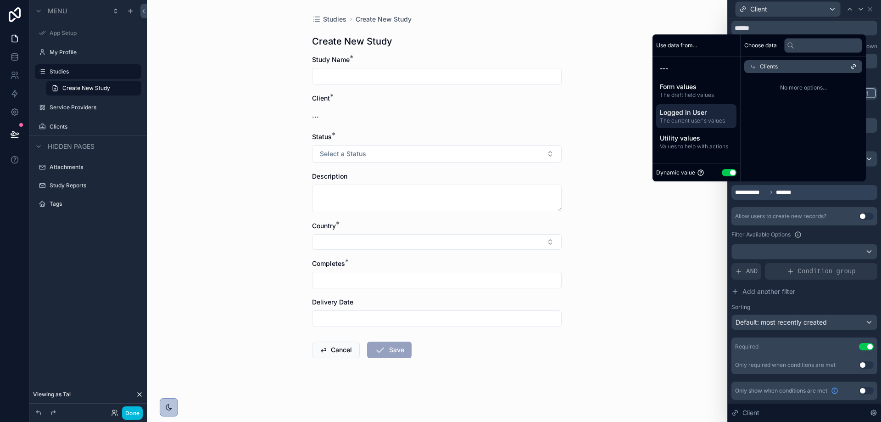
click at [793, 89] on span "No more options..." at bounding box center [803, 87] width 118 height 7
click at [780, 67] on div "Clients" at bounding box center [803, 66] width 118 height 13
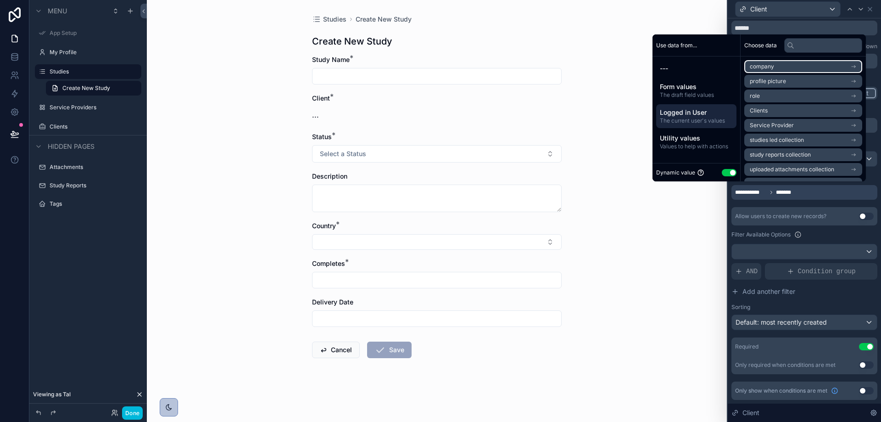
click at [769, 69] on li "company" at bounding box center [803, 66] width 118 height 13
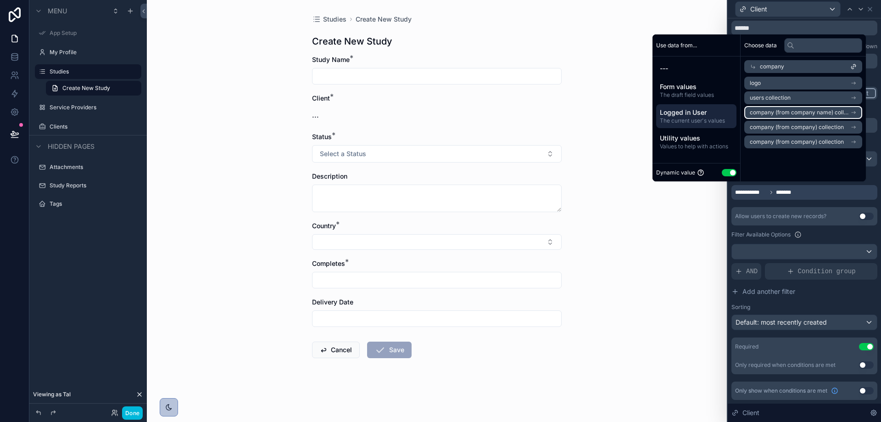
click at [834, 116] on span "company (from company name) collection" at bounding box center [800, 112] width 100 height 7
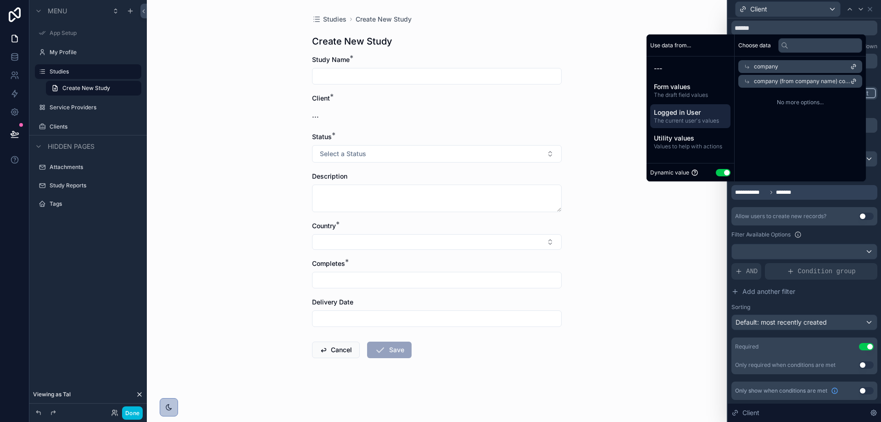
click at [793, 81] on span "company (from company name) collection" at bounding box center [802, 81] width 96 height 7
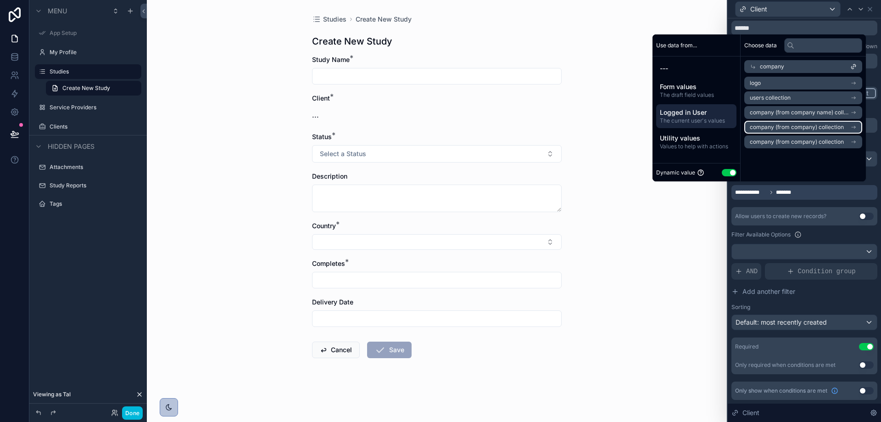
click at [796, 128] on span "company (from company) collection" at bounding box center [797, 126] width 94 height 7
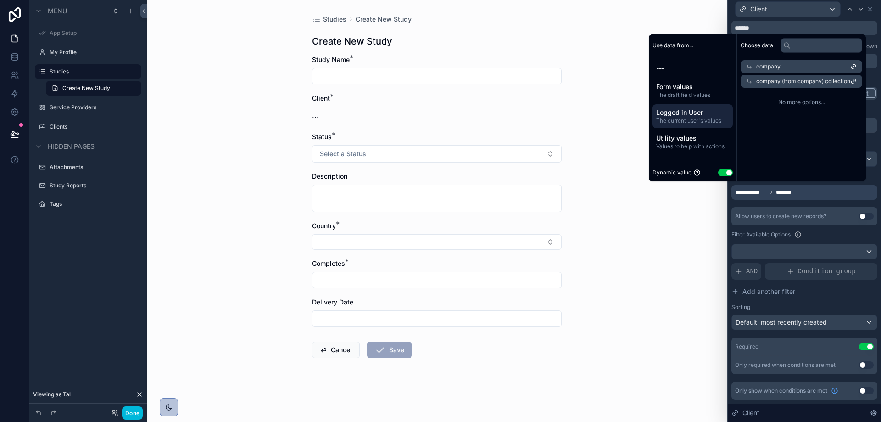
click at [794, 82] on span "company (from company) collection" at bounding box center [803, 81] width 94 height 7
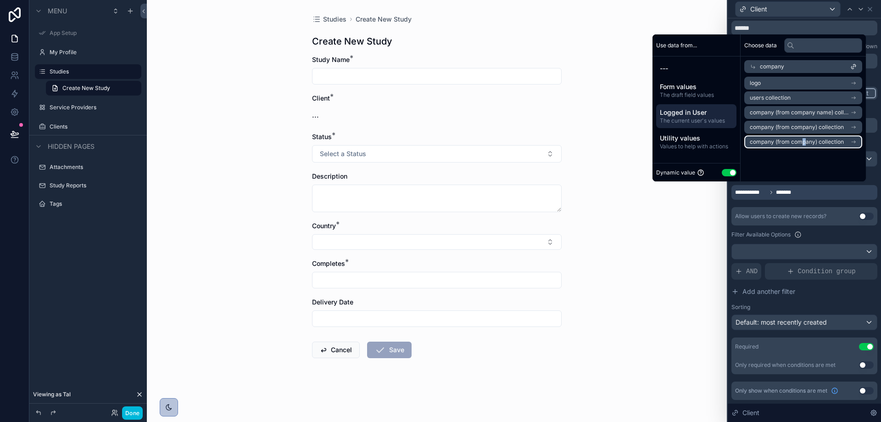
click at [798, 138] on span "company (from company) collection" at bounding box center [797, 141] width 94 height 7
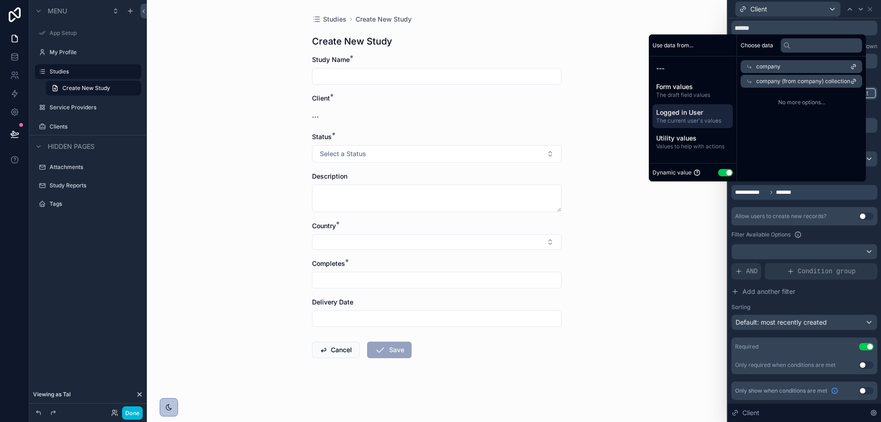
click at [794, 76] on div "company (from company) collection" at bounding box center [801, 81] width 122 height 13
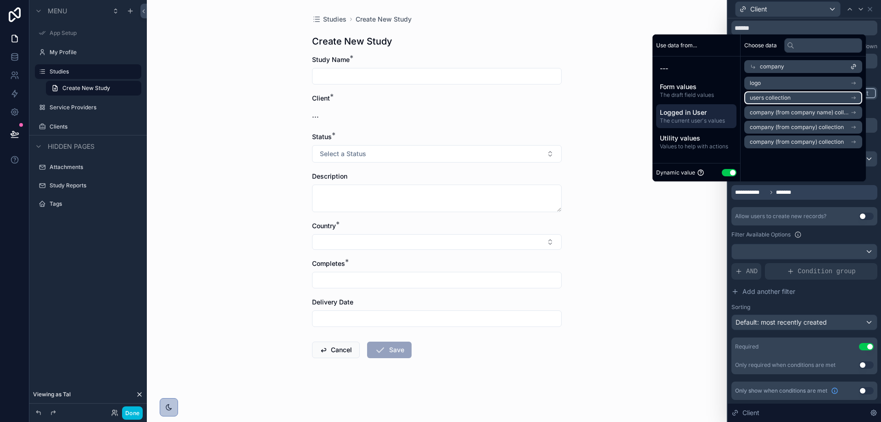
click at [789, 98] on li "users collection" at bounding box center [803, 97] width 118 height 13
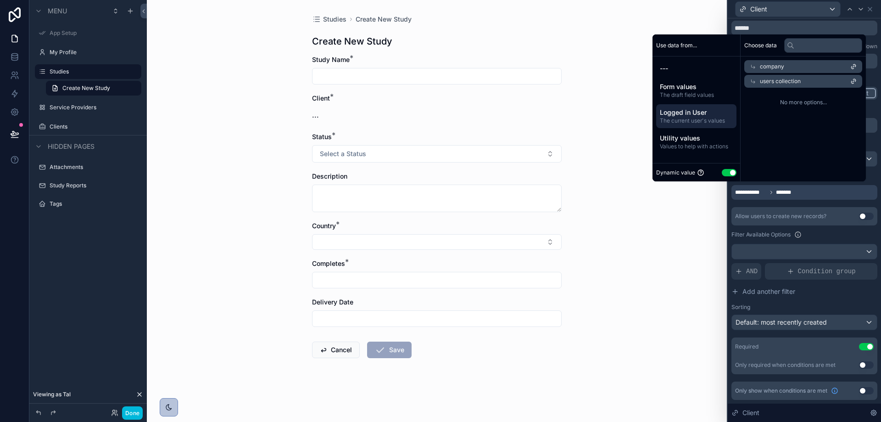
click at [786, 78] on span "users collection" at bounding box center [780, 81] width 41 height 7
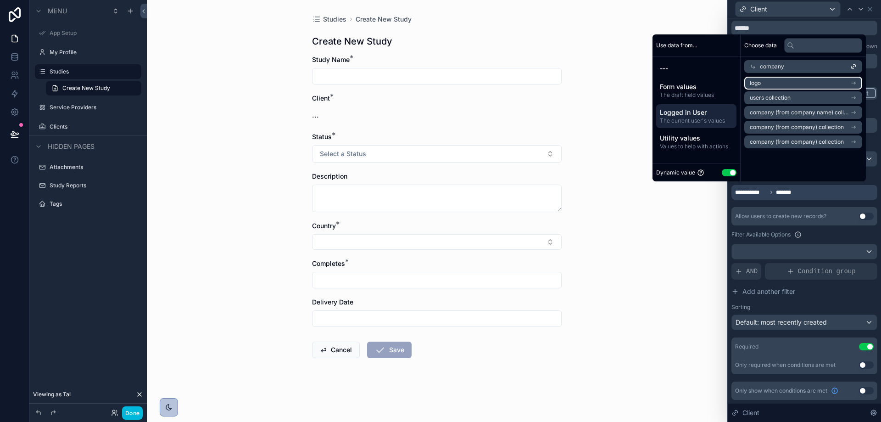
click at [786, 87] on li "logo" at bounding box center [803, 83] width 118 height 13
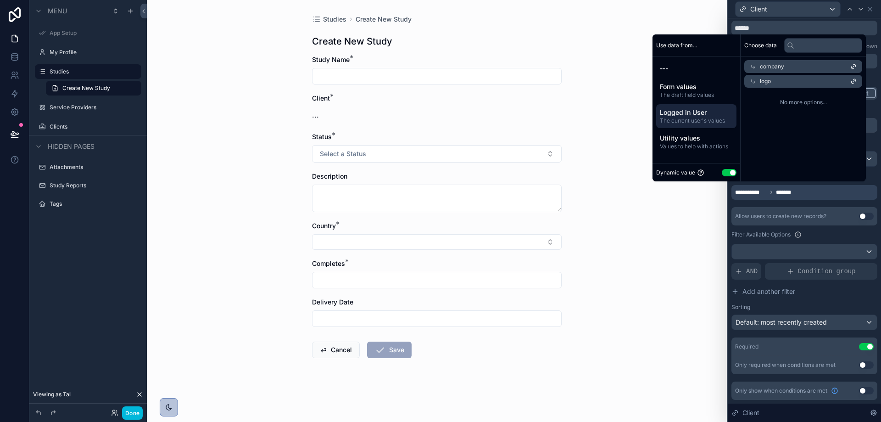
click at [786, 83] on div "logo" at bounding box center [803, 81] width 118 height 13
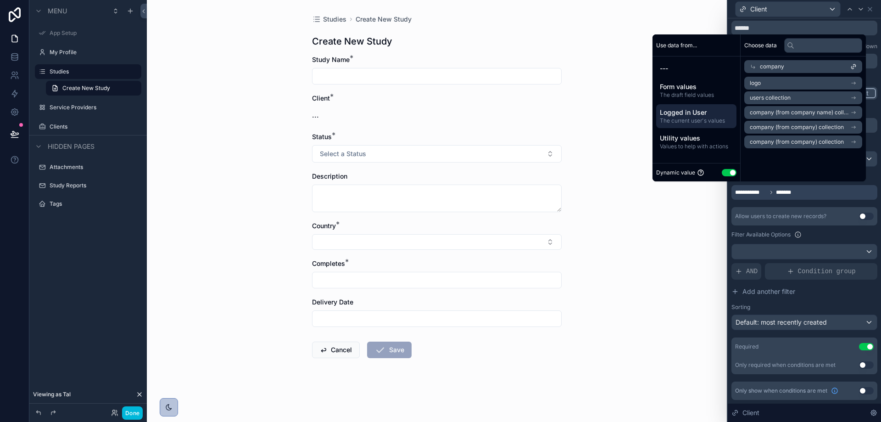
click at [783, 68] on div "company" at bounding box center [803, 66] width 118 height 13
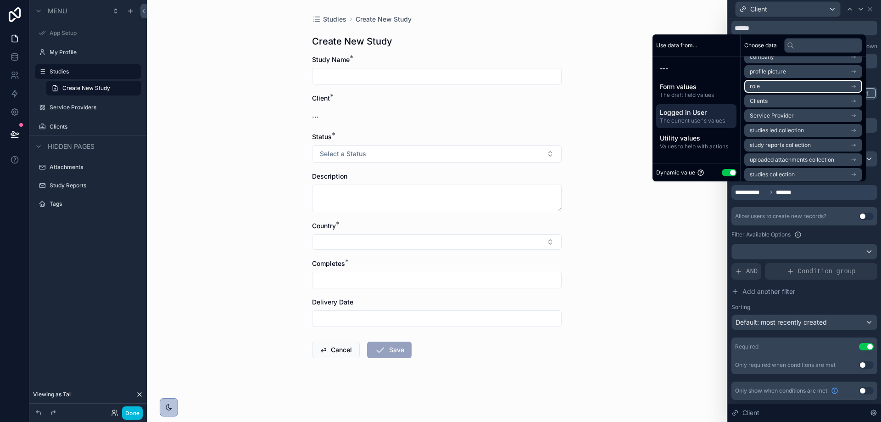
scroll to position [13, 0]
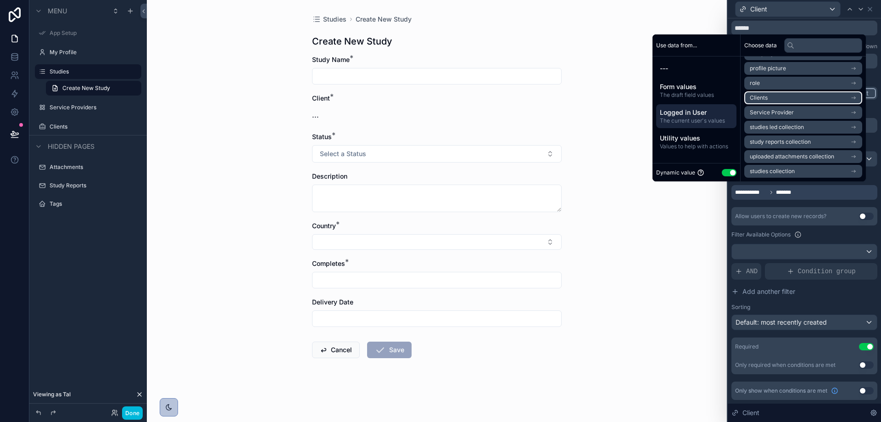
click at [794, 99] on li "Clients" at bounding box center [803, 97] width 118 height 13
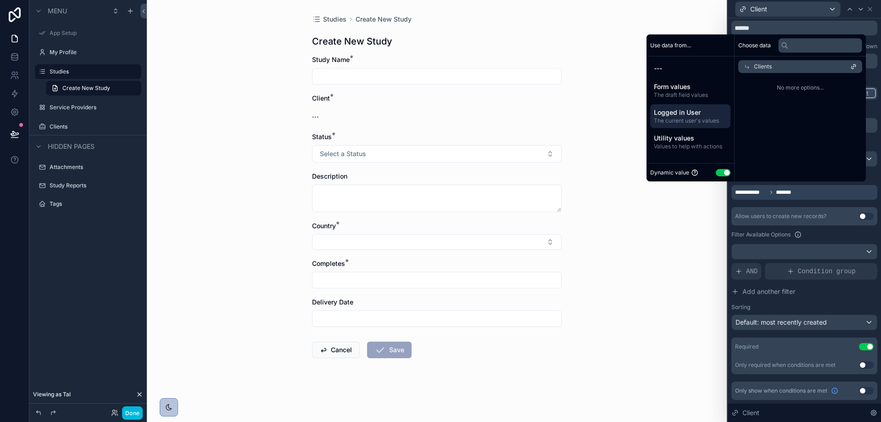
scroll to position [0, 0]
click at [789, 69] on div "Clients" at bounding box center [803, 66] width 118 height 13
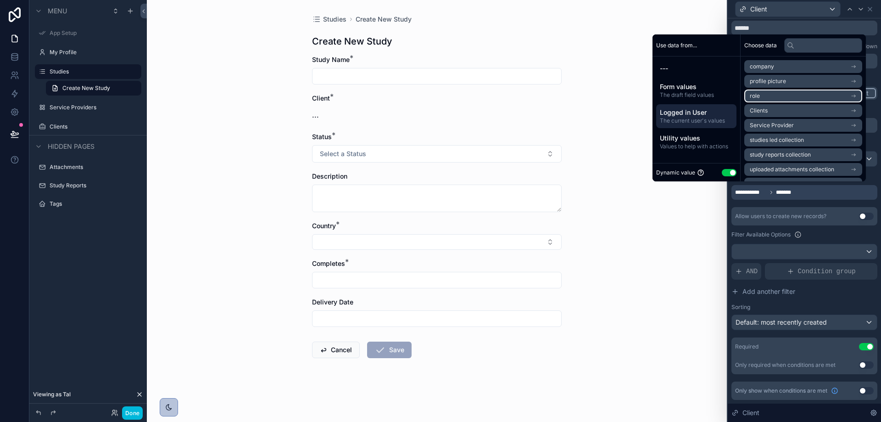
click at [783, 98] on li "role" at bounding box center [803, 95] width 118 height 13
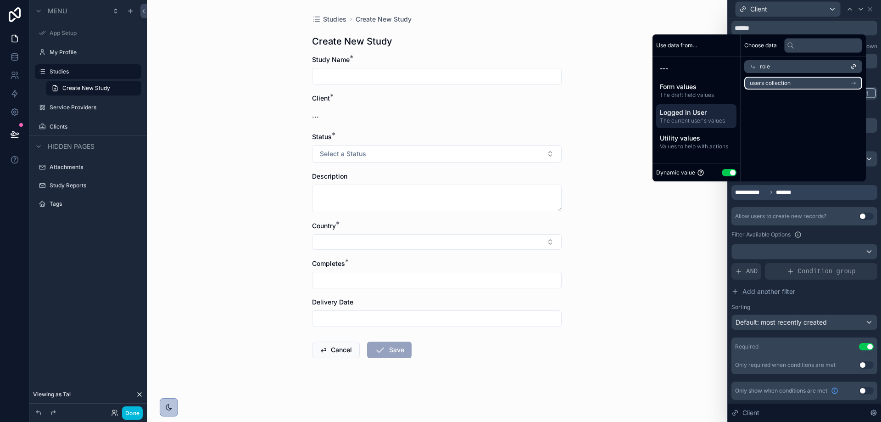
click at [778, 84] on span "users collection" at bounding box center [770, 82] width 41 height 7
click at [789, 84] on span "users collection" at bounding box center [780, 81] width 41 height 7
click at [781, 72] on div "role" at bounding box center [803, 66] width 118 height 13
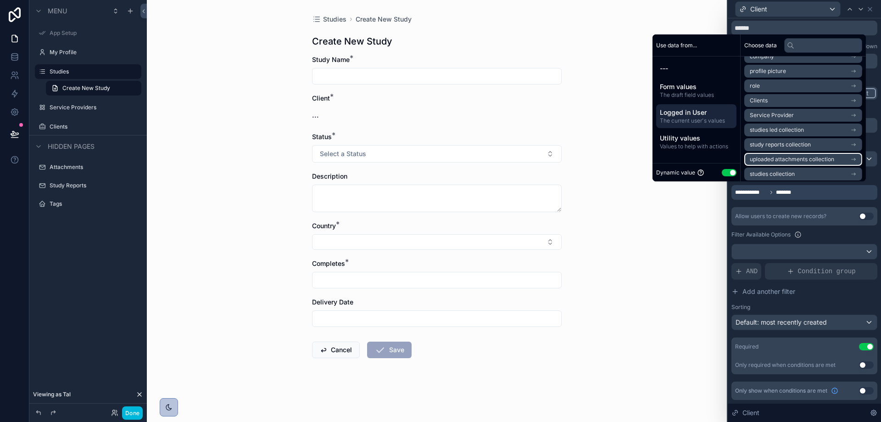
scroll to position [13, 0]
click at [762, 216] on div "Allow users to create new records?" at bounding box center [780, 215] width 91 height 7
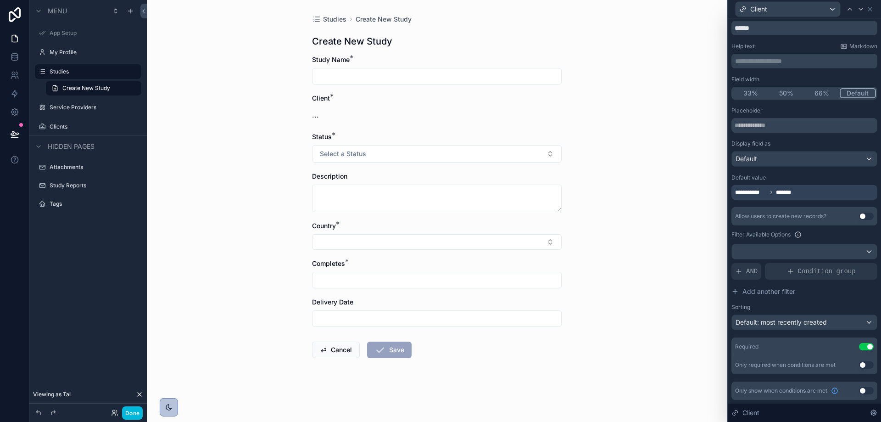
click at [804, 196] on div "**********" at bounding box center [804, 192] width 146 height 15
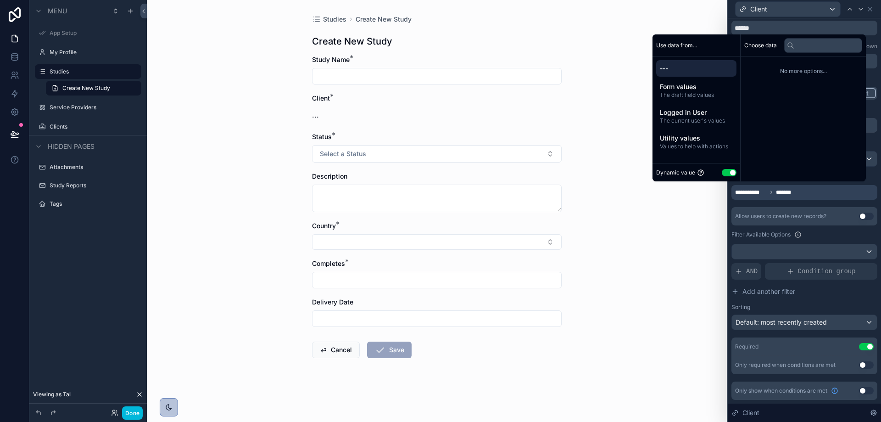
click at [803, 191] on div "**********" at bounding box center [804, 192] width 146 height 15
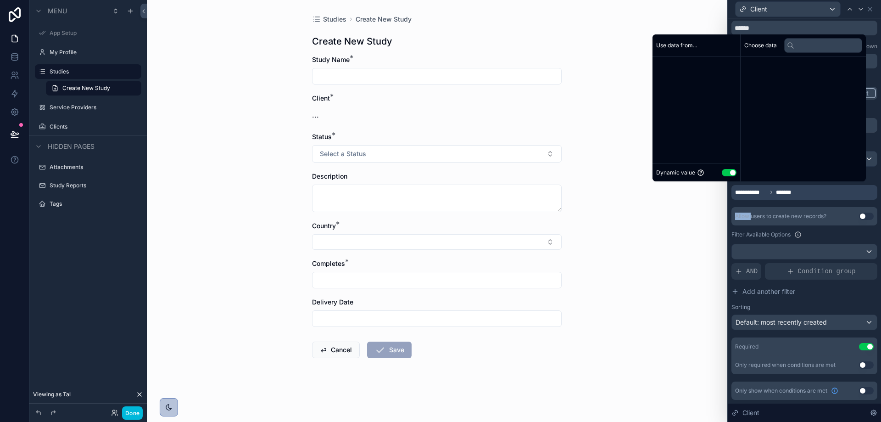
click at [803, 191] on div "**********" at bounding box center [804, 192] width 146 height 15
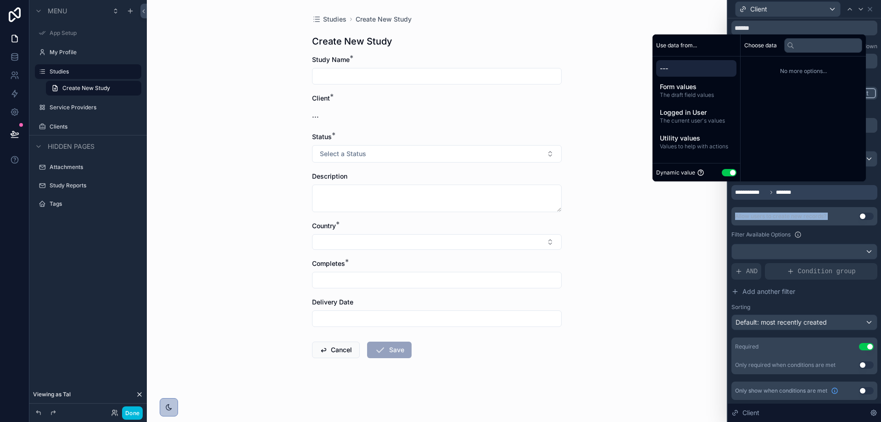
click at [803, 192] on div "**********" at bounding box center [804, 192] width 146 height 15
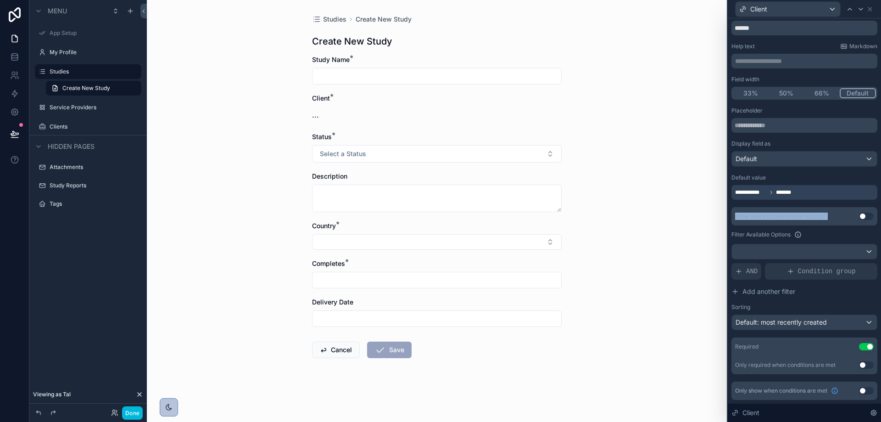
click at [803, 192] on div "**********" at bounding box center [804, 192] width 146 height 15
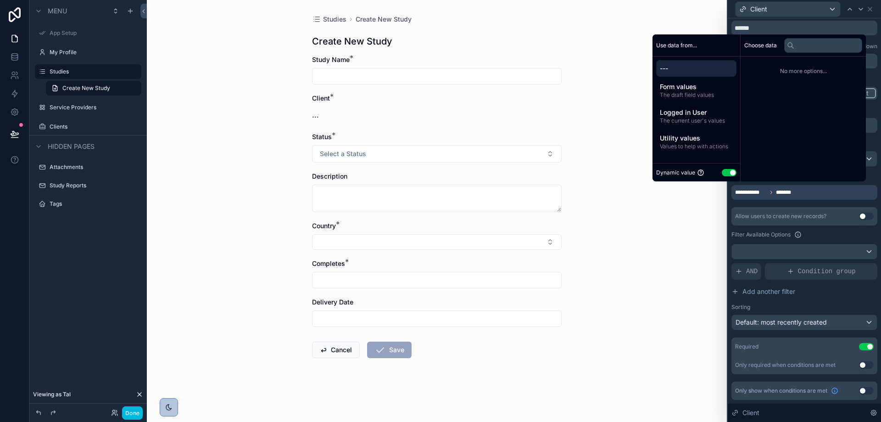
click at [803, 189] on div "**********" at bounding box center [804, 192] width 146 height 15
click at [663, 227] on div "Studies Create New Study Create New Study Study Name * Client * ... Status * Se…" at bounding box center [437, 211] width 580 height 422
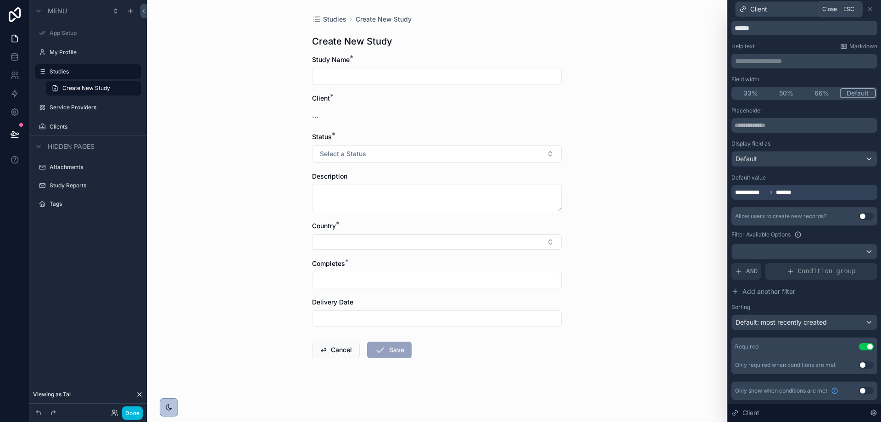
click at [872, 6] on icon at bounding box center [869, 9] width 7 height 7
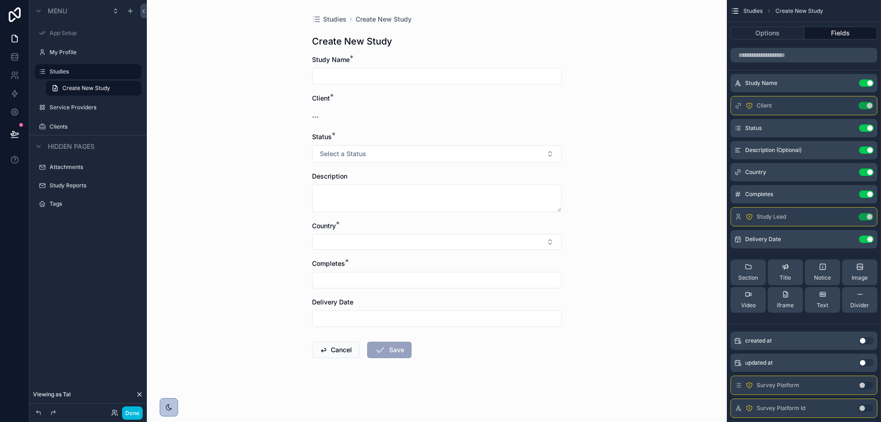
click at [138, 394] on icon at bounding box center [139, 393] width 7 height 7
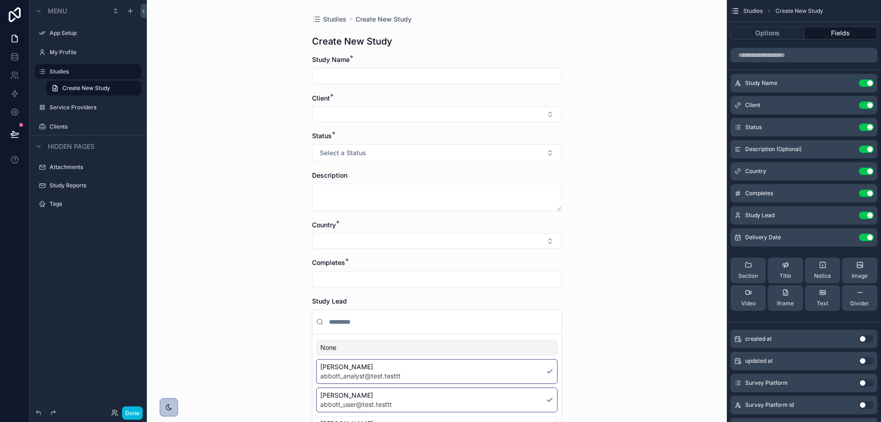
click at [396, 118] on button "Select Button" at bounding box center [437, 114] width 250 height 16
click at [632, 177] on div "Studies Create New Study Create New Study Study Name * Client * Status * Select…" at bounding box center [437, 211] width 580 height 422
click at [778, 34] on button "Options" at bounding box center [767, 33] width 74 height 13
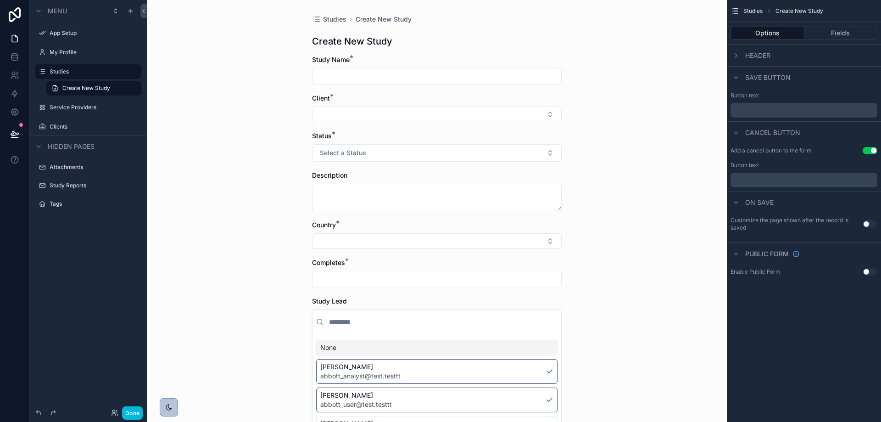
click at [822, 32] on button "Fields" at bounding box center [840, 33] width 73 height 13
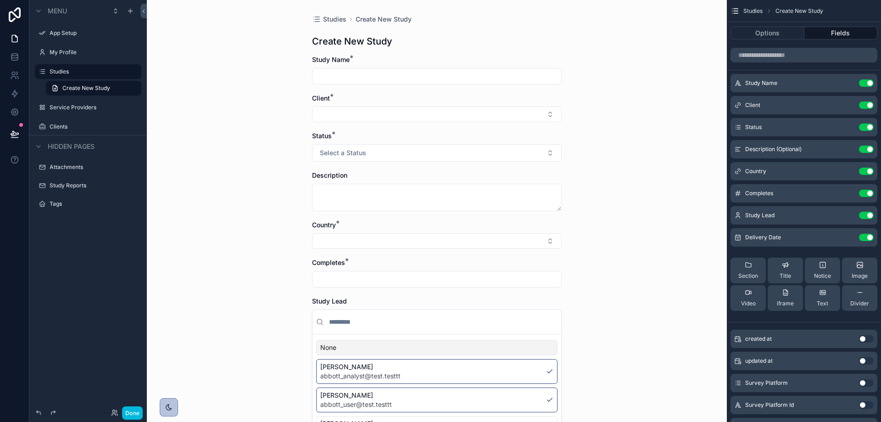
click at [0, 0] on icon "scrollable content" at bounding box center [0, 0] width 0 height 0
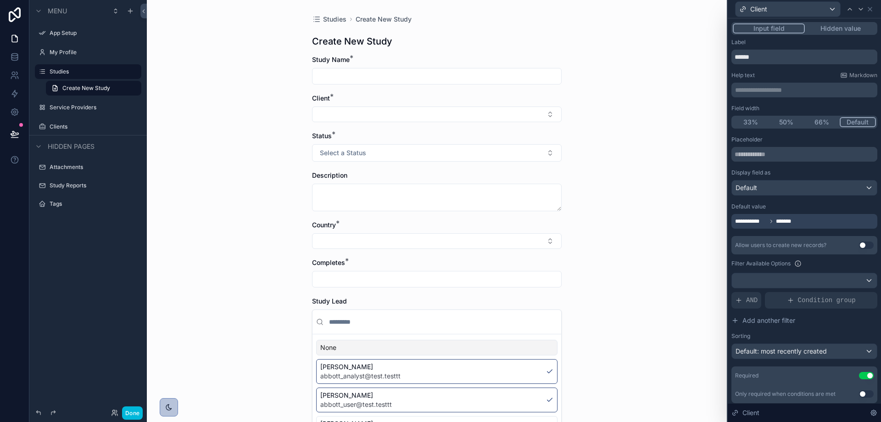
click at [750, 222] on span "**********" at bounding box center [751, 220] width 32 height 7
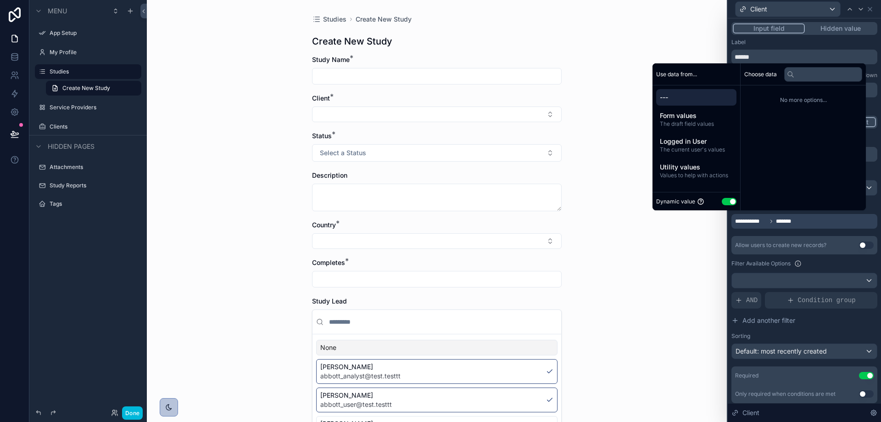
click at [697, 141] on span "Logged in User" at bounding box center [696, 141] width 73 height 9
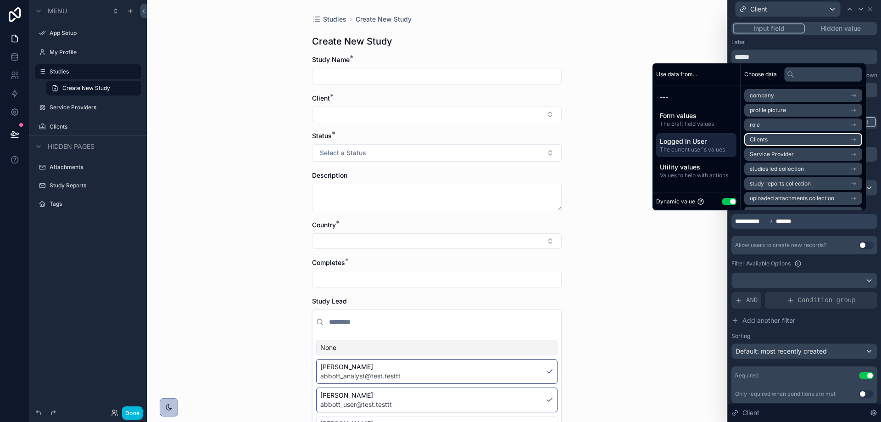
click at [765, 140] on li "Clients" at bounding box center [803, 139] width 118 height 13
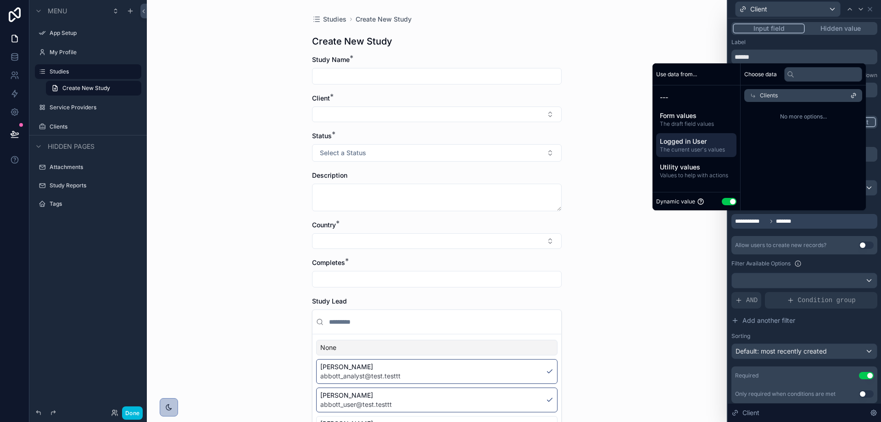
click at [758, 112] on div "No more options..." at bounding box center [802, 116] width 125 height 29
click at [717, 197] on div "Dynamic value Use setting" at bounding box center [696, 201] width 80 height 11
click at [724, 201] on button "Use setting" at bounding box center [729, 201] width 15 height 7
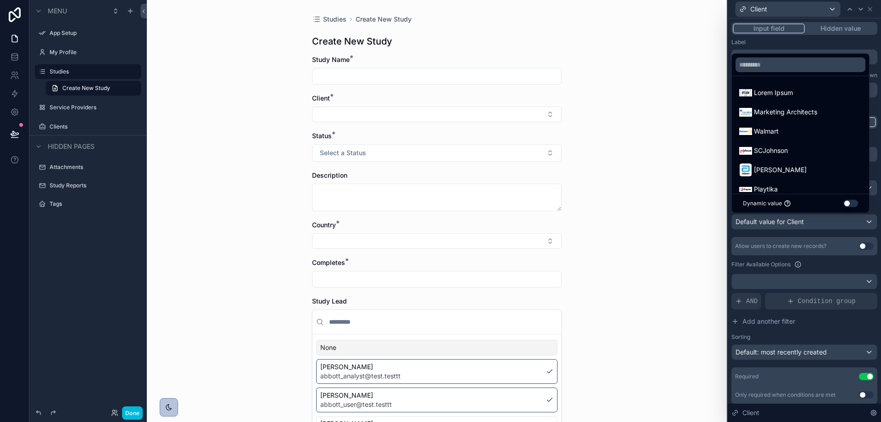
click at [685, 131] on div "Studies Create New Study Create New Study Study Name * Client * Status * Select…" at bounding box center [437, 211] width 580 height 422
click at [856, 202] on button "Use setting" at bounding box center [850, 203] width 15 height 7
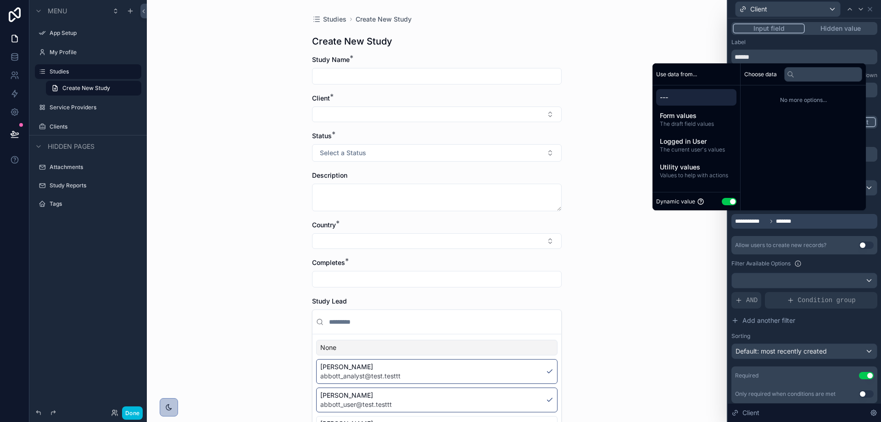
click at [665, 29] on div "Studies Create New Study Create New Study Study Name * Client * Status * Select…" at bounding box center [437, 211] width 580 height 422
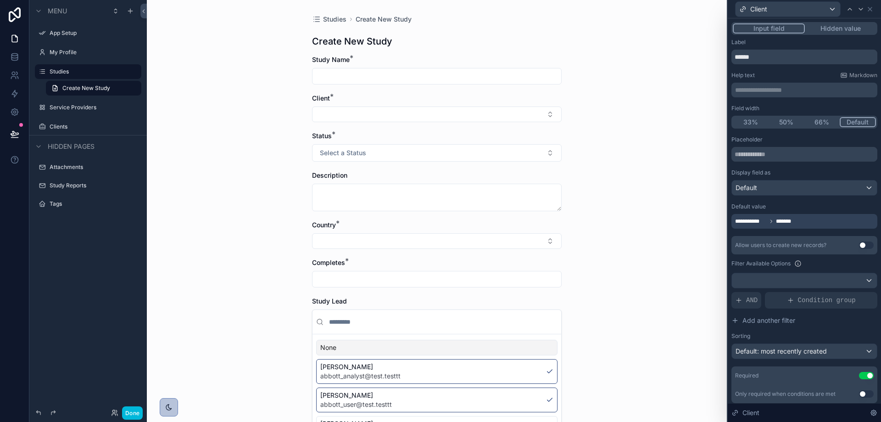
click at [785, 222] on span "*******" at bounding box center [788, 220] width 25 height 7
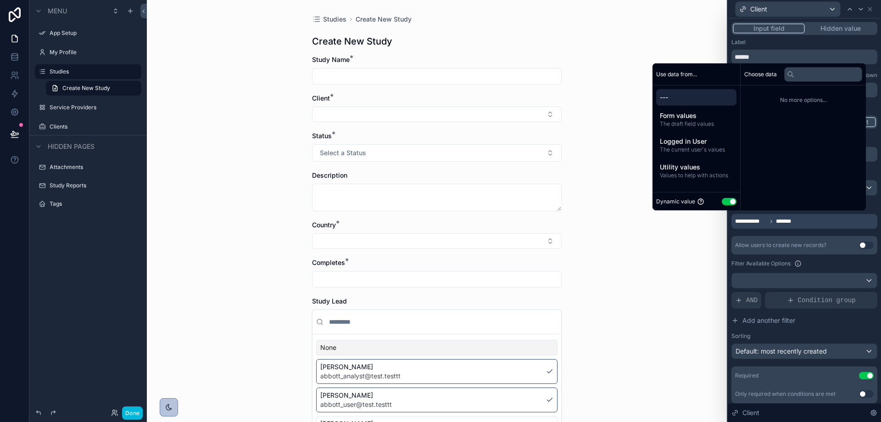
click at [724, 199] on button "Use setting" at bounding box center [729, 201] width 15 height 7
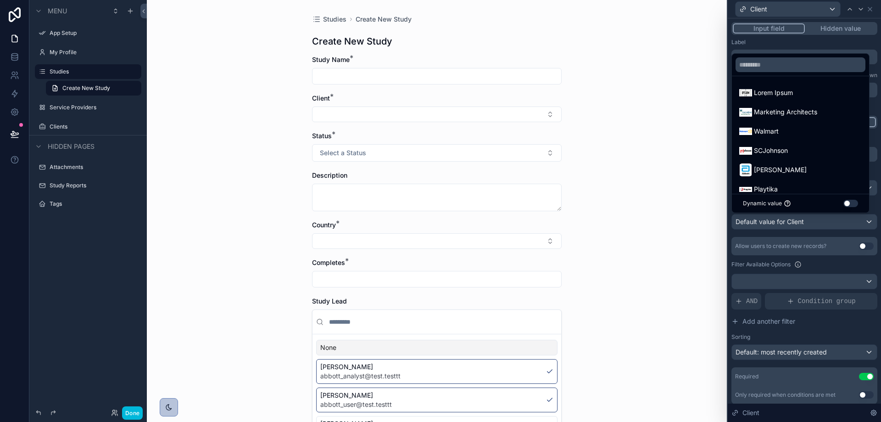
click at [857, 221] on div at bounding box center [804, 211] width 153 height 422
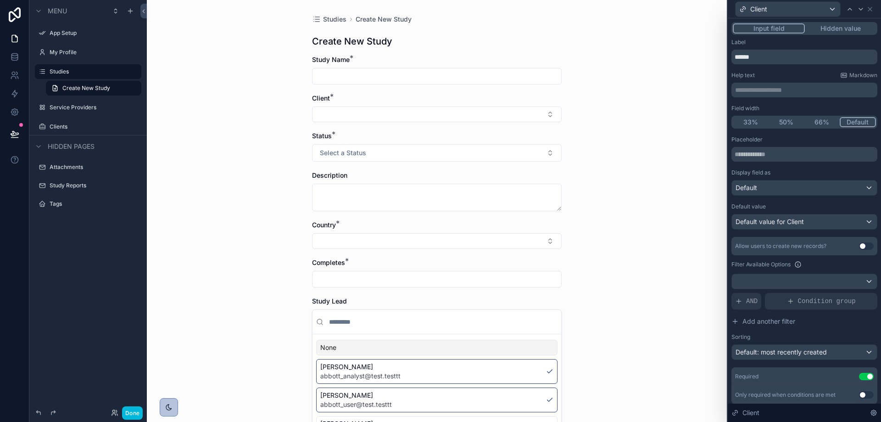
click at [798, 200] on div "Placeholder Display field as Default Default value Default value for Client All…" at bounding box center [804, 270] width 146 height 268
click at [772, 220] on span "Default value for Client" at bounding box center [769, 221] width 68 height 8
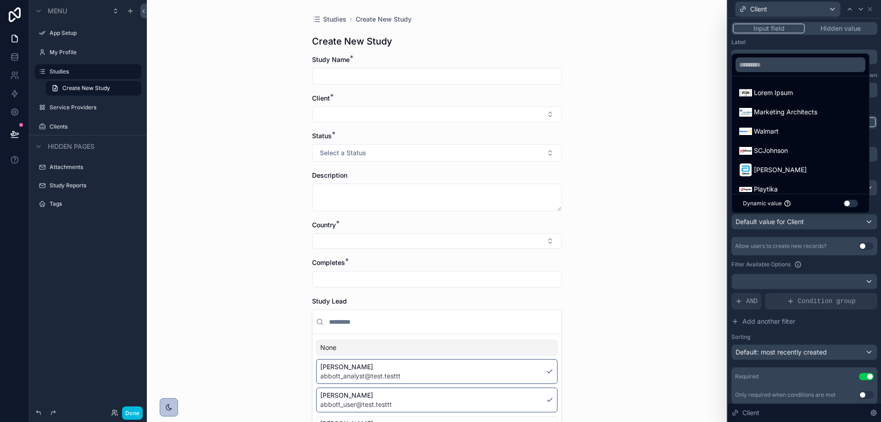
click at [766, 203] on span "Dynamic value" at bounding box center [762, 203] width 39 height 7
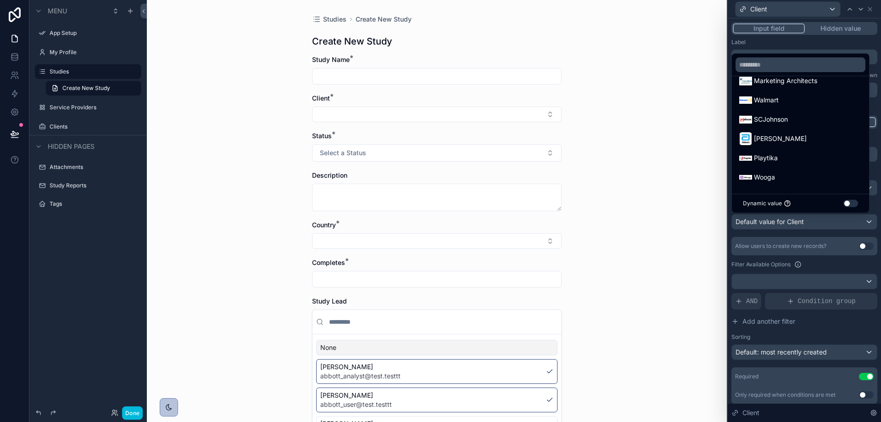
click at [630, 222] on div "Studies Create New Study Create New Study Study Name * Client * Status * Select…" at bounding box center [437, 211] width 580 height 422
drag, startPoint x: 666, startPoint y: 196, endPoint x: 678, endPoint y: 169, distance: 29.8
click at [666, 195] on div "Studies Create New Study Create New Study Study Name * Client * Status * Select…" at bounding box center [437, 211] width 580 height 422
click at [843, 220] on div at bounding box center [804, 211] width 153 height 422
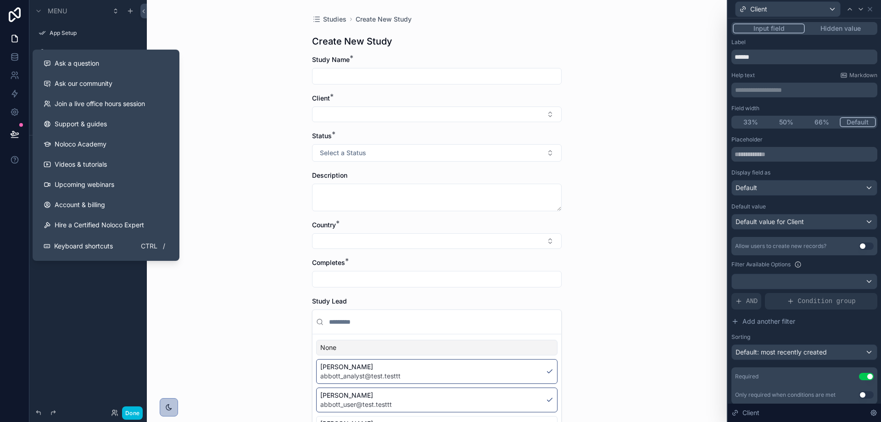
click at [17, 155] on icon at bounding box center [14, 159] width 9 height 9
click at [84, 68] on button "Ask a question" at bounding box center [105, 63] width 139 height 20
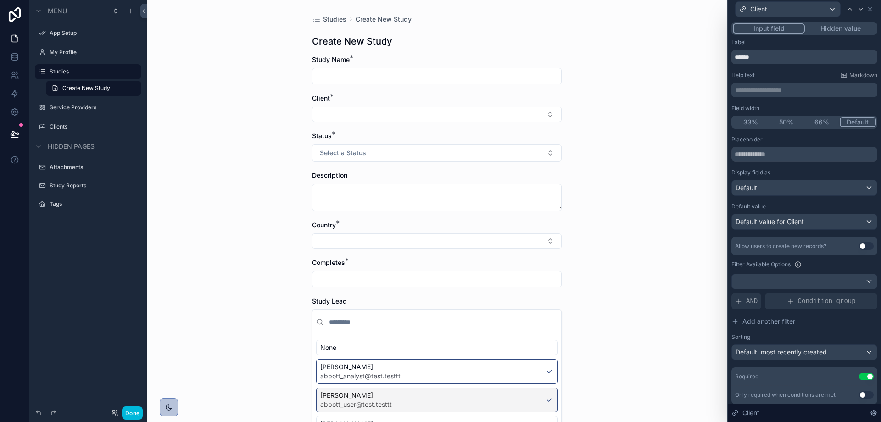
click at [335, 19] on span "Studies" at bounding box center [334, 19] width 23 height 9
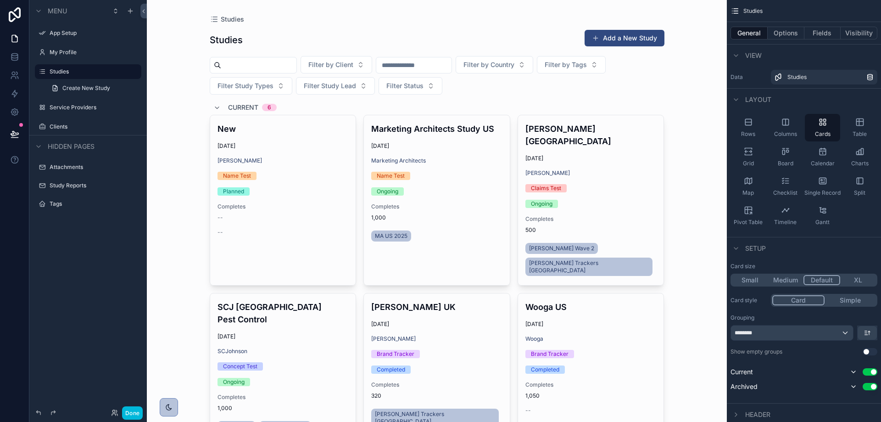
click at [613, 38] on button "Add a New Study" at bounding box center [624, 38] width 80 height 17
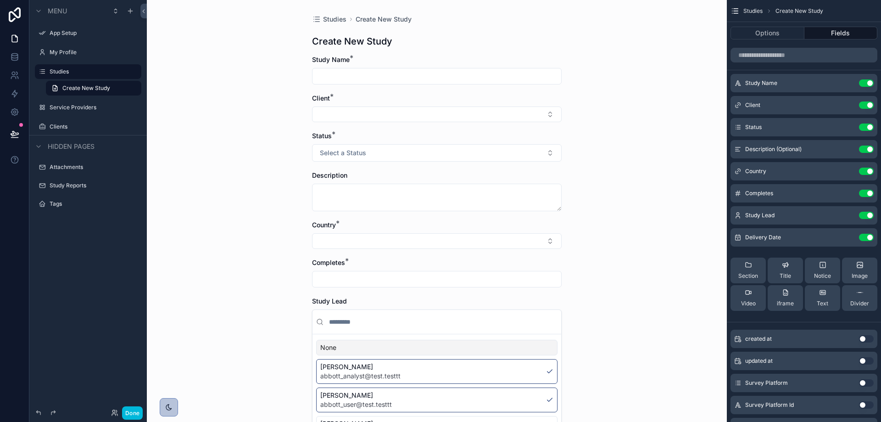
click at [789, 37] on button "Options" at bounding box center [767, 33] width 74 height 13
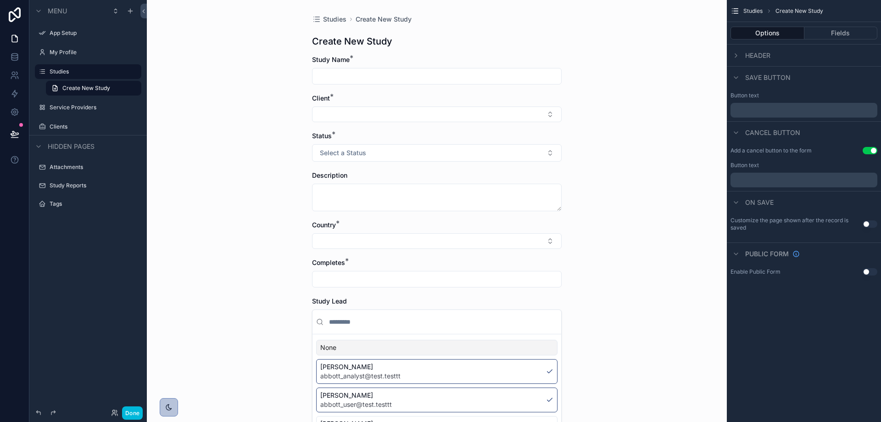
click at [816, 31] on button "Fields" at bounding box center [840, 33] width 73 height 13
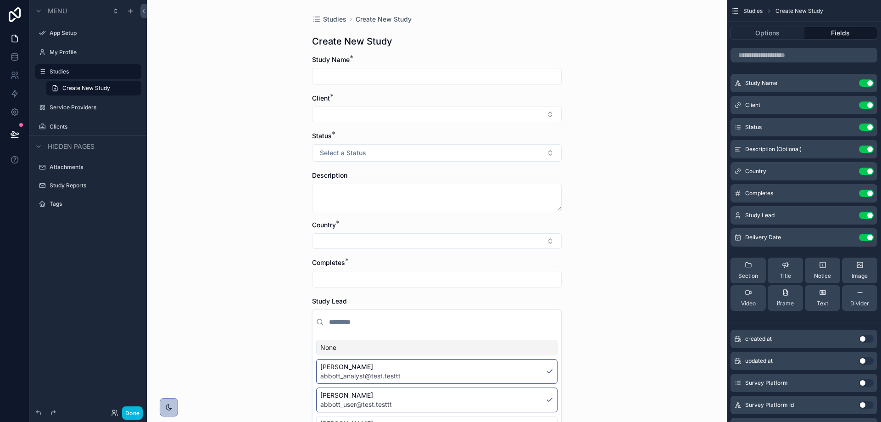
click at [335, 17] on span "Studies" at bounding box center [334, 19] width 23 height 9
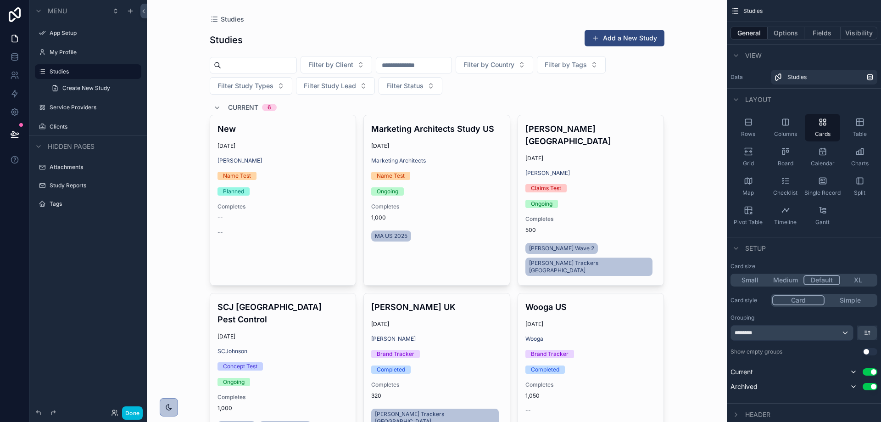
click at [821, 33] on button "Fields" at bounding box center [822, 33] width 37 height 13
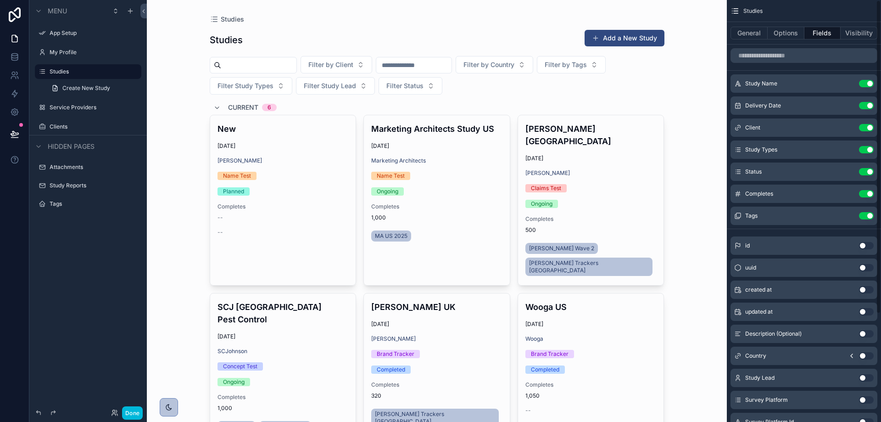
click at [790, 27] on button "Options" at bounding box center [785, 33] width 37 height 13
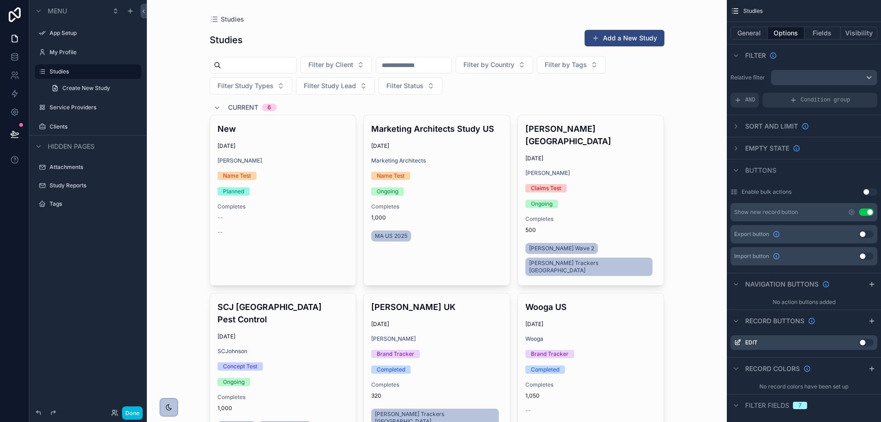
click at [862, 210] on button "Use setting" at bounding box center [866, 211] width 15 height 7
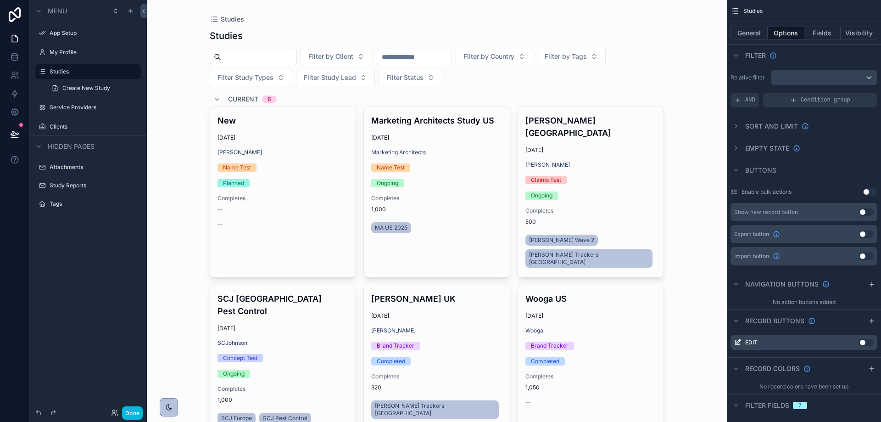
click at [862, 210] on button "Use setting" at bounding box center [866, 211] width 15 height 7
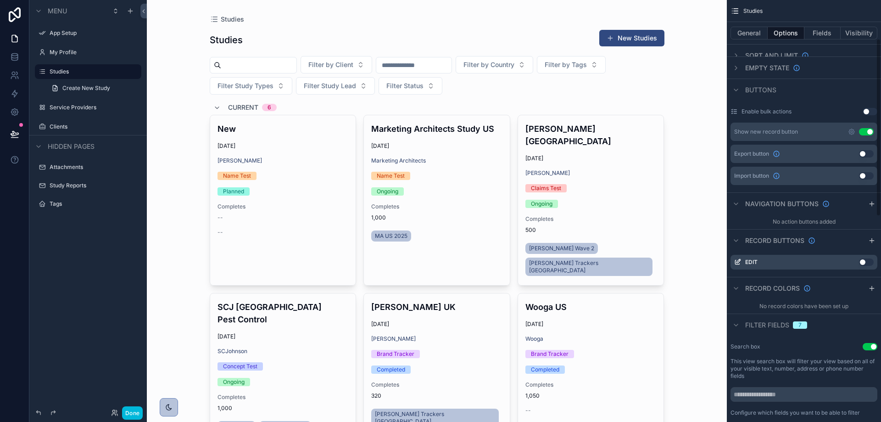
scroll to position [92, 0]
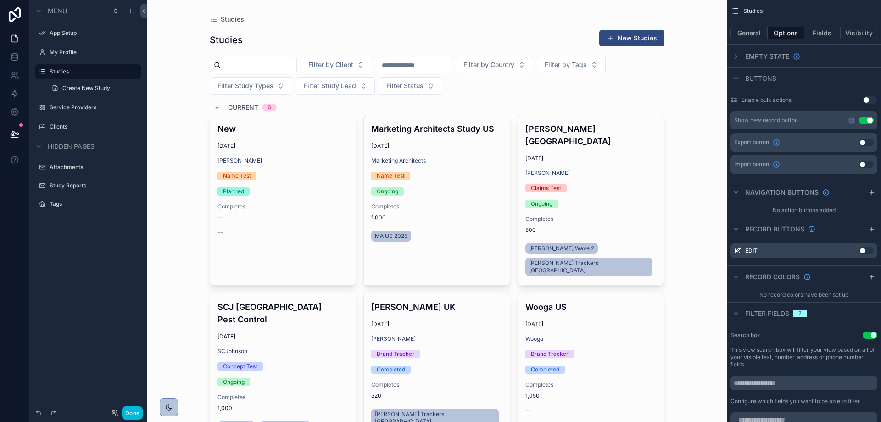
click at [775, 315] on span "Filter fields" at bounding box center [767, 313] width 44 height 9
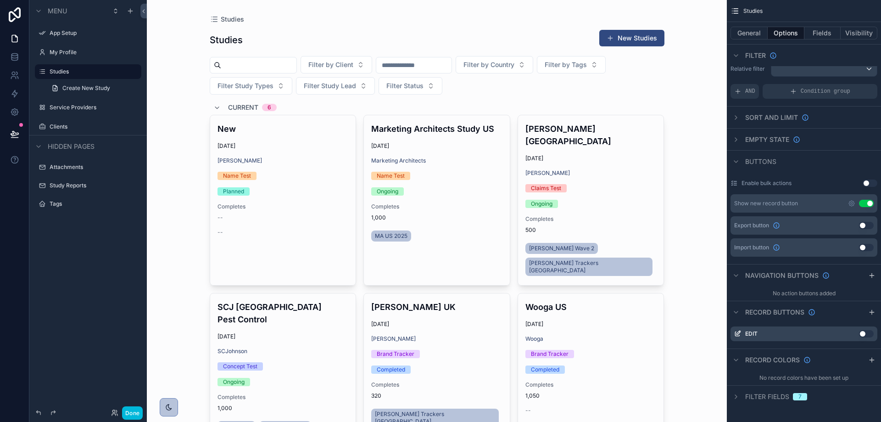
click at [774, 396] on span "Filter fields" at bounding box center [767, 396] width 44 height 9
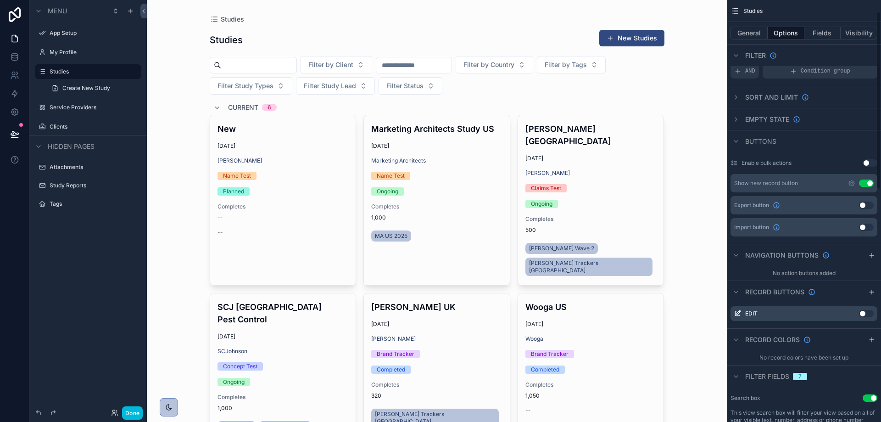
scroll to position [28, 0]
click at [850, 34] on button "Visibility" at bounding box center [858, 33] width 37 height 13
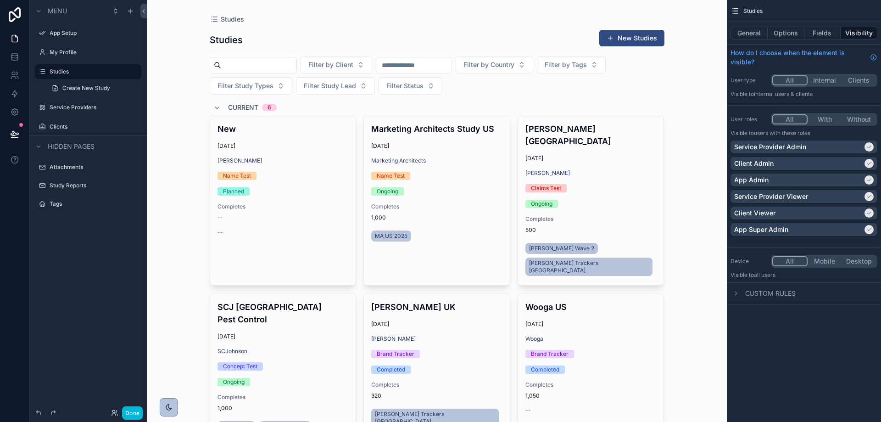
click at [91, 111] on div "Service Providers" at bounding box center [95, 107] width 90 height 7
click at [93, 104] on label "Service Providers" at bounding box center [93, 107] width 86 height 7
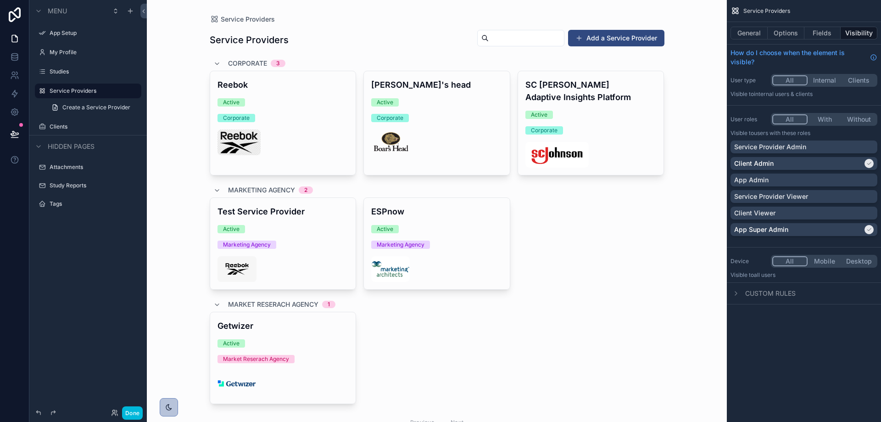
click at [754, 32] on button "General" at bounding box center [748, 33] width 37 height 13
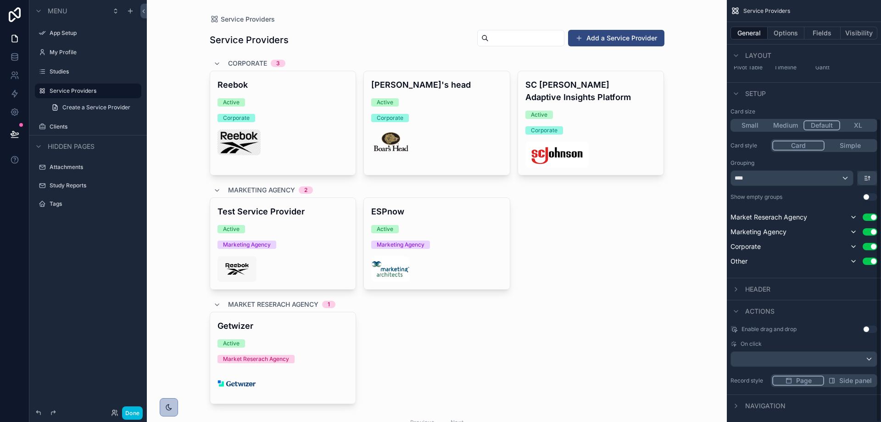
scroll to position [164, 0]
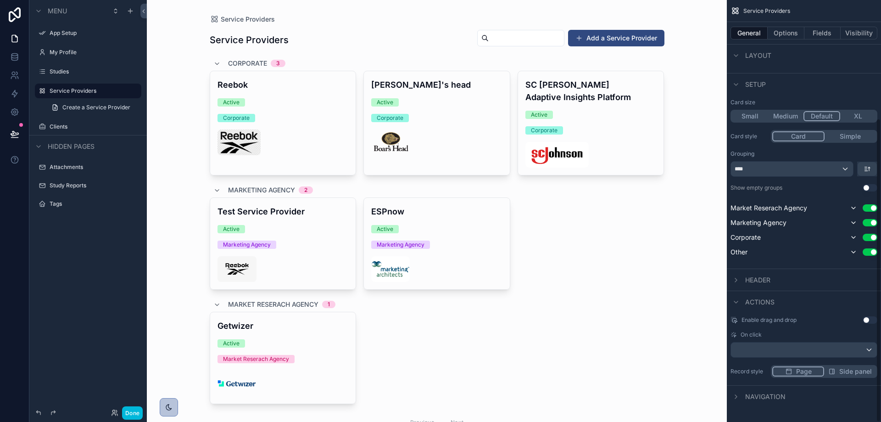
click at [755, 396] on span "Navigation" at bounding box center [765, 396] width 40 height 9
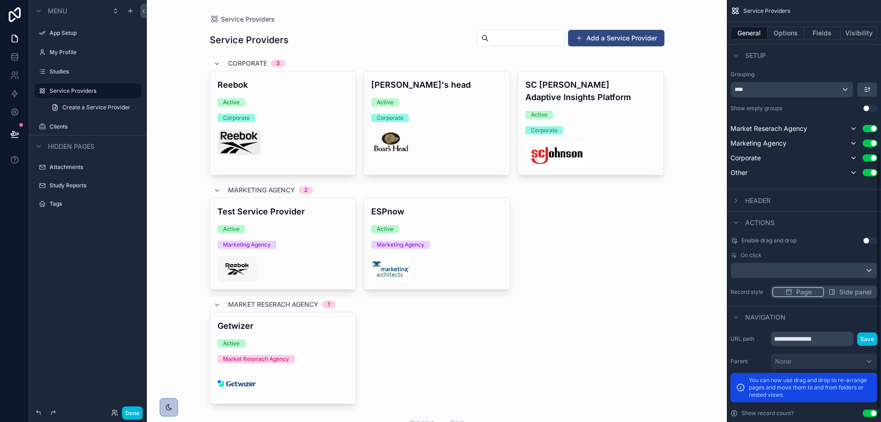
scroll to position [256, 0]
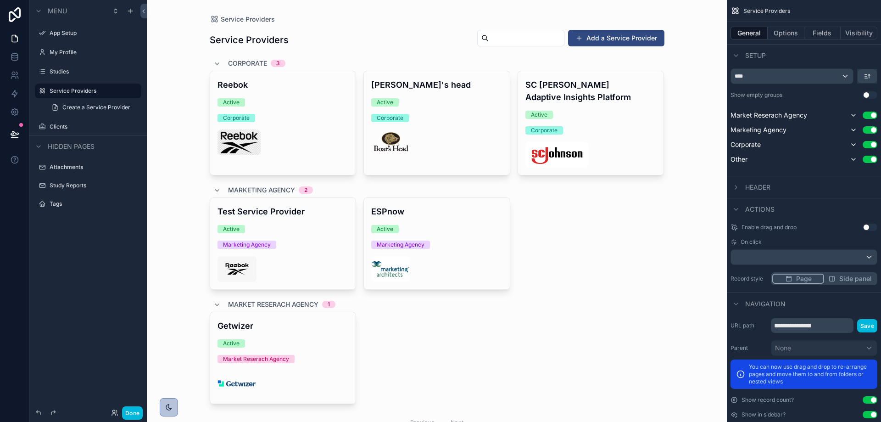
click at [752, 298] on div "Navigation" at bounding box center [757, 303] width 55 height 11
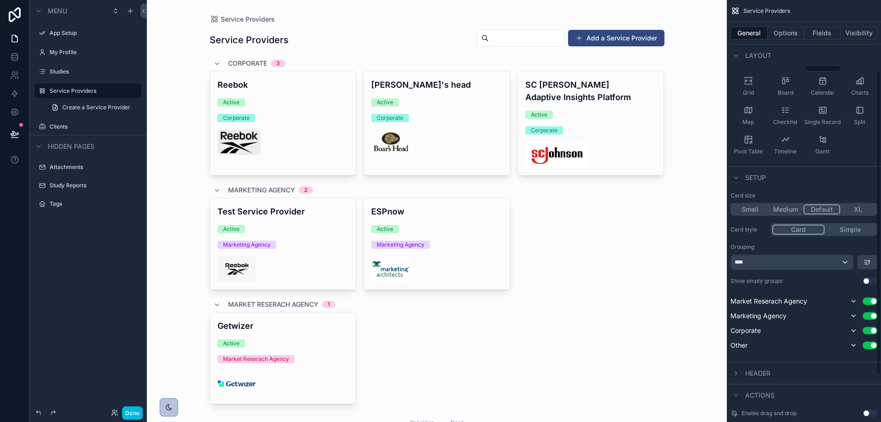
scroll to position [0, 0]
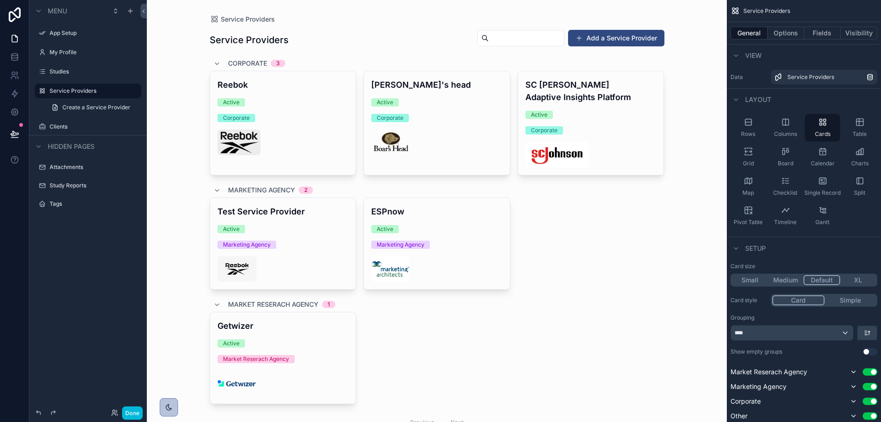
click at [789, 29] on button "Options" at bounding box center [785, 33] width 37 height 13
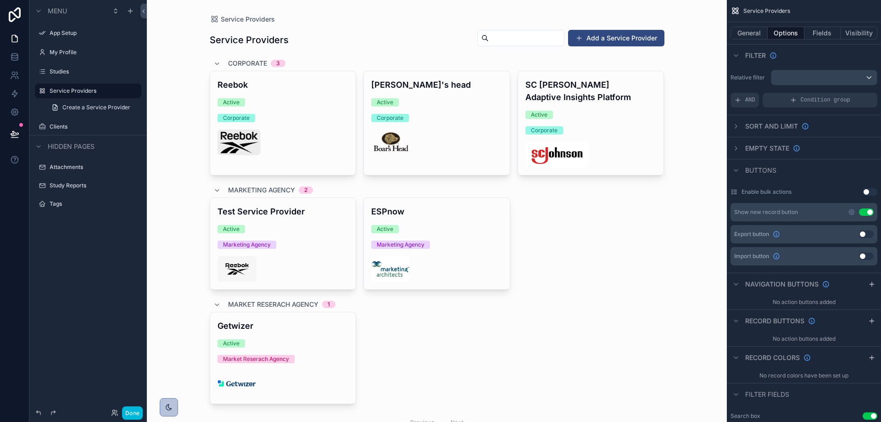
click at [870, 191] on button "Use setting" at bounding box center [869, 191] width 15 height 7
click at [850, 212] on icon "scrollable content" at bounding box center [851, 211] width 7 height 7
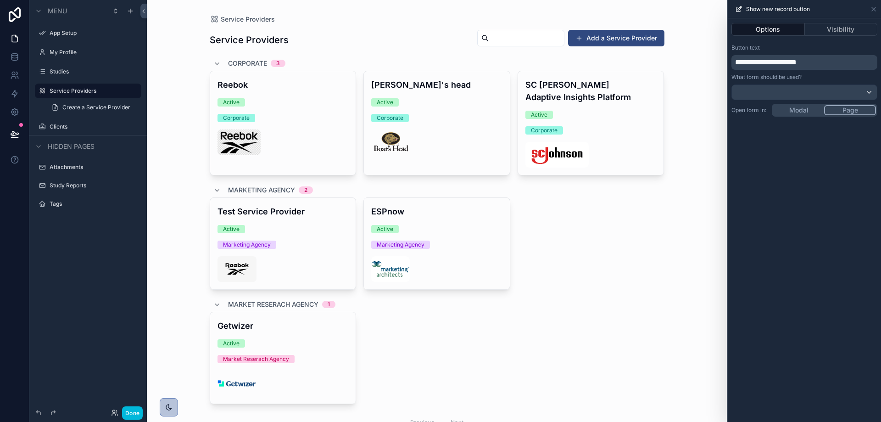
click at [840, 31] on button "Visibility" at bounding box center [841, 29] width 73 height 13
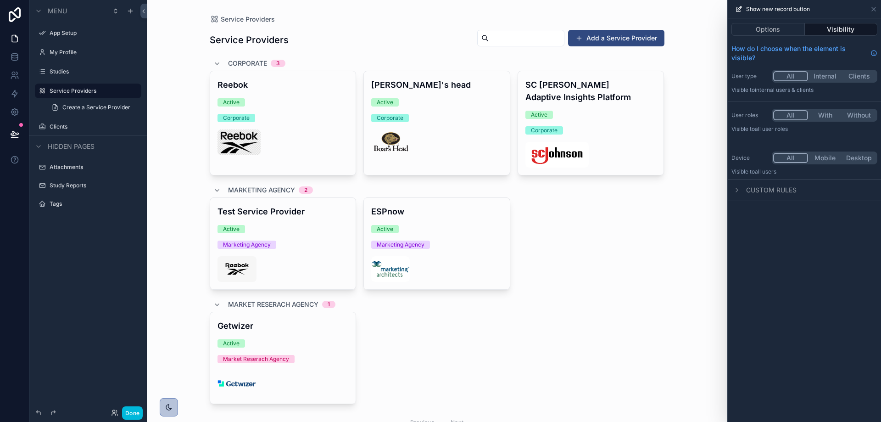
click at [817, 114] on button "With" at bounding box center [825, 115] width 34 height 10
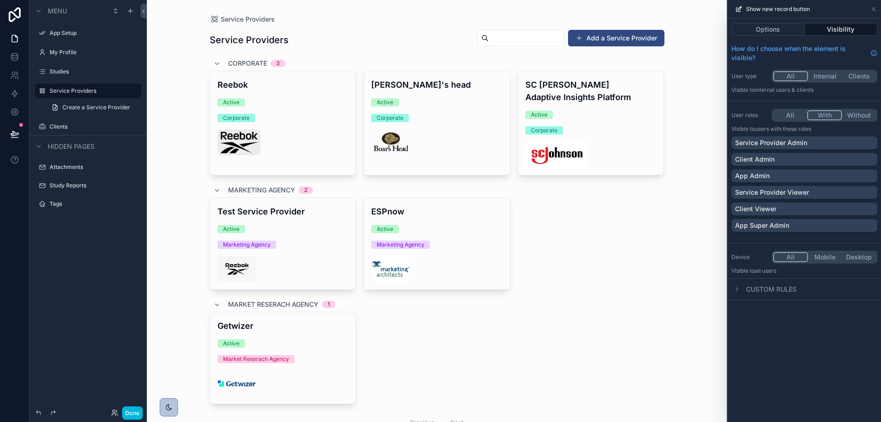
click at [806, 224] on div "App Super Admin" at bounding box center [804, 225] width 139 height 9
click at [805, 173] on div "App Admin" at bounding box center [804, 175] width 139 height 9
click at [871, 9] on icon at bounding box center [873, 9] width 7 height 7
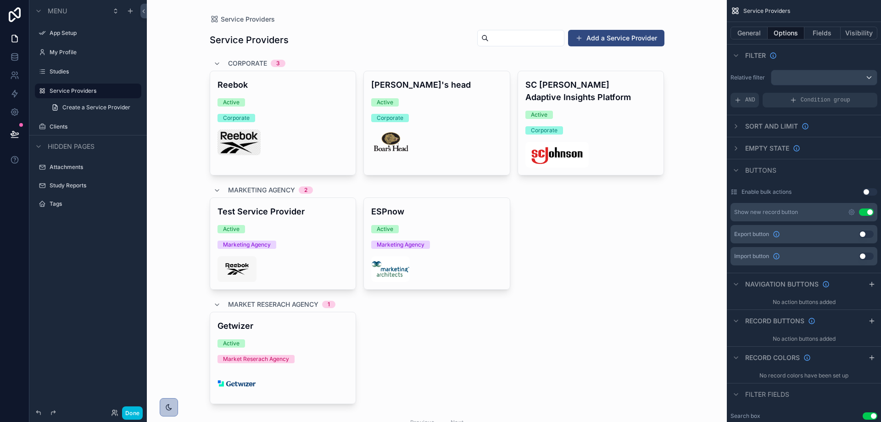
click at [74, 72] on label "Studies" at bounding box center [93, 71] width 86 height 7
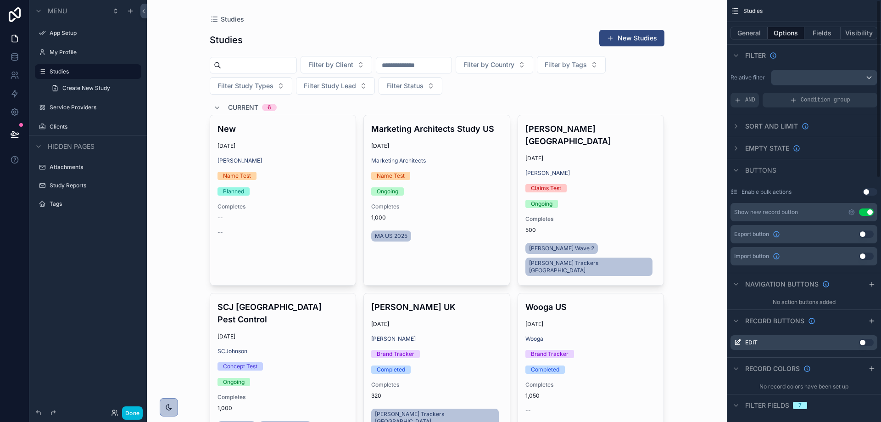
click at [851, 211] on icon "scrollable content" at bounding box center [851, 212] width 2 height 2
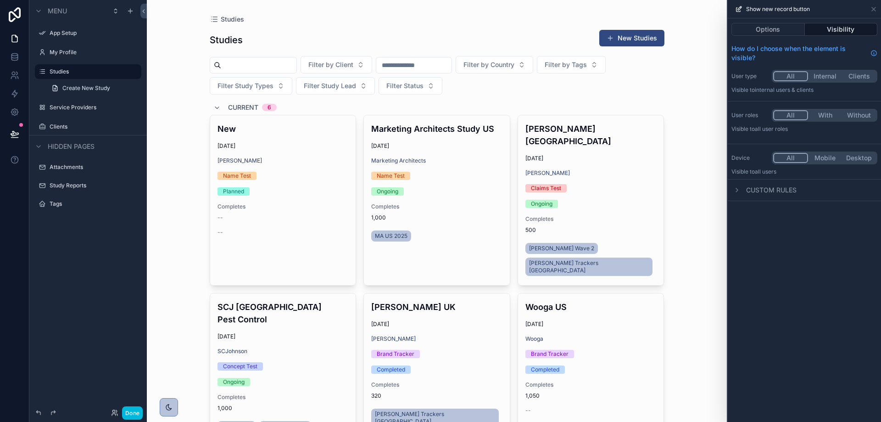
click at [826, 115] on button "With" at bounding box center [825, 115] width 34 height 10
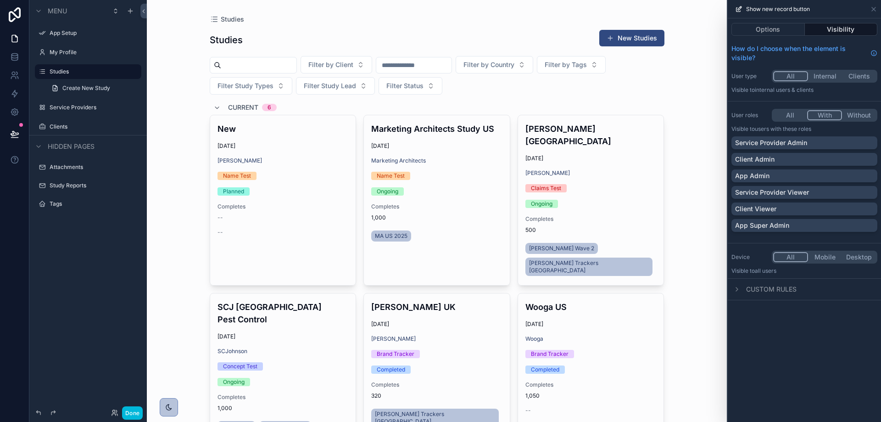
click at [795, 147] on p "Service Provider Admin" at bounding box center [771, 142] width 72 height 9
click at [793, 157] on div "Client Admin" at bounding box center [804, 159] width 139 height 9
click at [788, 175] on div "App Admin" at bounding box center [804, 175] width 139 height 9
click at [784, 223] on p "App Super Admin" at bounding box center [762, 225] width 54 height 9
click at [873, 7] on icon at bounding box center [873, 9] width 7 height 7
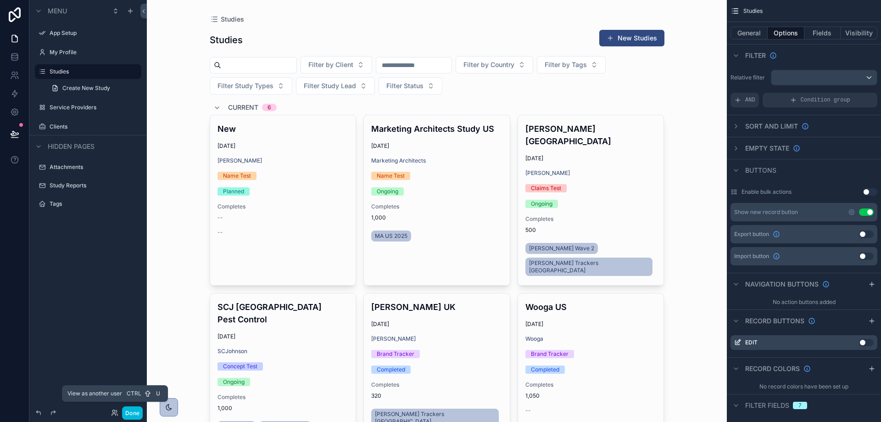
click at [112, 410] on icon at bounding box center [114, 412] width 7 height 7
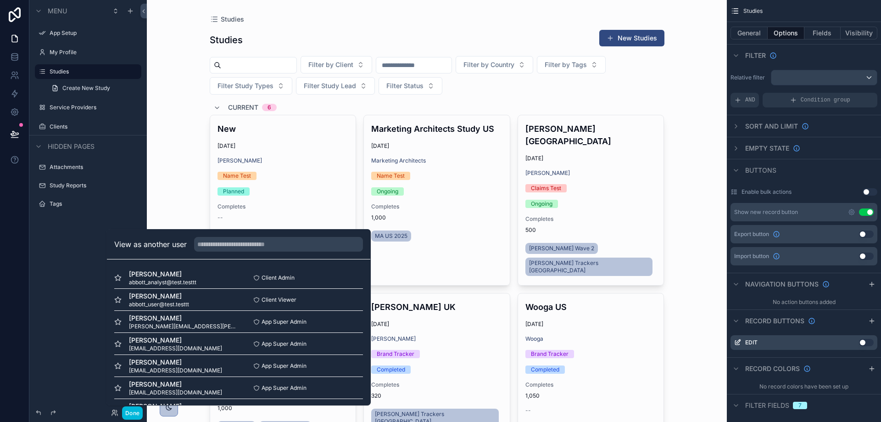
click at [0, 0] on button "Select" at bounding box center [0, 0] width 0 height 0
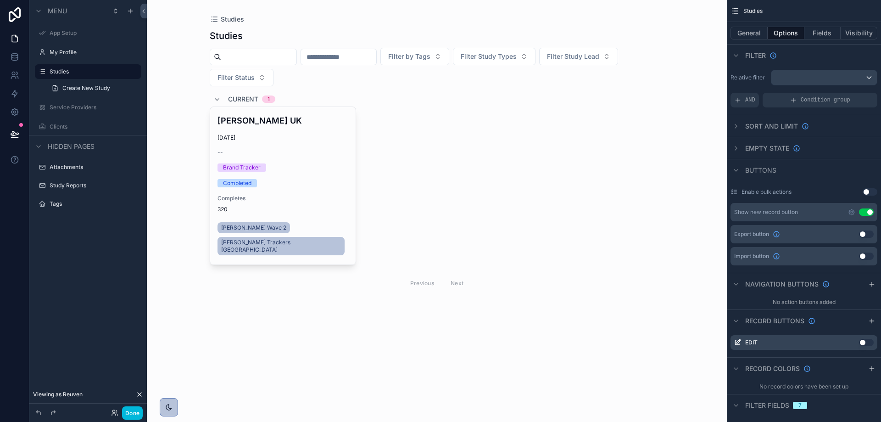
click at [139, 394] on icon at bounding box center [139, 393] width 7 height 7
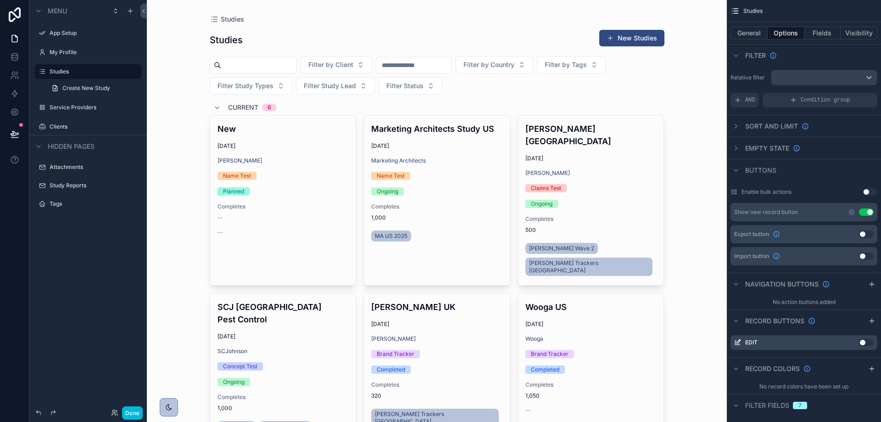
click at [67, 130] on div "Clients" at bounding box center [95, 126] width 90 height 7
click at [61, 125] on label "Clients" at bounding box center [93, 126] width 86 height 7
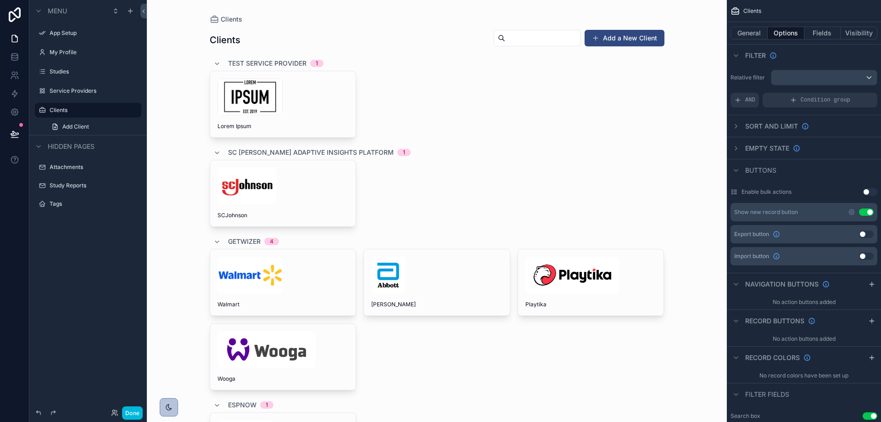
click at [848, 211] on icon "scrollable content" at bounding box center [851, 211] width 7 height 7
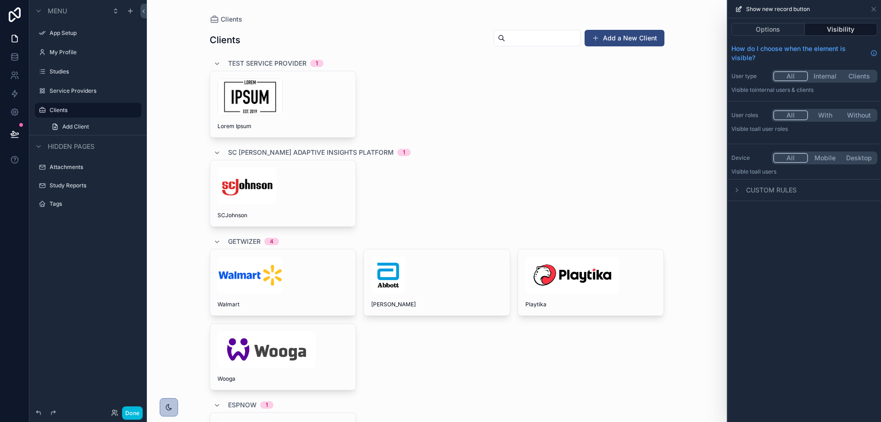
click at [827, 114] on button "With" at bounding box center [825, 115] width 34 height 10
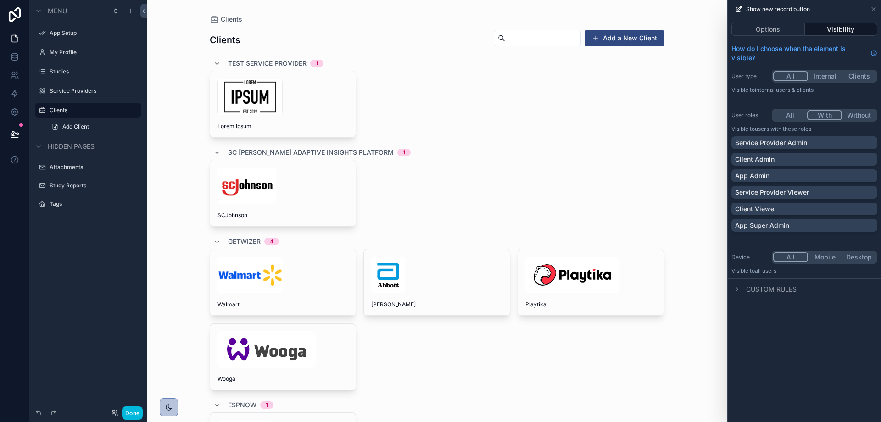
click at [772, 144] on p "Service Provider Admin" at bounding box center [771, 142] width 72 height 9
click at [766, 183] on div "Service Provider Admin Client Admin App Admin Service Provider Viewer Client Vi…" at bounding box center [804, 185] width 146 height 99
click at [766, 179] on p "App Admin" at bounding box center [752, 175] width 34 height 9
click at [775, 224] on p "App Super Admin" at bounding box center [762, 225] width 54 height 9
click at [874, 6] on icon at bounding box center [873, 9] width 7 height 7
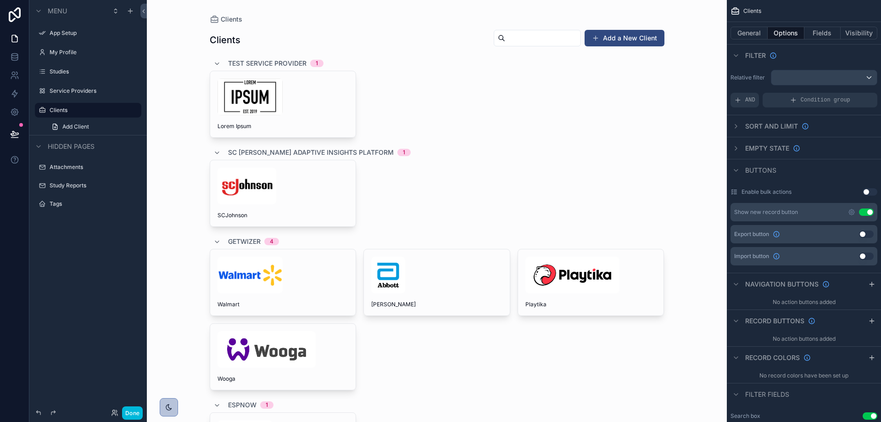
click at [78, 70] on label "Studies" at bounding box center [93, 71] width 86 height 7
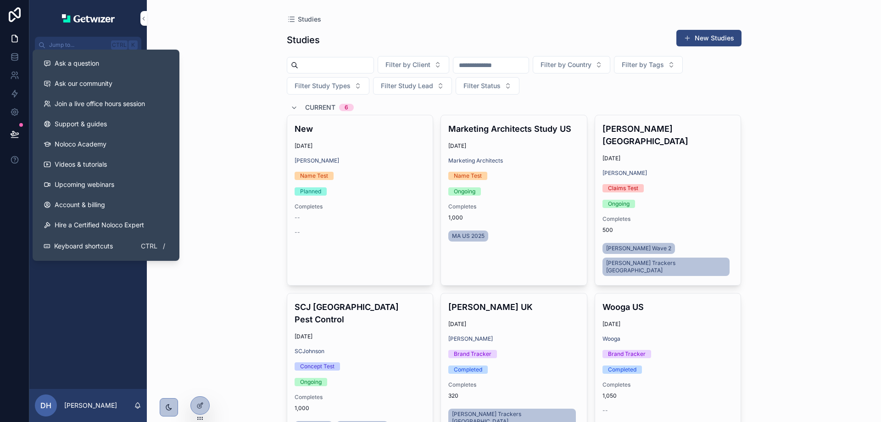
click at [10, 152] on button at bounding box center [14, 160] width 29 height 26
click at [74, 58] on button "Ask a question" at bounding box center [105, 63] width 139 height 20
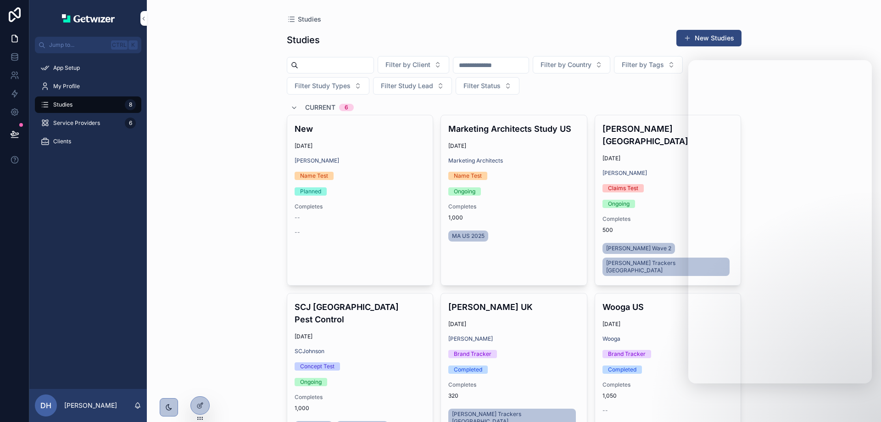
click at [557, 101] on div "Current 6" at bounding box center [514, 107] width 455 height 15
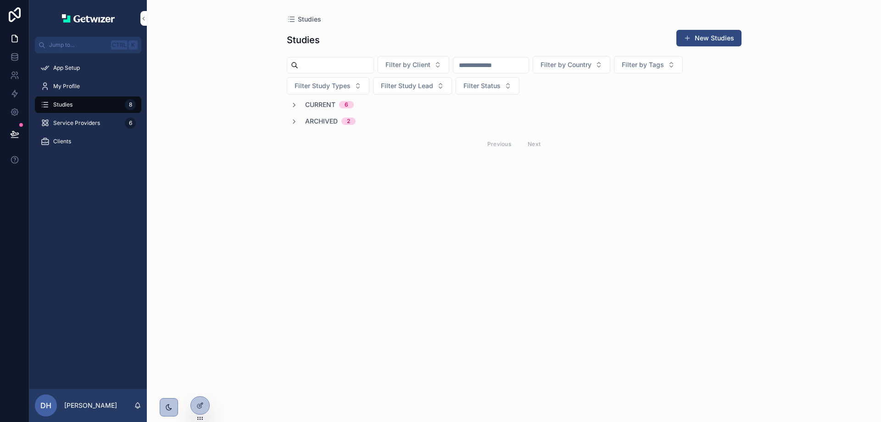
click at [335, 124] on span "Archived" at bounding box center [321, 121] width 33 height 9
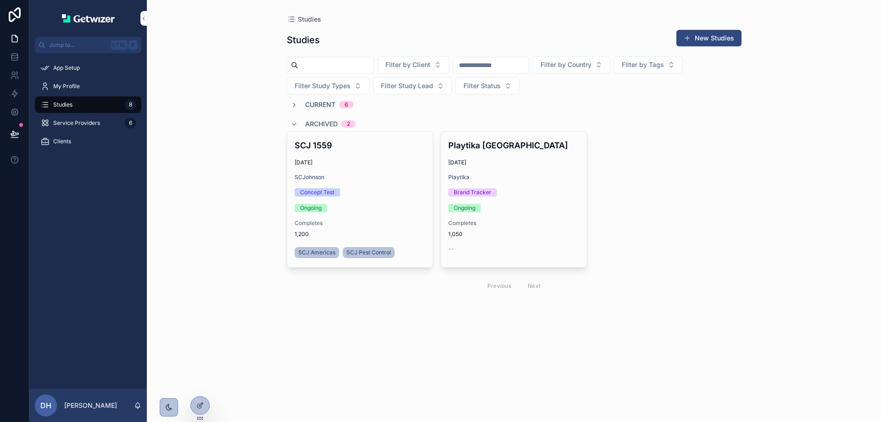
click at [334, 106] on span "Current" at bounding box center [320, 104] width 30 height 9
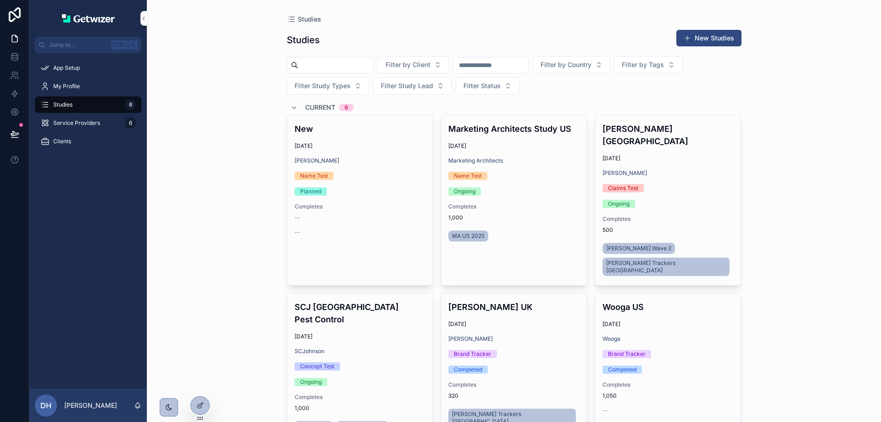
click at [406, 62] on span "Filter by Client" at bounding box center [407, 64] width 45 height 9
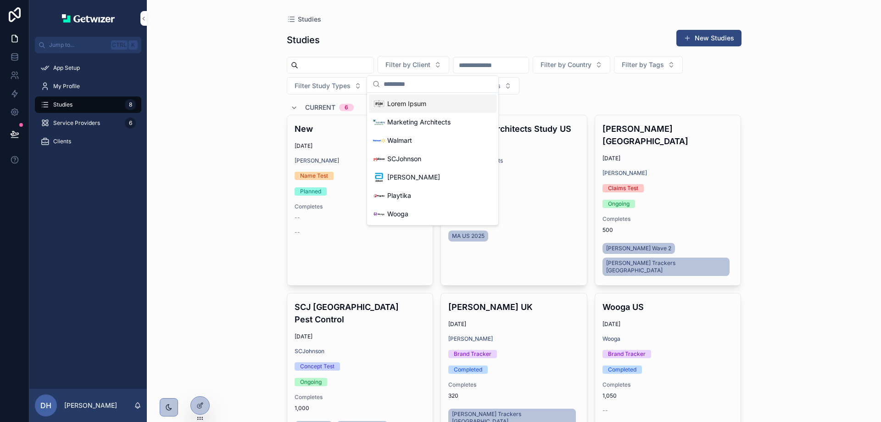
click at [199, 405] on icon at bounding box center [199, 404] width 7 height 7
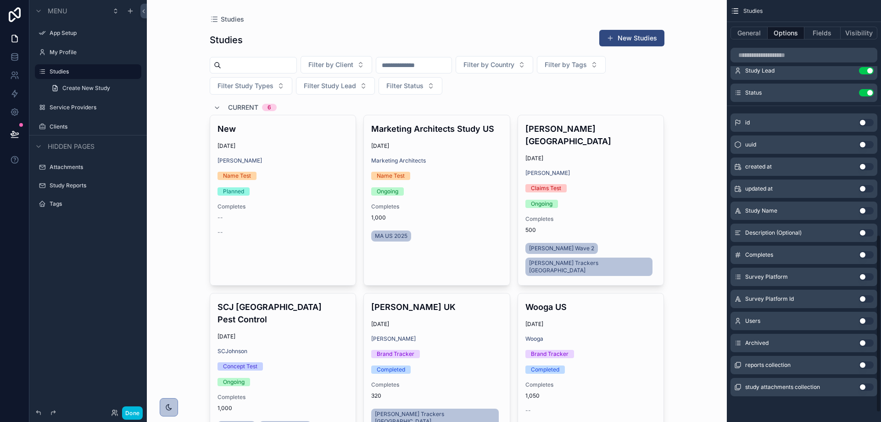
scroll to position [303, 0]
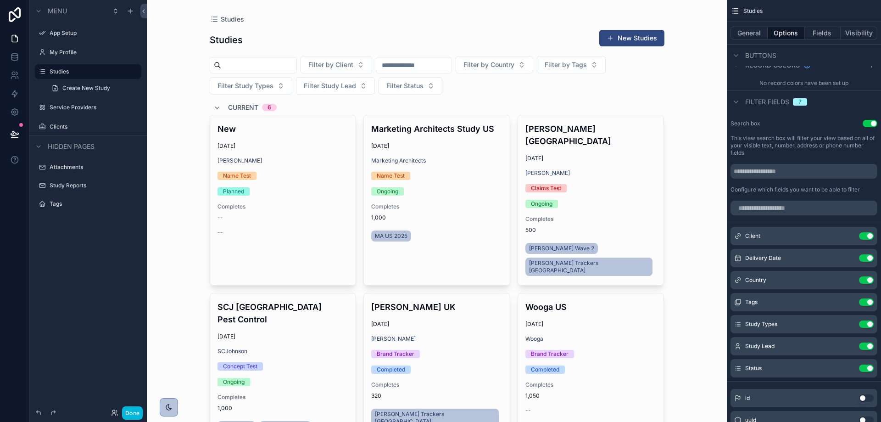
click at [0, 0] on icon "scrollable content" at bounding box center [0, 0] width 0 height 0
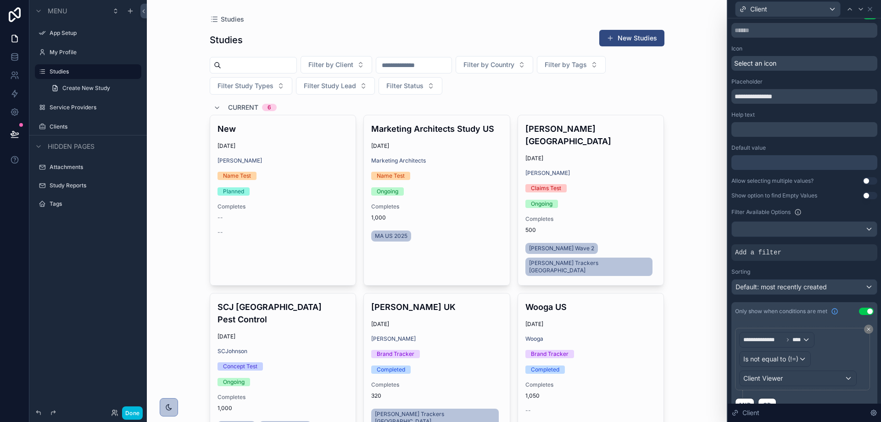
scroll to position [0, 0]
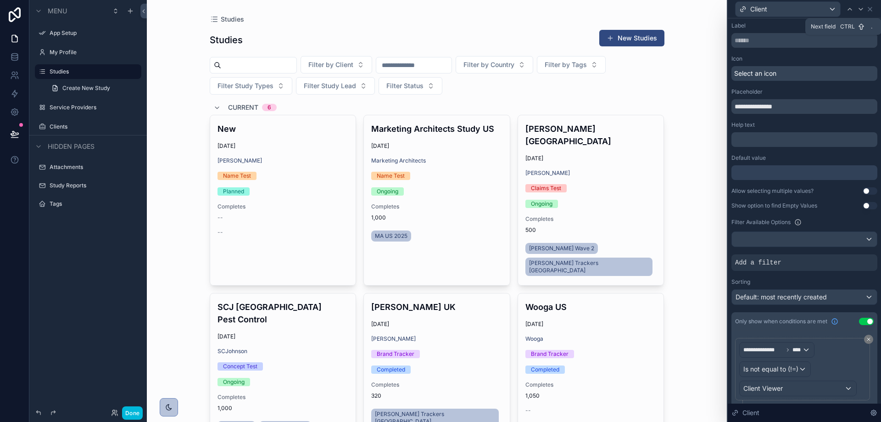
click at [860, 10] on icon at bounding box center [860, 9] width 7 height 7
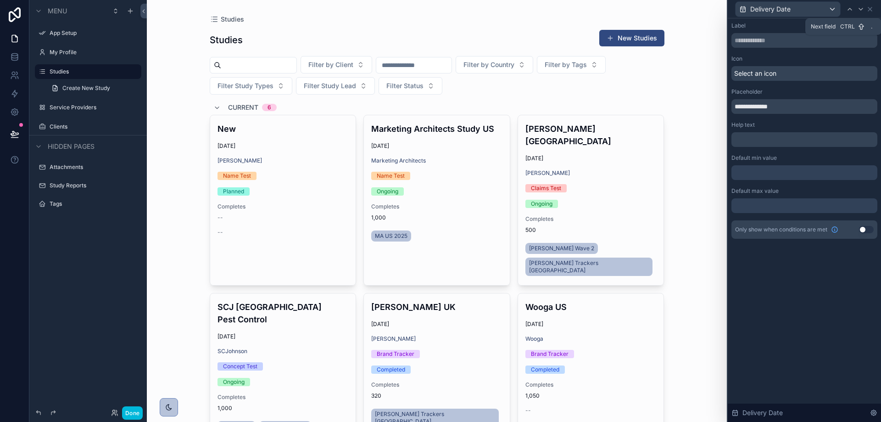
click at [855, 8] on div at bounding box center [860, 9] width 11 height 11
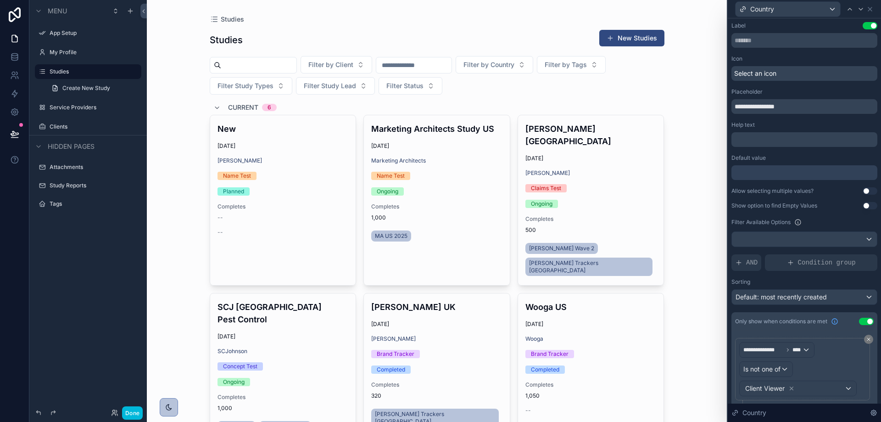
click at [859, 322] on button "Use setting" at bounding box center [866, 320] width 15 height 7
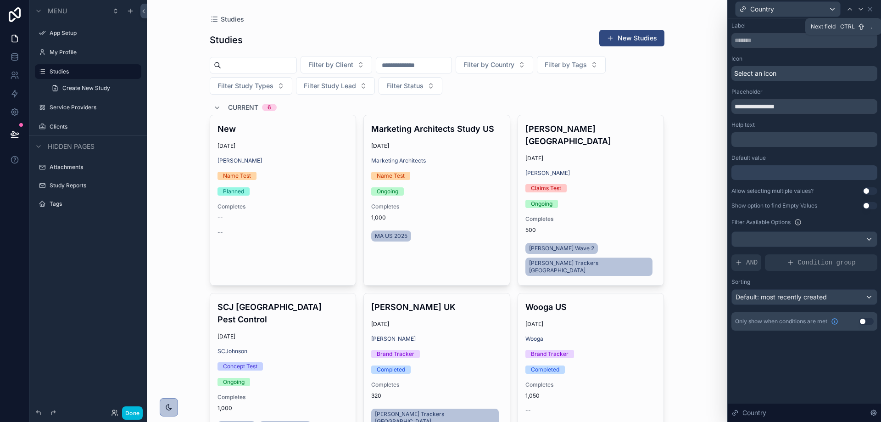
click at [859, 9] on icon at bounding box center [860, 9] width 7 height 7
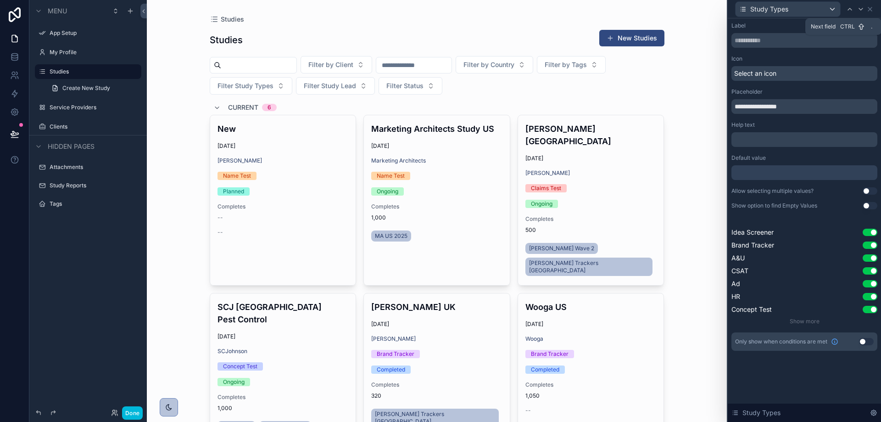
click at [858, 4] on div at bounding box center [860, 9] width 11 height 11
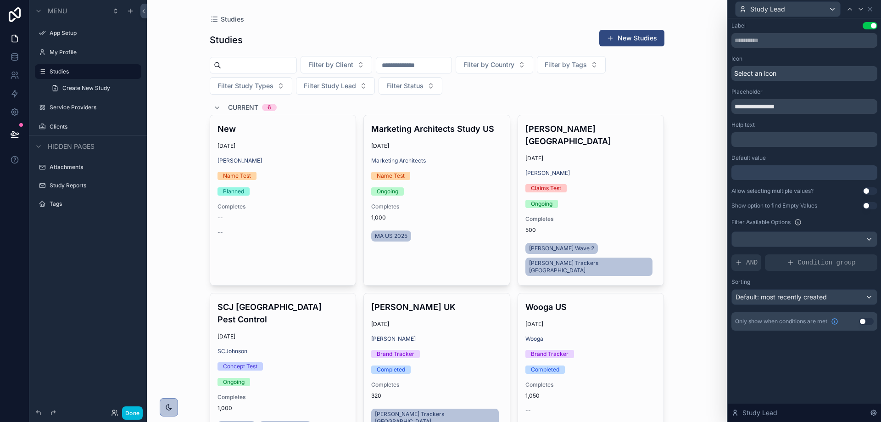
click at [860, 317] on div "Only show when conditions are met Use setting" at bounding box center [804, 321] width 146 height 18
click at [866, 326] on div "Only show when conditions are met Use setting" at bounding box center [804, 321] width 146 height 18
click at [866, 322] on button "Use setting" at bounding box center [866, 320] width 15 height 7
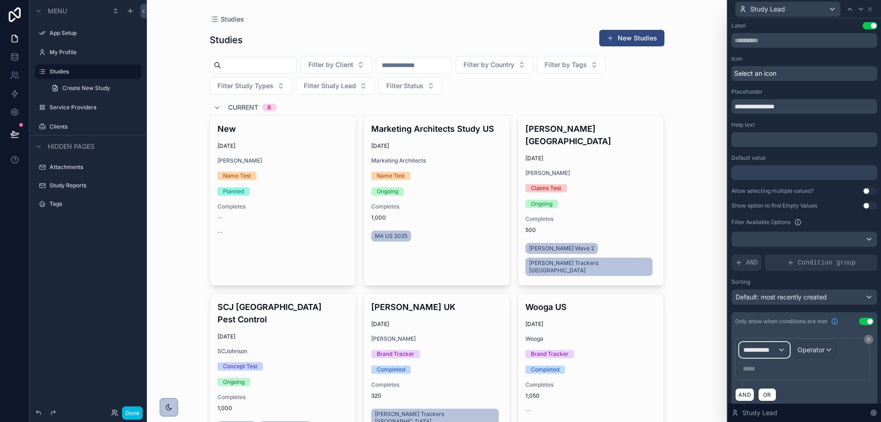
click at [758, 352] on span "**********" at bounding box center [760, 349] width 34 height 9
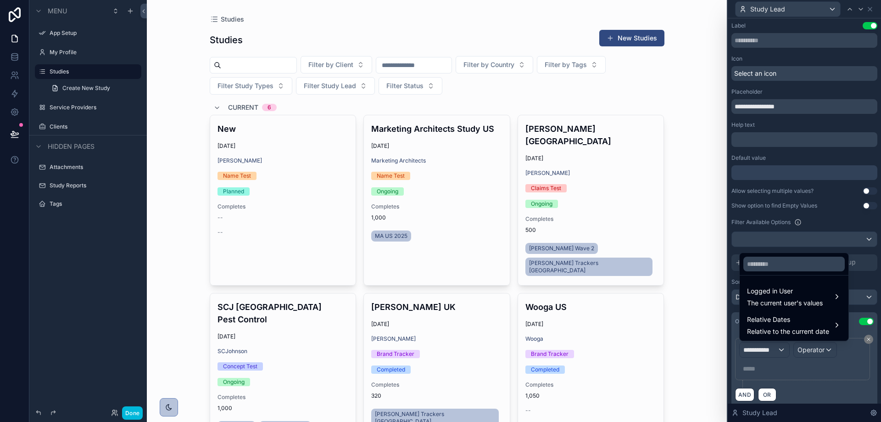
click at [766, 290] on span "Logged in User" at bounding box center [785, 290] width 76 height 11
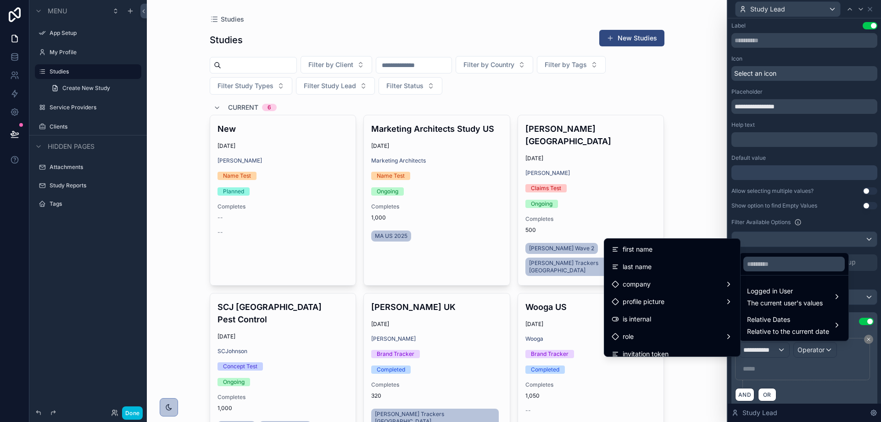
scroll to position [92, 0]
click at [666, 282] on div "role" at bounding box center [671, 278] width 121 height 11
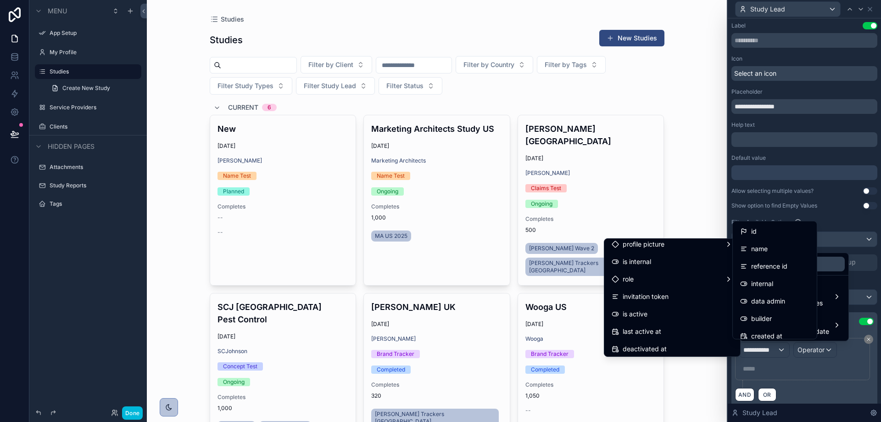
click at [774, 232] on div "id" at bounding box center [774, 231] width 69 height 11
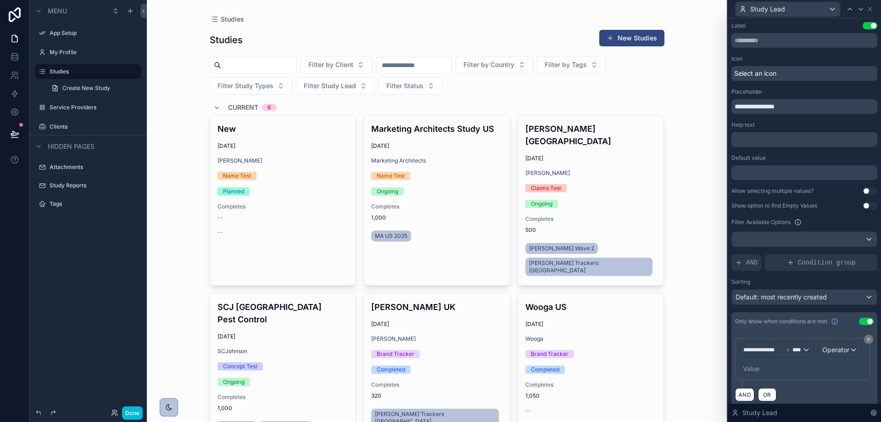
click at [755, 373] on div "Value" at bounding box center [751, 368] width 17 height 9
click at [818, 357] on div "Operator" at bounding box center [839, 349] width 43 height 15
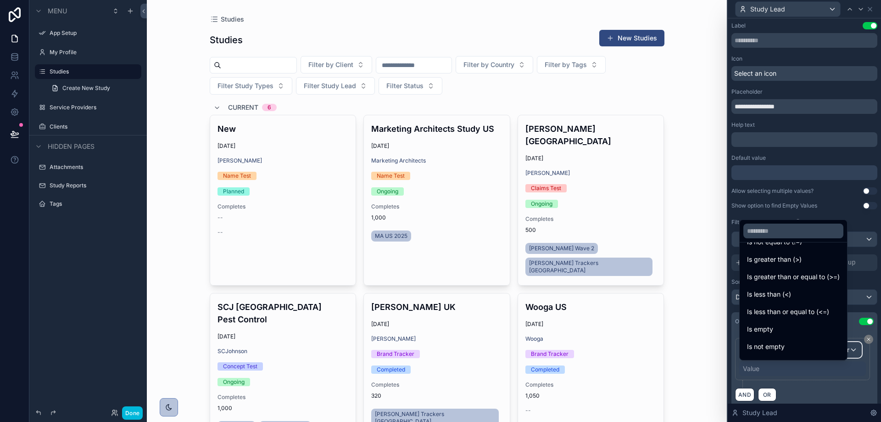
scroll to position [65, 0]
click at [788, 344] on div "Is not one of" at bounding box center [793, 349] width 93 height 11
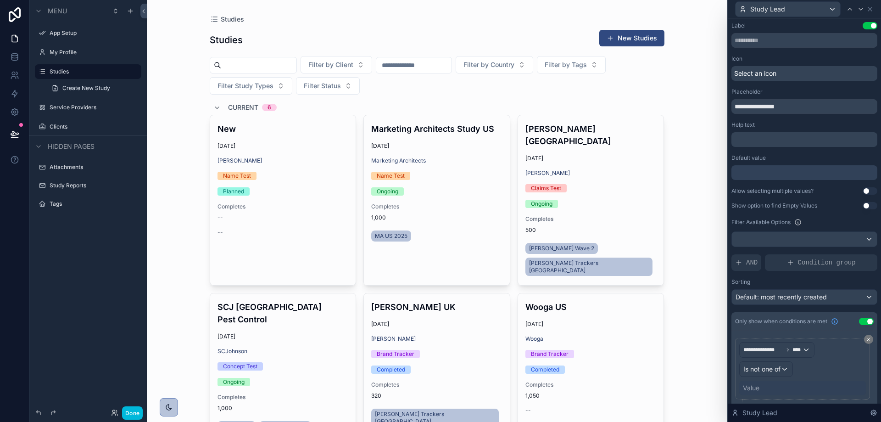
click at [764, 385] on div "Value" at bounding box center [802, 387] width 127 height 15
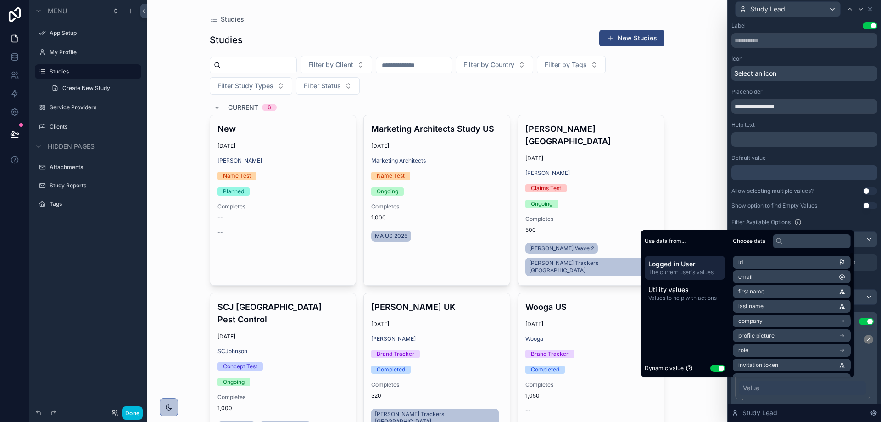
click at [768, 389] on div "Value" at bounding box center [802, 387] width 127 height 15
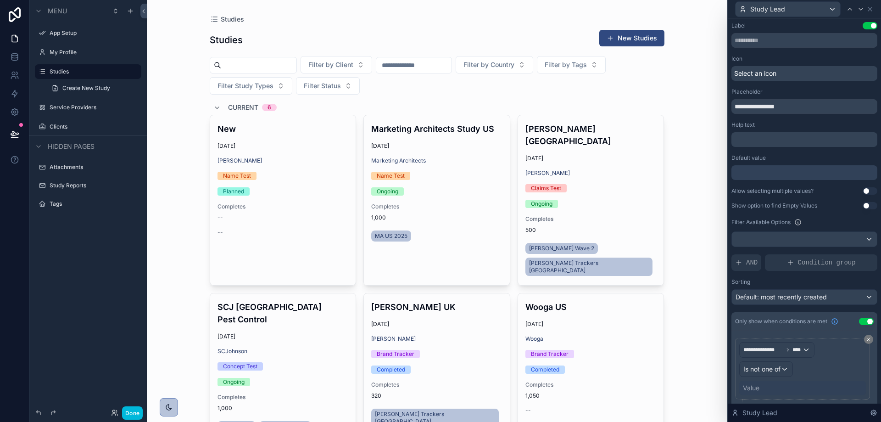
click at [769, 388] on div "Value" at bounding box center [802, 387] width 127 height 15
click at [773, 383] on div "Value" at bounding box center [802, 387] width 127 height 15
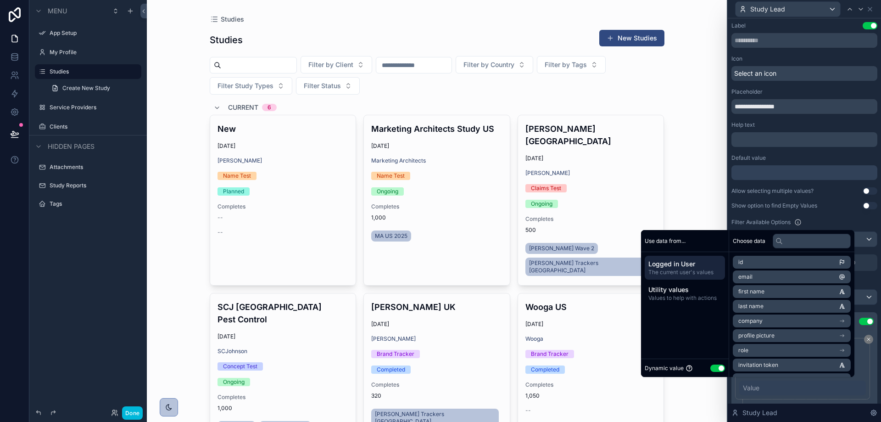
click at [714, 368] on button "Use setting" at bounding box center [717, 367] width 15 height 7
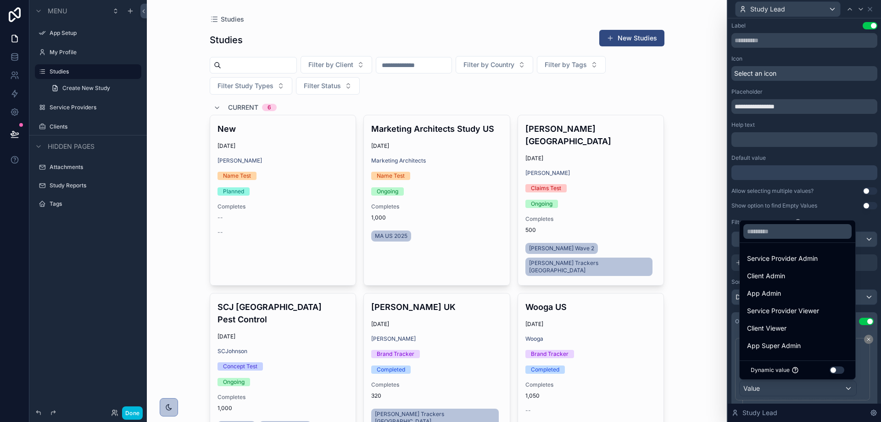
click at [800, 328] on div "Client Viewer" at bounding box center [797, 327] width 101 height 11
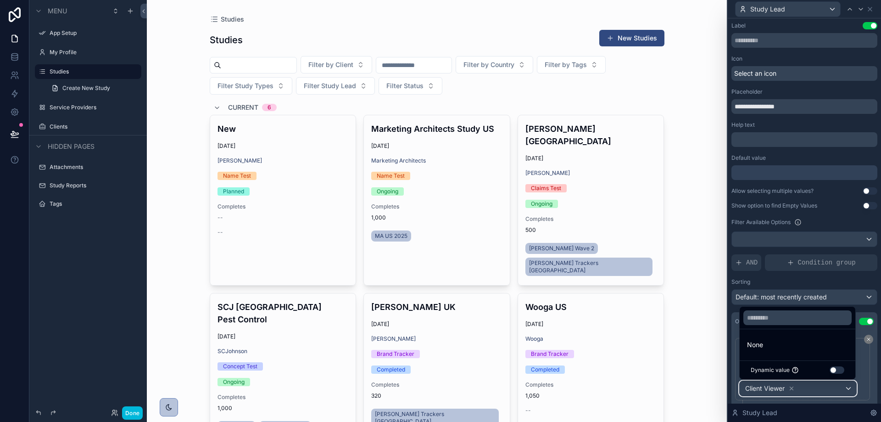
click at [810, 395] on div "Client Viewer" at bounding box center [797, 388] width 117 height 15
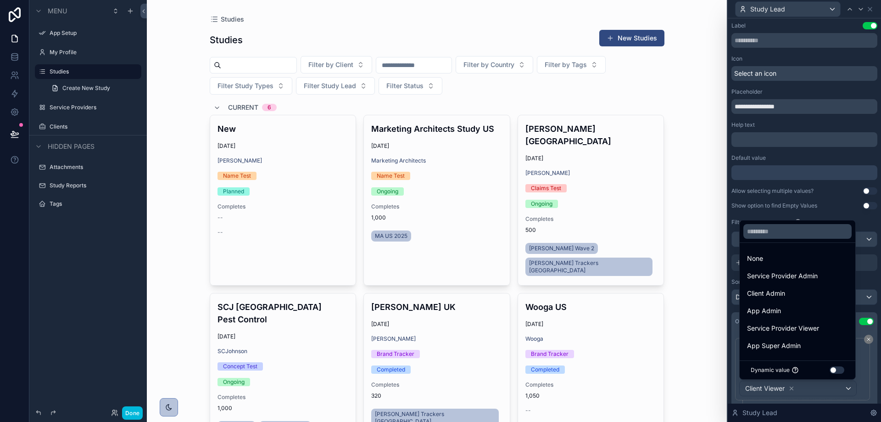
click at [810, 393] on div at bounding box center [804, 211] width 153 height 422
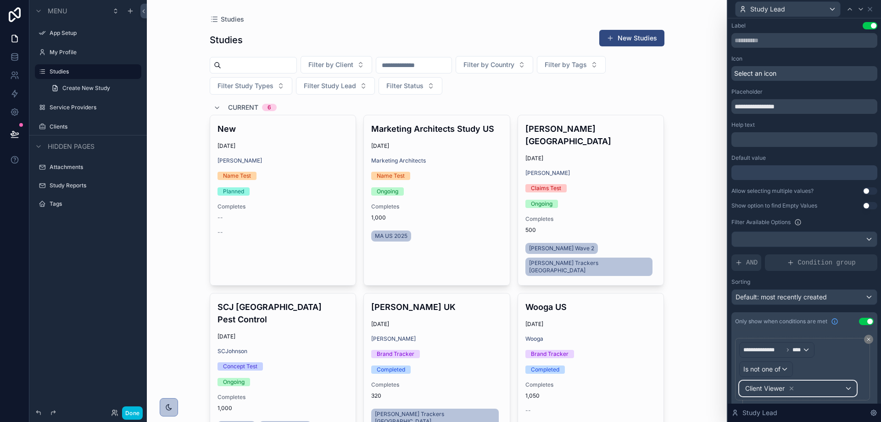
click at [847, 384] on div "Client Viewer" at bounding box center [797, 388] width 117 height 15
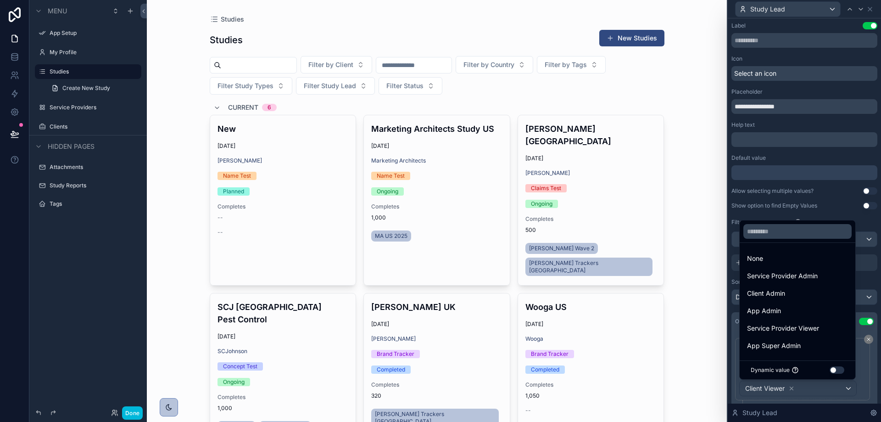
click at [789, 297] on div "Client Admin" at bounding box center [797, 293] width 101 height 11
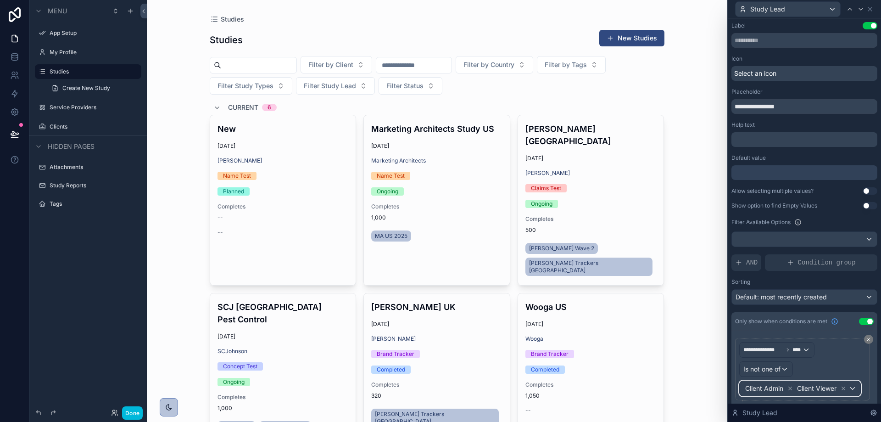
click at [853, 391] on div "Client Admin Client Viewer" at bounding box center [799, 388] width 121 height 15
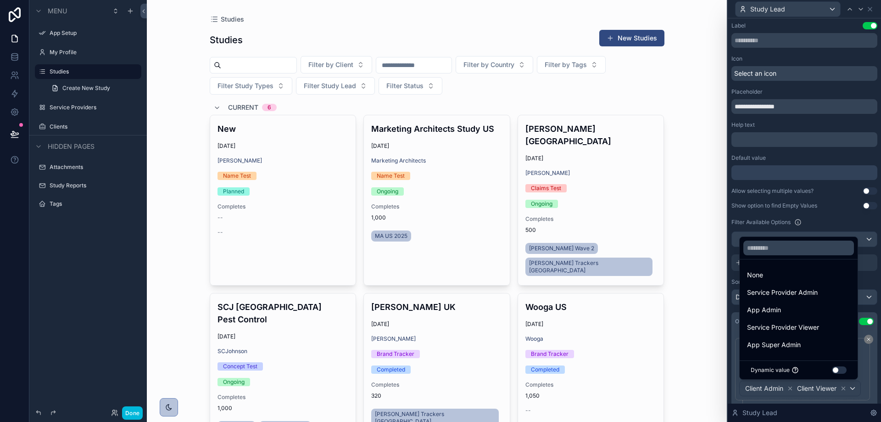
click at [796, 295] on span "Service Provider Admin" at bounding box center [782, 292] width 71 height 11
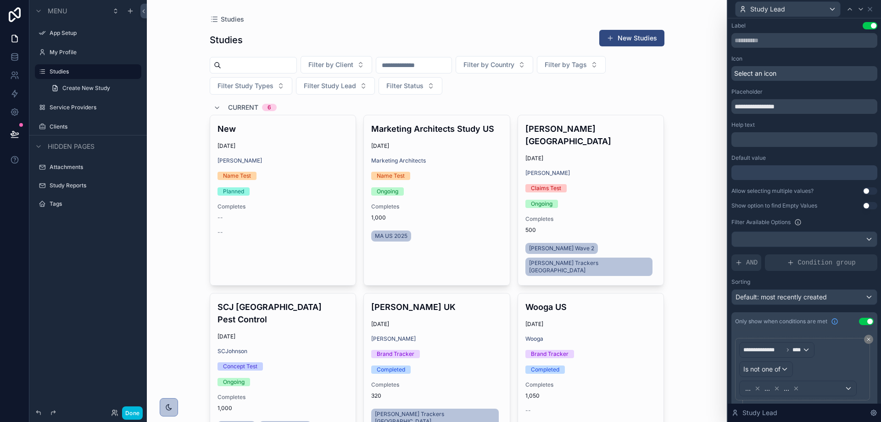
scroll to position [29, 0]
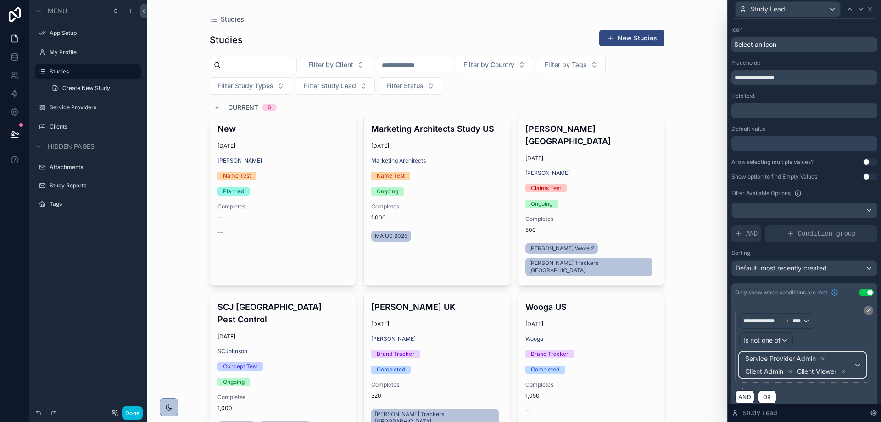
click at [851, 369] on div "Service Provider Admin Client Admin Client Viewer" at bounding box center [802, 365] width 126 height 26
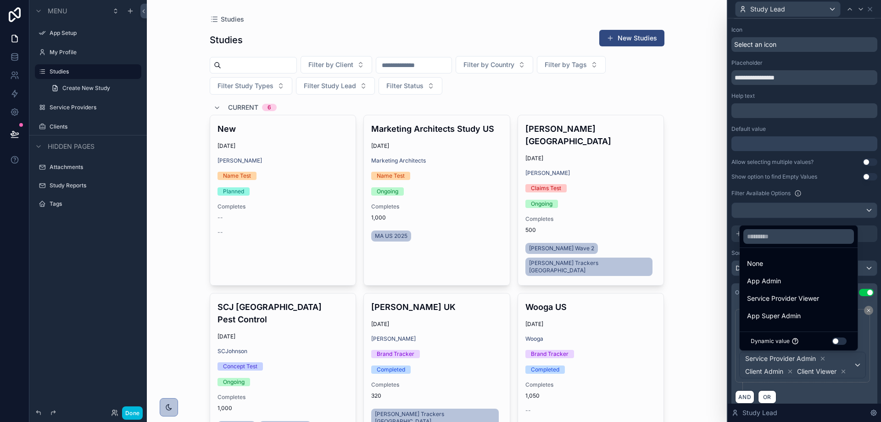
click at [789, 298] on span "Service Provider Viewer" at bounding box center [783, 298] width 72 height 11
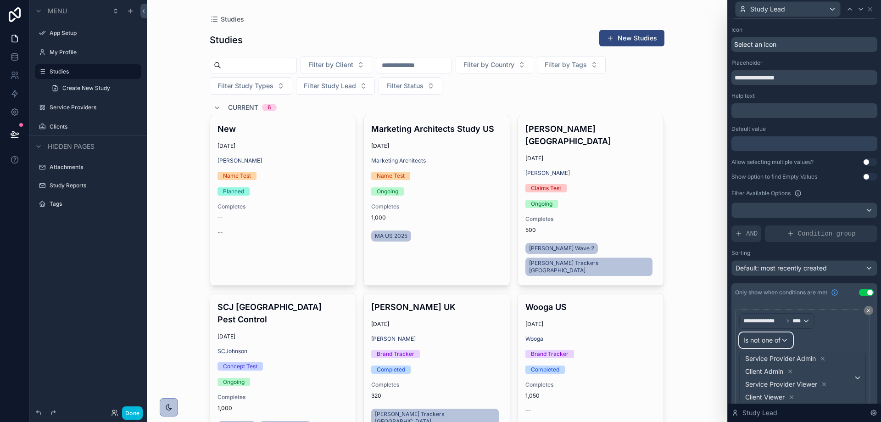
click at [783, 339] on div "Is not one of" at bounding box center [765, 340] width 53 height 15
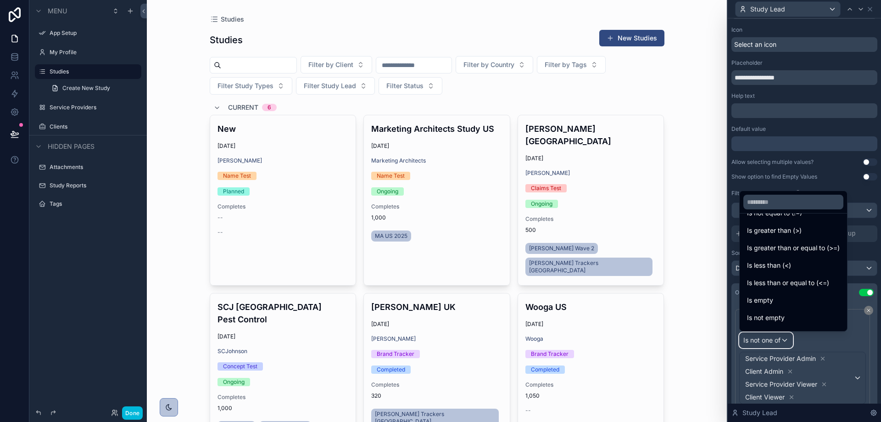
scroll to position [65, 0]
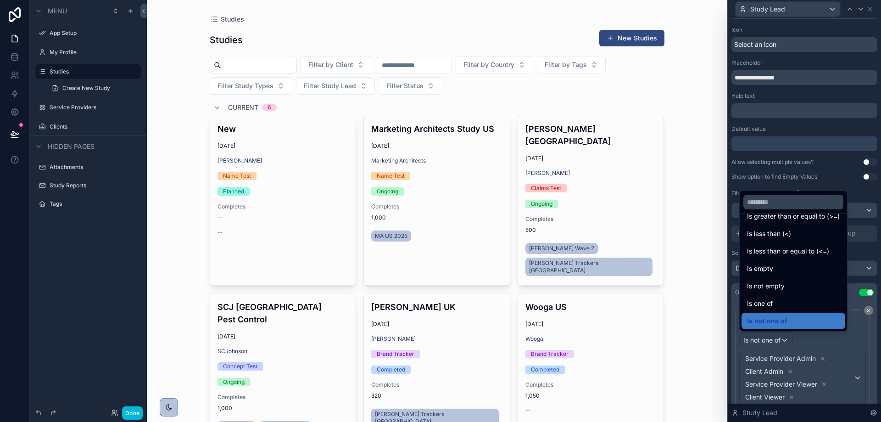
click at [796, 308] on div "Is one of" at bounding box center [793, 303] width 93 height 11
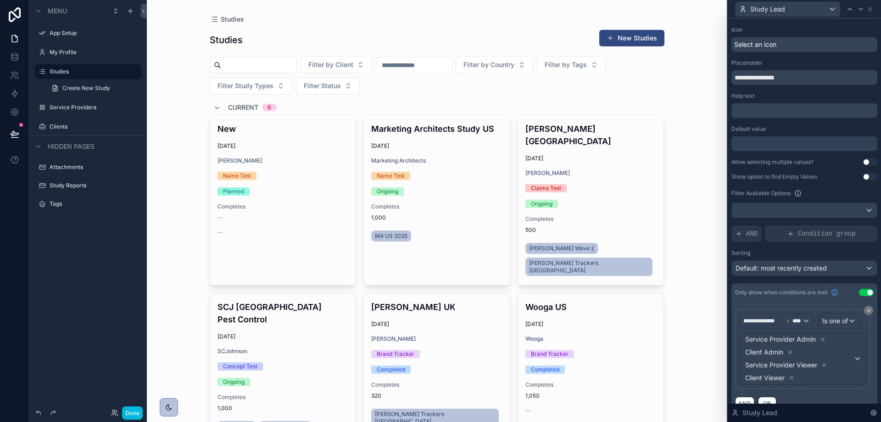
click at [822, 342] on icon at bounding box center [822, 339] width 6 height 6
click at [823, 357] on div "Service Provider Admin Client Admin Service Provider Viewer Client Viewer" at bounding box center [802, 358] width 126 height 51
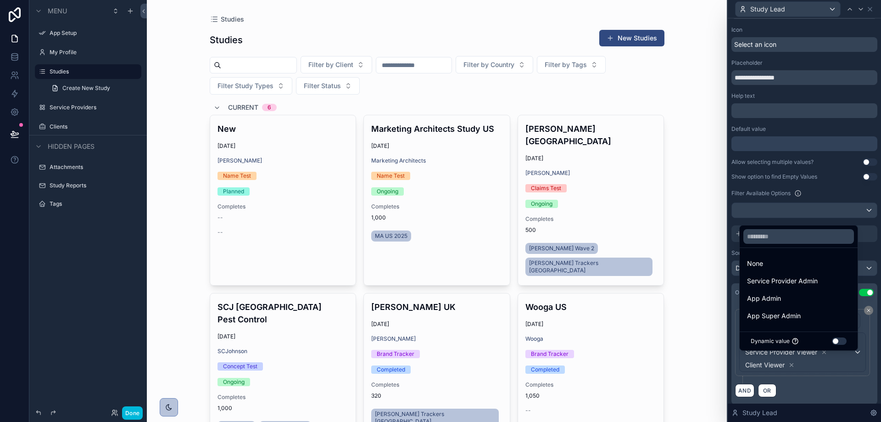
click at [791, 357] on div at bounding box center [804, 211] width 153 height 422
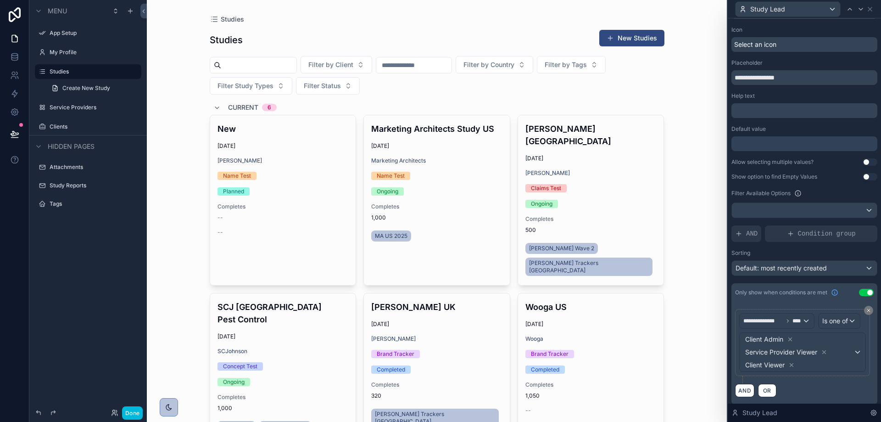
click at [793, 342] on icon at bounding box center [790, 339] width 6 height 6
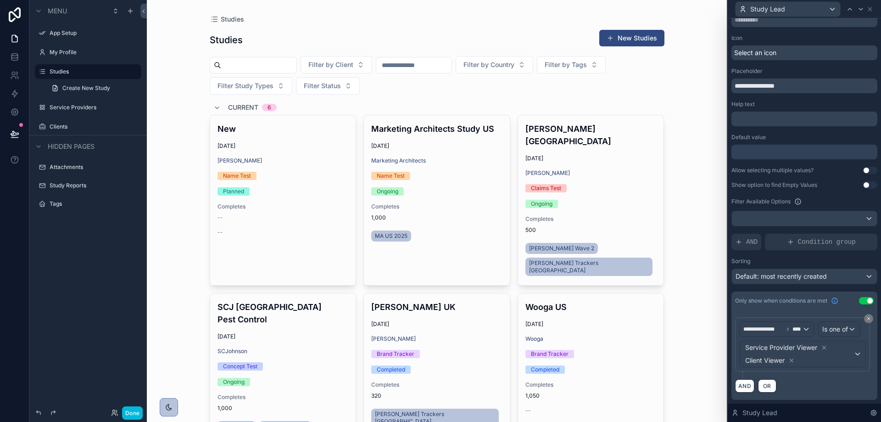
click at [826, 350] on icon at bounding box center [824, 347] width 6 height 6
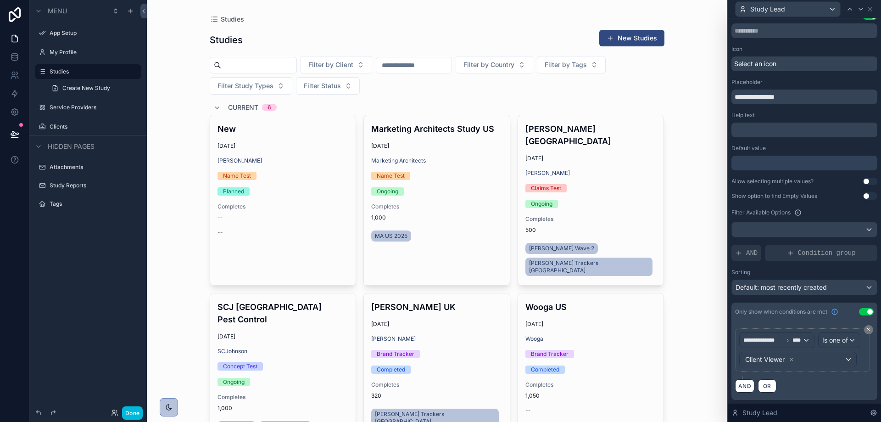
click at [791, 358] on icon at bounding box center [791, 359] width 3 height 3
click at [808, 359] on div "Value" at bounding box center [797, 359] width 117 height 15
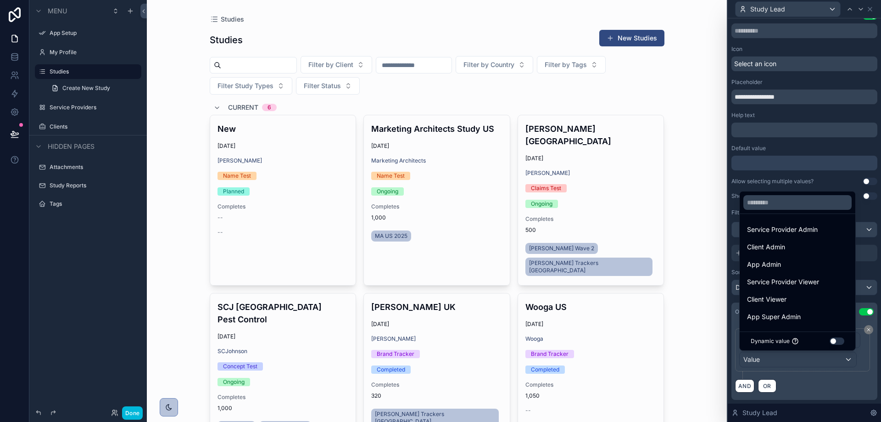
click at [769, 269] on span "App Admin" at bounding box center [764, 264] width 34 height 11
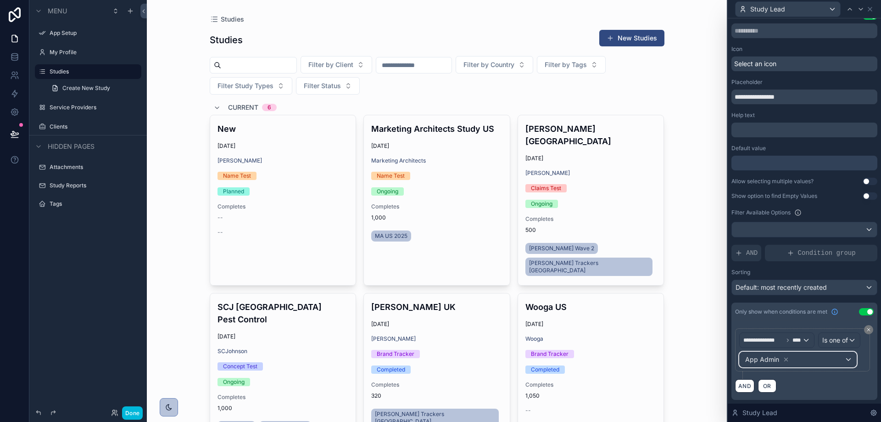
click at [808, 356] on div "App Admin" at bounding box center [797, 359] width 117 height 15
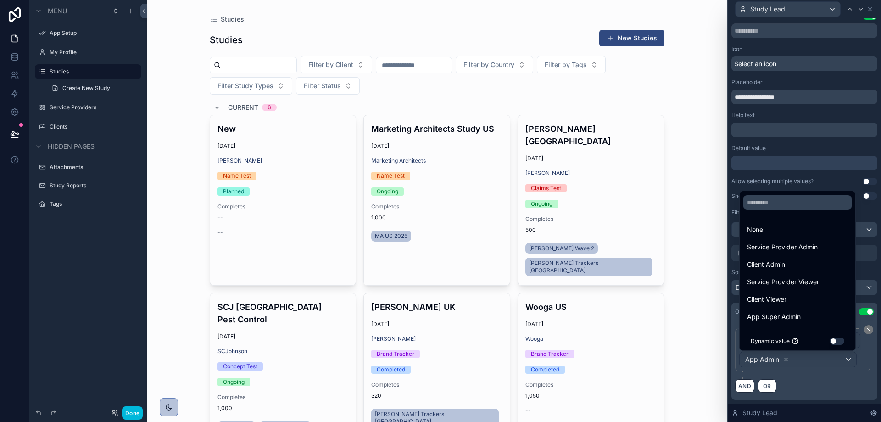
click at [783, 316] on span "App Super Admin" at bounding box center [774, 316] width 54 height 11
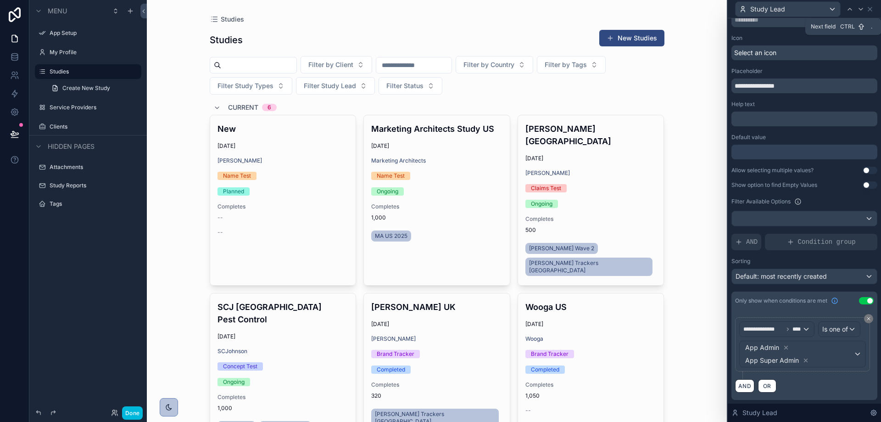
click at [856, 11] on div at bounding box center [860, 9] width 11 height 11
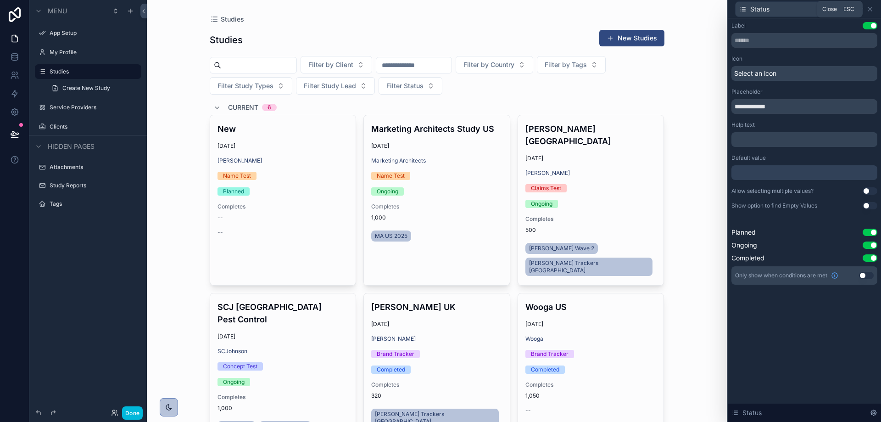
click at [871, 6] on icon at bounding box center [869, 9] width 7 height 7
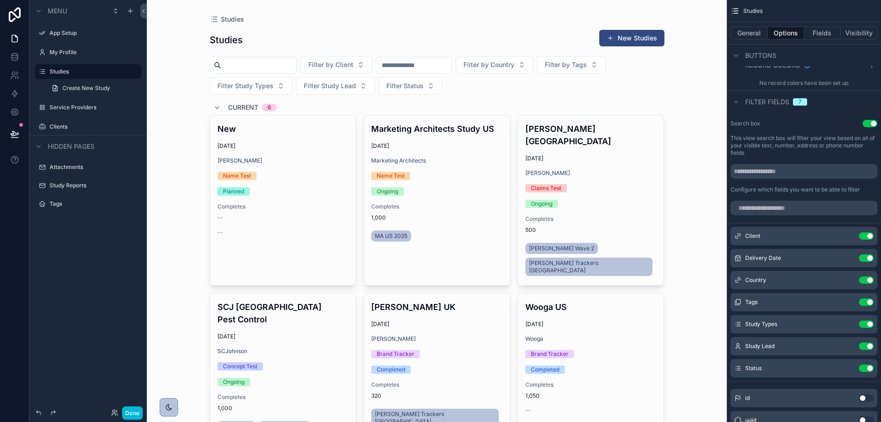
click at [67, 111] on div "Service Providers" at bounding box center [95, 107] width 90 height 7
click at [69, 107] on label "Service Providers" at bounding box center [93, 107] width 86 height 7
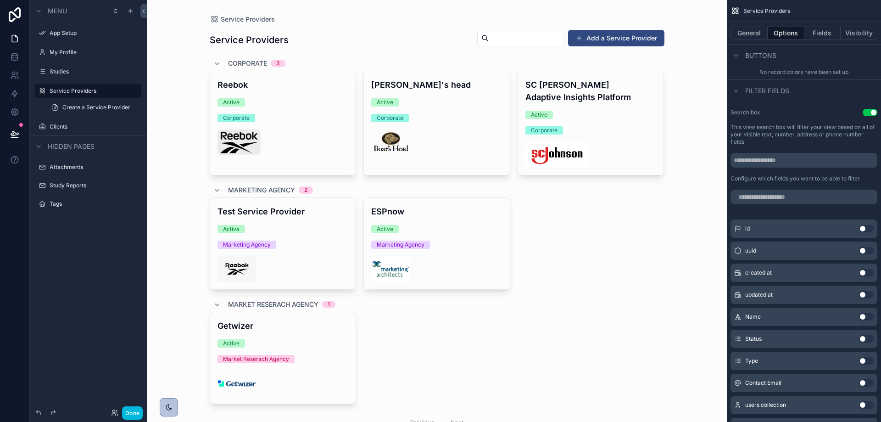
click at [65, 124] on label "Clients" at bounding box center [93, 126] width 86 height 7
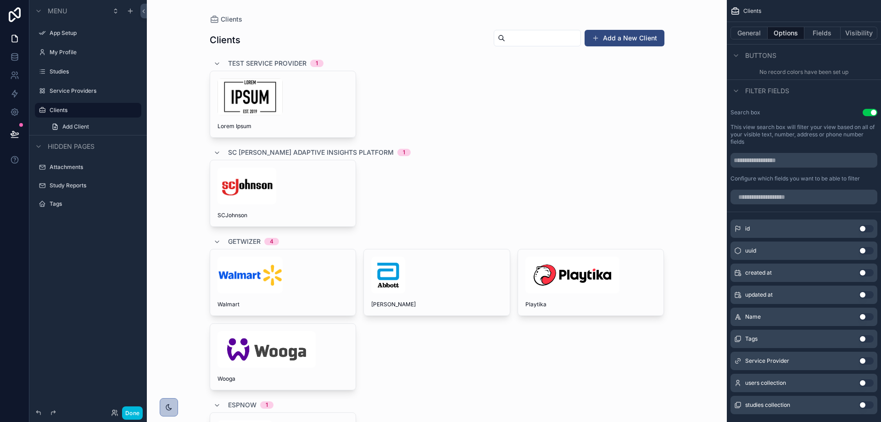
click at [261, 61] on div "scrollable content" at bounding box center [436, 268] width 469 height 537
click at [261, 61] on span "Test Service Provider" at bounding box center [267, 63] width 78 height 9
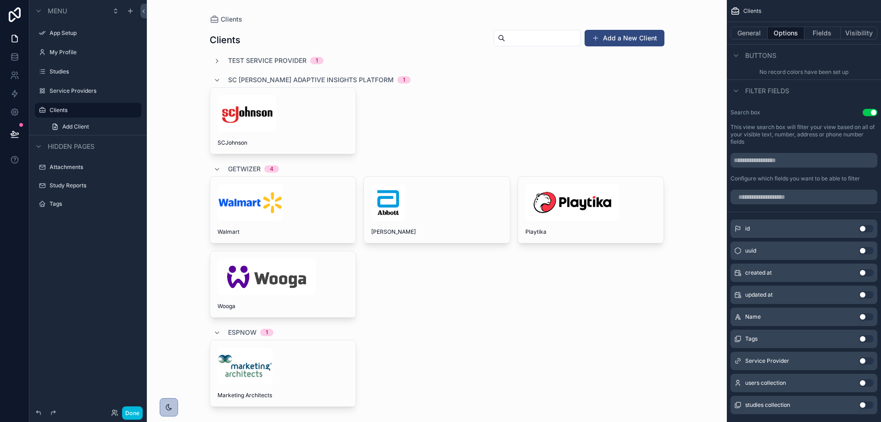
click at [322, 79] on span "SC [PERSON_NAME] Adaptive Insights Platform" at bounding box center [311, 79] width 166 height 9
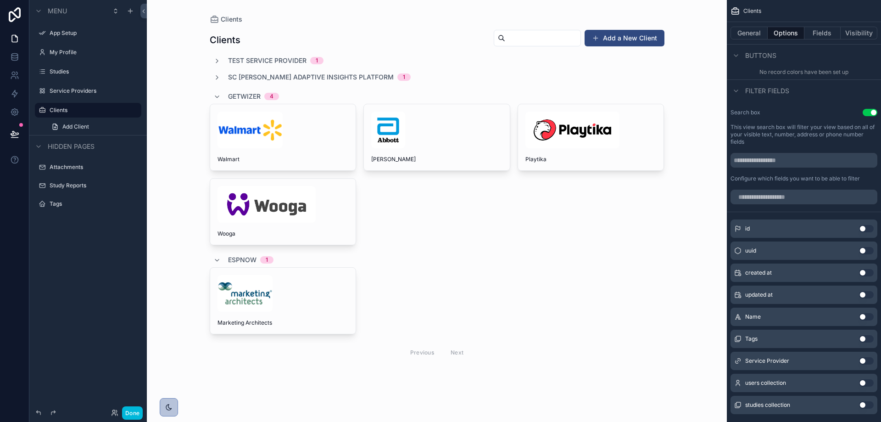
click at [242, 95] on span "Getwizer" at bounding box center [244, 96] width 33 height 9
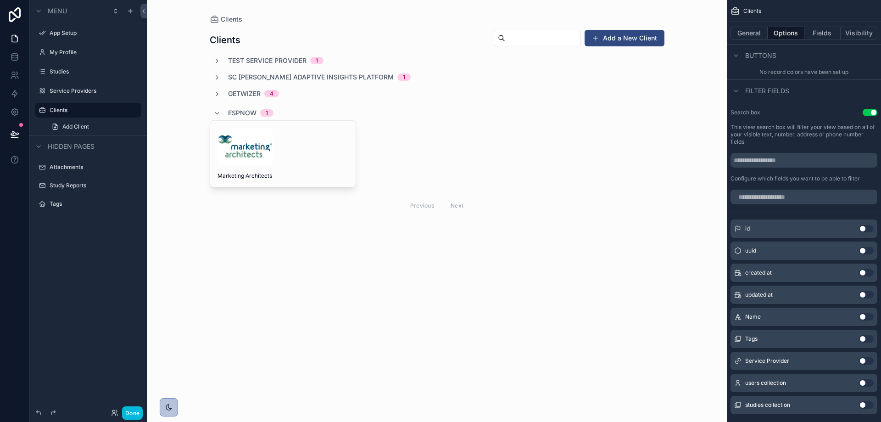
click at [247, 109] on span "ESPnow" at bounding box center [242, 112] width 28 height 9
click at [250, 93] on span "Getwizer" at bounding box center [244, 93] width 33 height 9
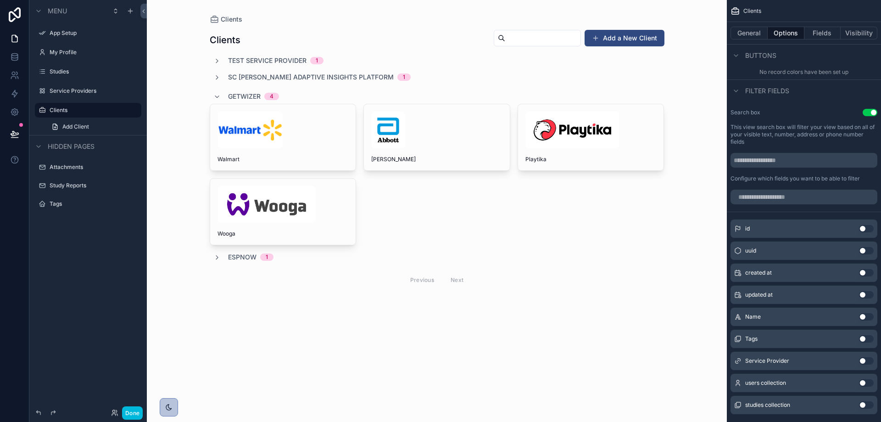
click at [55, 73] on label "Studies" at bounding box center [93, 71] width 86 height 7
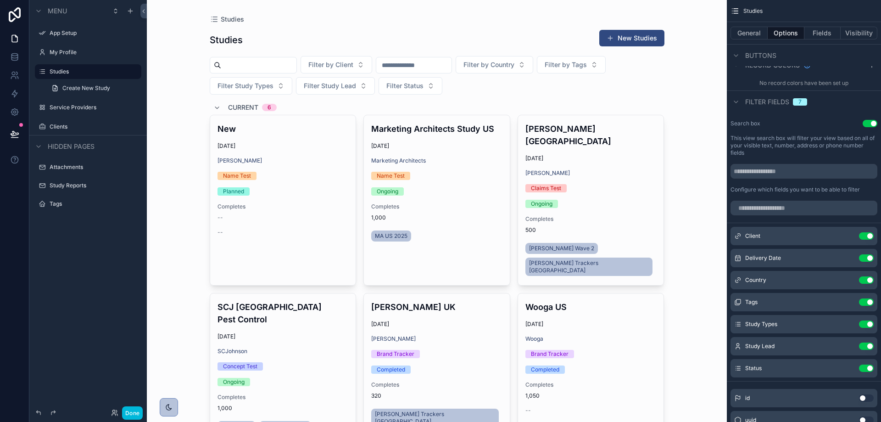
click at [313, 105] on div "scrollable content" at bounding box center [436, 333] width 469 height 667
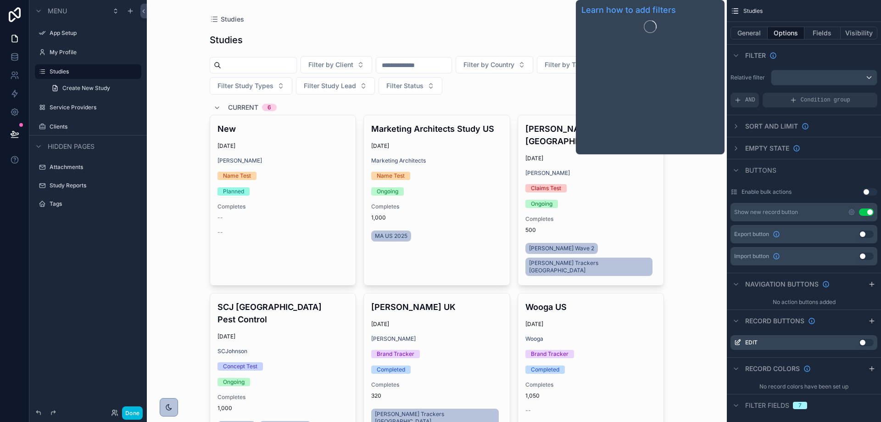
click at [754, 36] on button "General" at bounding box center [748, 33] width 37 height 13
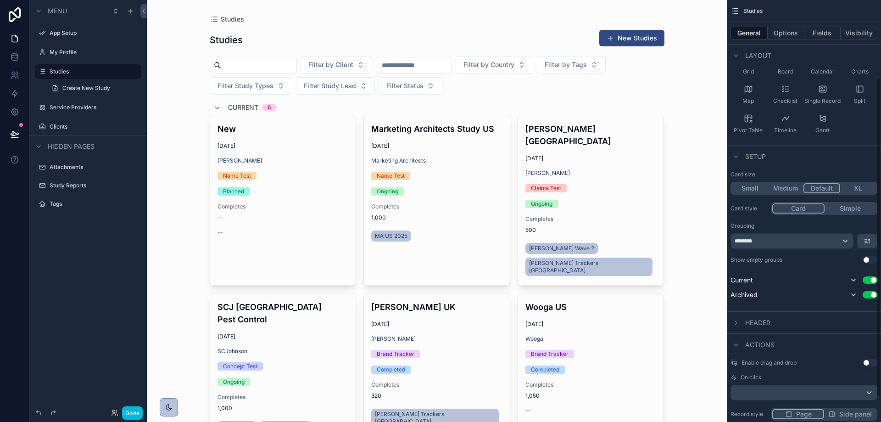
scroll to position [134, 0]
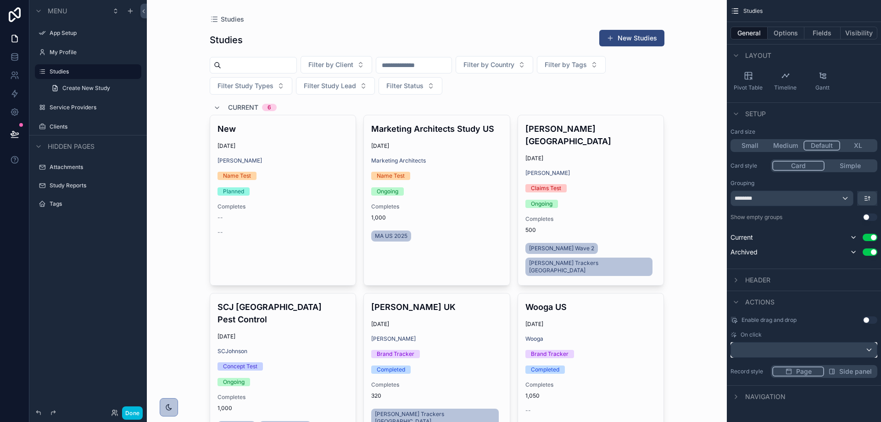
click at [774, 353] on div "scrollable content" at bounding box center [804, 349] width 146 height 15
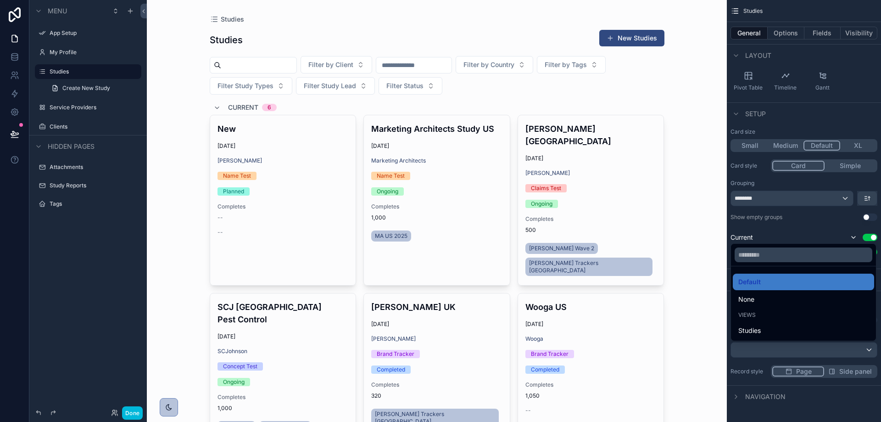
click at [774, 353] on div "scrollable content" at bounding box center [440, 211] width 881 height 422
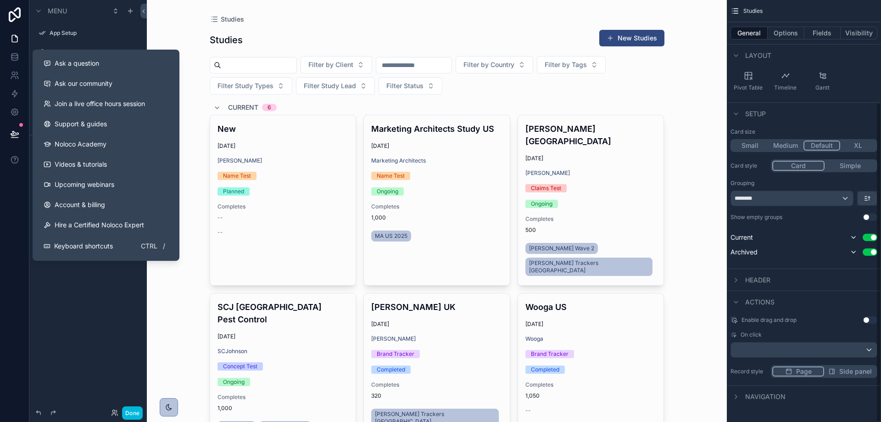
click at [10, 153] on button at bounding box center [14, 160] width 29 height 26
click at [85, 54] on button "Ask a question" at bounding box center [105, 63] width 139 height 20
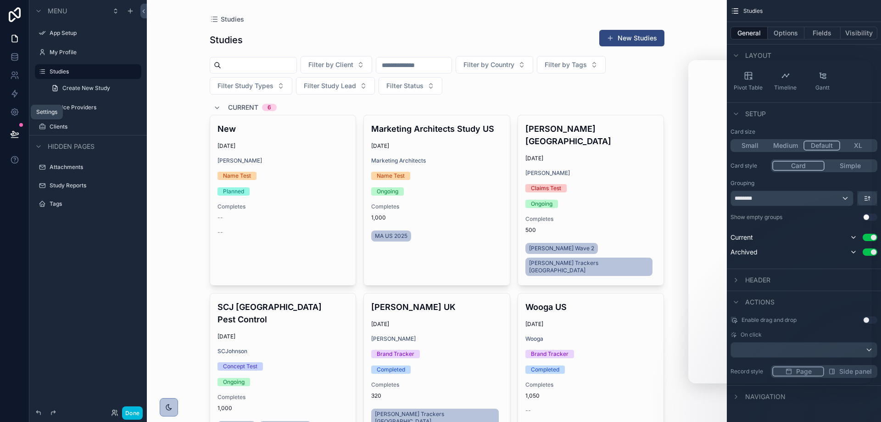
click at [14, 111] on icon at bounding box center [14, 112] width 2 height 2
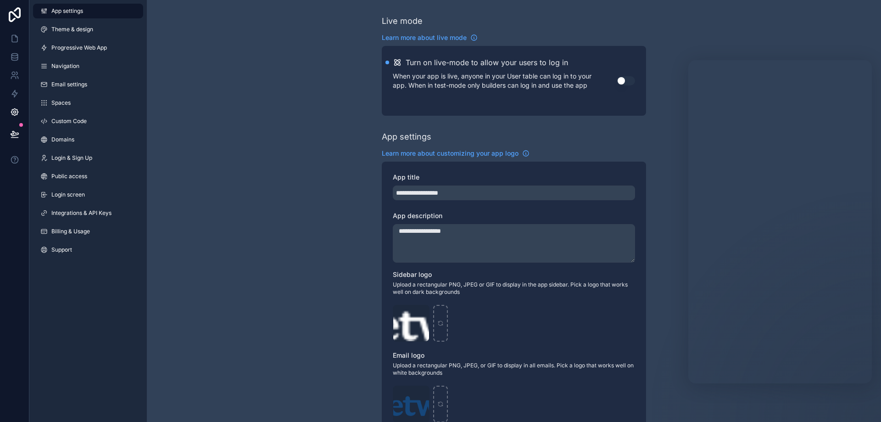
click at [67, 26] on span "Theme & design" at bounding box center [72, 29] width 42 height 7
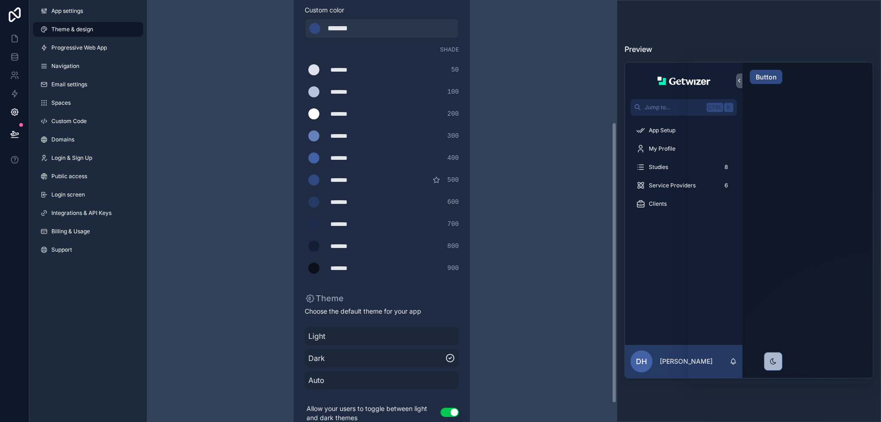
scroll to position [211, 0]
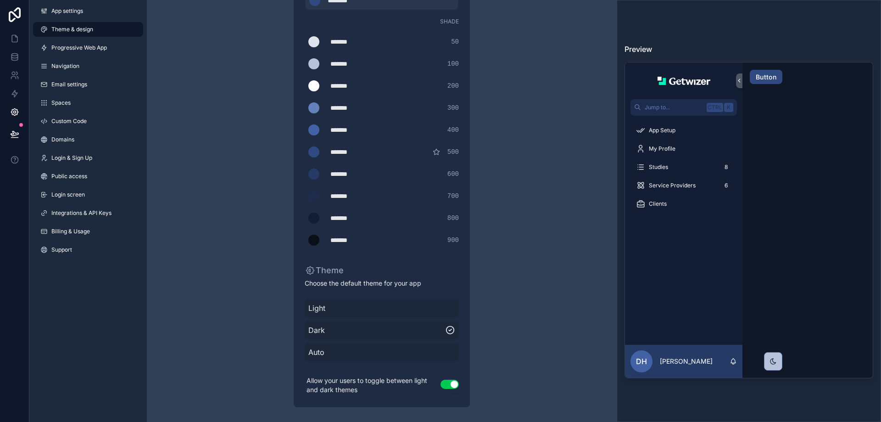
click at [661, 148] on span "My Profile" at bounding box center [662, 148] width 27 height 7
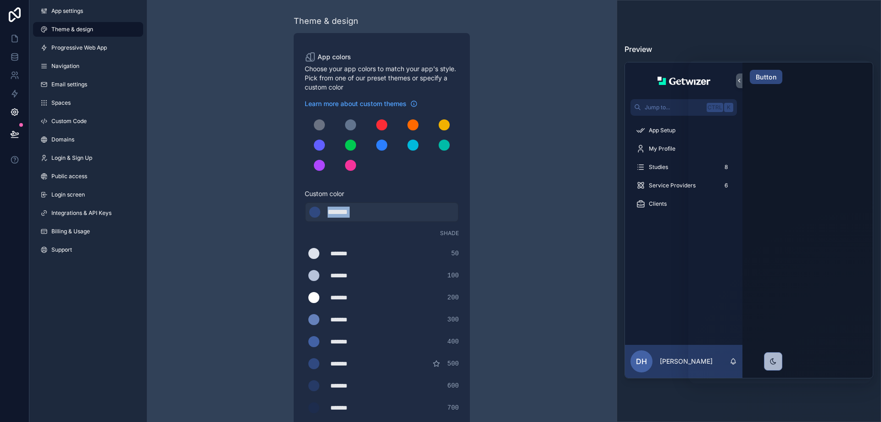
drag, startPoint x: 385, startPoint y: 208, endPoint x: 319, endPoint y: 202, distance: 65.8
click at [261, 196] on div "Theme & design App colors Choose your app colors to match your app's style. Pic…" at bounding box center [382, 316] width 264 height 633
click at [350, 208] on div "*******" at bounding box center [351, 211] width 46 height 11
type div "*******"
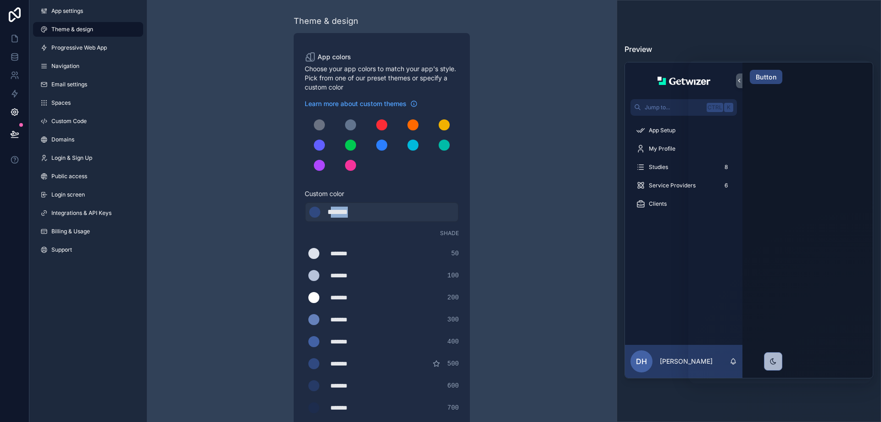
copy div "******"
click at [383, 121] on div "scrollable content" at bounding box center [381, 124] width 11 height 11
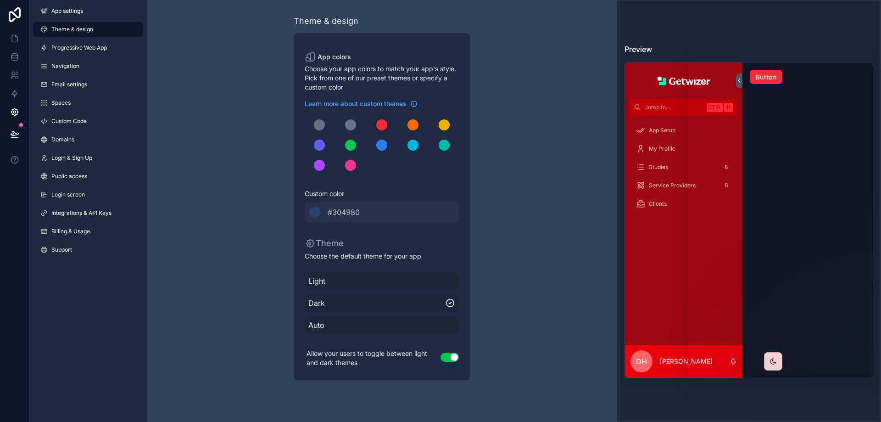
click at [360, 210] on span "#304980" at bounding box center [344, 211] width 32 height 11
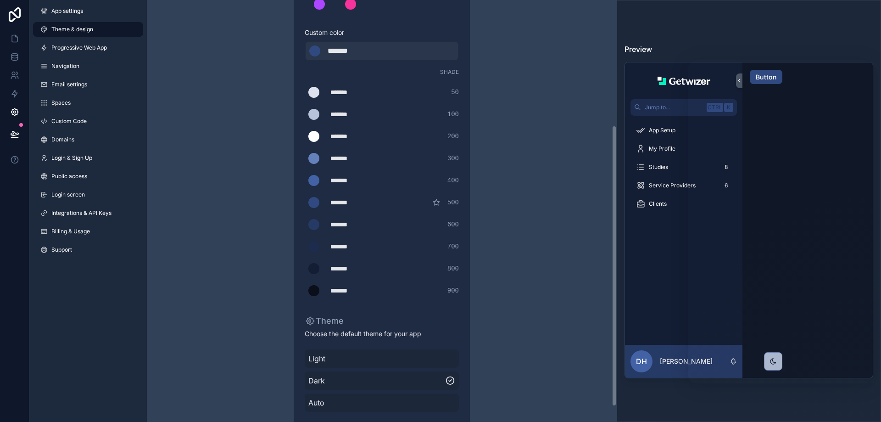
scroll to position [74, 0]
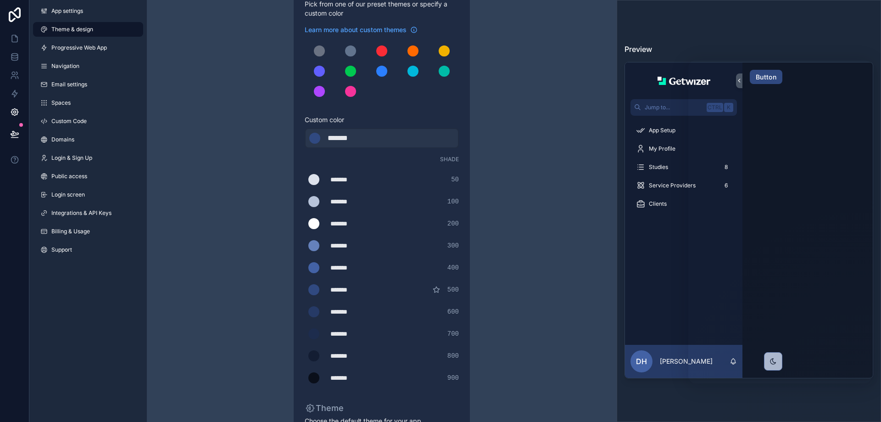
click at [346, 177] on div "*******" at bounding box center [353, 179] width 46 height 9
click at [346, 178] on div "*******" at bounding box center [353, 179] width 46 height 9
click at [300, 175] on div "App colors Choose your app colors to match your app's style. Pick from one of o…" at bounding box center [382, 251] width 176 height 585
click at [316, 180] on div "scrollable content" at bounding box center [313, 179] width 11 height 11
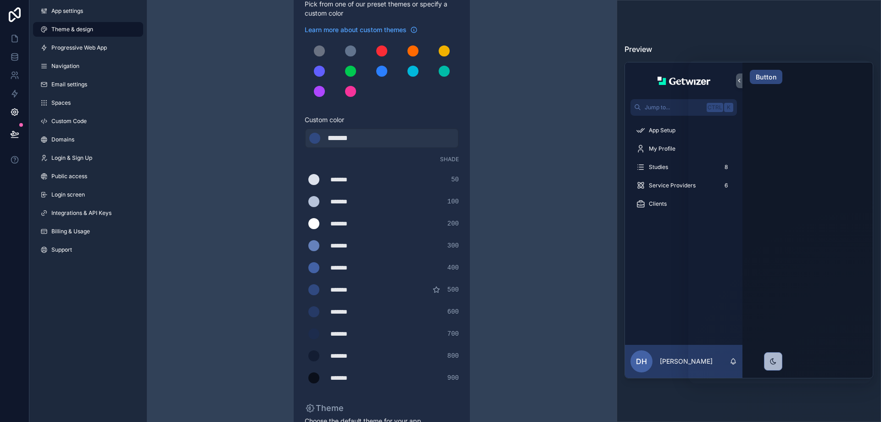
click at [305, 179] on input "*******" at bounding box center [305, 179] width 0 height 0
click at [440, 183] on div "******* ******* #92abdd 50" at bounding box center [382, 179] width 154 height 18
click at [651, 164] on span "Studies" at bounding box center [658, 166] width 19 height 7
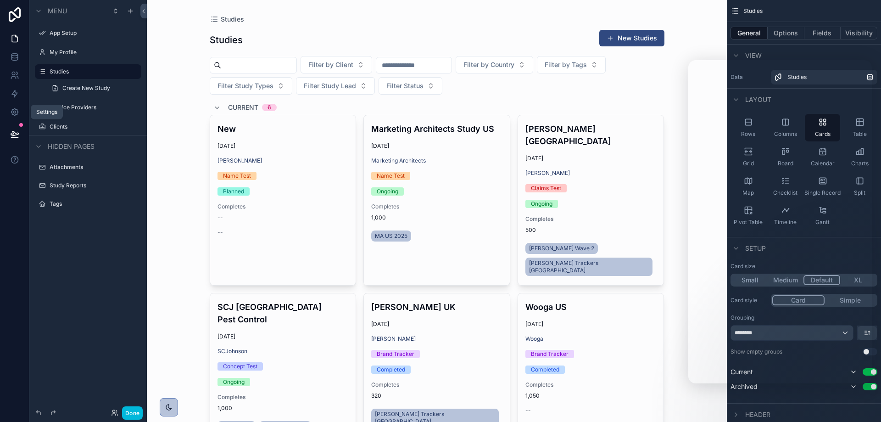
click at [18, 111] on icon at bounding box center [14, 111] width 9 height 9
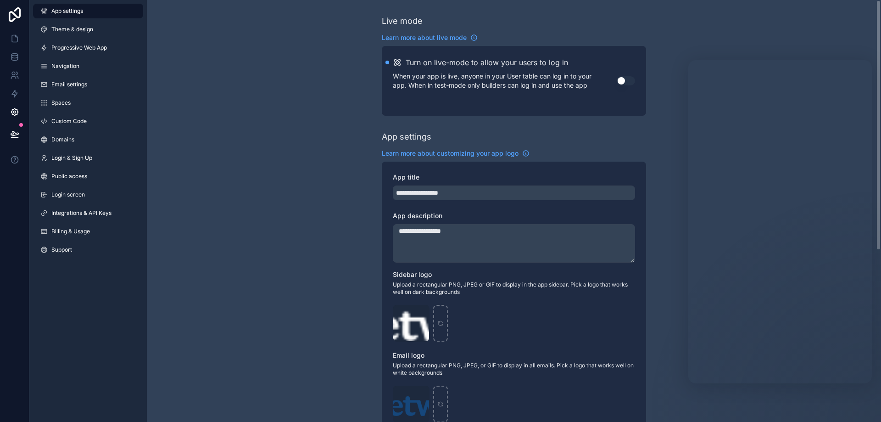
click at [96, 25] on link "Theme & design" at bounding box center [88, 29] width 110 height 15
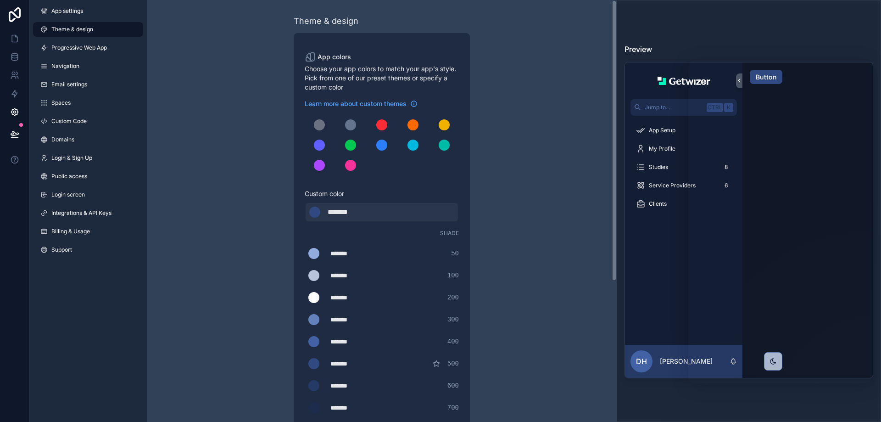
click at [316, 253] on div "scrollable content" at bounding box center [313, 253] width 11 height 11
click at [305, 253] on input "*******" at bounding box center [305, 253] width 0 height 0
click at [258, 263] on div "Theme & design App colors Choose your app colors to match your app's style. Pic…" at bounding box center [382, 316] width 264 height 633
click at [68, 126] on link "Custom Code" at bounding box center [88, 121] width 110 height 15
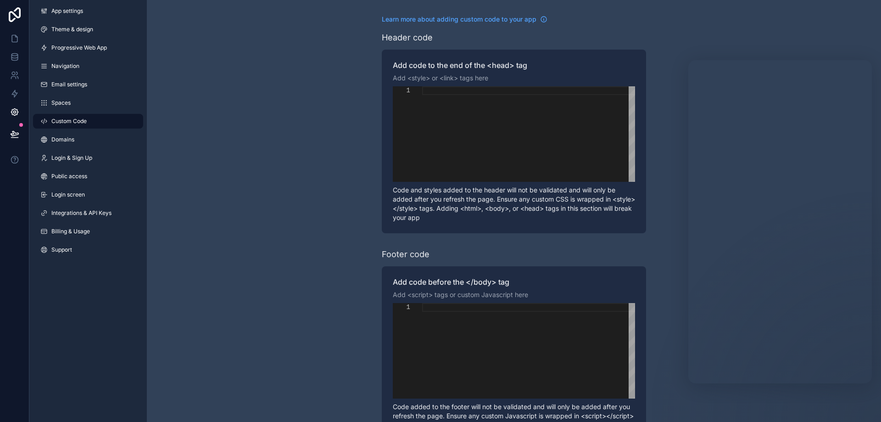
click at [536, 91] on div "scrollable content" at bounding box center [528, 90] width 213 height 9
